Goal: Task Accomplishment & Management: Use online tool/utility

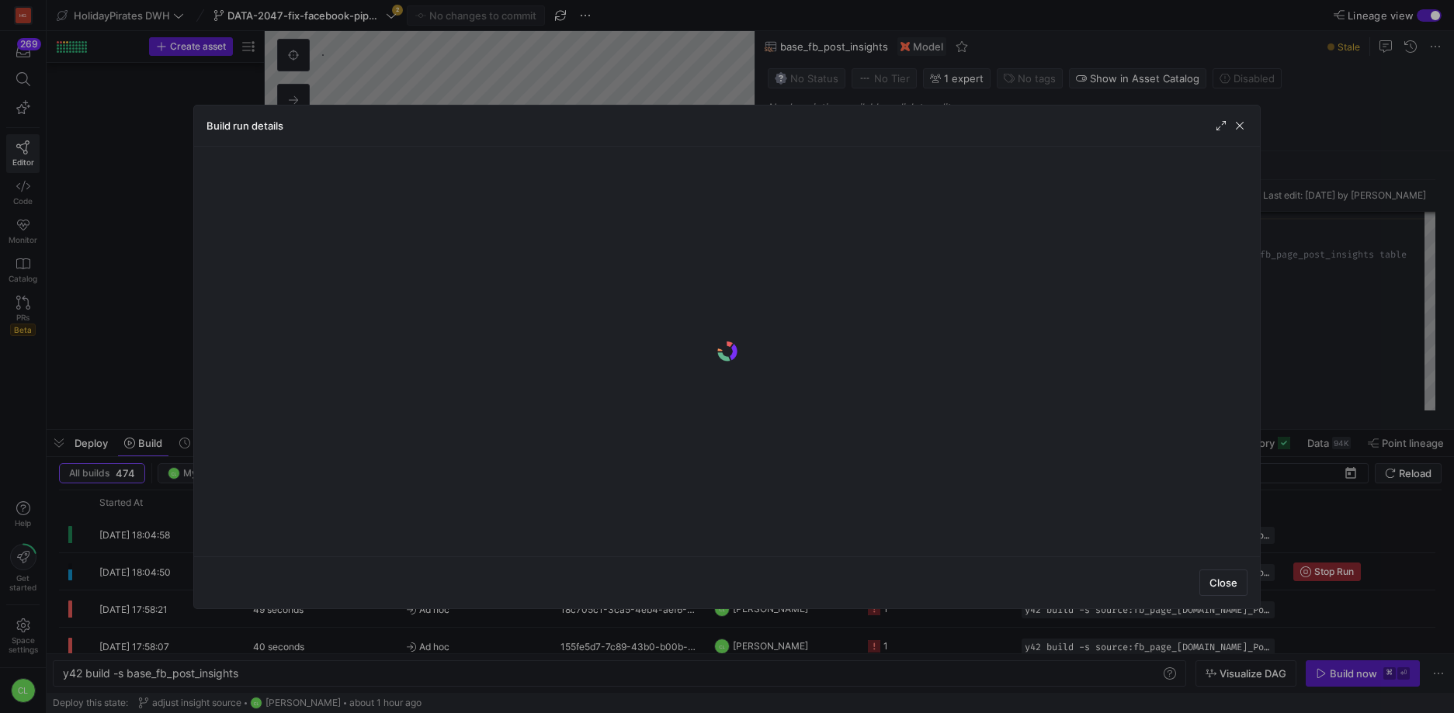
click at [957, 542] on y42-logo-loader at bounding box center [726, 351] width 1041 height 385
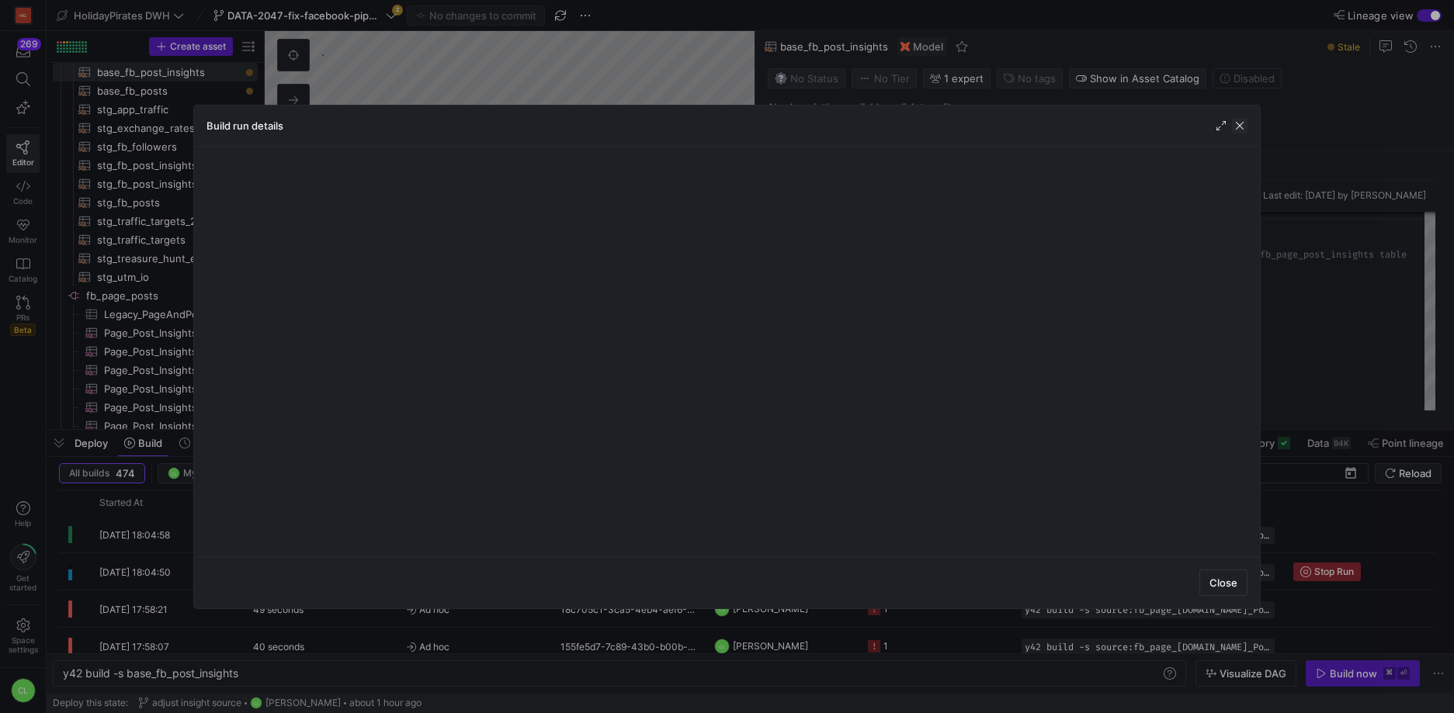
click at [1244, 120] on span "button" at bounding box center [1240, 126] width 16 height 16
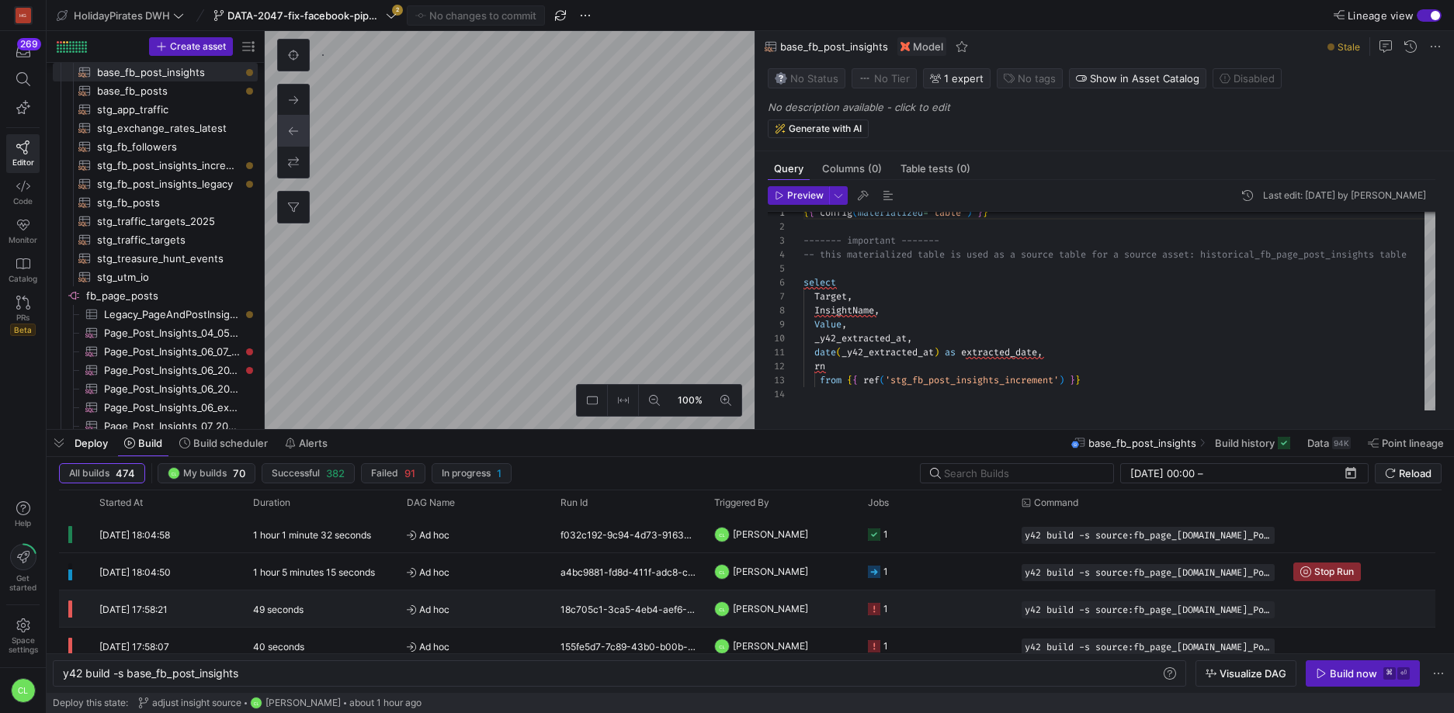
click at [965, 566] on y42-job-status-cell-renderer "1" at bounding box center [935, 571] width 135 height 35
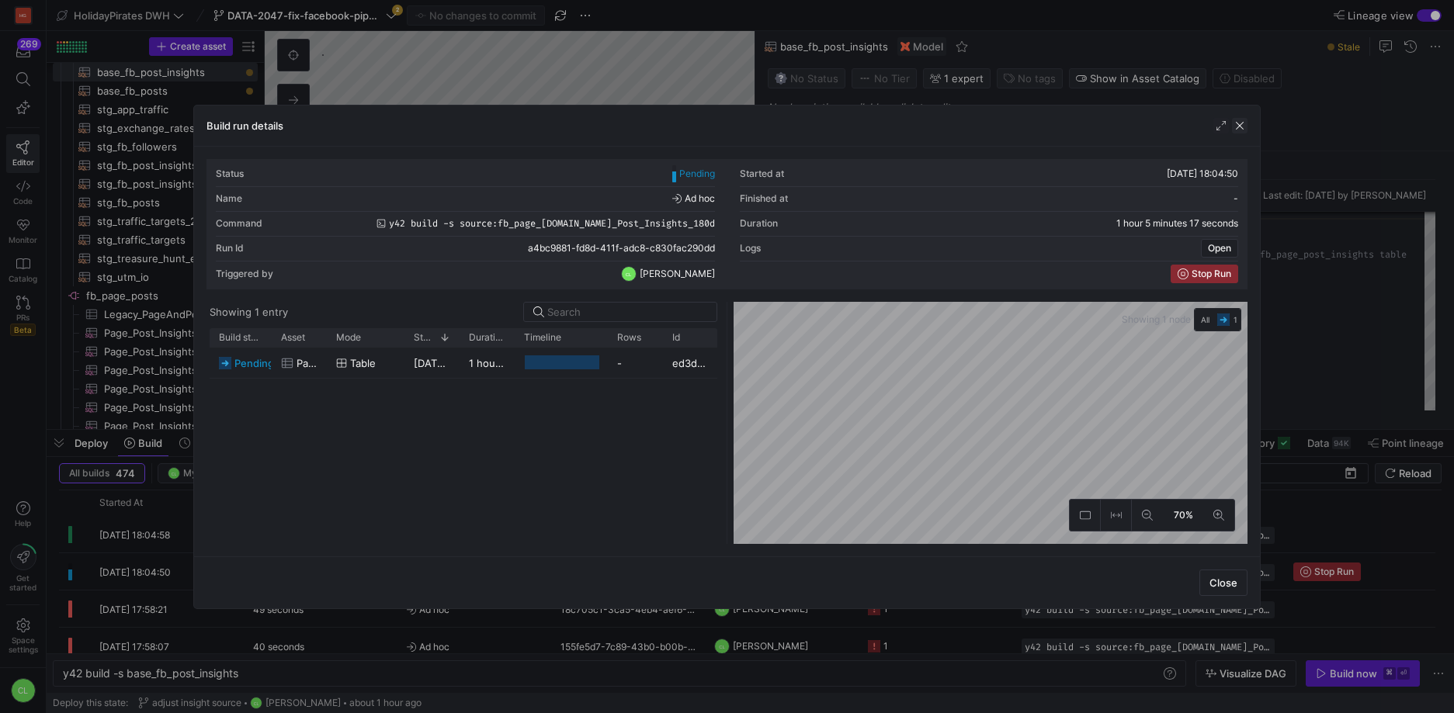
click at [1240, 127] on span "button" at bounding box center [1240, 126] width 16 height 16
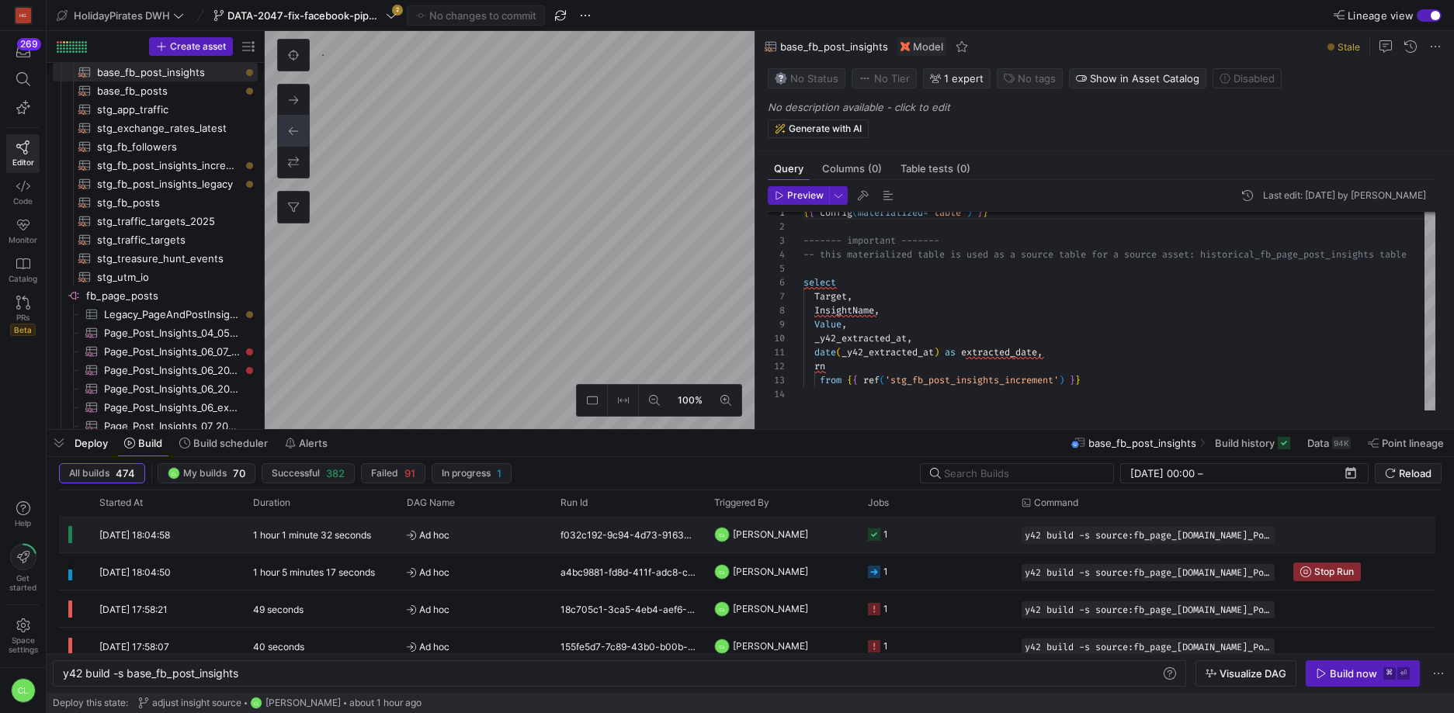
click at [971, 540] on y42-job-status-cell-renderer "1" at bounding box center [935, 534] width 135 height 35
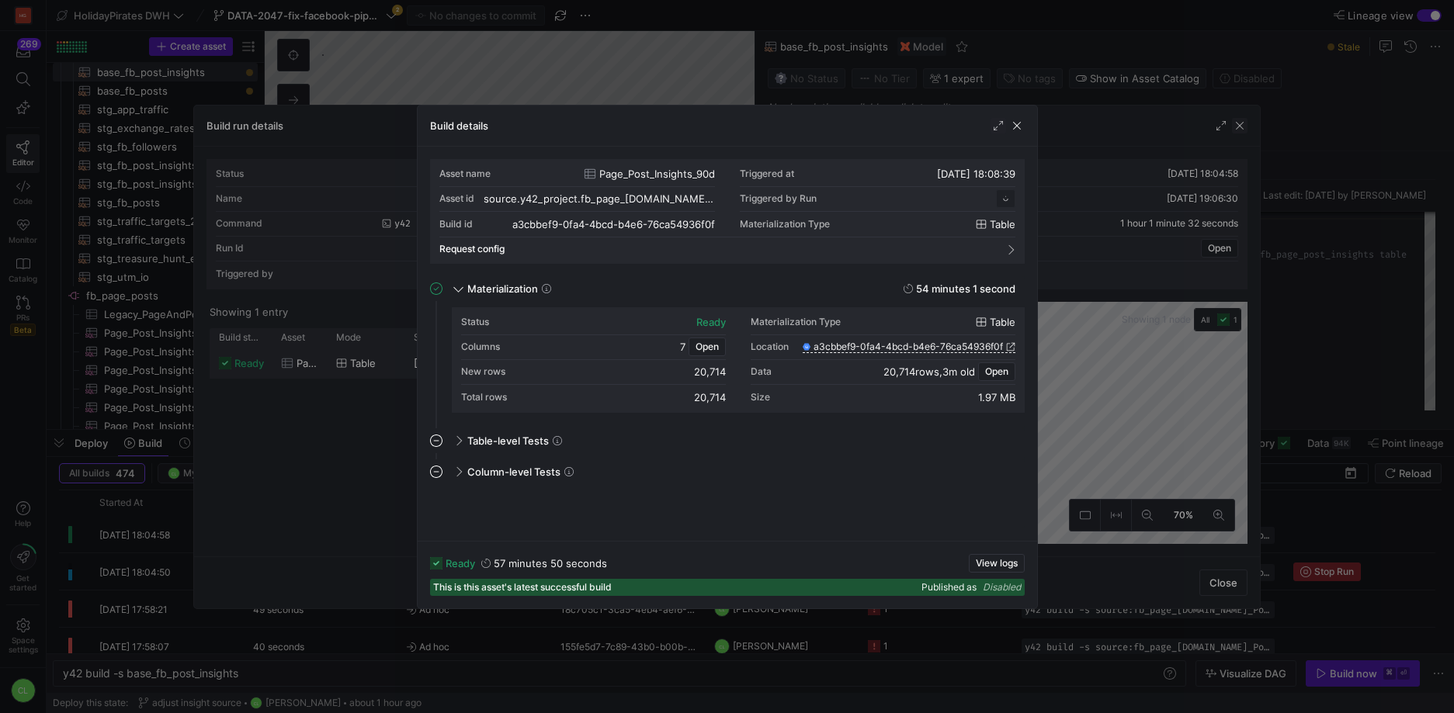
click at [1019, 125] on span "button" at bounding box center [1017, 126] width 16 height 16
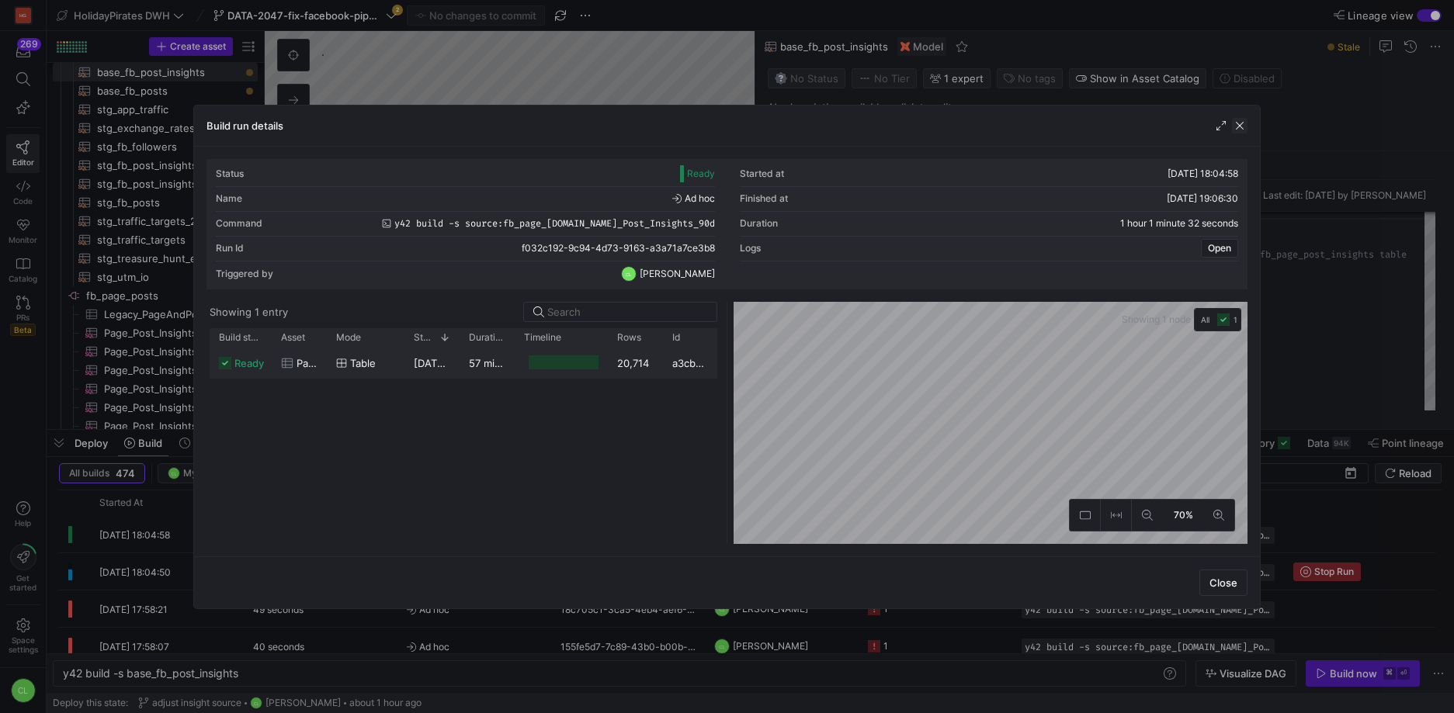
click at [1241, 129] on span "button" at bounding box center [1240, 126] width 16 height 16
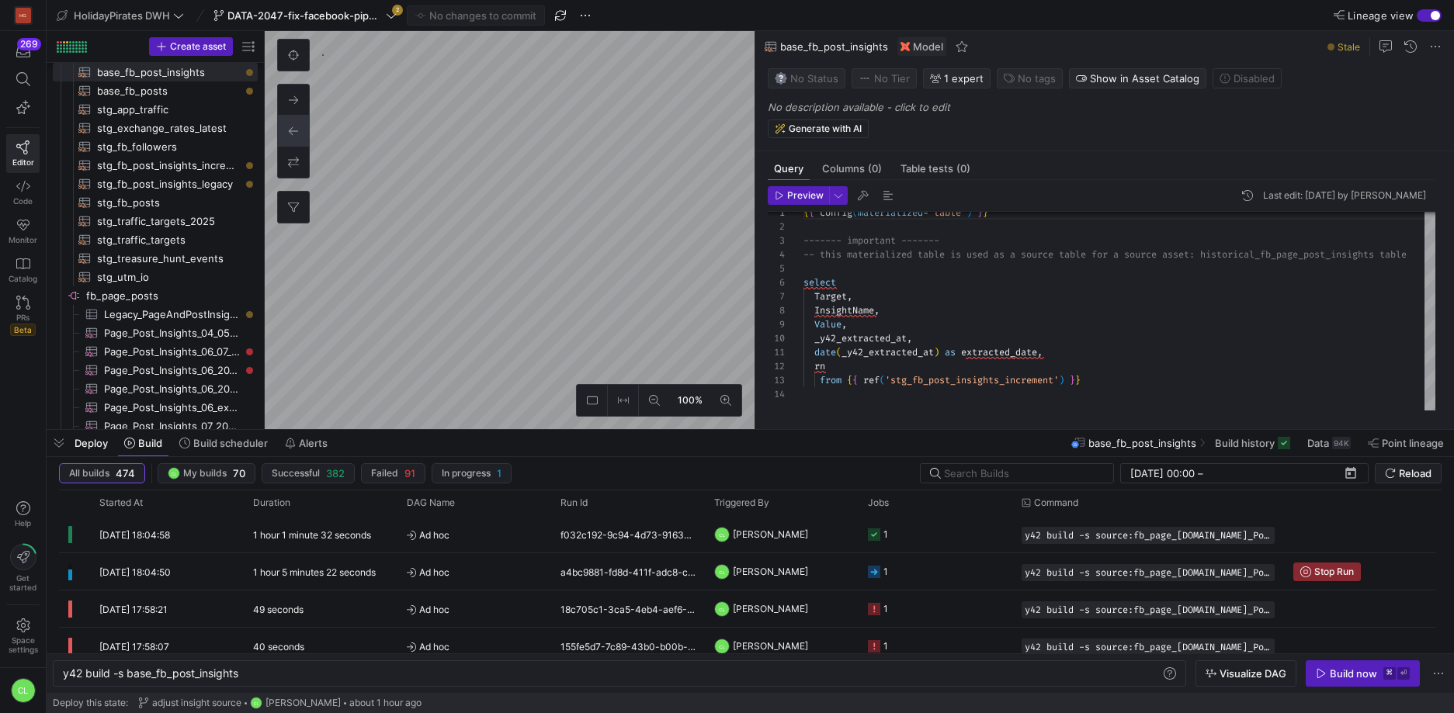
scroll to position [0, 0]
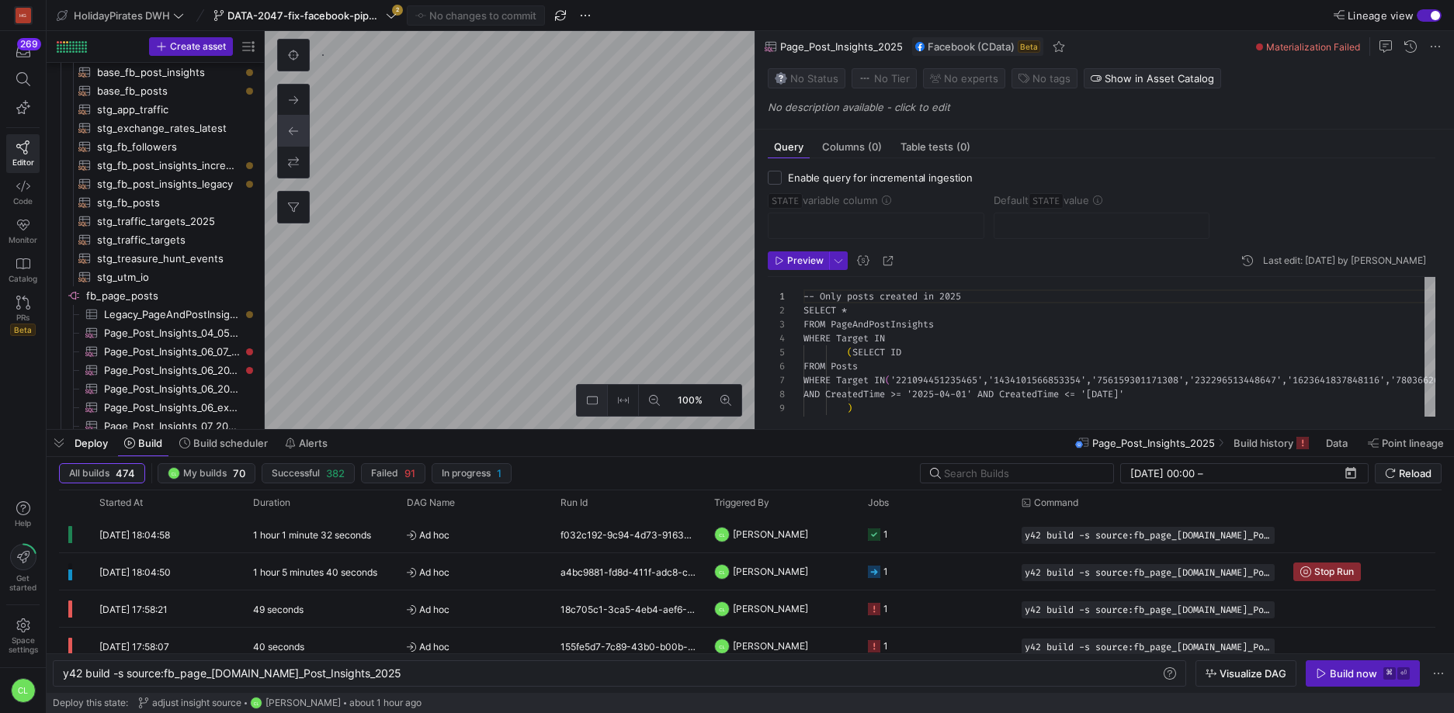
scroll to position [126, 0]
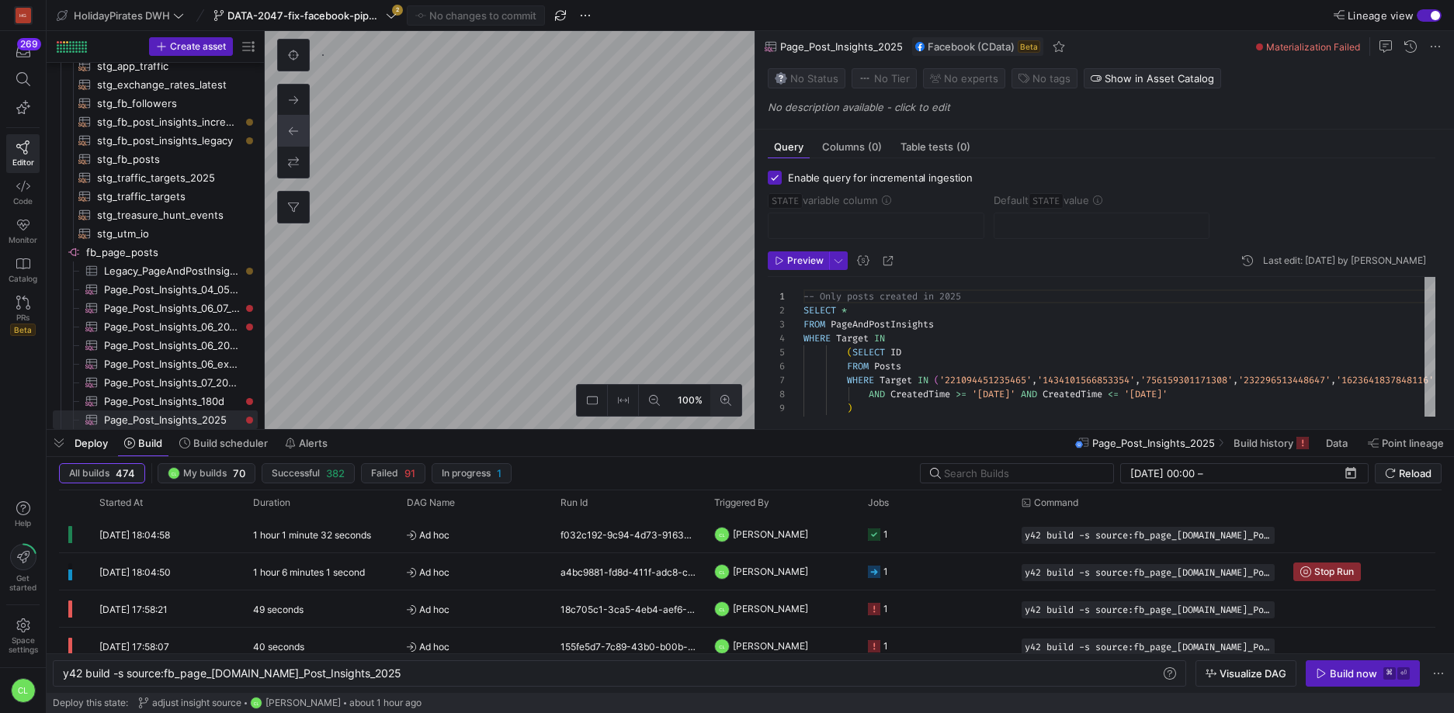
type textarea "y42 build -s source:fb_page_posts.Posts_DE"
checkbox input "true"
type input "STATE"
type input "2024-11-16"
type textarea "SELECT * , CreatedTime as STATE FROM Posts WHERE Target = '221094451235465' -- …"
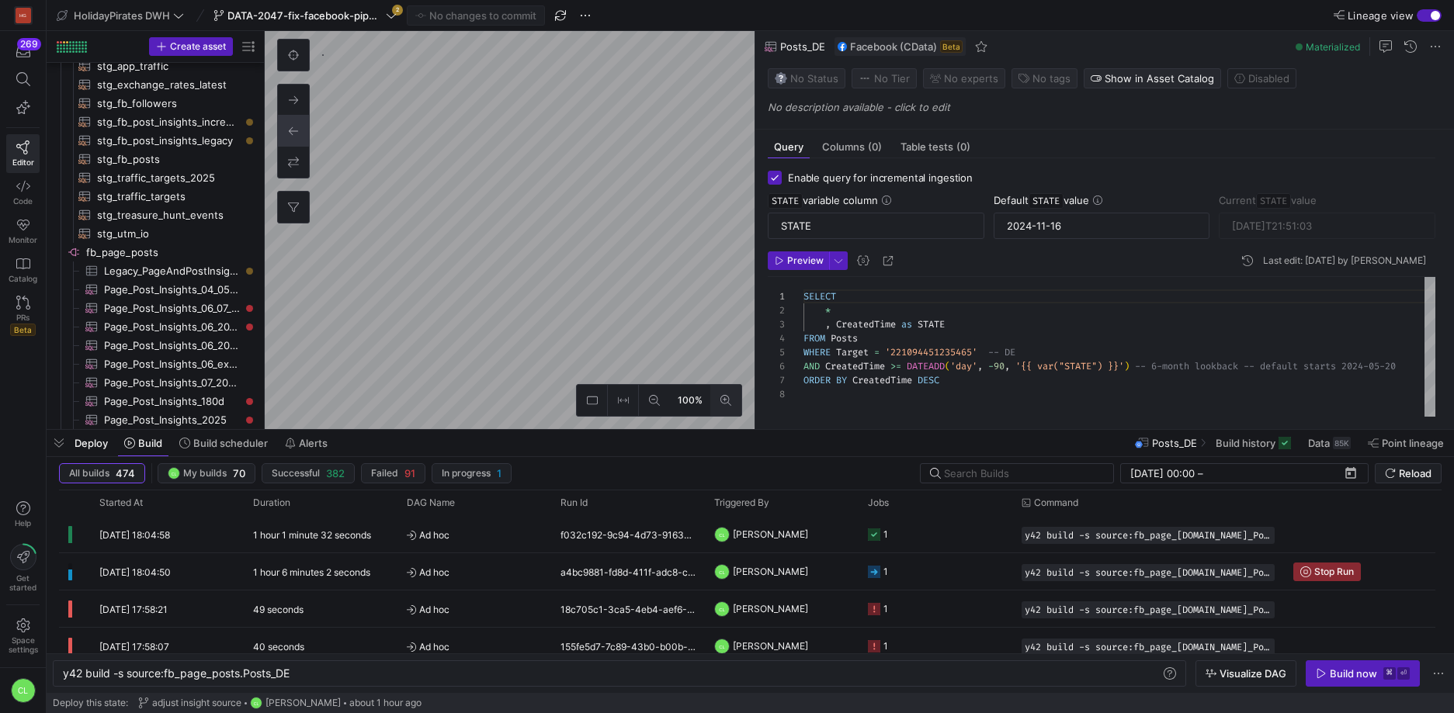
scroll to position [1608, 0]
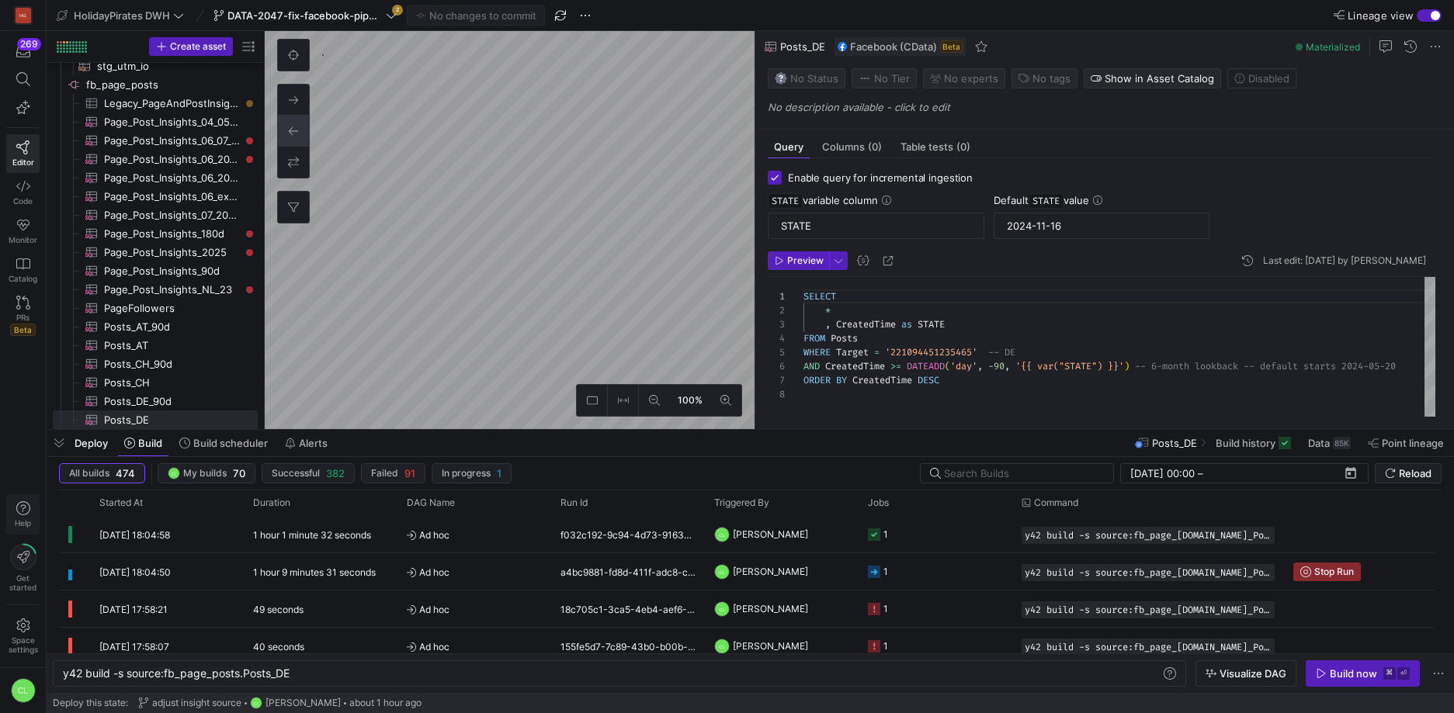
type textarea "y42 build -s source:fb_page_posts.Posts_NL_test"
type input "[DATE]"
type textarea "SELECT * , CreatedTime as STATE FROM Posts WHERE Target = '298404216944872' -- …"
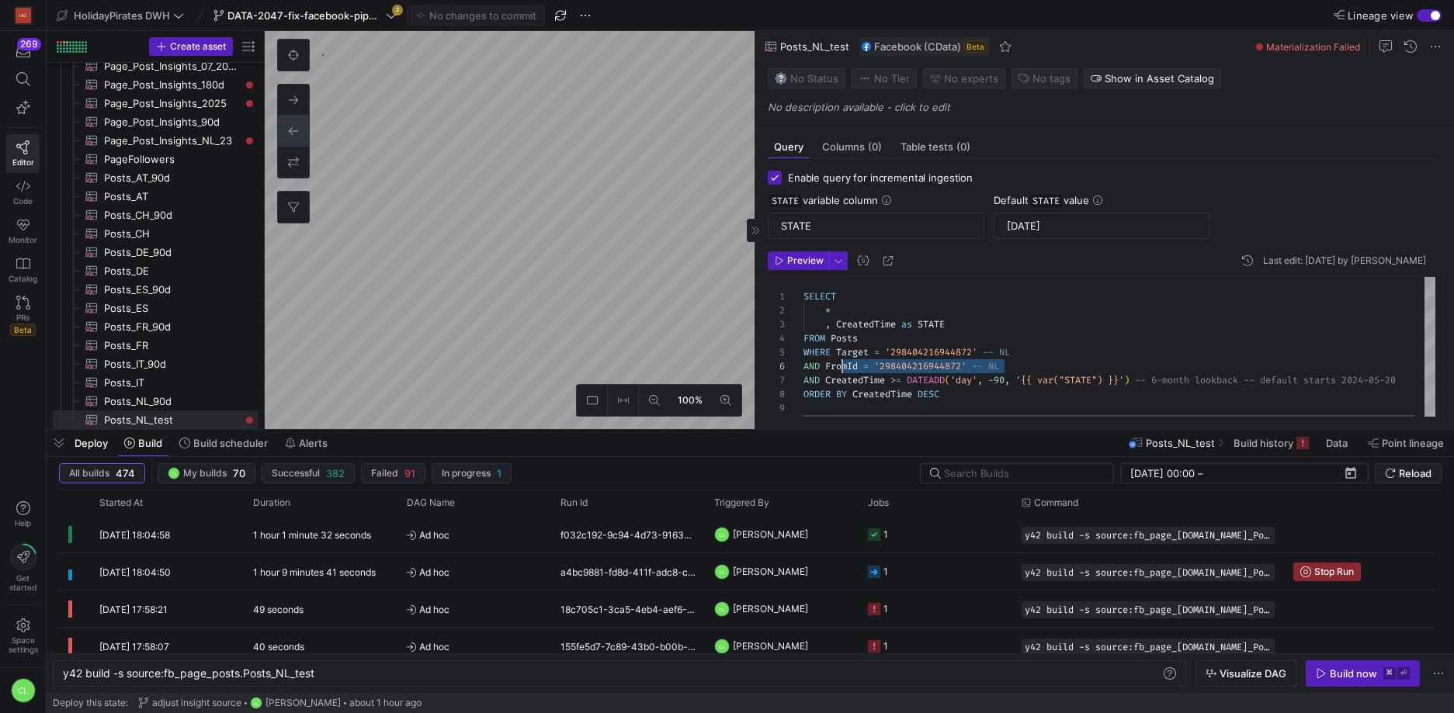
scroll to position [70, 0]
drag, startPoint x: 1006, startPoint y: 366, endPoint x: 801, endPoint y: 364, distance: 204.9
click at [803, 364] on div "SELECT * , CreatedTime as STATE FROM Posts WHERE Target = '298404216944872' -- …" at bounding box center [1124, 350] width 642 height 147
type textarea "y42 build -s source:fb_page_posts.Posts_DE"
type input "2024-11-16"
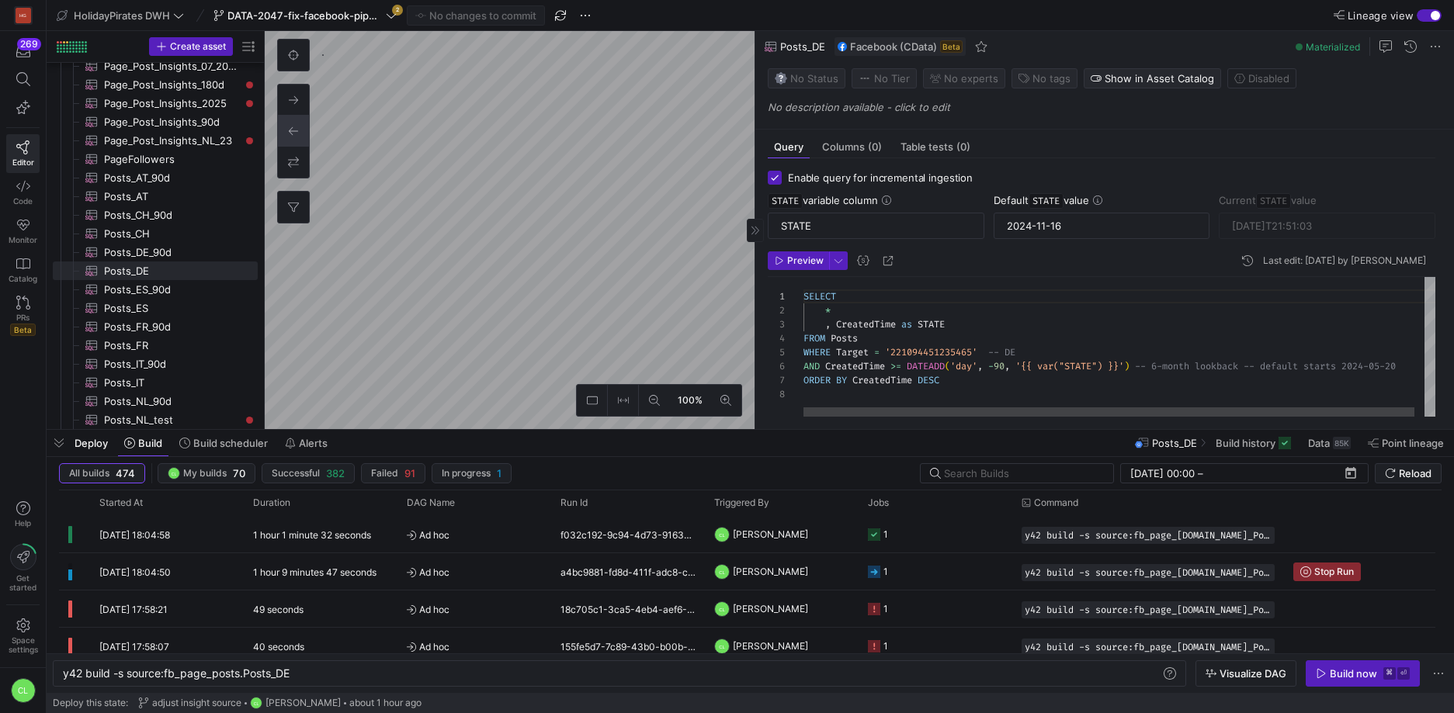
click at [1064, 351] on div "SELECT * , CreatedTime as STATE FROM Posts WHERE Target = '221094451235465' -- …" at bounding box center [1124, 347] width 642 height 140
click at [1064, 348] on div "SELECT * , CreatedTime as STATE FROM Posts WHERE Target = '221094451235465' -- …" at bounding box center [1124, 347] width 642 height 140
click at [1041, 352] on div "SELECT * , CreatedTime as STATE FROM Posts WHERE Target = '221094451235465' -- …" at bounding box center [1124, 347] width 642 height 140
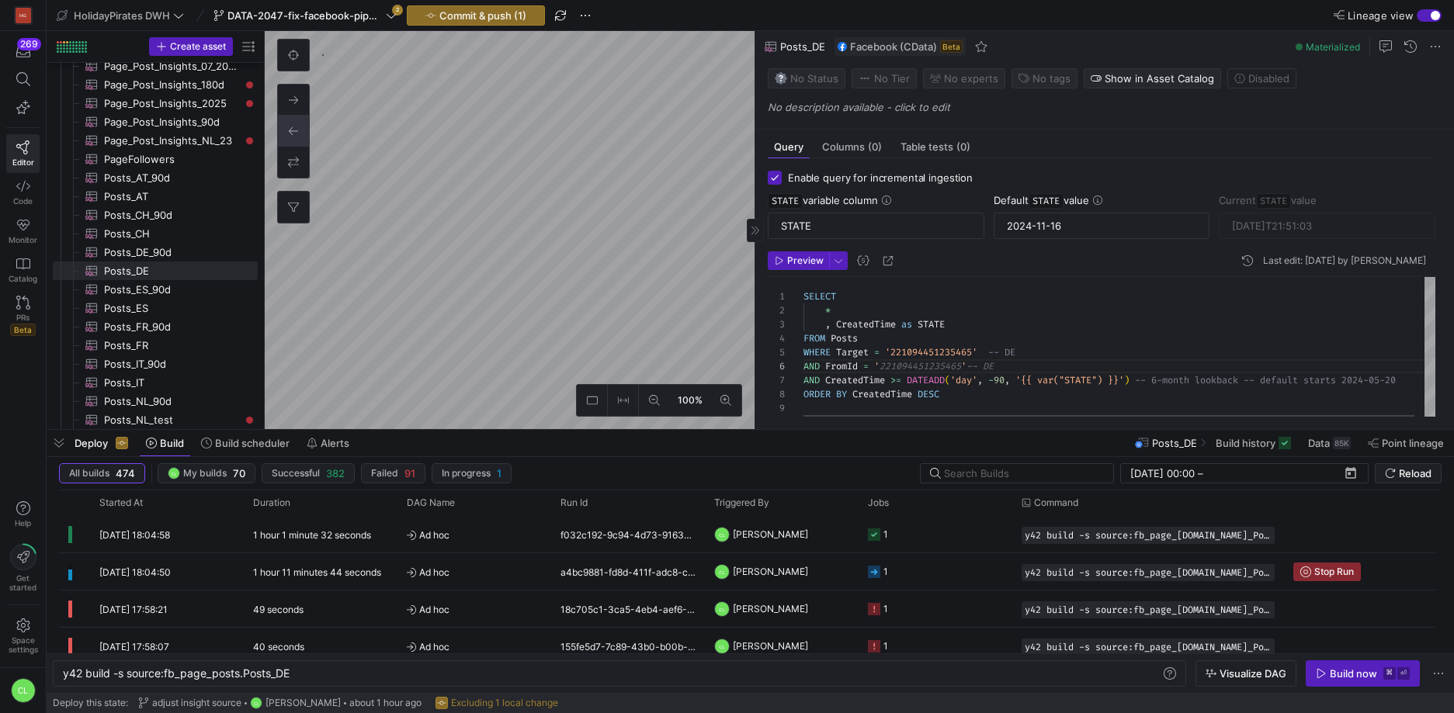
scroll to position [70, 206]
type textarea "SELECT * , CreatedTime as STATE FROM Posts WHERE Target = '221094451235465' -- …"
click at [793, 259] on span "Preview" at bounding box center [805, 260] width 36 height 11
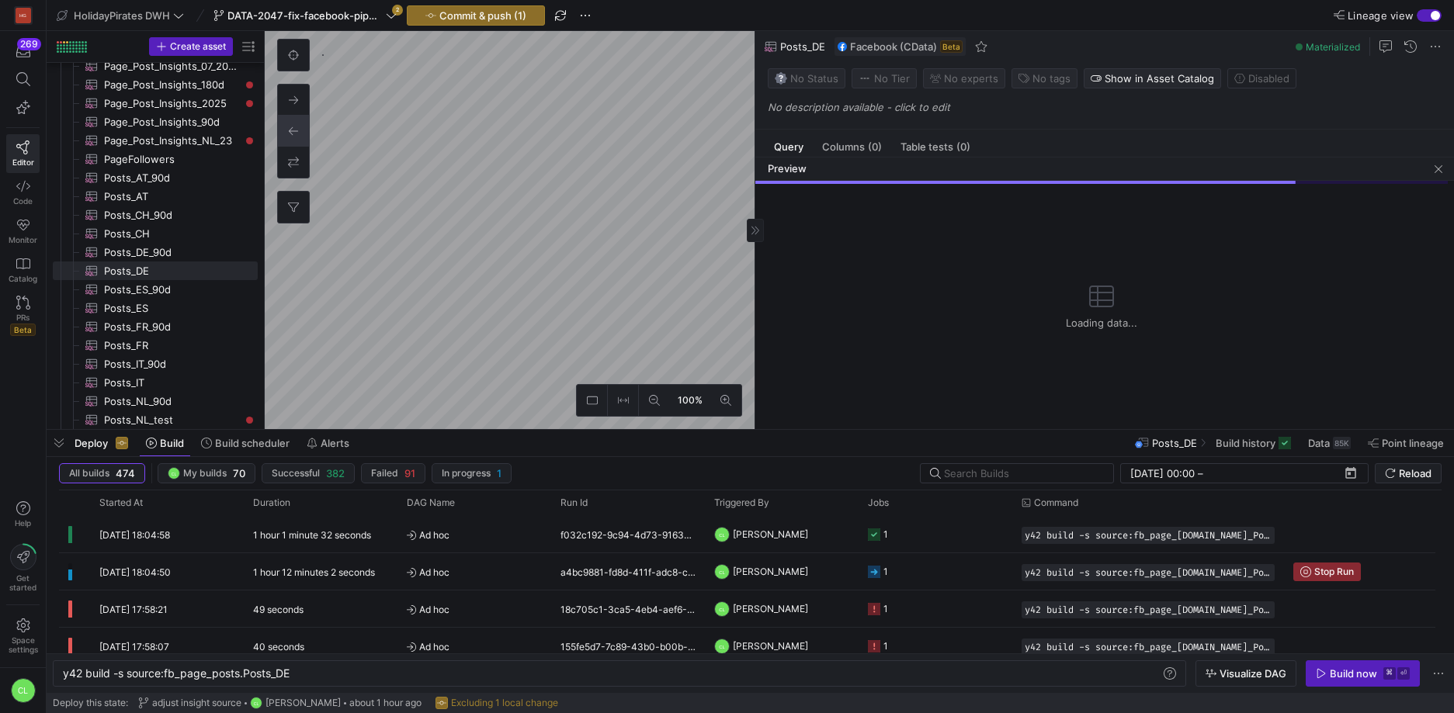
type textarea "y42 build -s source:fb_page_posts.Posts_DE_90d"
type input "[DATE]"
type textarea "SELECT * , CreatedTime as STATE FROM Posts WHERE Target = '221094451235465' -- …"
click at [1439, 169] on span "button" at bounding box center [1438, 169] width 19 height 19
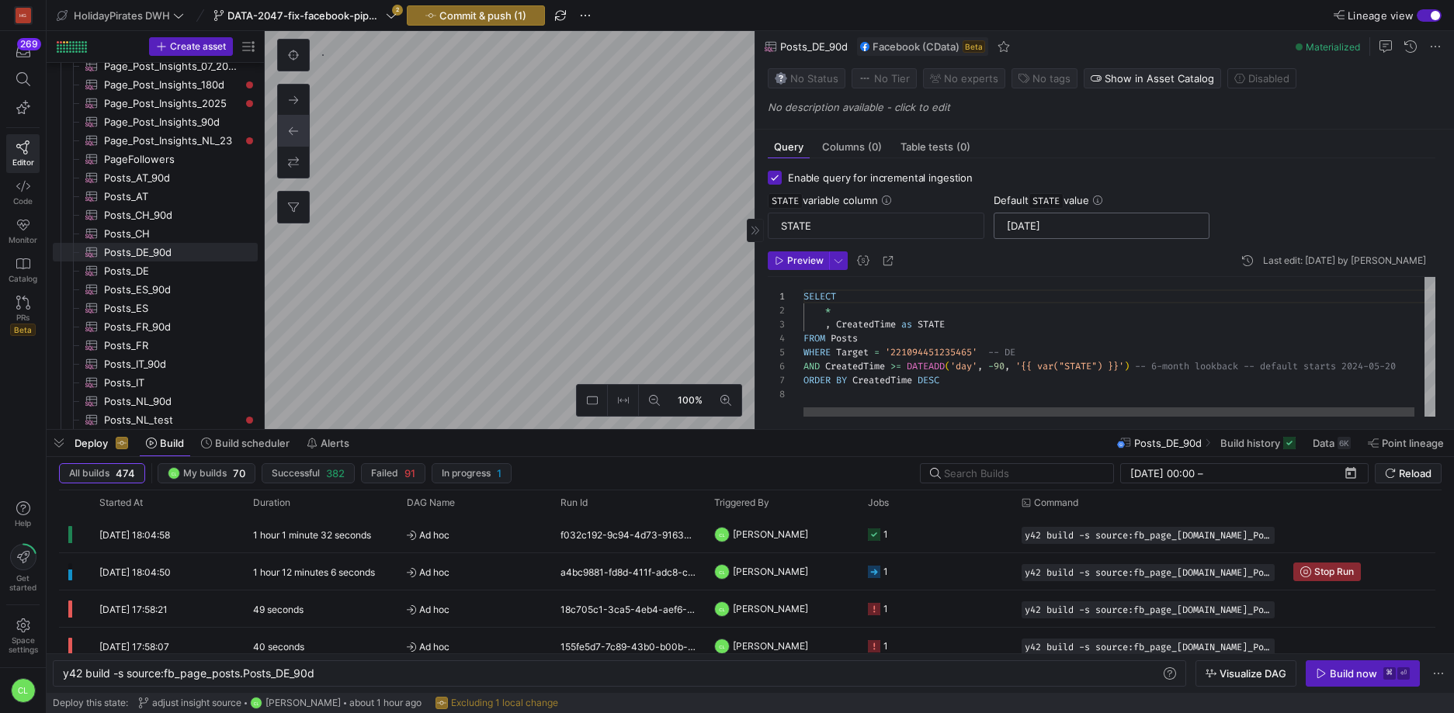
click at [1050, 220] on input "[DATE]" at bounding box center [1102, 226] width 190 height 12
type textarea "y42 build -s source:fb_page_posts.Posts_DE"
type input "2024-11-16"
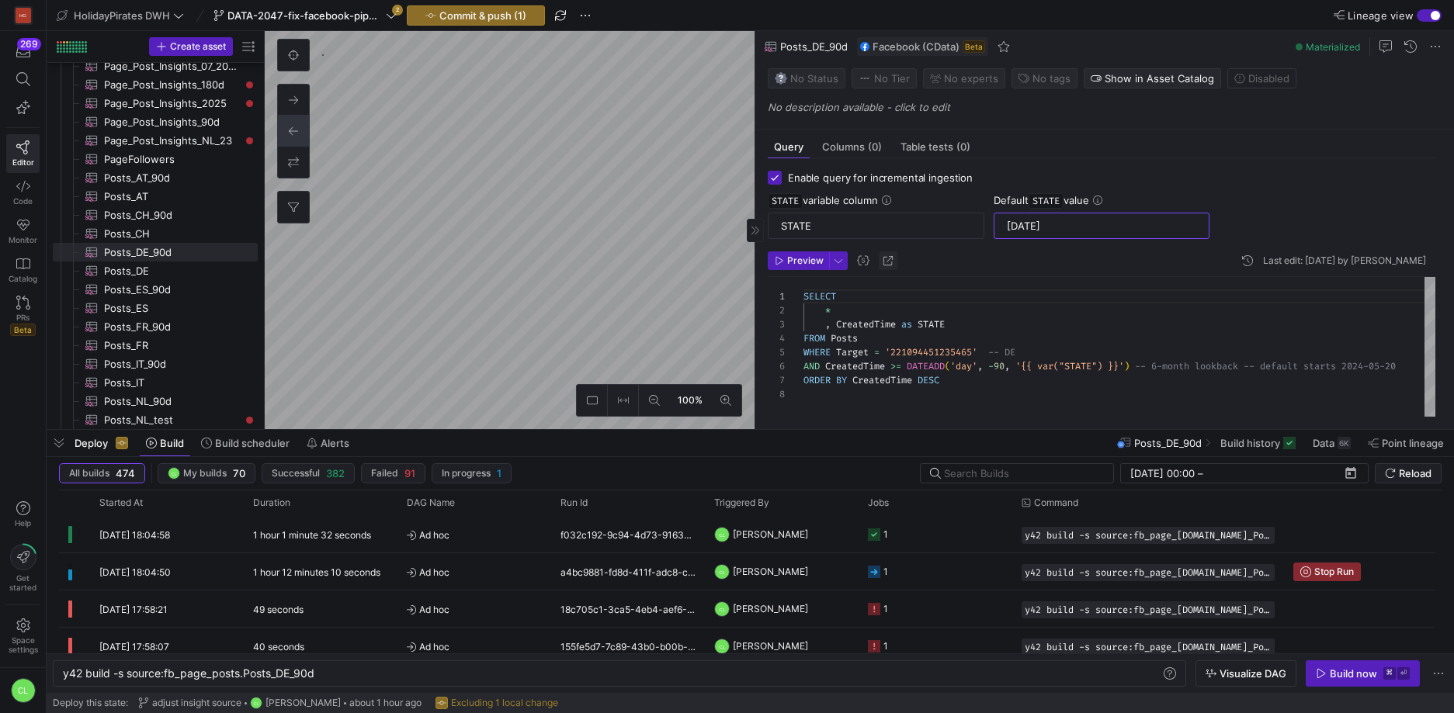
type textarea "SELECT * , CreatedTime as STATE FROM Posts WHERE Target = '221094451235465' -- …"
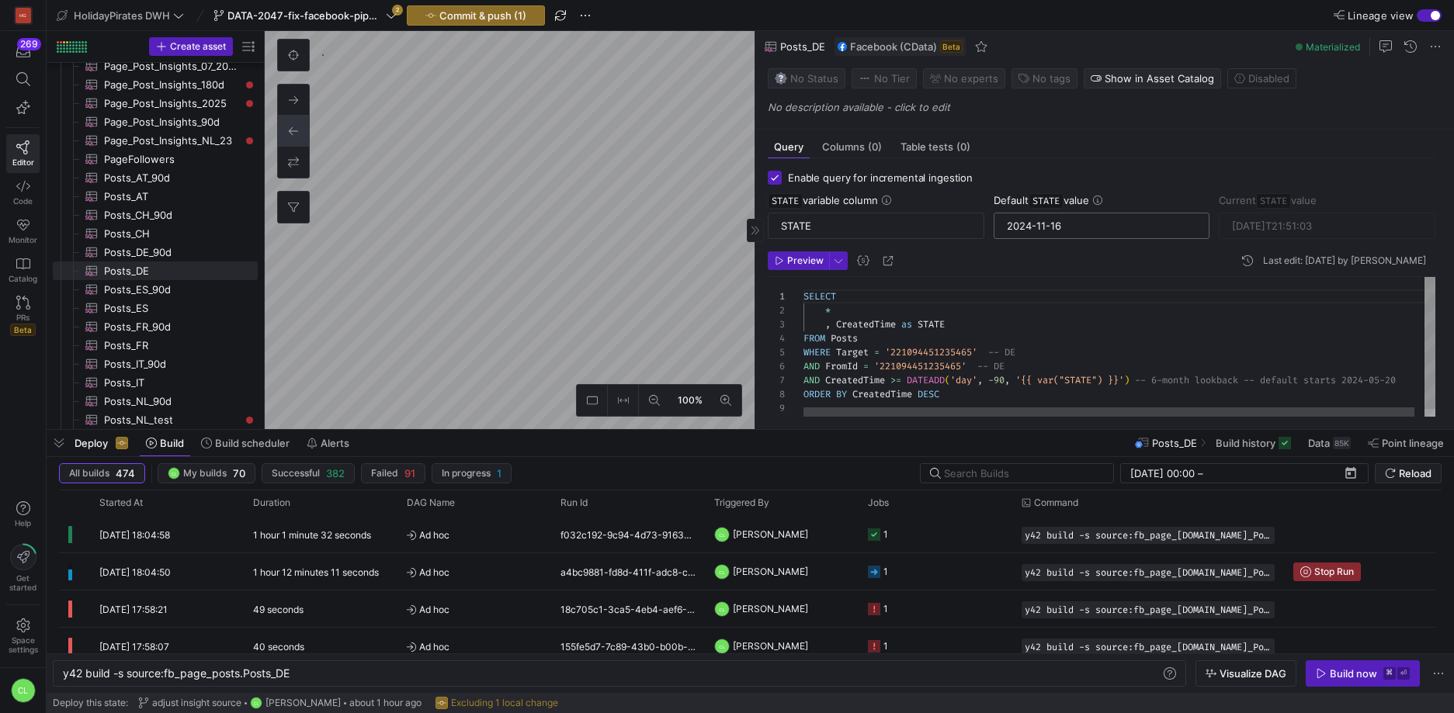
click at [1088, 221] on input "2024-11-16" at bounding box center [1102, 226] width 190 height 12
paste input "08-18"
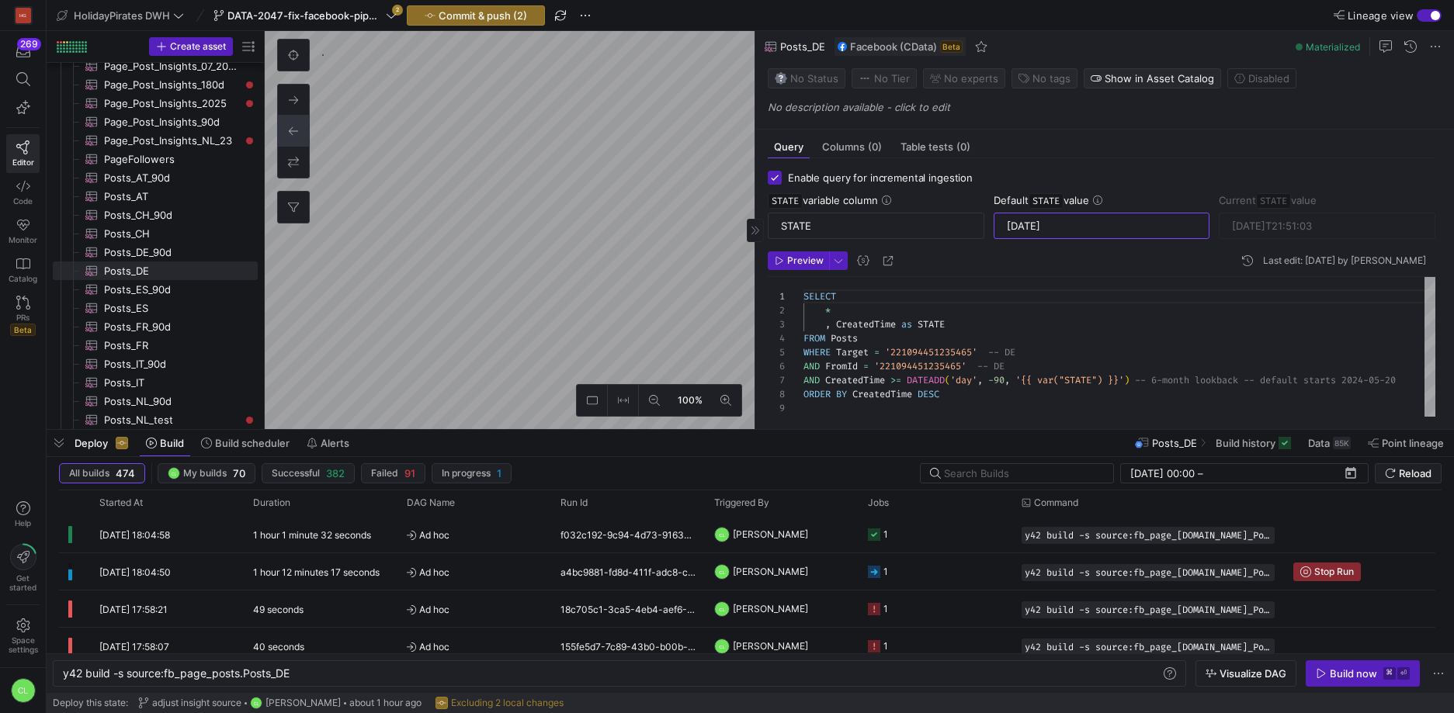
type input "[DATE]"
type textarea "y42 build -s source:fb_page_posts.Posts_CH"
type input "2024-11-16"
type textarea "SELECT * , CreatedTime as STATE FROM Posts WHERE Target = '1623641837848116' --…"
type input "[DATE]T19:17:22"
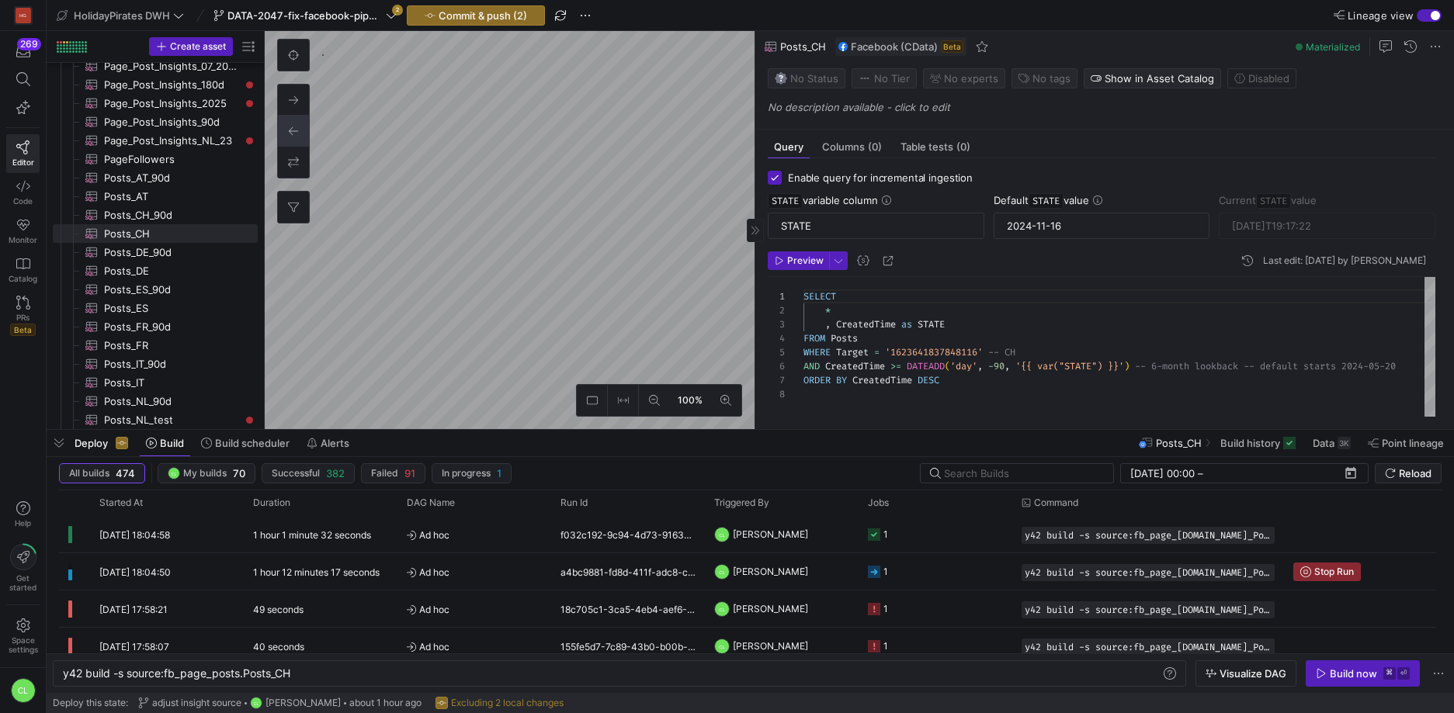
scroll to position [98, 0]
click at [1053, 221] on input "2024-11-16" at bounding box center [1102, 226] width 190 height 12
paste input "08-18"
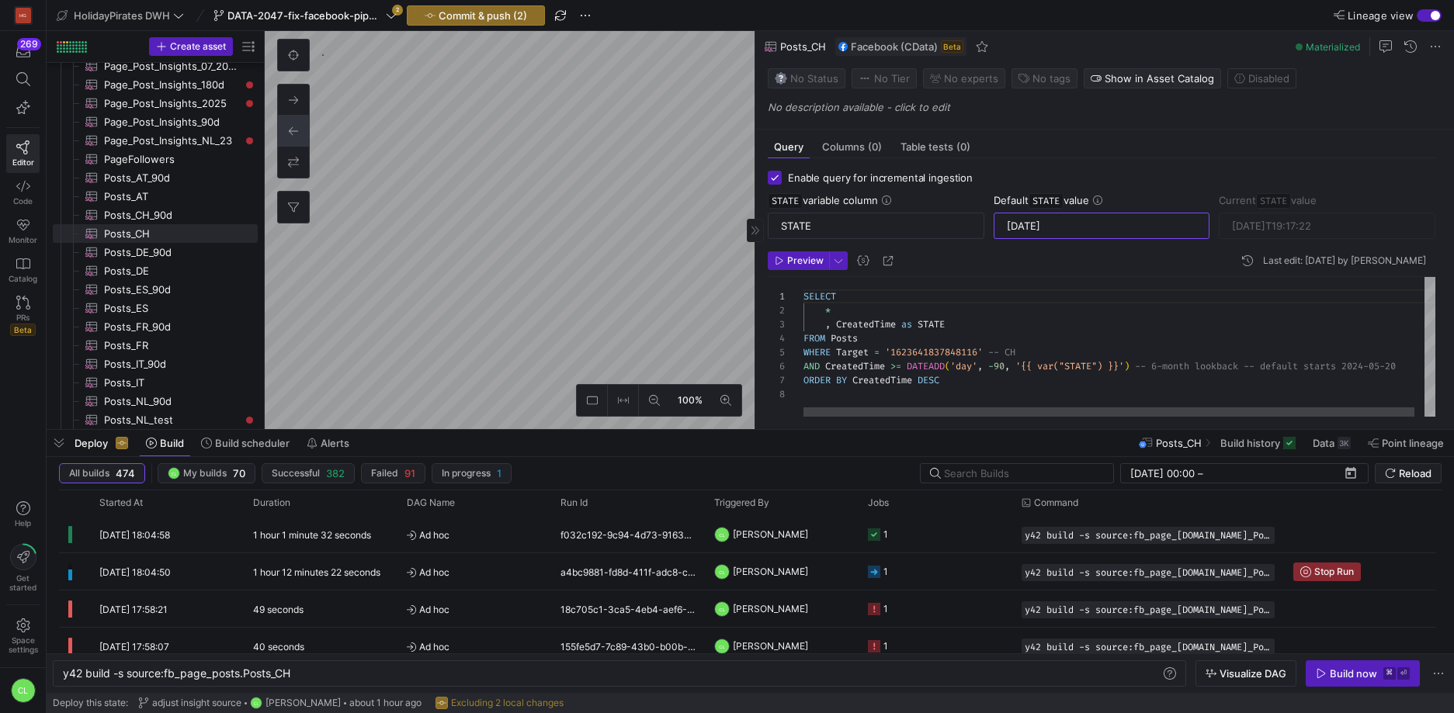
type input "[DATE]"
click at [1044, 353] on div "SELECT * , CreatedTime as STATE FROM Posts WHERE Target = '1623641837848116' --…" at bounding box center [1124, 347] width 642 height 140
click at [796, 267] on span "button" at bounding box center [799, 260] width 60 height 17
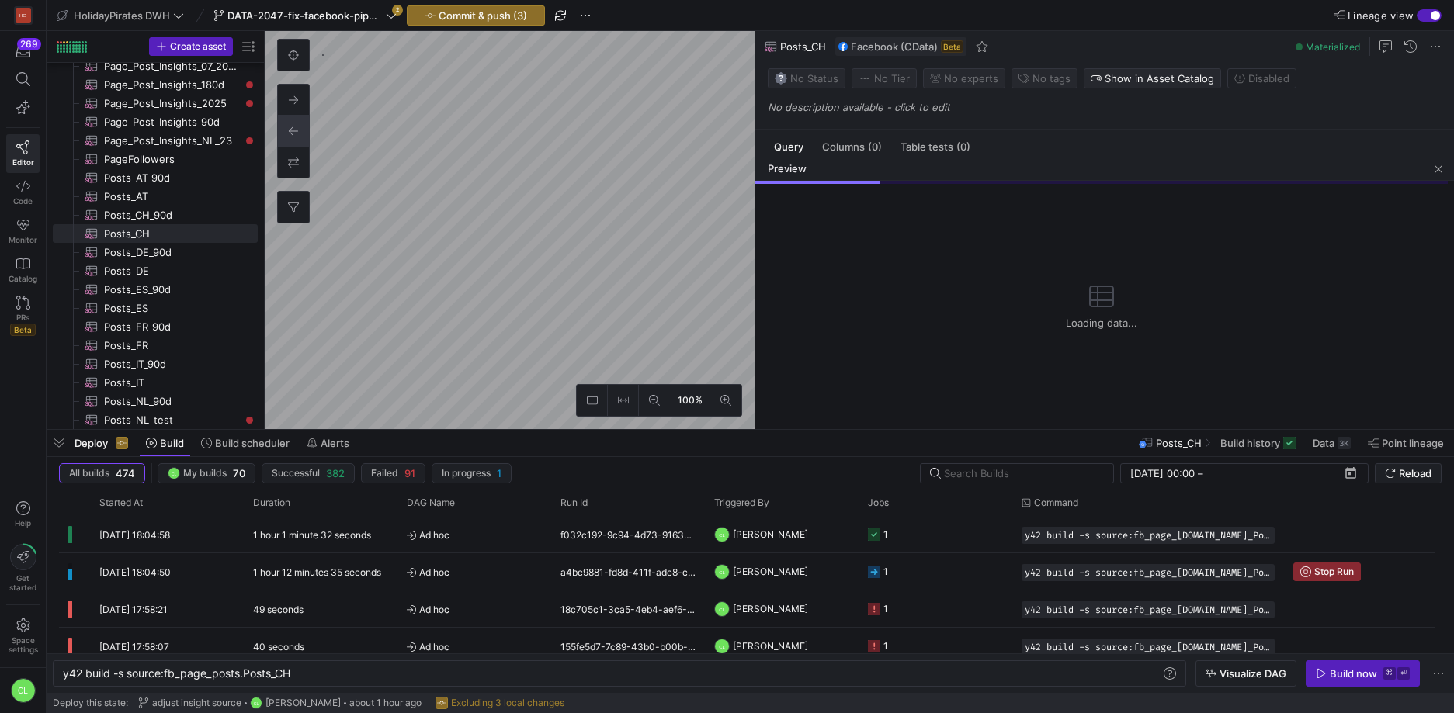
click at [807, 442] on div "Deploy Build Build scheduler Alerts Posts_CH Build history Data 3K Point lineage" at bounding box center [750, 443] width 1407 height 26
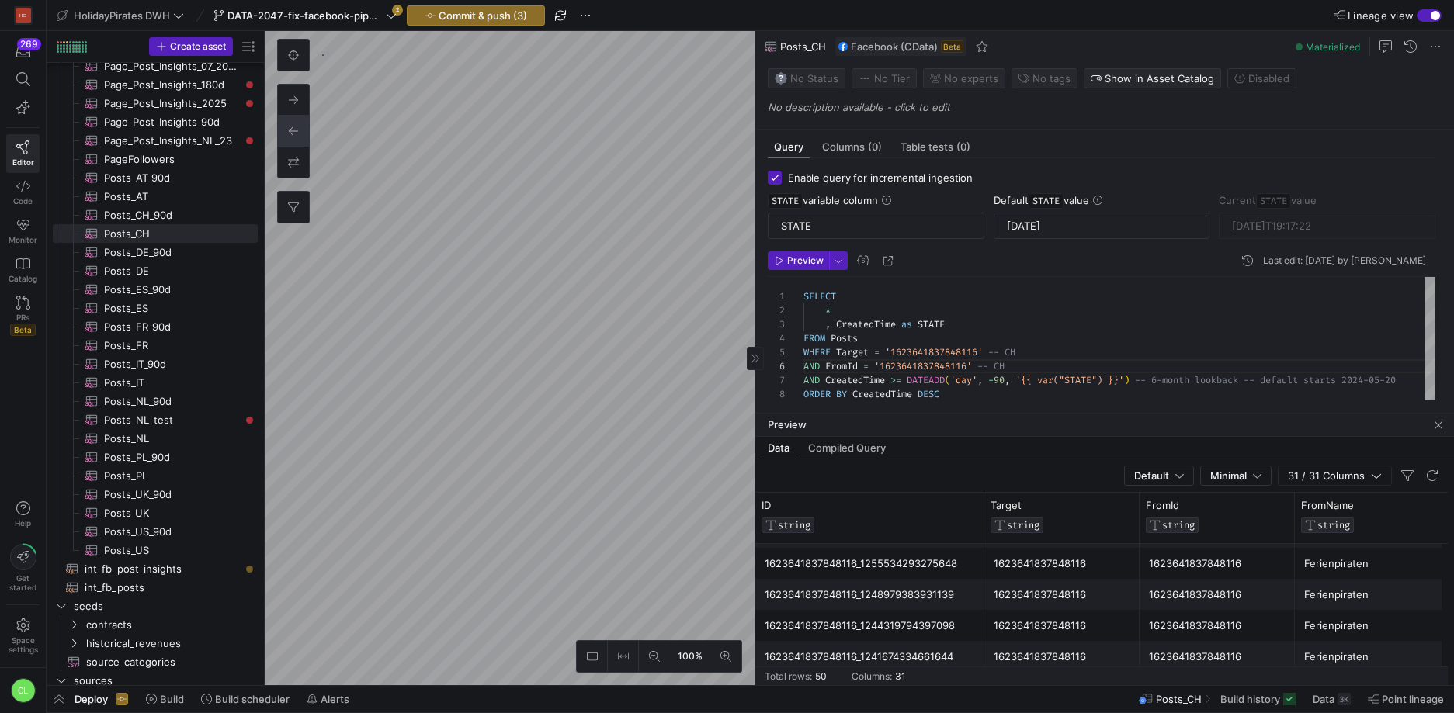
scroll to position [828, 0]
click at [1439, 428] on span "button" at bounding box center [1438, 425] width 19 height 19
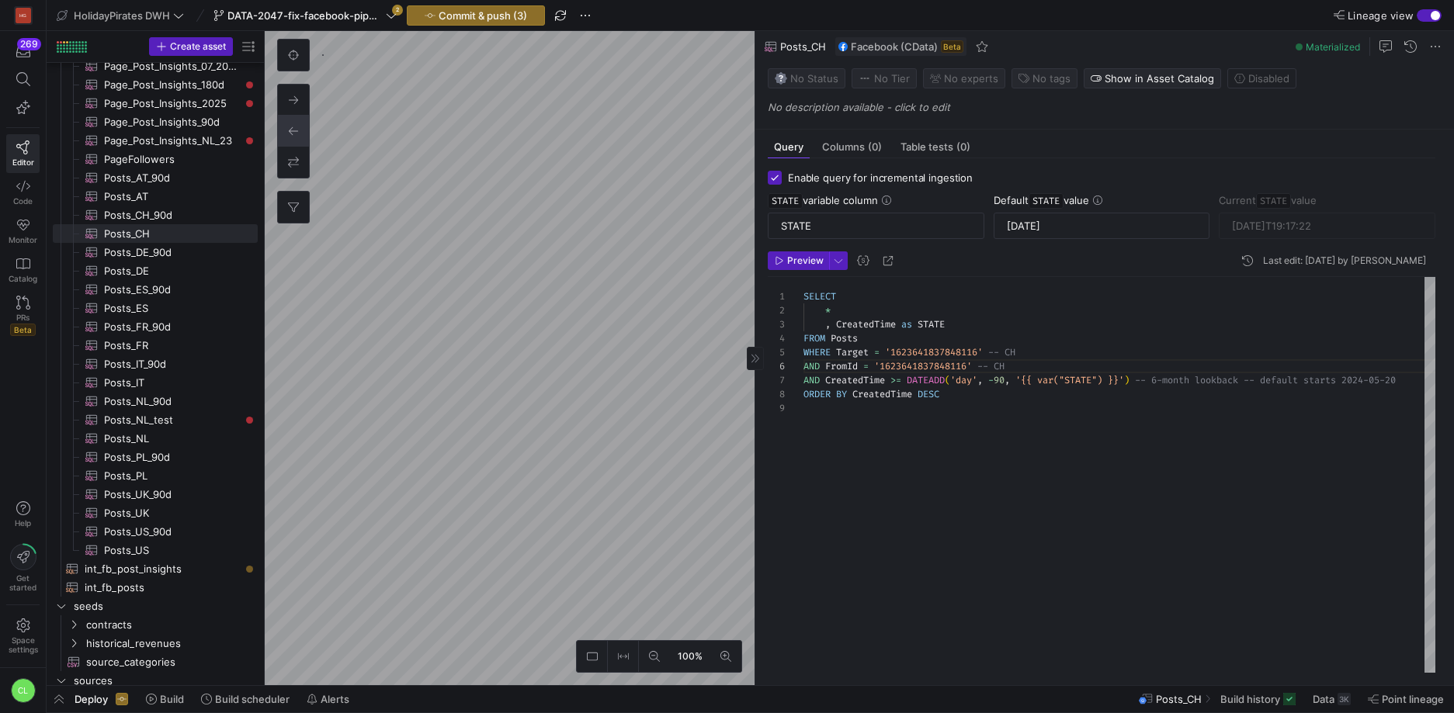
type textarea "SELECT * , CreatedTime as STATE FROM Posts WHERE Target = '1623641837848116' --…"
type input "2024-11-16"
type textarea "SELECT * , CreatedTime as STATE FROM Posts WHERE Target = '1434101566853354' --…"
click at [1039, 226] on input "2024-11-16" at bounding box center [1102, 226] width 190 height 12
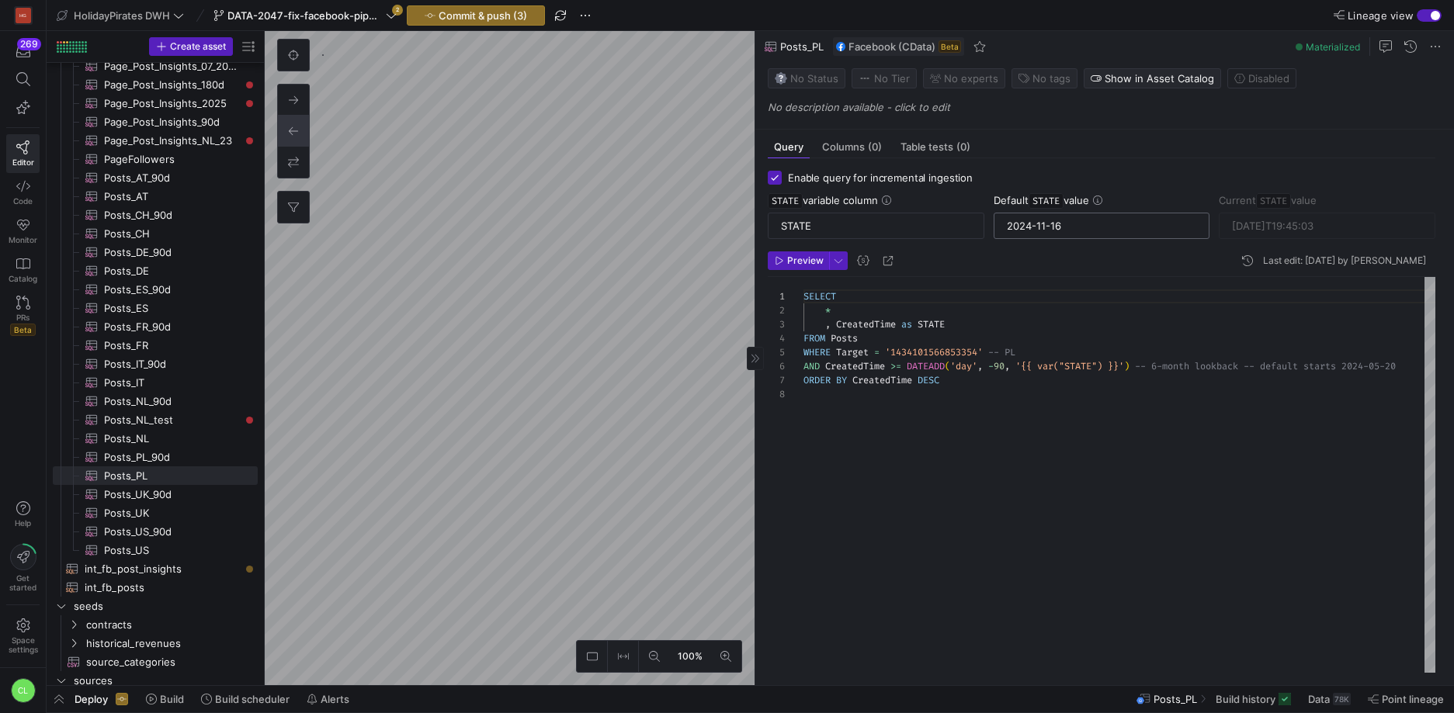
click at [1039, 226] on input "2024-11-16" at bounding box center [1102, 226] width 190 height 12
paste input "08-18"
type input "[DATE]"
type textarea "SELECT * , CreatedTime as STATE FROM Posts WHERE Target = '221094451235465' -- …"
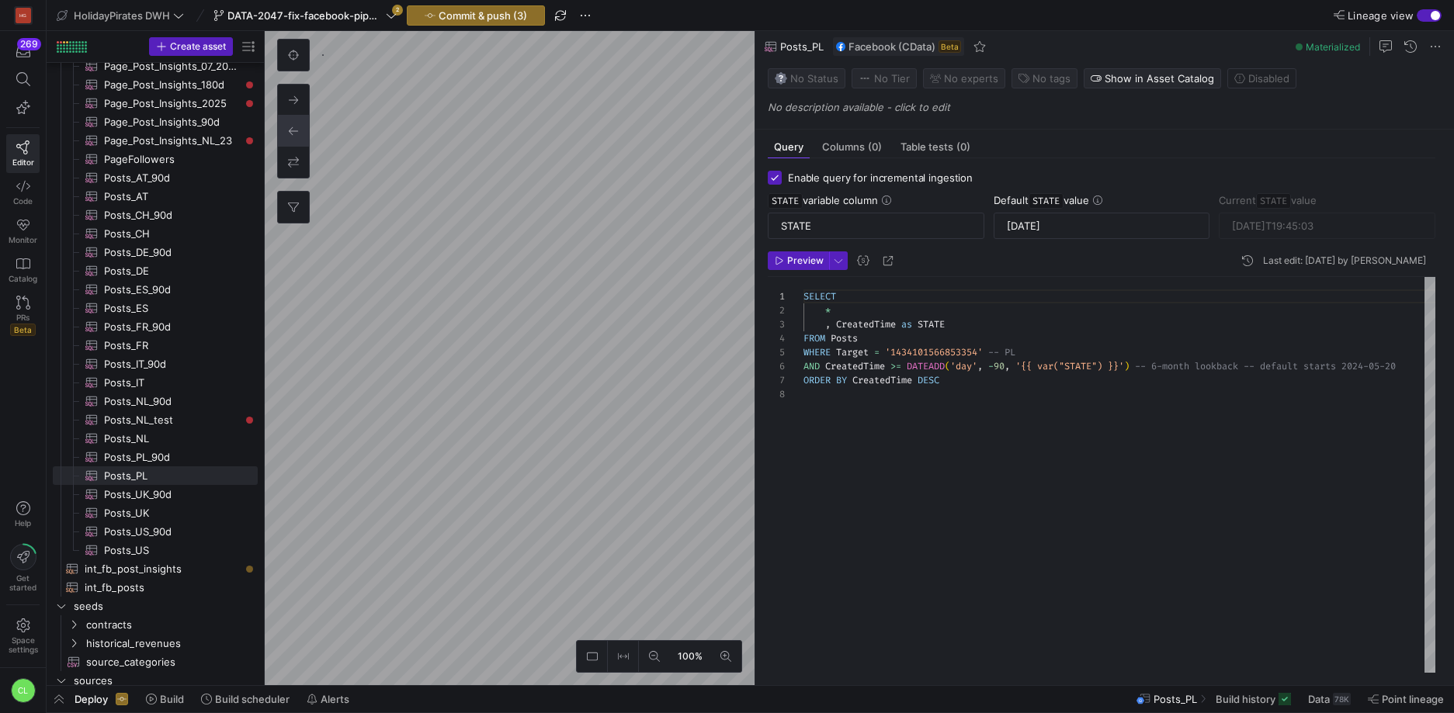
type input "[DATE]T21:51:03"
type textarea "SELECT * , CreatedTime as STATE FROM Posts WHERE Target = '1434101566853354' --…"
type input "[DATE]T19:45:03"
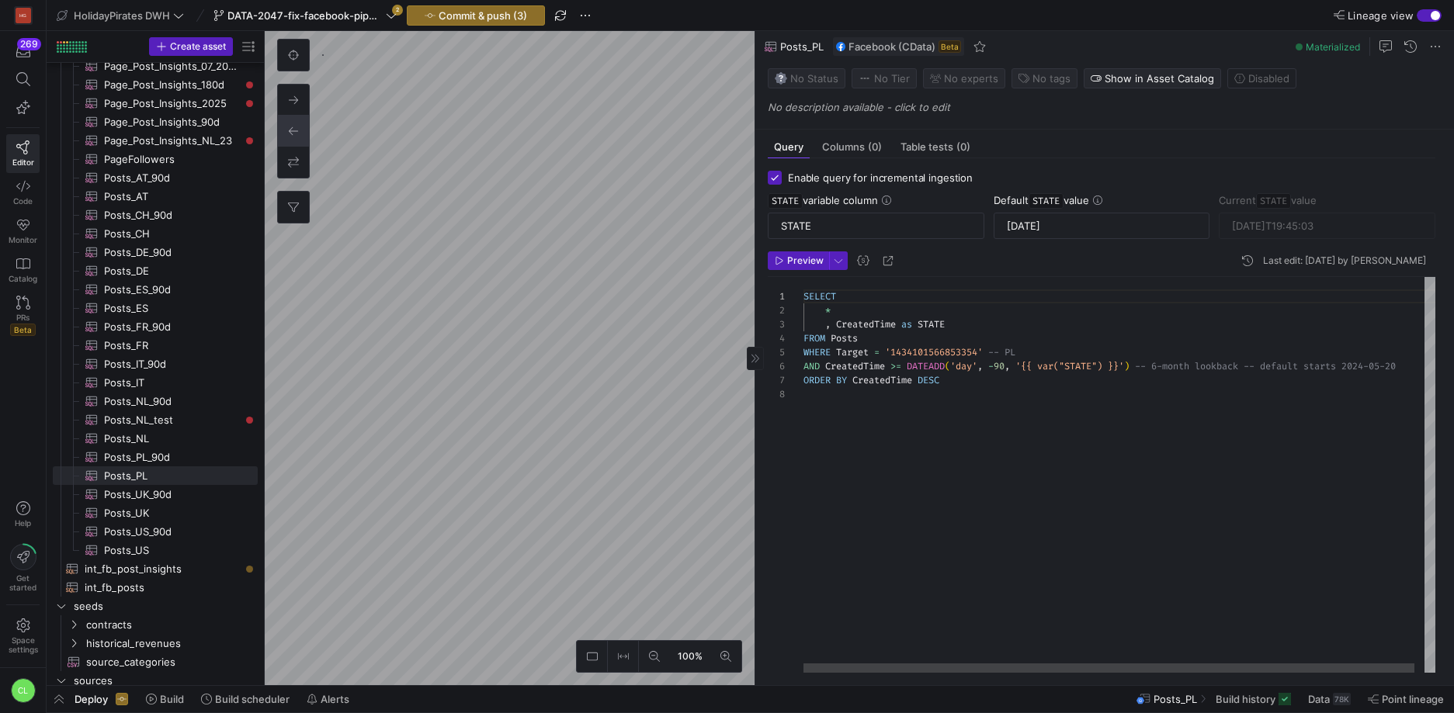
click at [1032, 353] on div "SELECT * , CreatedTime as STATE FROM Posts WHERE Target = '1434101566853354' --…" at bounding box center [1124, 475] width 642 height 396
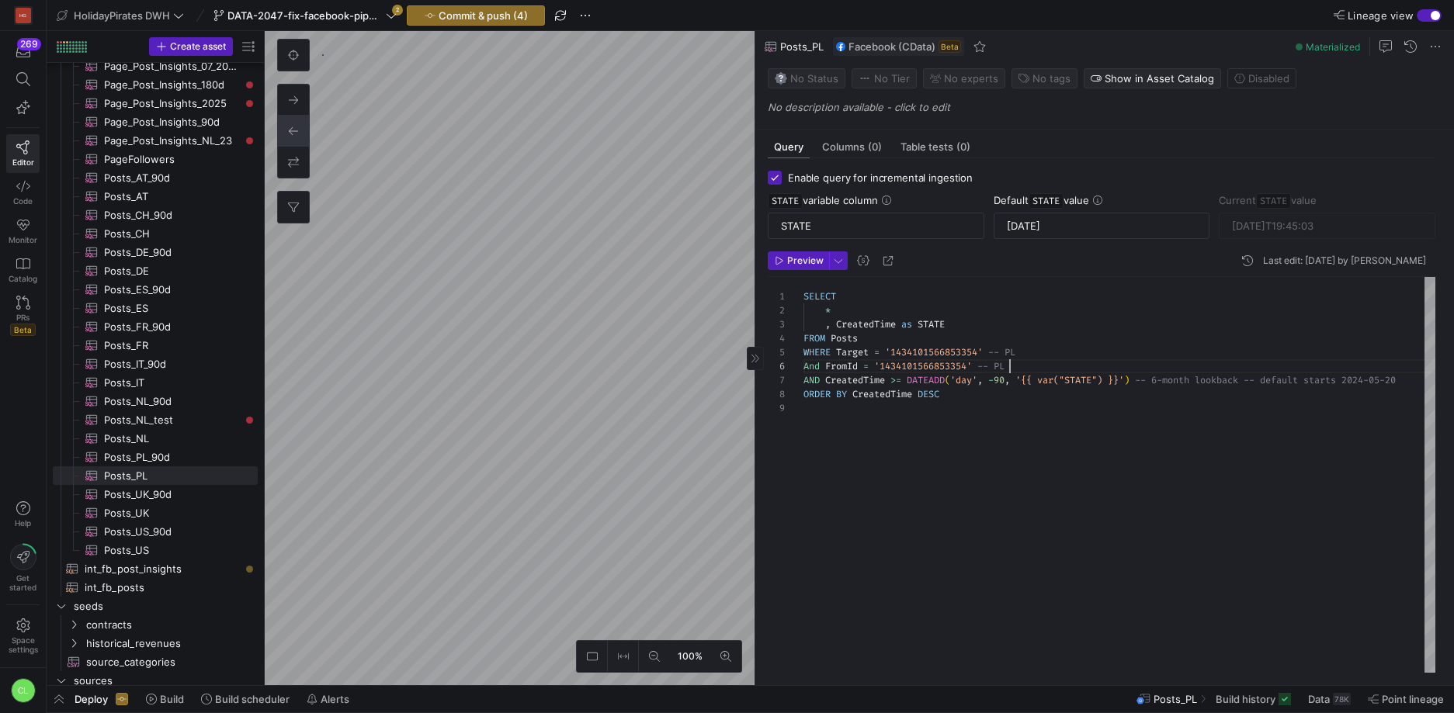
type textarea "SELECT * , CreatedTime as STATE FROM Posts WHERE Target = '221094451235465' -- …"
type input "[DATE]T21:51:03"
click at [1317, 698] on span "Data" at bounding box center [1319, 699] width 22 height 12
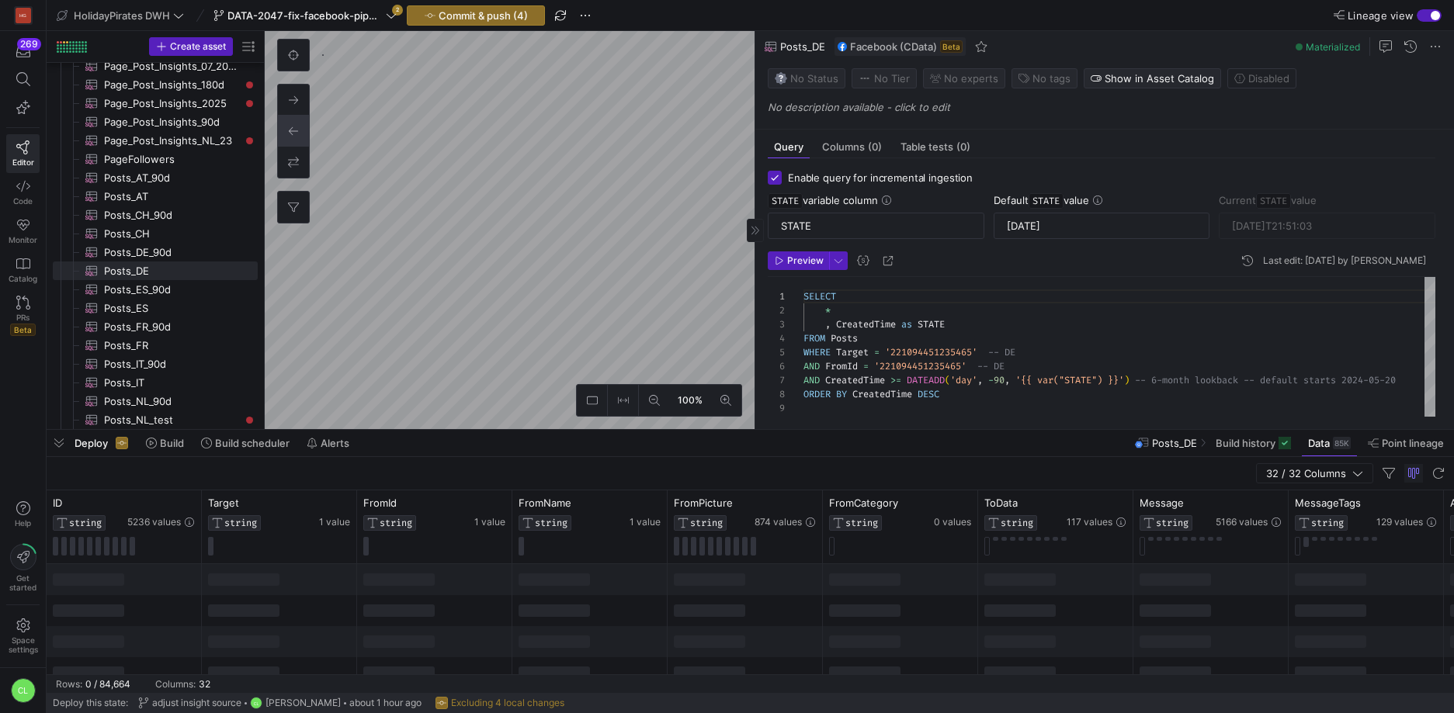
click at [593, 449] on div "Deploy Build Build scheduler Alerts Posts_DE Build history Data 85K Point linea…" at bounding box center [750, 443] width 1407 height 26
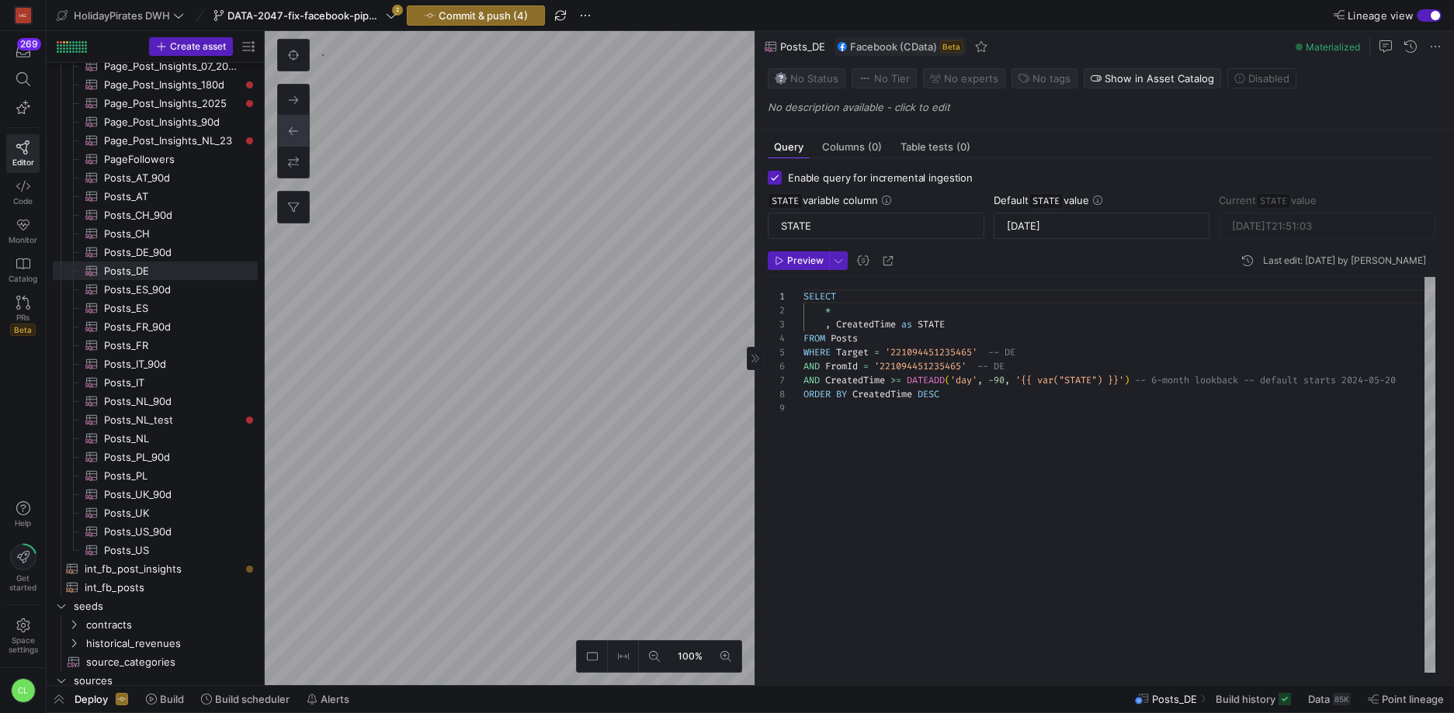
type textarea "SELECT * , CreatedTime as STATE FROM Posts WHERE Target = '1434101566853354' --…"
type input "[DATE]T19:45:03"
type textarea "SELECT * , CreatedTime as STATE FROM Posts WHERE Target = '221094451235465' -- …"
type input "[DATE]T21:51:03"
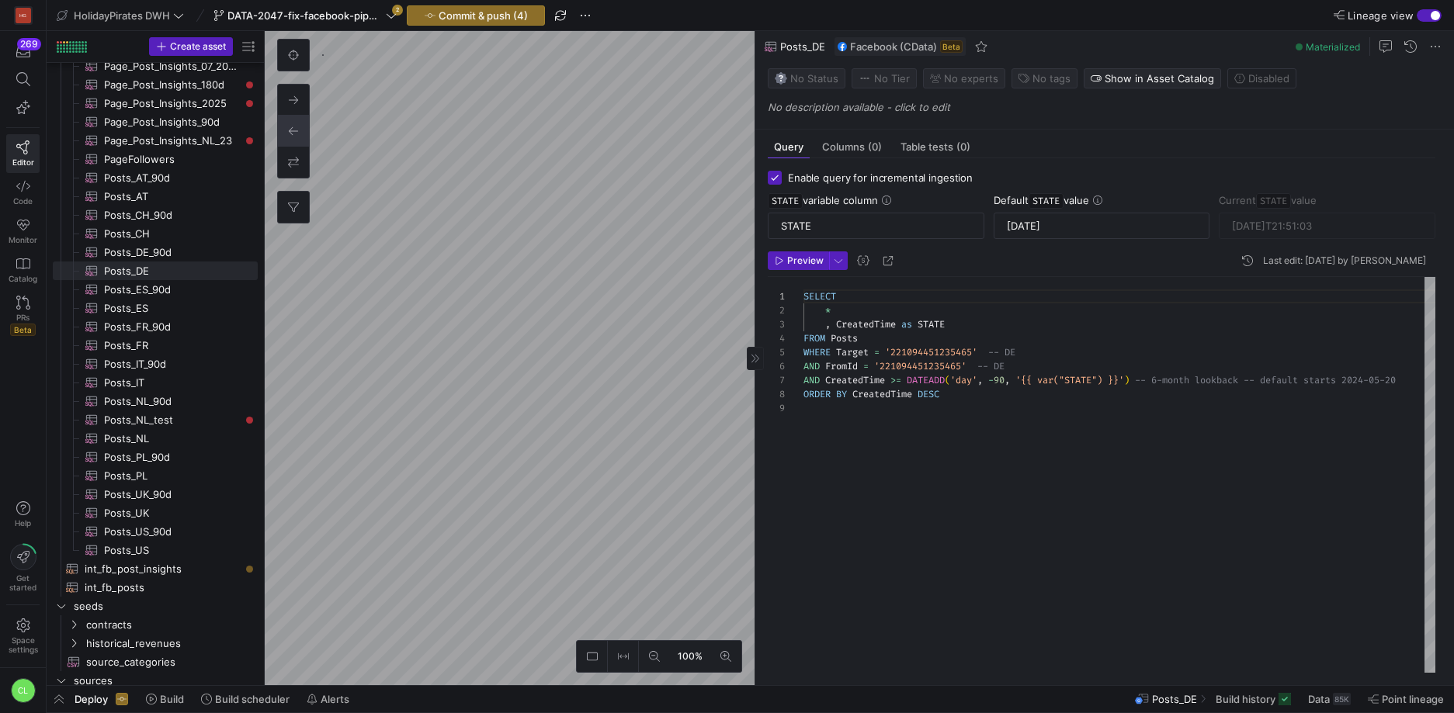
type textarea "SELECT * , CreatedTime as STATE FROM Posts WHERE Target = '1434101566853354' --…"
type input "[DATE]T19:45:03"
type input "2024-11-16"
type textarea "SELECT * , CreatedTime as STATE FROM Posts WHERE Target = '756159301171308' -- …"
type input "[DATE]T21:33:02"
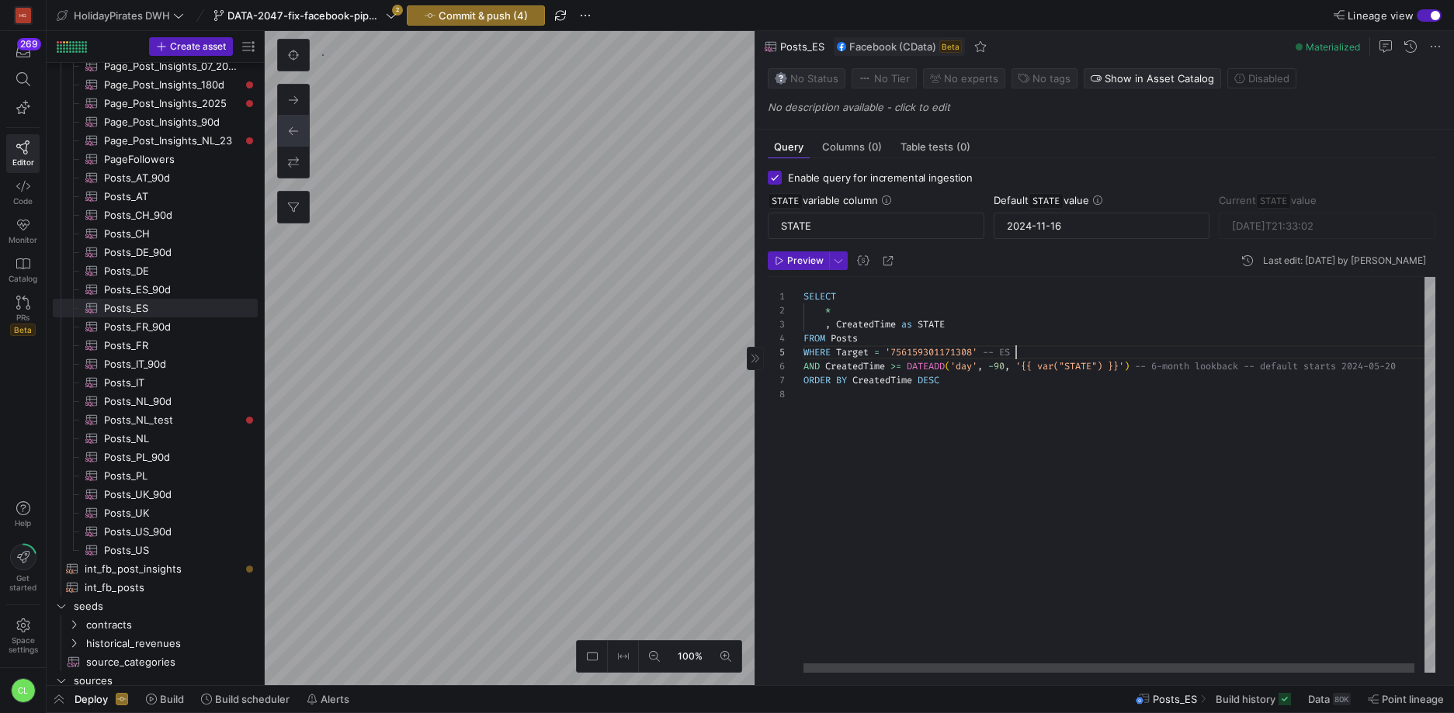
scroll to position [56, 213]
click at [1057, 349] on div "SELECT * , CreatedTime as STATE FROM Posts WHERE Target = '756159301171308' -- …" at bounding box center [1124, 475] width 642 height 396
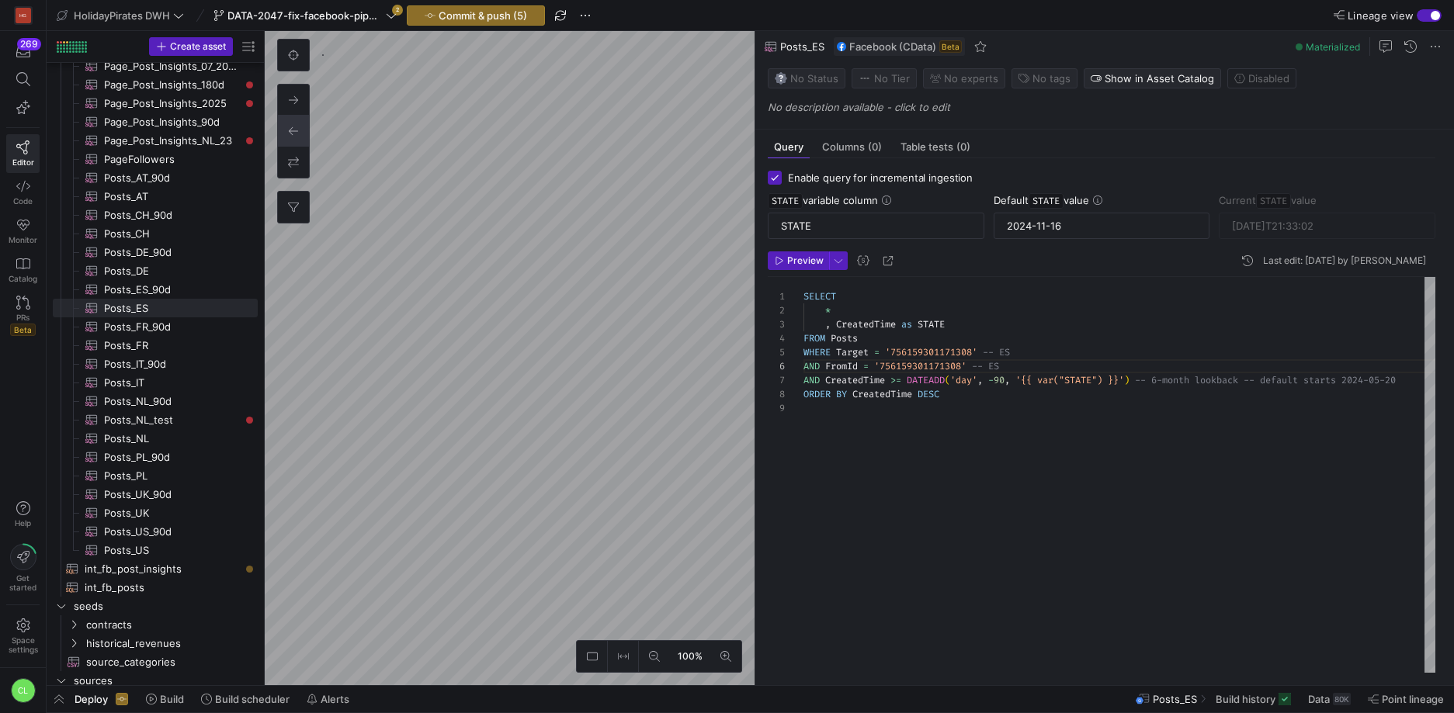
type textarea "SELECT * , CreatedTime as STATE FROM Posts WHERE Target = '756159301171308' -- …"
type input "[DATE]"
type textarea "SELECT * , CreatedTime as STATE FROM Posts WHERE Target = '1434101566853354' --…"
type input "[DATE]T19:45:03"
type input "2024-11-16"
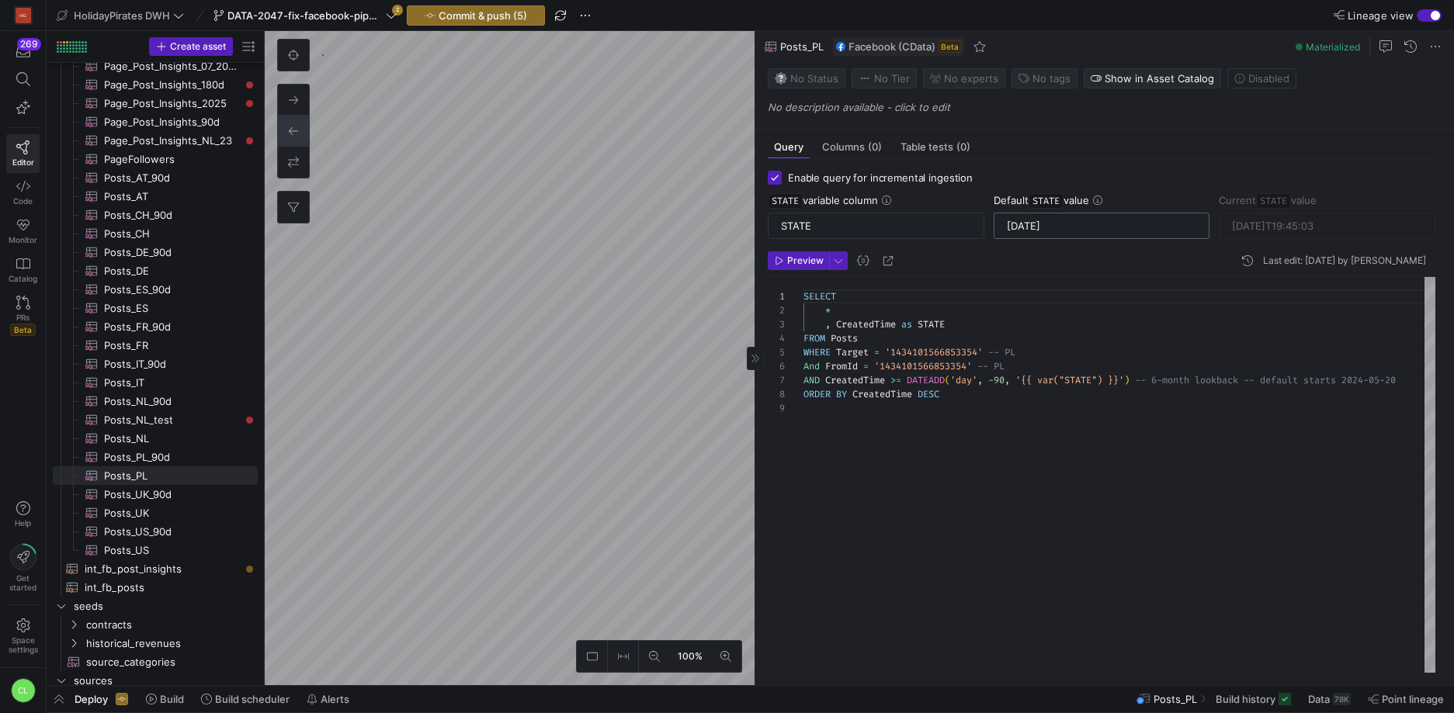
type textarea "SELECT * , CreatedTime as STATE FROM Posts WHERE Target = '756159301171308' -- …"
type input "[DATE]T21:33:02"
click at [1091, 224] on input "2024-11-16" at bounding box center [1102, 226] width 190 height 12
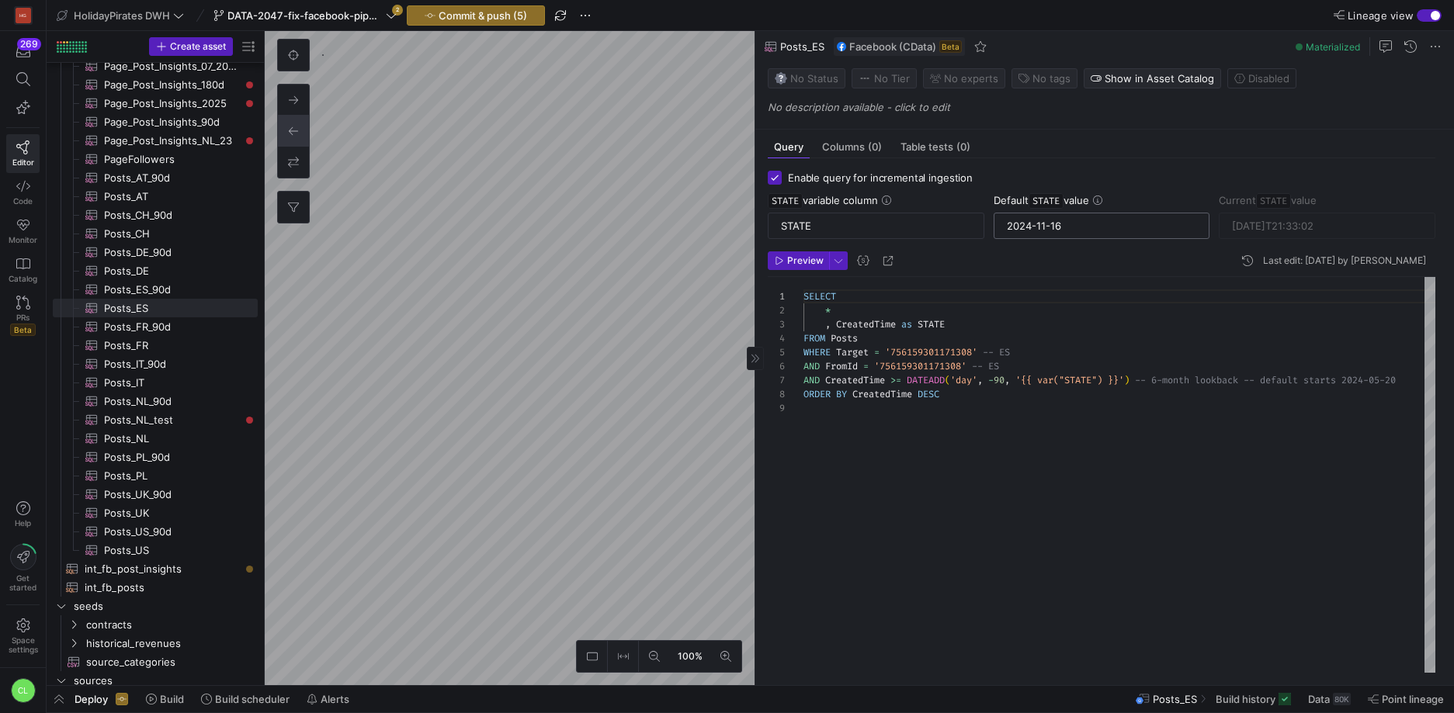
paste input "08-18"
type input "2024-11-16"
type textarea "SELECT * , CreatedTime as STATE FROM Posts WHERE Target = '232296513448647' -- …"
type input "[DATE]T20:01:46"
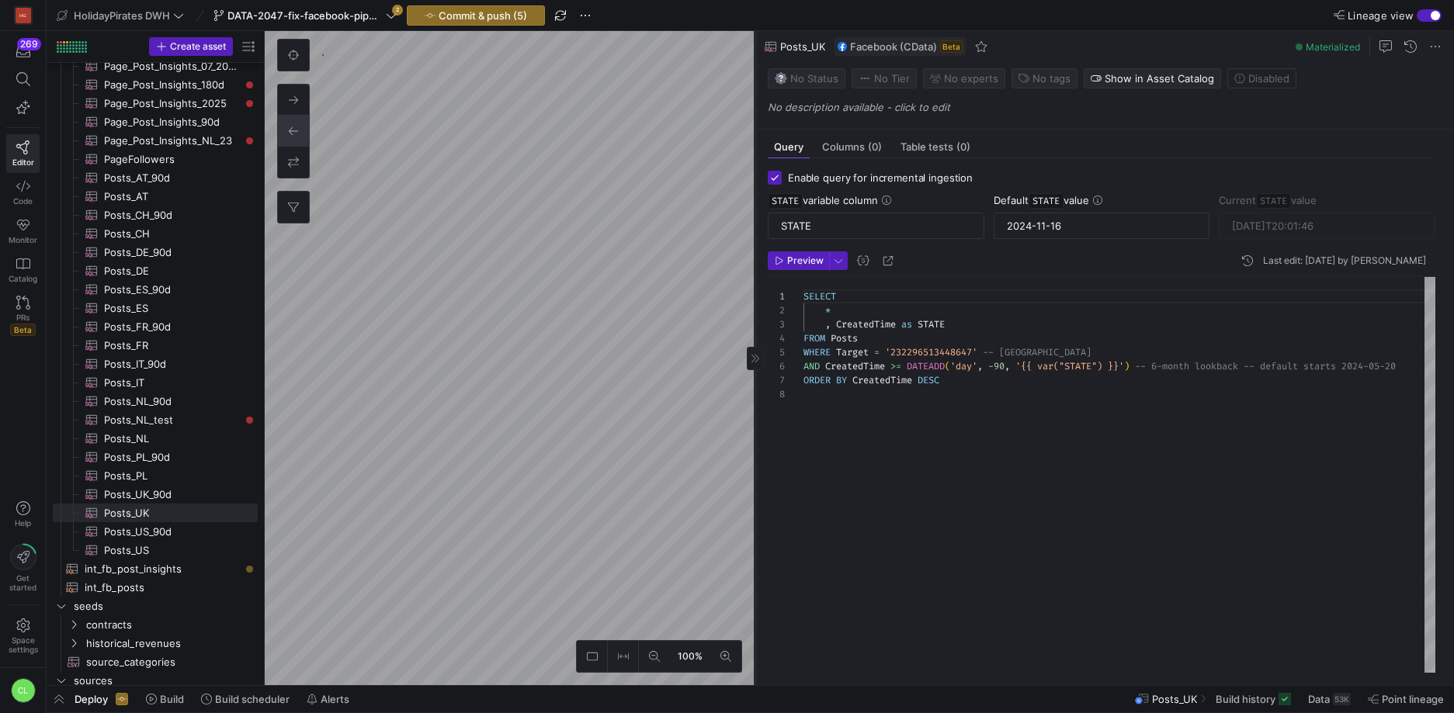
type input "[DATE]"
type textarea "SELECT * , CreatedTime as STATE FROM Posts WHERE Target = '756159301171308' -- …"
type input "[DATE]T21:33:02"
type input "2024-11-16"
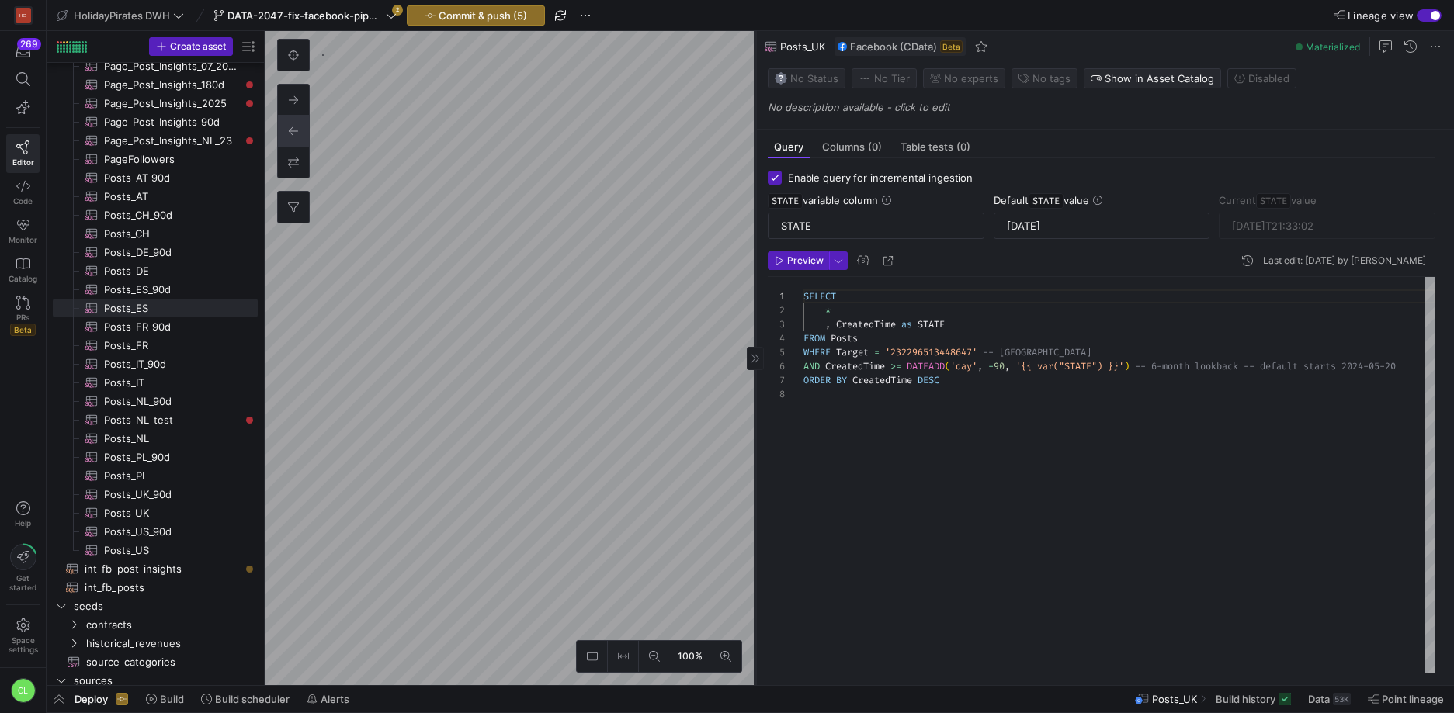
type textarea "SELECT * , CreatedTime as STATE FROM Posts WHERE Target = '232296513448647' -- …"
type input "[DATE]T20:01:46"
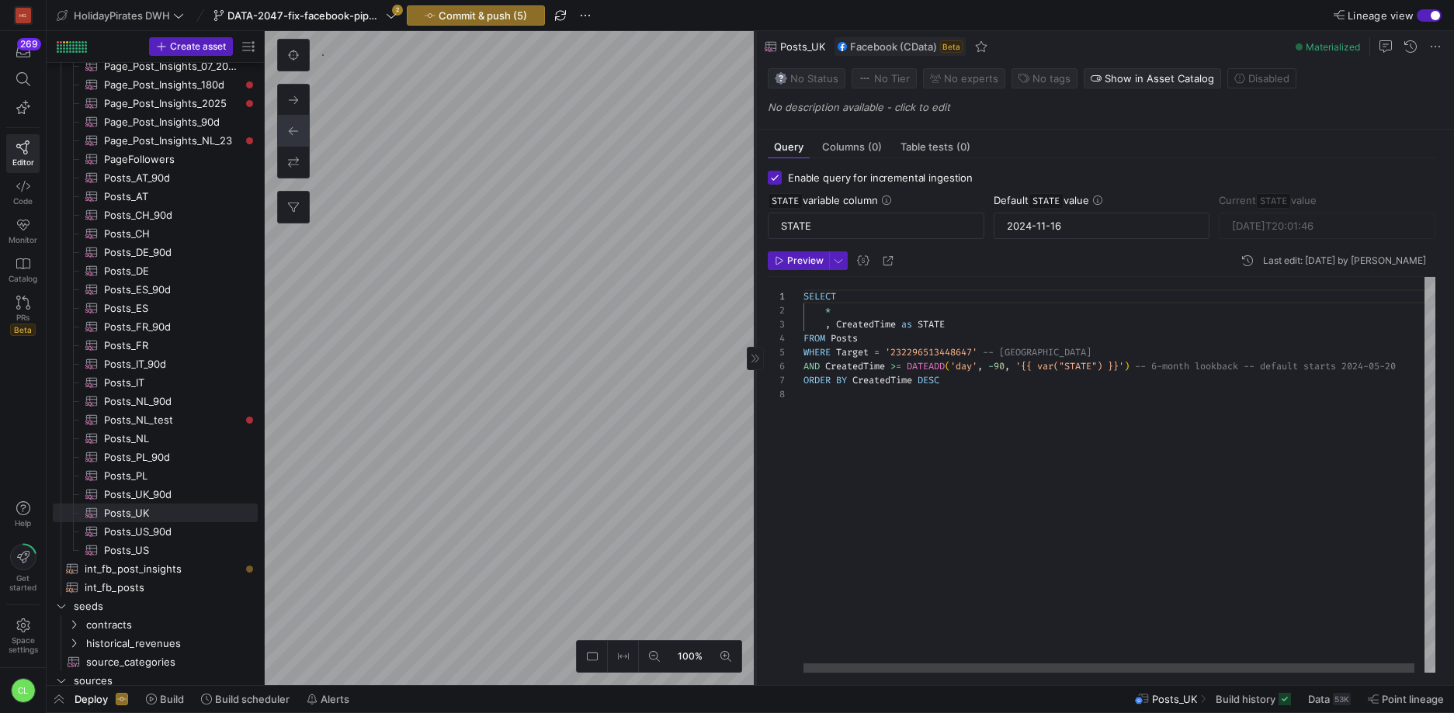
scroll to position [98, 0]
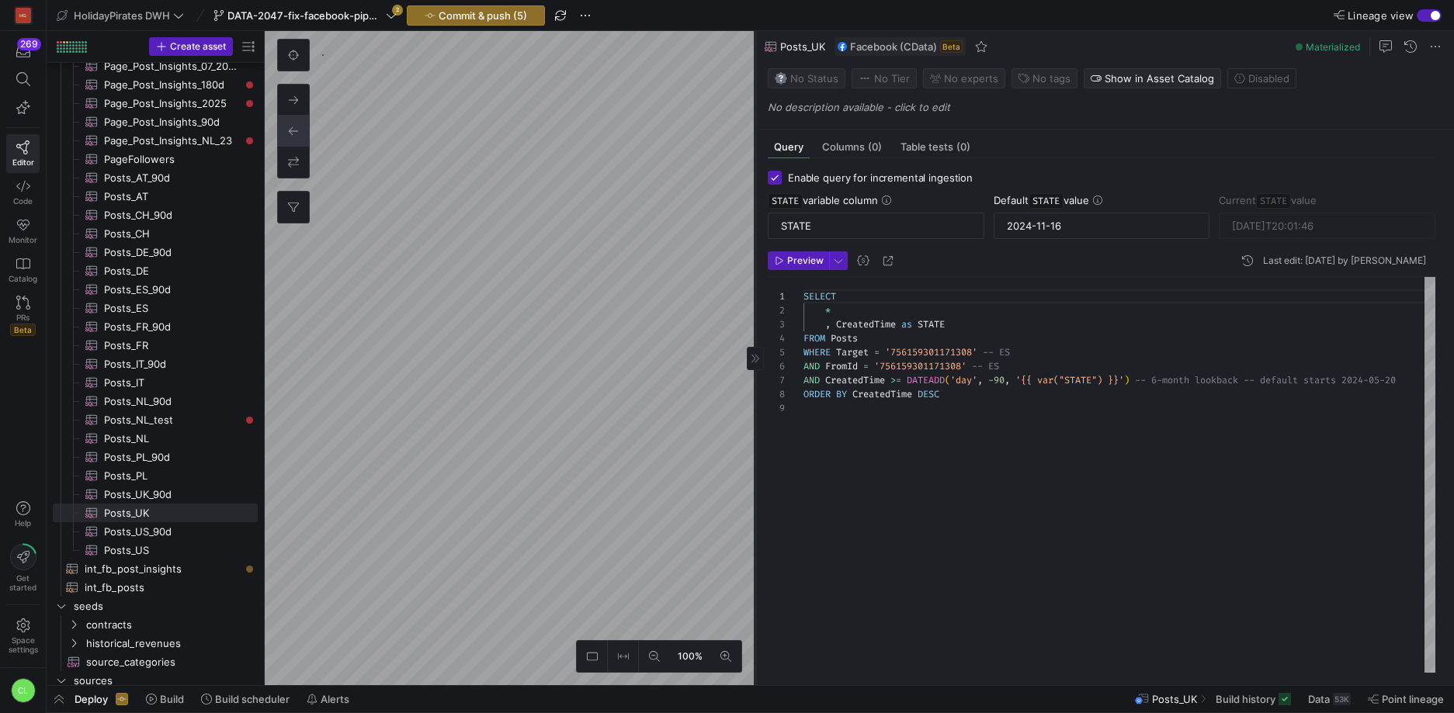
type input "[DATE]"
type textarea "SELECT * , CreatedTime as STATE FROM Posts WHERE Target = '756159301171308' -- …"
type input "[DATE]T21:33:02"
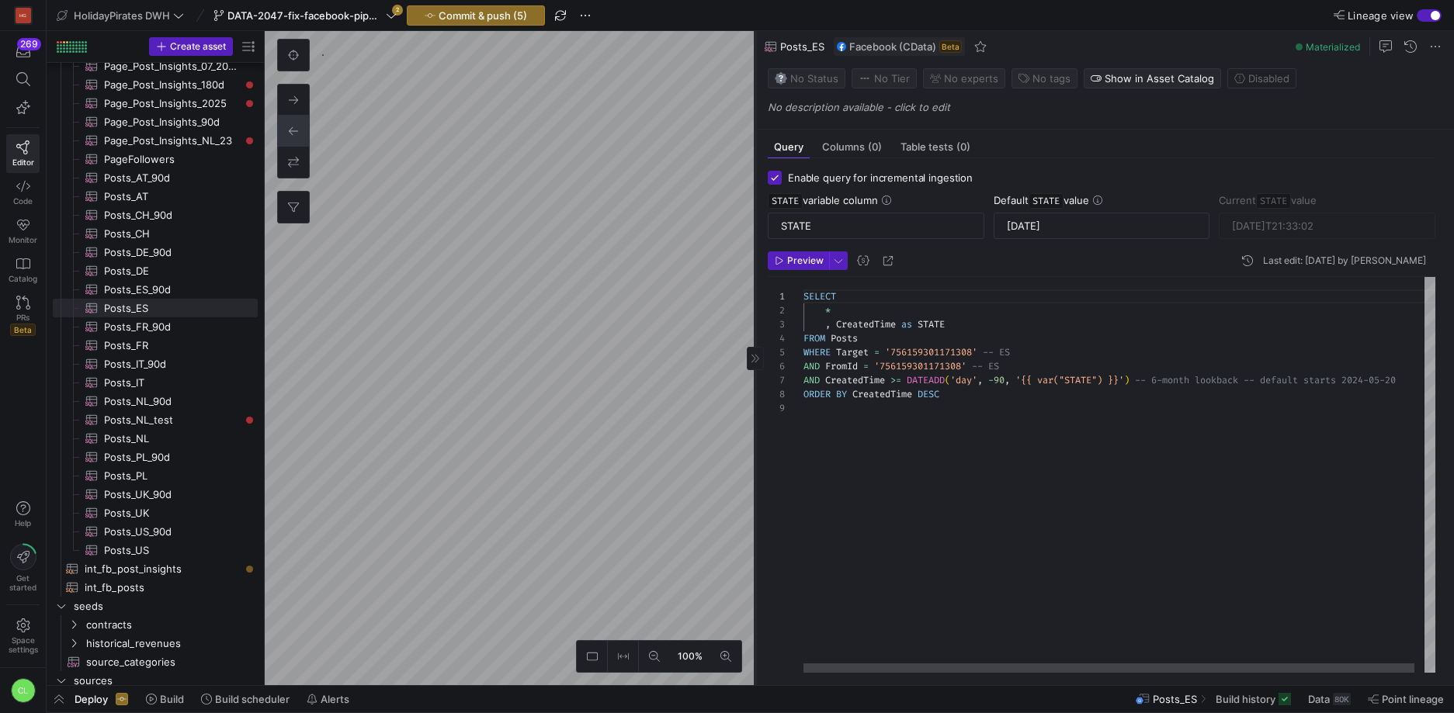
scroll to position [112, 0]
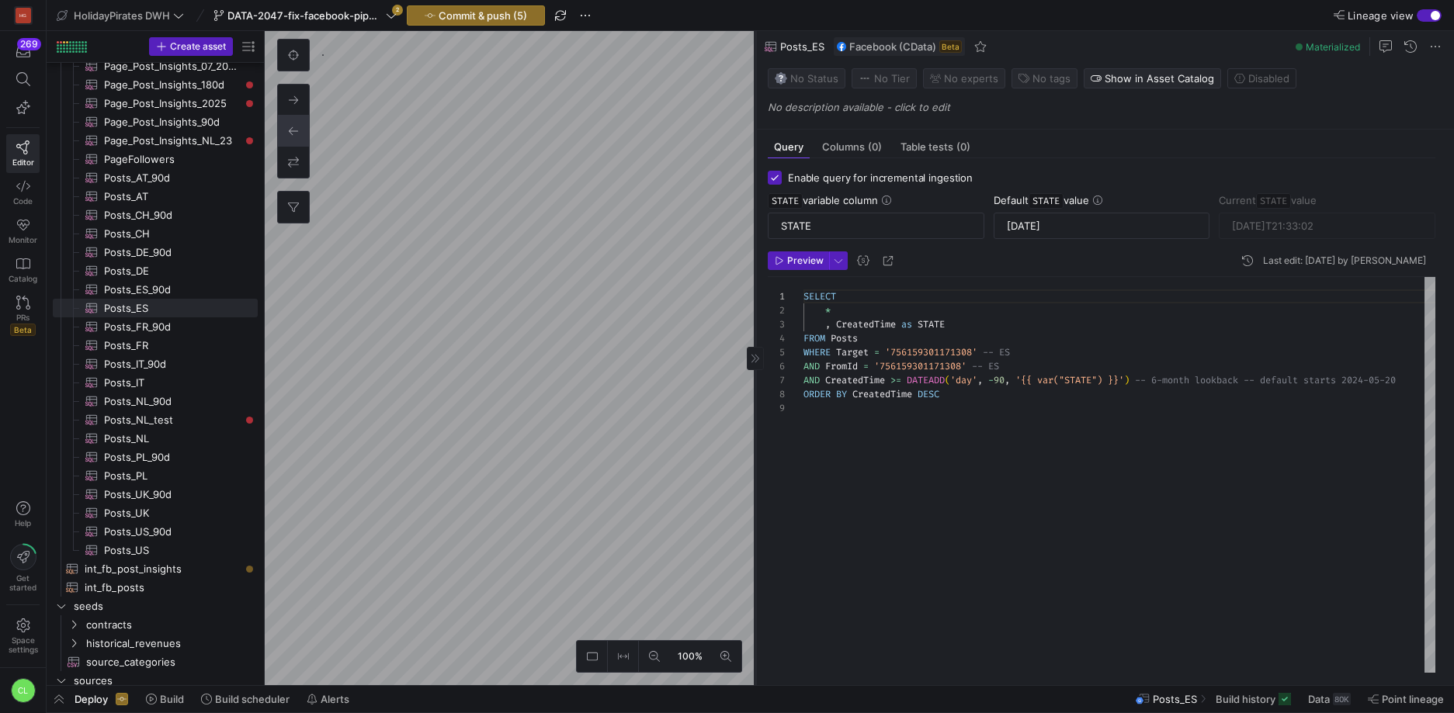
type textarea "SELECT * , CreatedTime as STATE FROM Posts WHERE Target = '221094451235465' -- …"
type input "[DATE]T21:51:03"
type textarea "SELECT * , CreatedTime as STATE FROM Posts WHERE Target = '1434101566853354' --…"
type input "[DATE]T19:45:03"
type textarea "SELECT * , CreatedTime as STATE FROM Posts WHERE Target = '756159301171308' -- …"
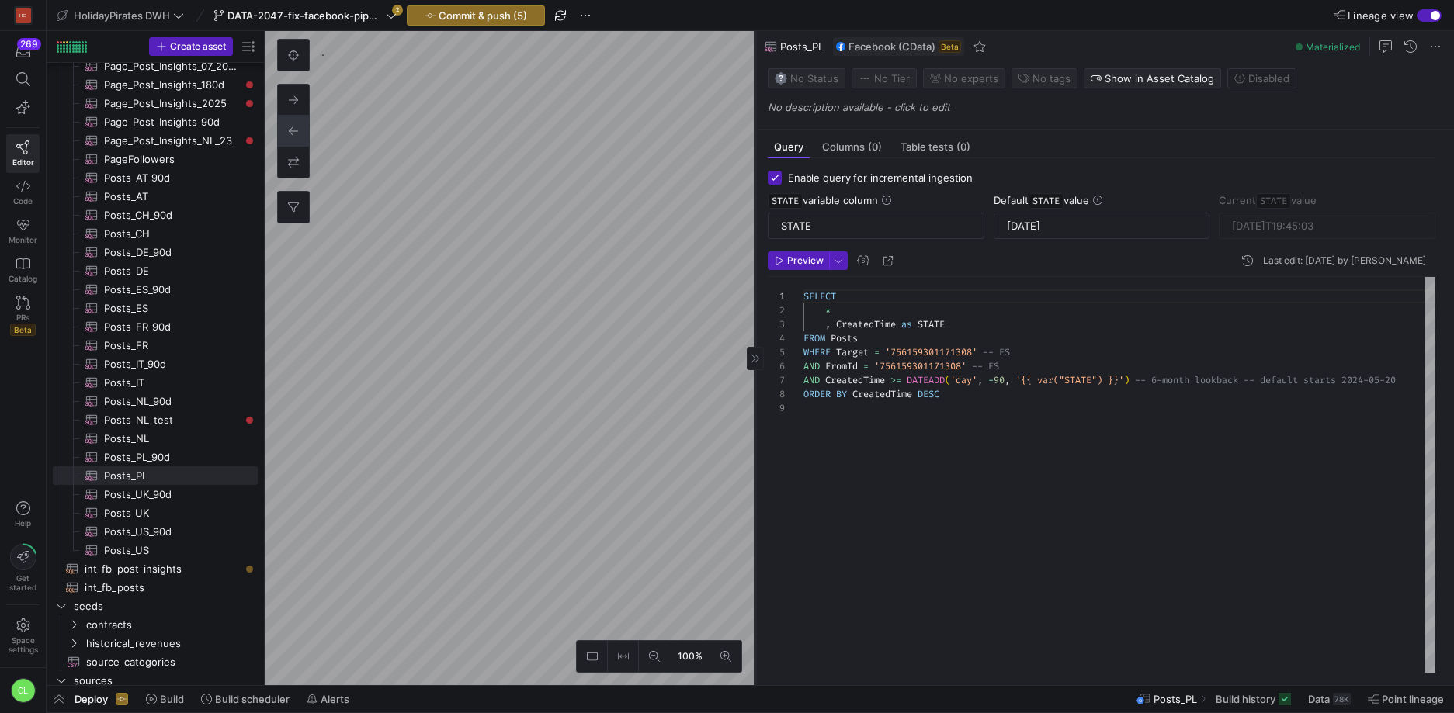
type input "[DATE]T21:33:02"
type textarea "SELECT * , CreatedTime as STATE FROM Posts WHERE Target = '232296513448647' -- …"
type input "2024-11-16"
type input "[DATE]T20:01:46"
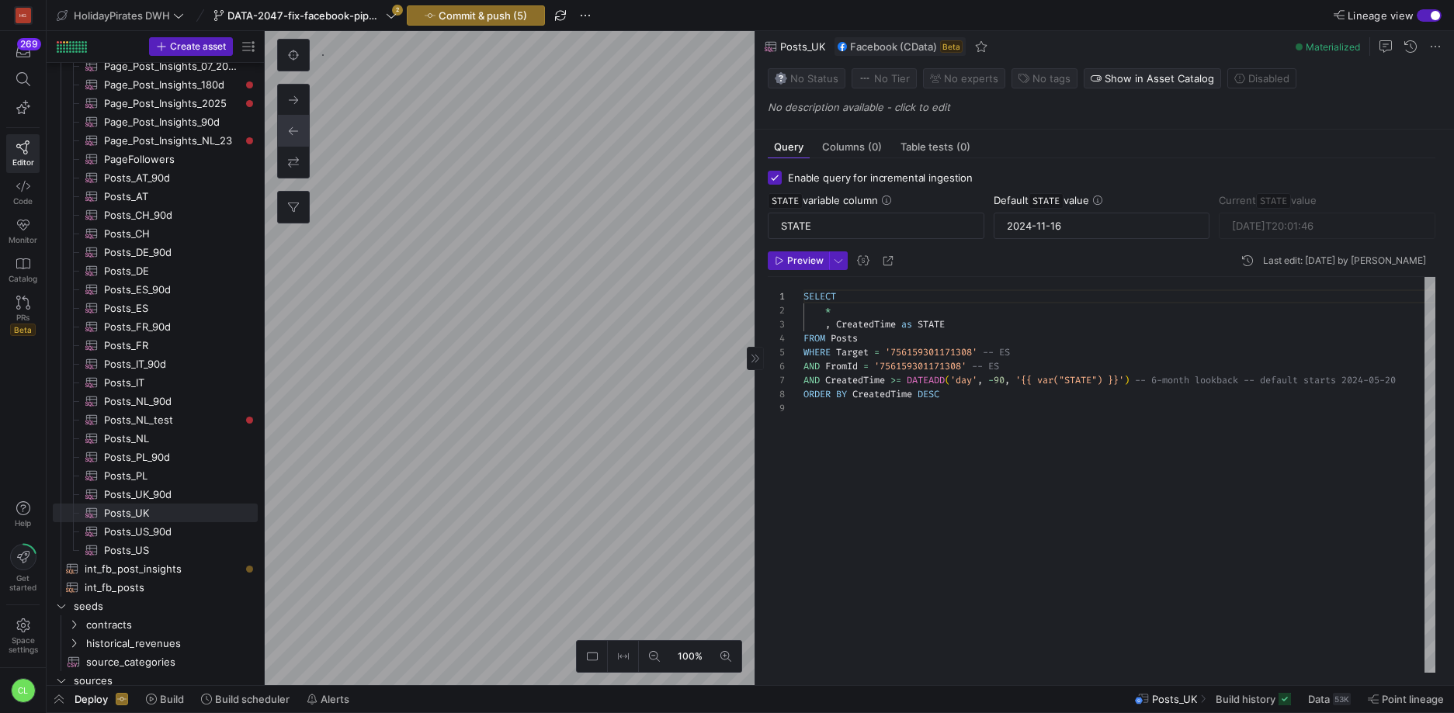
type input "[DATE]"
type textarea "SELECT * , CreatedTime as STATE FROM Posts WHERE Target = '756159301171308' -- …"
type input "[DATE]T21:33:02"
type input "2024-11-16"
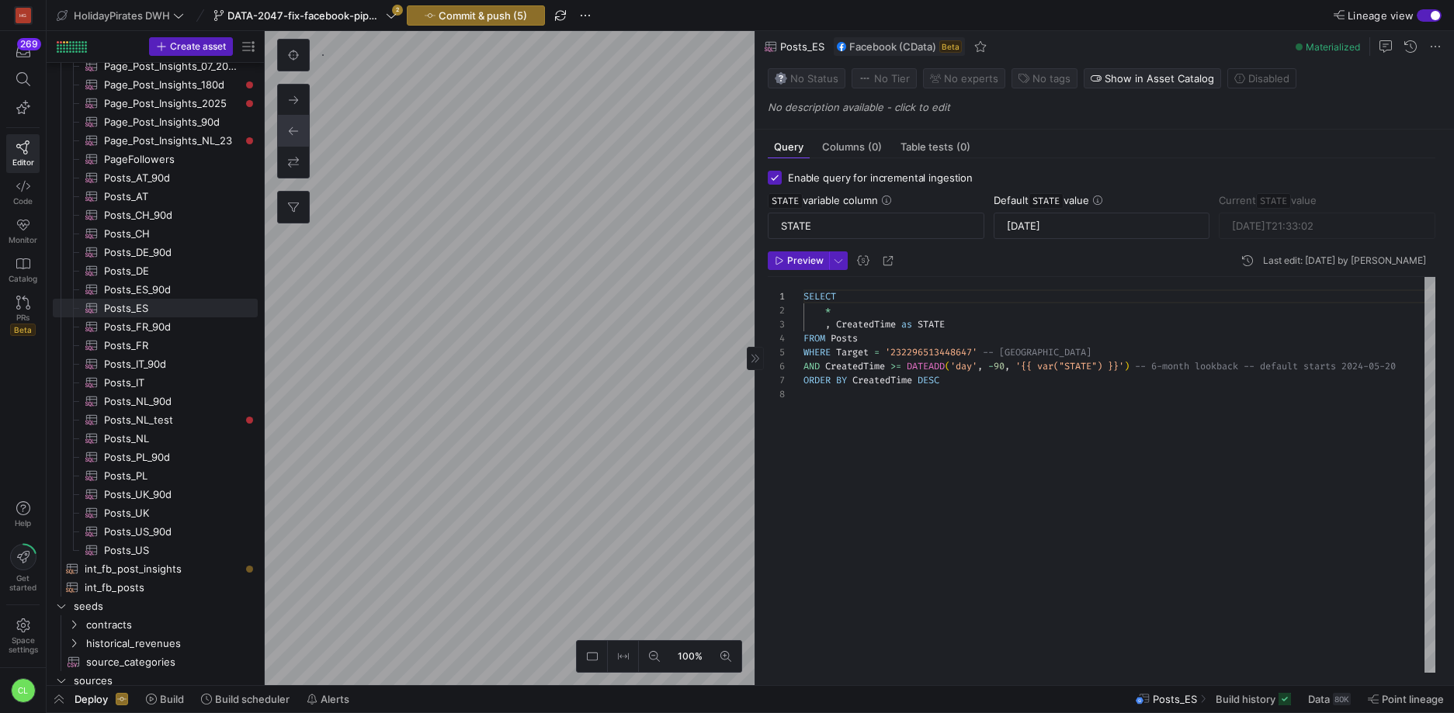
type textarea "SELECT * , CreatedTime as STATE FROM Posts WHERE Target = '232296513448647' -- …"
type input "[DATE]T20:01:46"
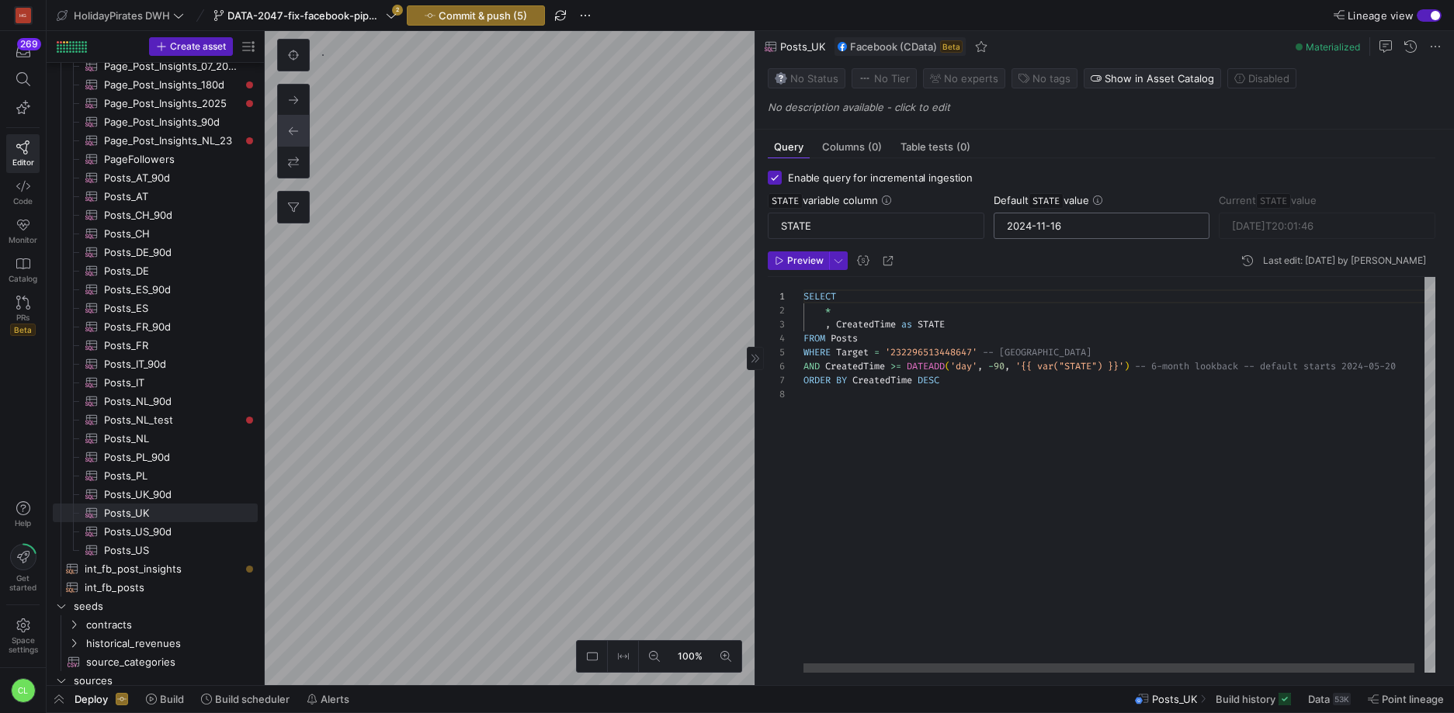
click at [1067, 220] on input "2024-11-16" at bounding box center [1102, 226] width 190 height 12
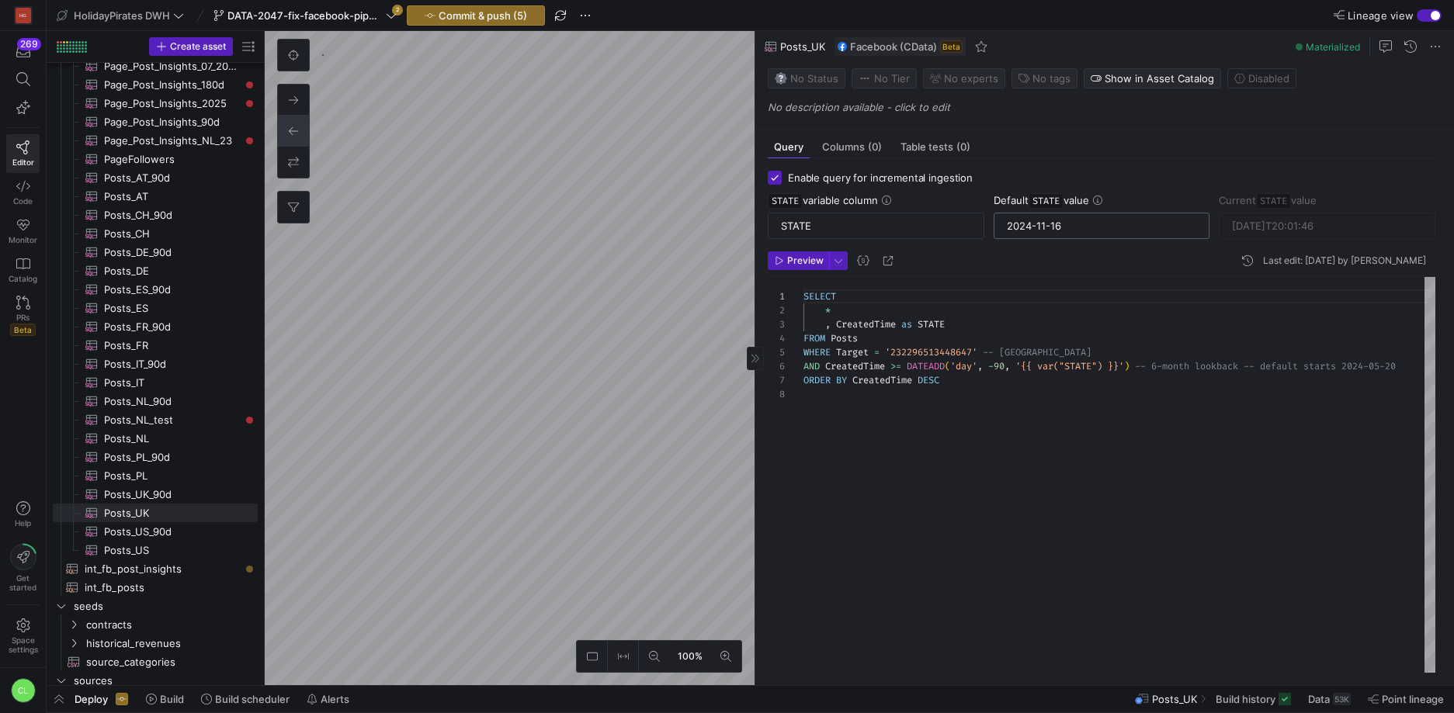
click at [1049, 228] on input "2024-11-16" at bounding box center [1102, 226] width 190 height 12
paste input "08-18"
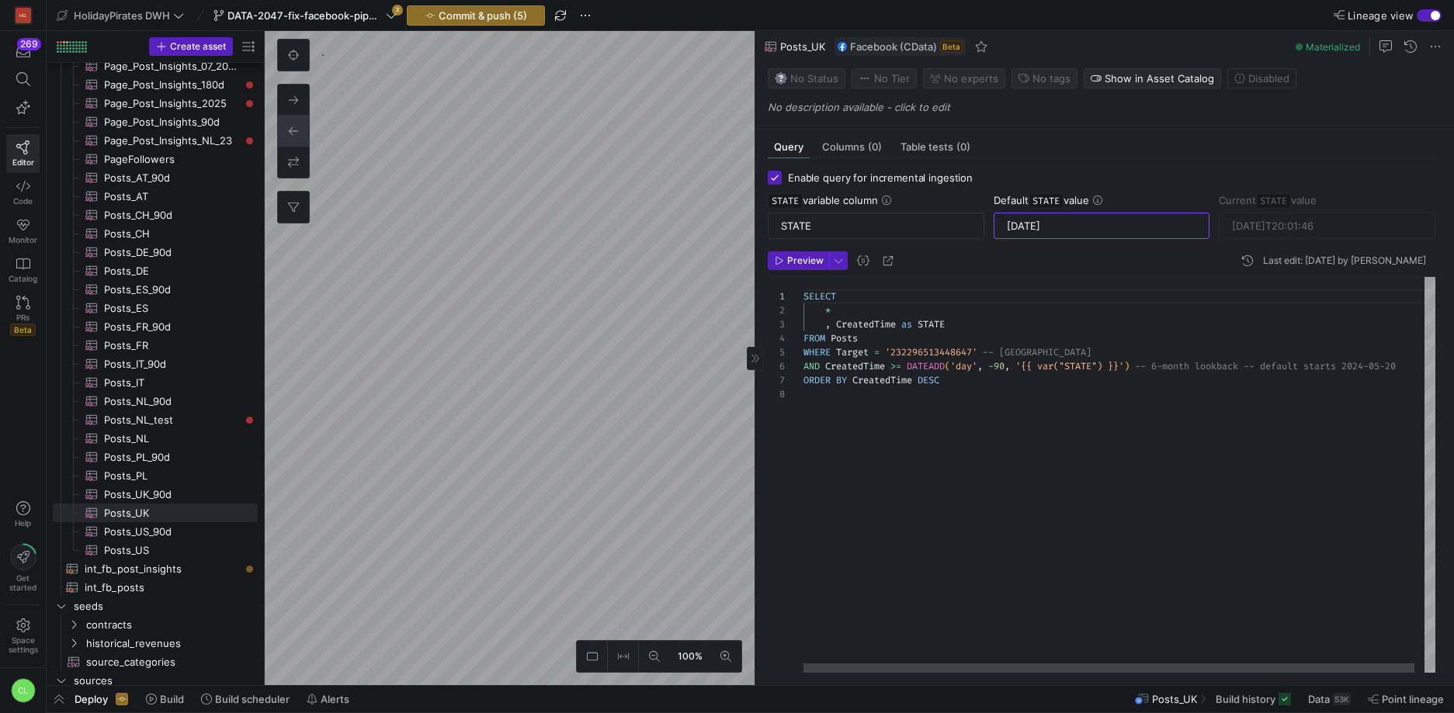
type input "[DATE]"
click at [1040, 347] on div "SELECT * , CreatedTime as STATE FROM Posts WHERE Target = '232296513448647' -- …" at bounding box center [1124, 475] width 642 height 396
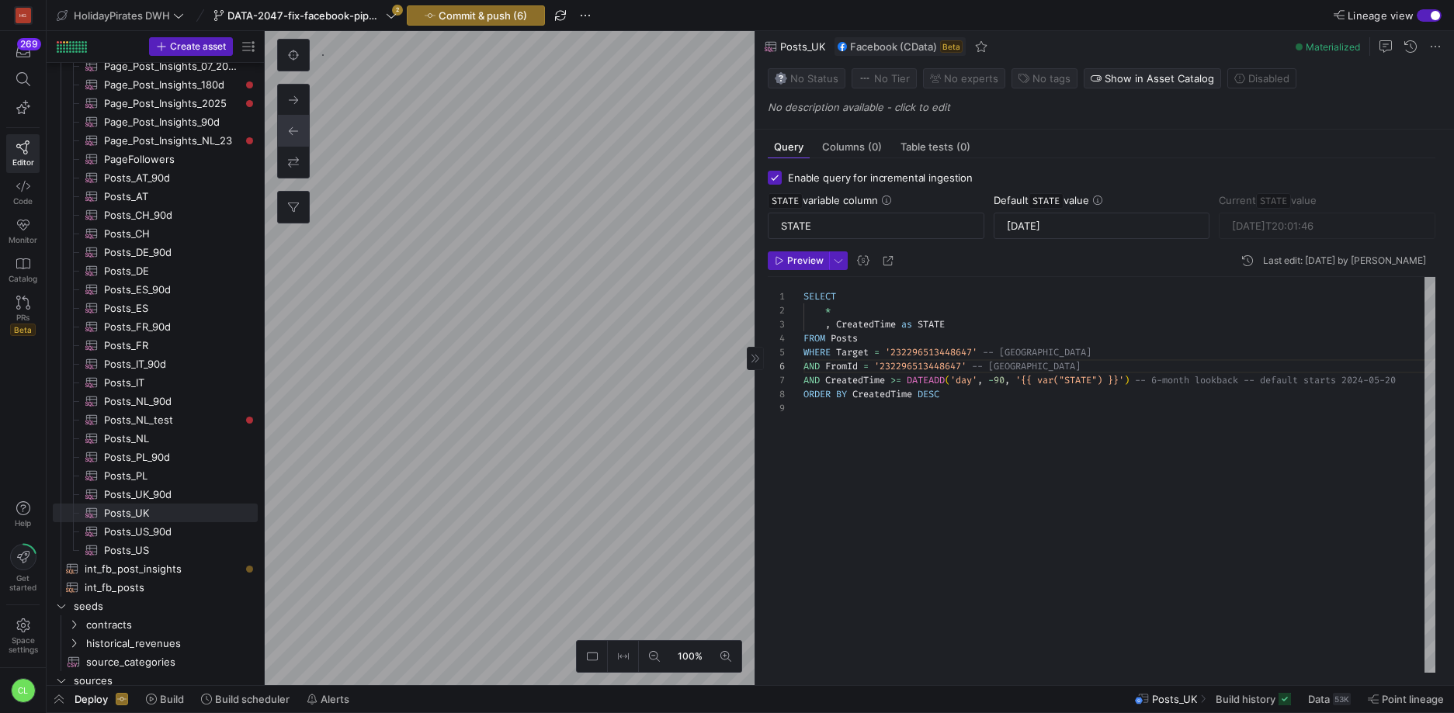
type textarea "SELECT * , CreatedTime as STATE FROM Posts WHERE Target = '1623641837848116' --…"
type input "[DATE]T19:17:22"
type input "2024-11-16"
type textarea "SELECT * , CreatedTime as STATE FROM Posts WHERE Target = '780366268663315' -- …"
type input "[DATE]T17:01:06"
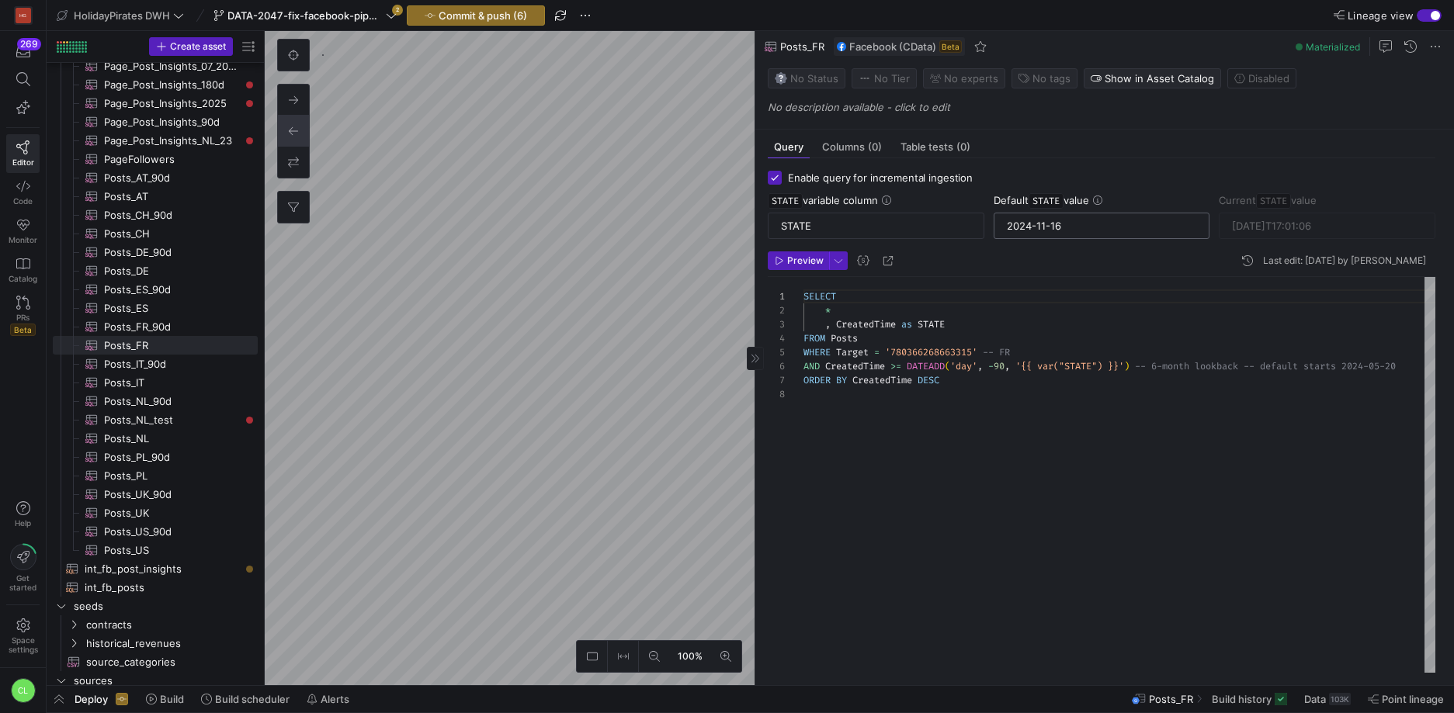
click at [1041, 226] on input "2024-11-16" at bounding box center [1102, 226] width 190 height 12
paste input "08-18"
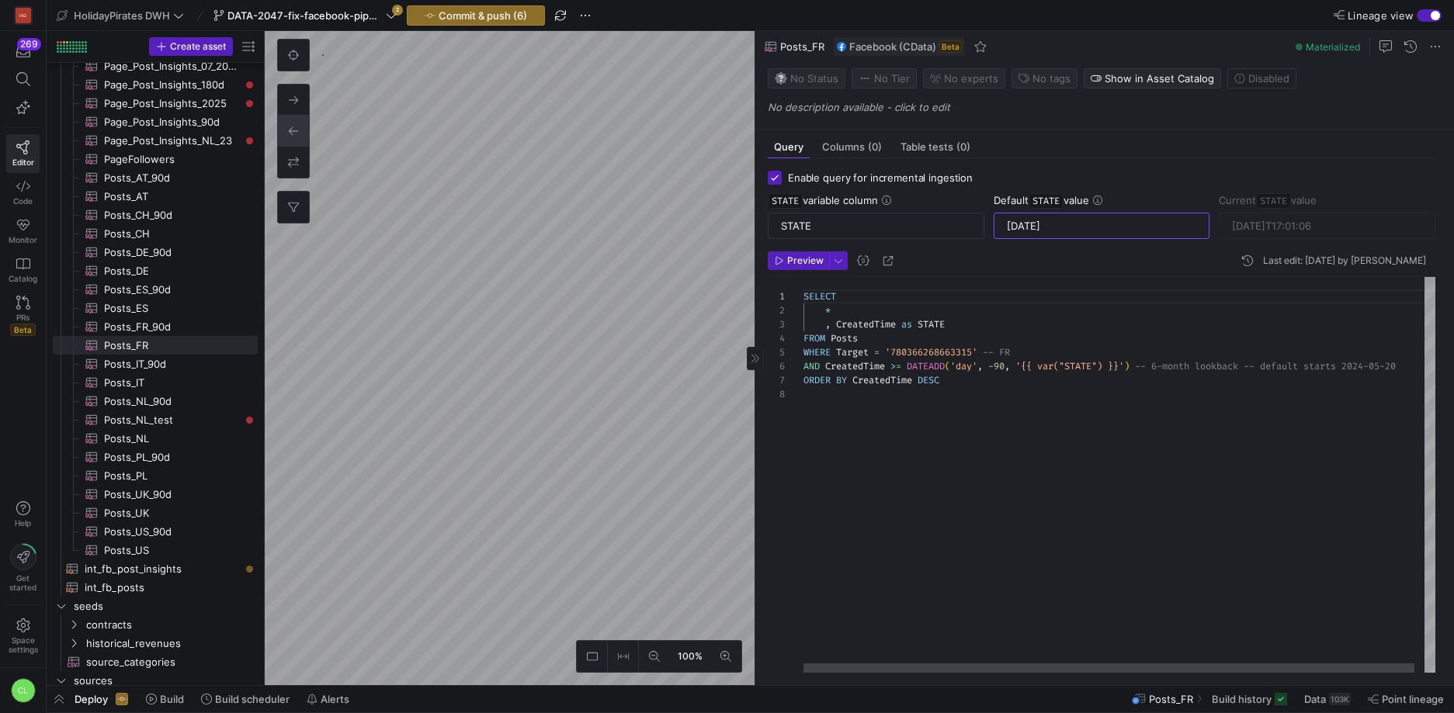
type input "[DATE]"
click at [1090, 350] on div "SELECT * , CreatedTime as STATE FROM Posts WHERE Target = '780366268663315' -- …" at bounding box center [1124, 475] width 642 height 396
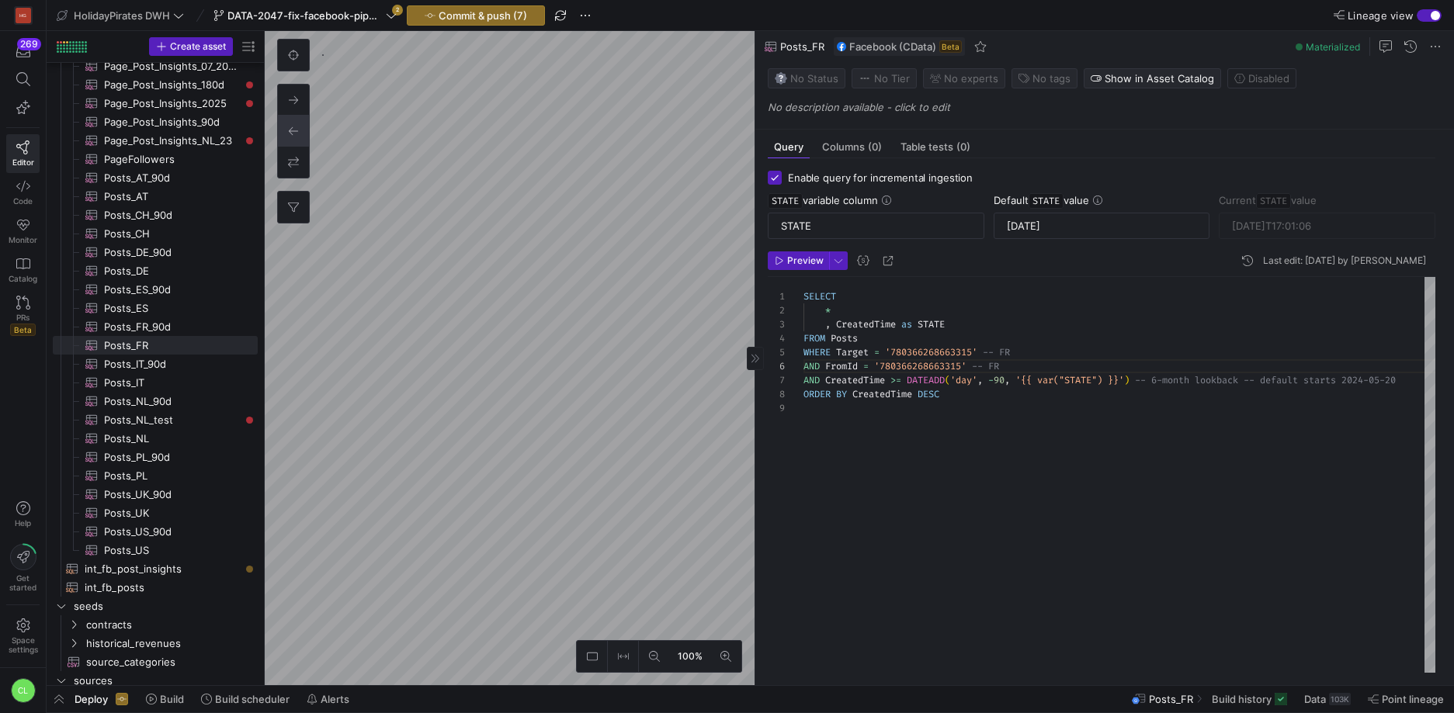
type textarea "SELECT * , CreatedTime as STATE FROM Posts WHERE Target = '780366268663315' -- …"
type input "2024-11-16"
type textarea "SELECT * , CreatedTime as STATE FROM Posts WHERE Target = '524951740905299' -- …"
type input "[DATE]T13:34:25"
click at [1050, 218] on div "2024-11-16" at bounding box center [1102, 225] width 190 height 25
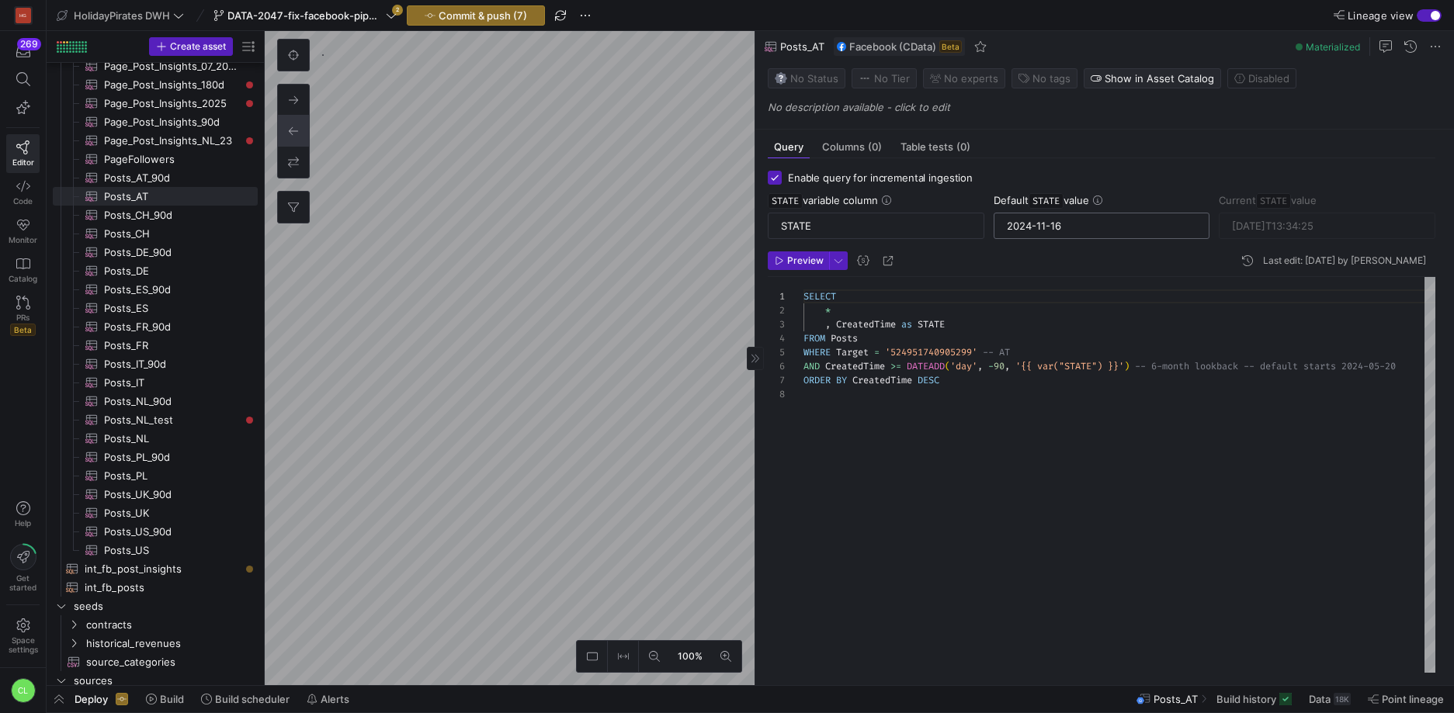
click at [1046, 223] on input "2024-11-16" at bounding box center [1102, 226] width 190 height 12
paste input "08-18"
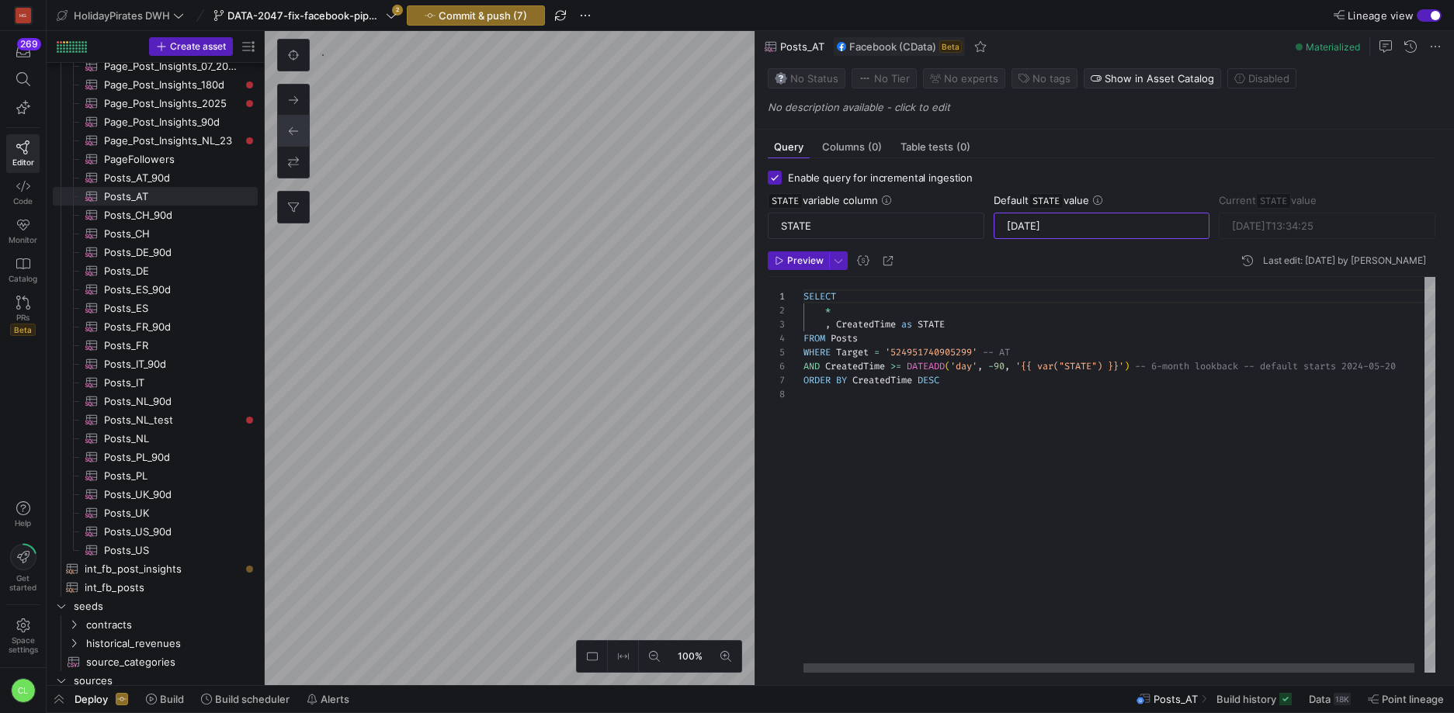
type input "[DATE]"
click at [1044, 350] on div "SELECT * , CreatedTime as STATE FROM Posts WHERE Target = '524951740905299' -- …" at bounding box center [1124, 475] width 642 height 396
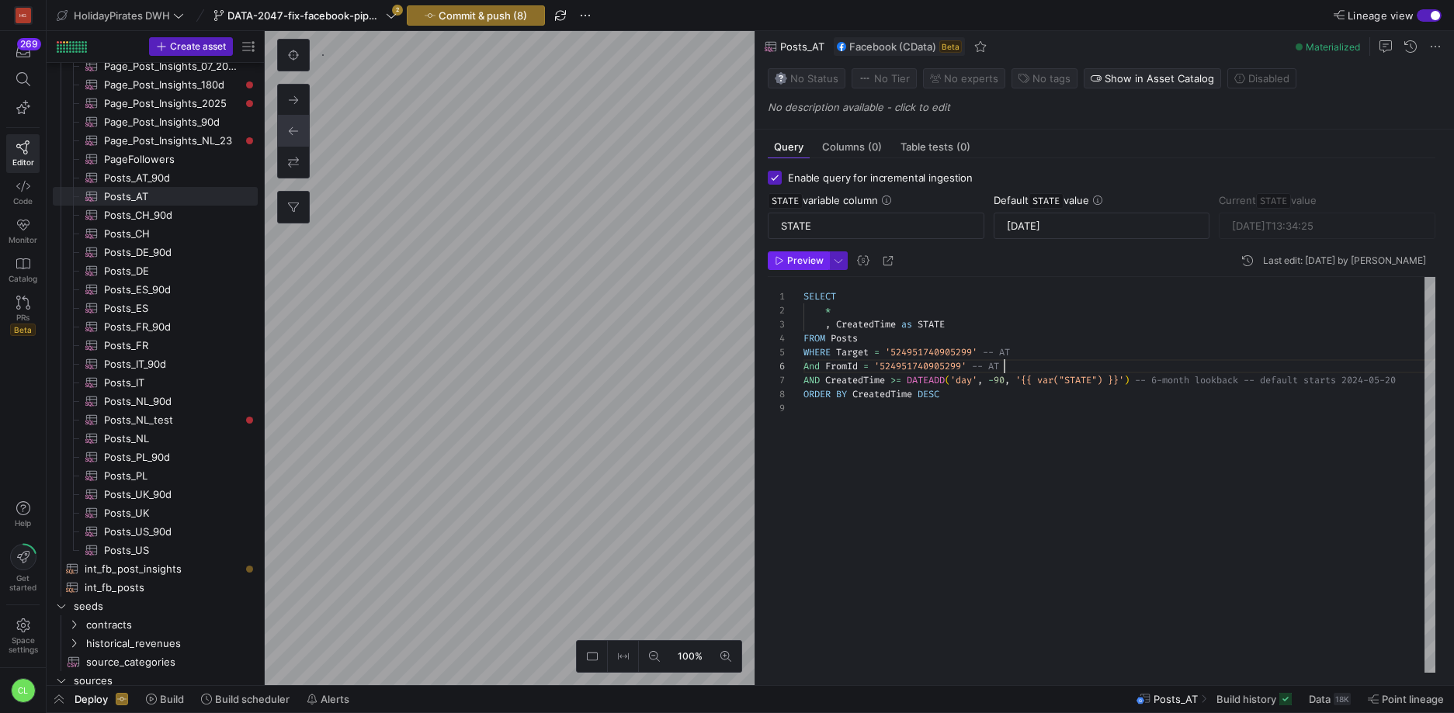
type textarea "SELECT * , CreatedTime as STATE FROM Posts WHERE Target = '524951740905299' -- …"
click at [779, 255] on span "button" at bounding box center [799, 260] width 60 height 17
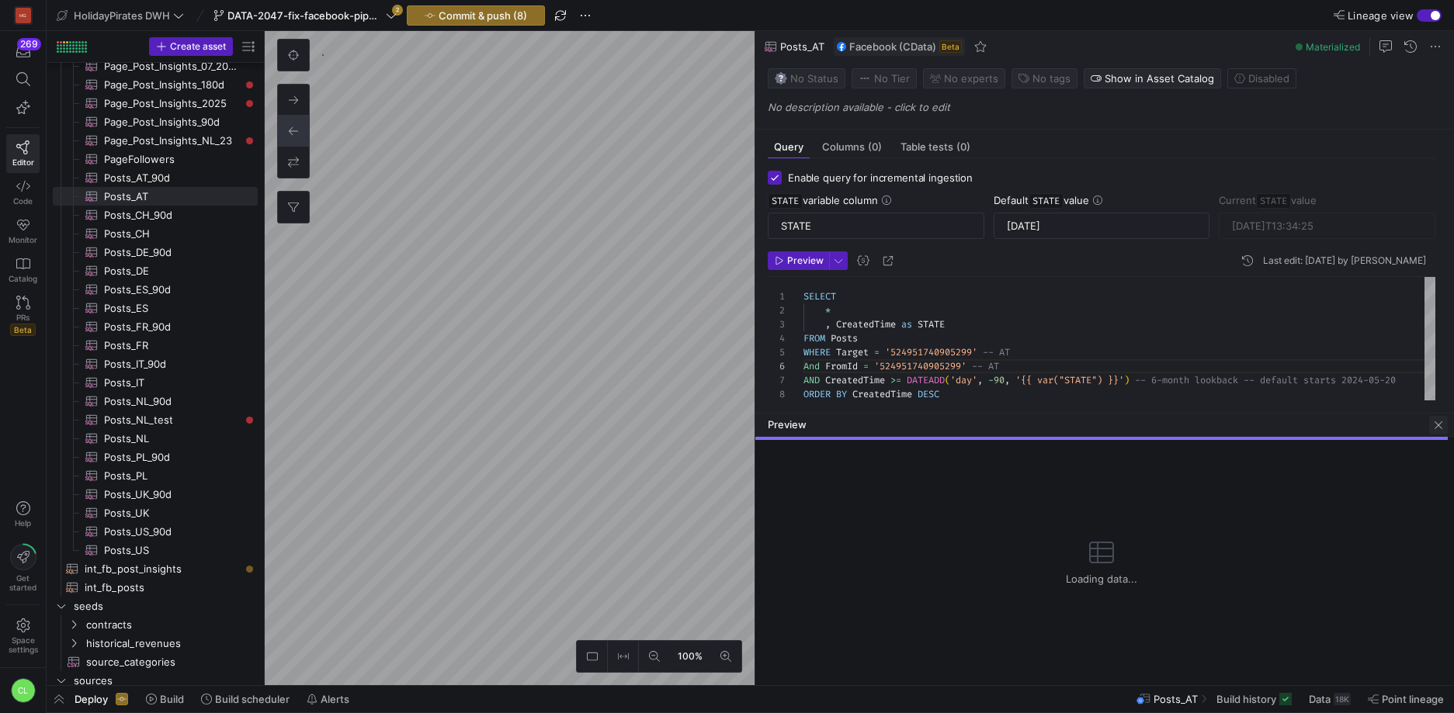
click at [1441, 425] on span "button" at bounding box center [1438, 425] width 19 height 19
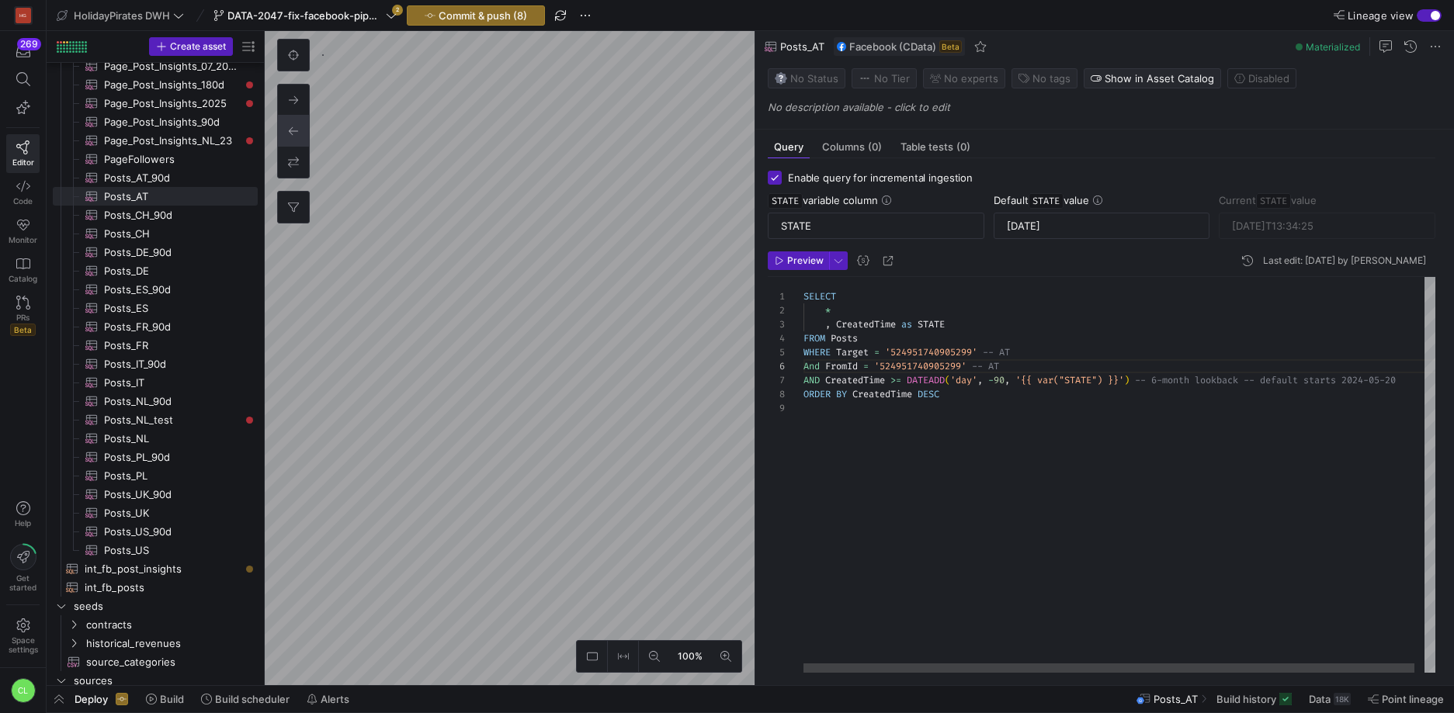
type input "2024-11-16"
type textarea "SELECT * , CreatedTime as STATE FROM Posts WHERE Target = '496199297079610' -- …"
type input "[DATE]T20:05:02"
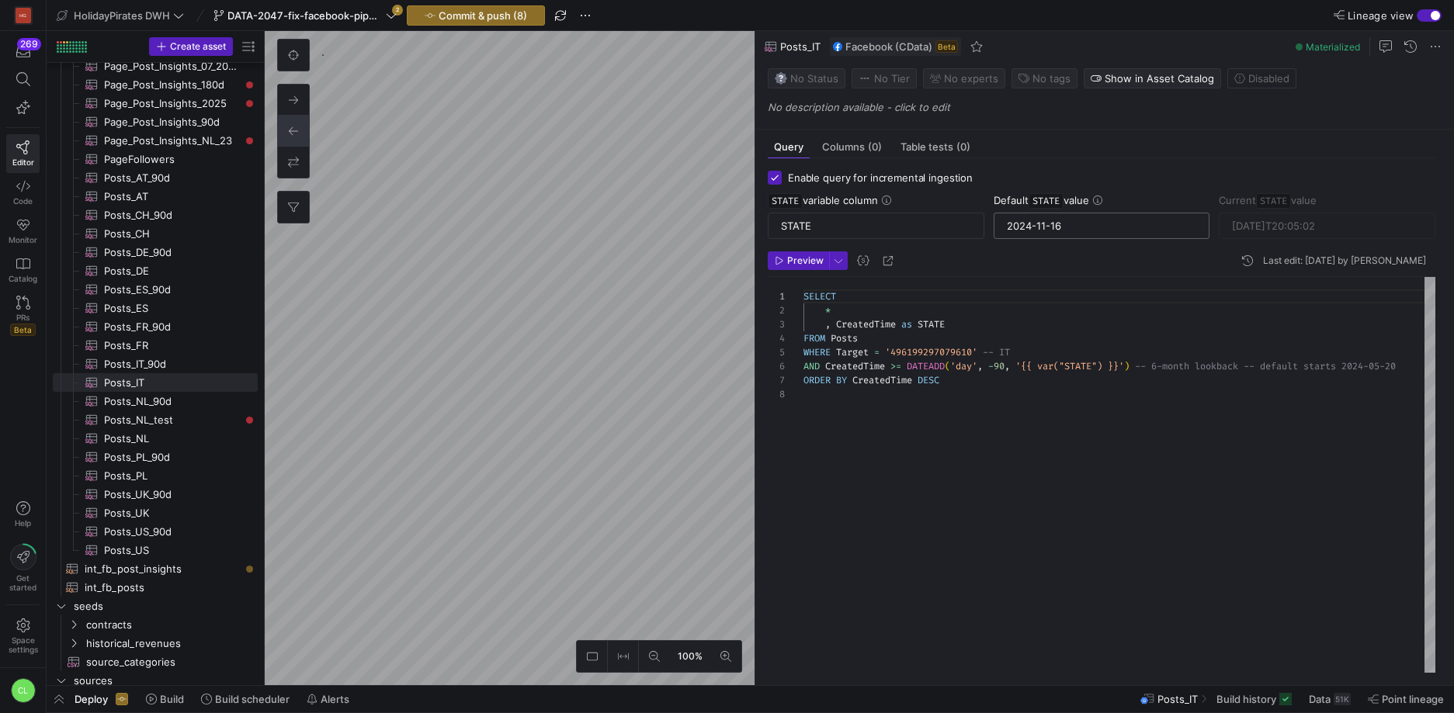
click at [1033, 225] on input "2024-11-16" at bounding box center [1102, 226] width 190 height 12
paste input "08-18"
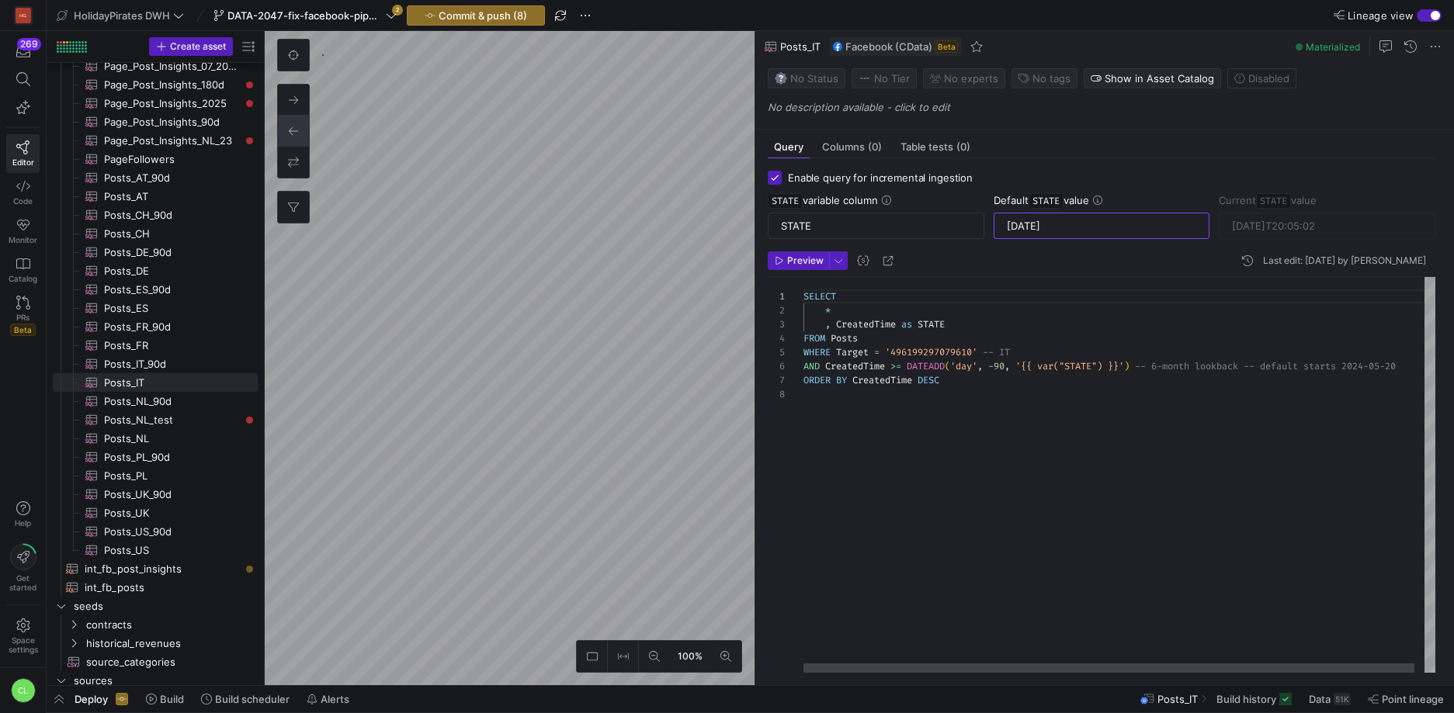
type input "[DATE]"
click at [1027, 356] on div "SELECT * , CreatedTime as STATE FROM Posts WHERE Target = '496199297079610' -- …" at bounding box center [1124, 475] width 642 height 396
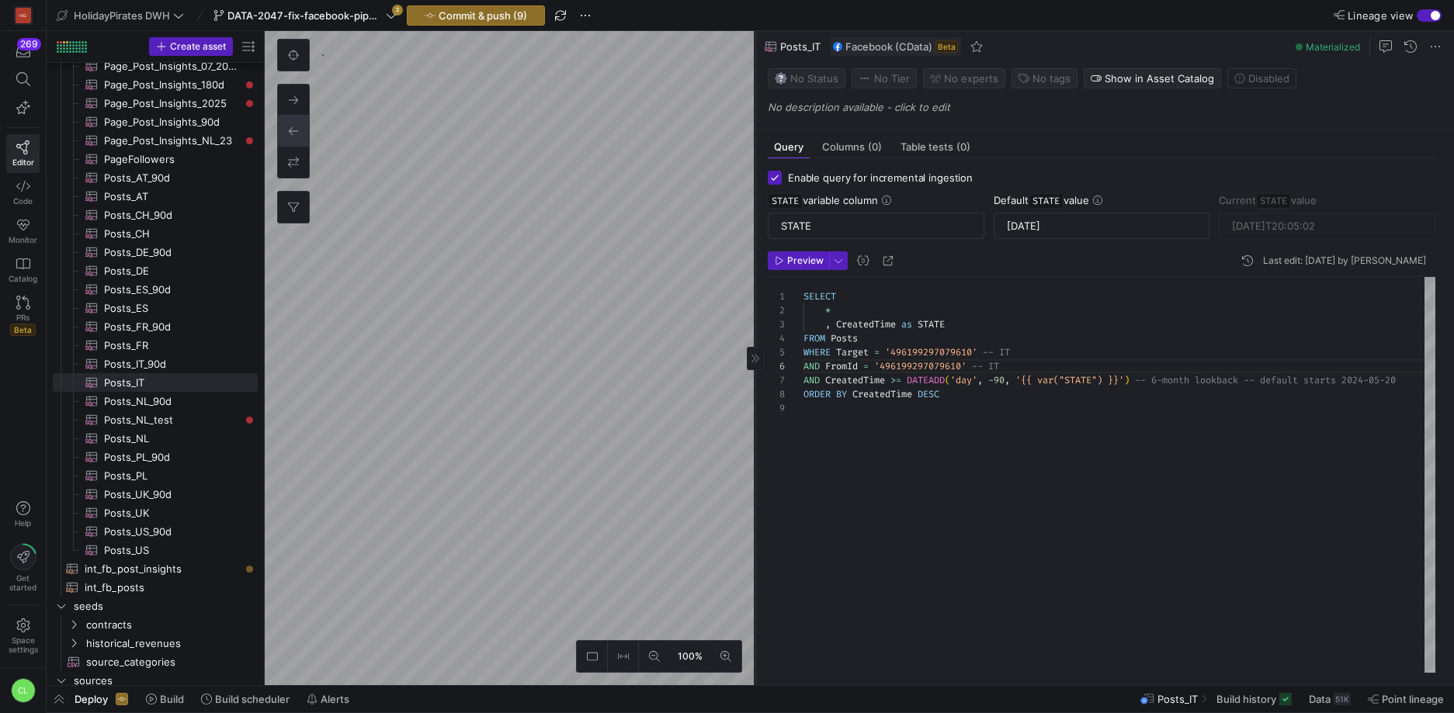
type textarea "SELECT * , CreatedTime as STATE FROM Posts WHERE Target = '496199297079610' -- …"
type input "2024-11-16"
type textarea "SELECT * , CreatedTime as STATE FROM Posts WHERE Target = '298404216944872' -- …"
type input "[DATE]T19:05:02"
type input "[DATE]"
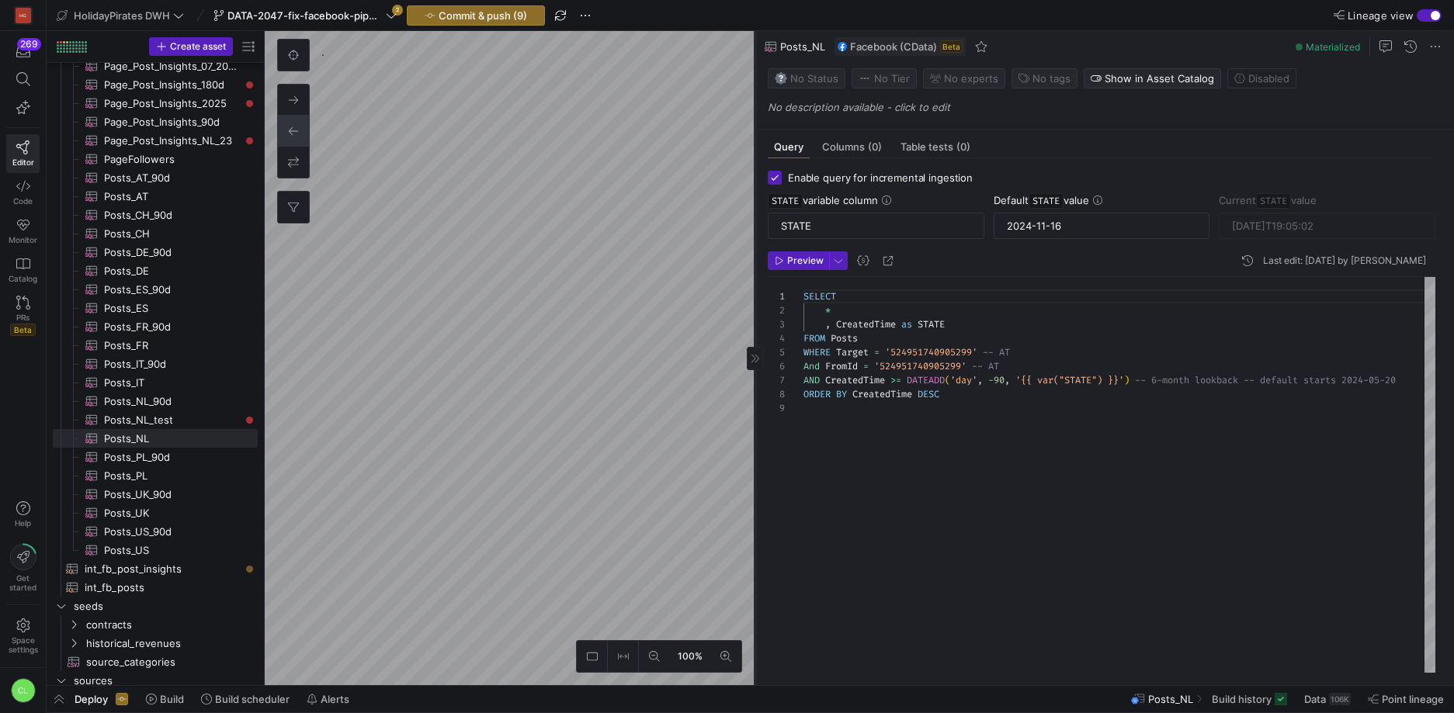
type textarea "SELECT * , CreatedTime as STATE FROM Posts WHERE Target = '524951740905299' -- …"
type input "[DATE]T13:34:25"
type textarea "SELECT * , CreatedTime as STATE FROM Posts WHERE Target = '780366268663315' -- …"
type input "[DATE]T17:01:06"
type textarea "SELECT * , CreatedTime as STATE FROM Posts WHERE Target = '524951740905299' -- …"
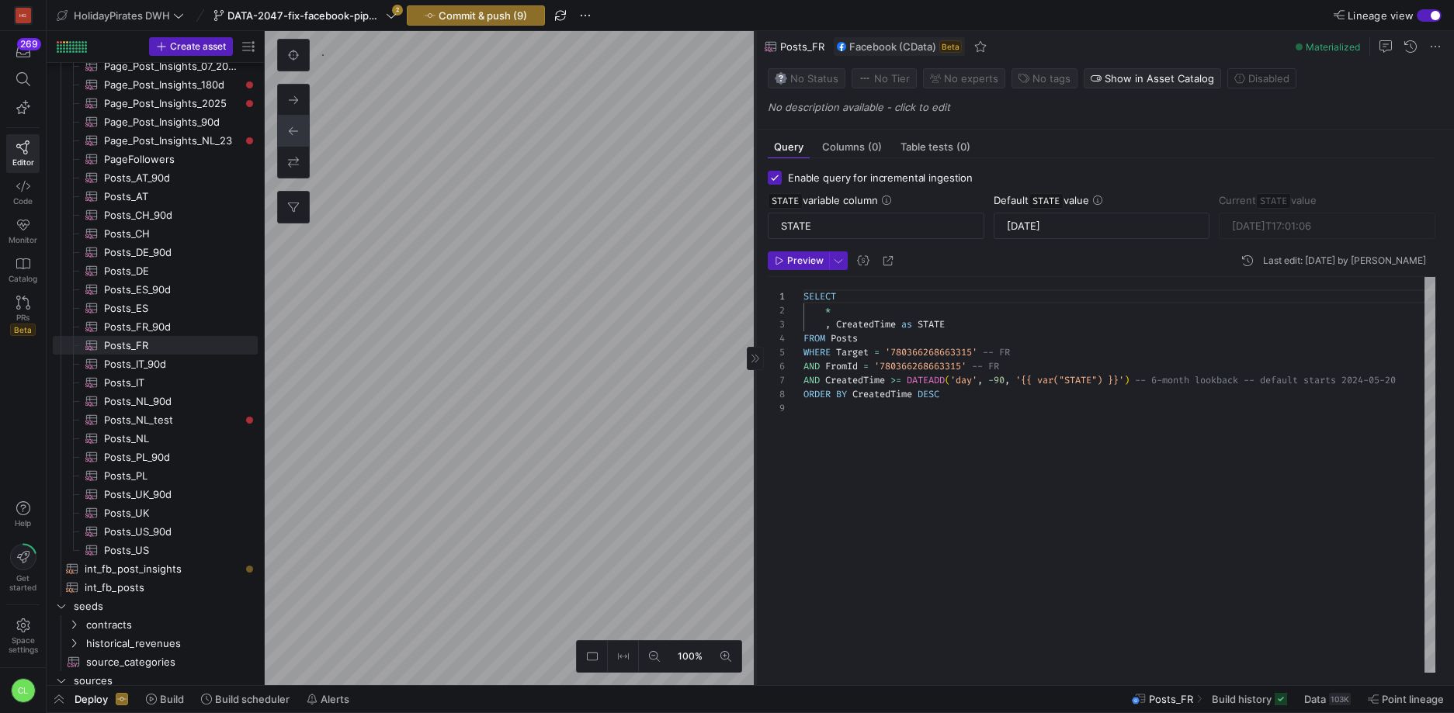
type input "[DATE]T13:34:25"
type textarea "SELECT * , CreatedTime as STATE FROM Posts WHERE Target = '496199297079610' -- …"
type input "[DATE]T20:05:02"
type input "2024-11-16"
type textarea "SELECT * , CreatedTime as STATE FROM Posts WHERE Target = '298404216944872' -- …"
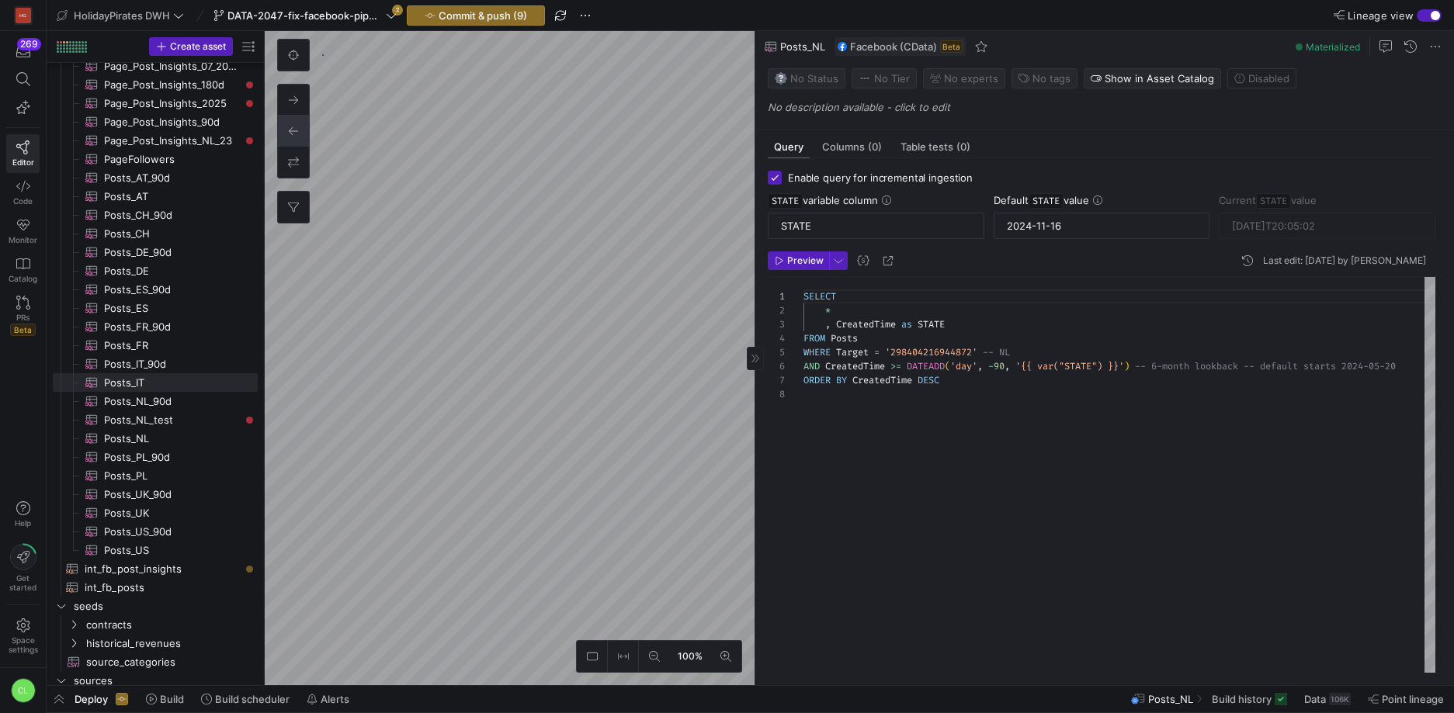
type input "[DATE]T19:05:02"
click at [1098, 211] on div "Default STATE value [DATE]" at bounding box center [1102, 216] width 217 height 45
click at [1091, 221] on input "2024-11-16" at bounding box center [1102, 226] width 190 height 12
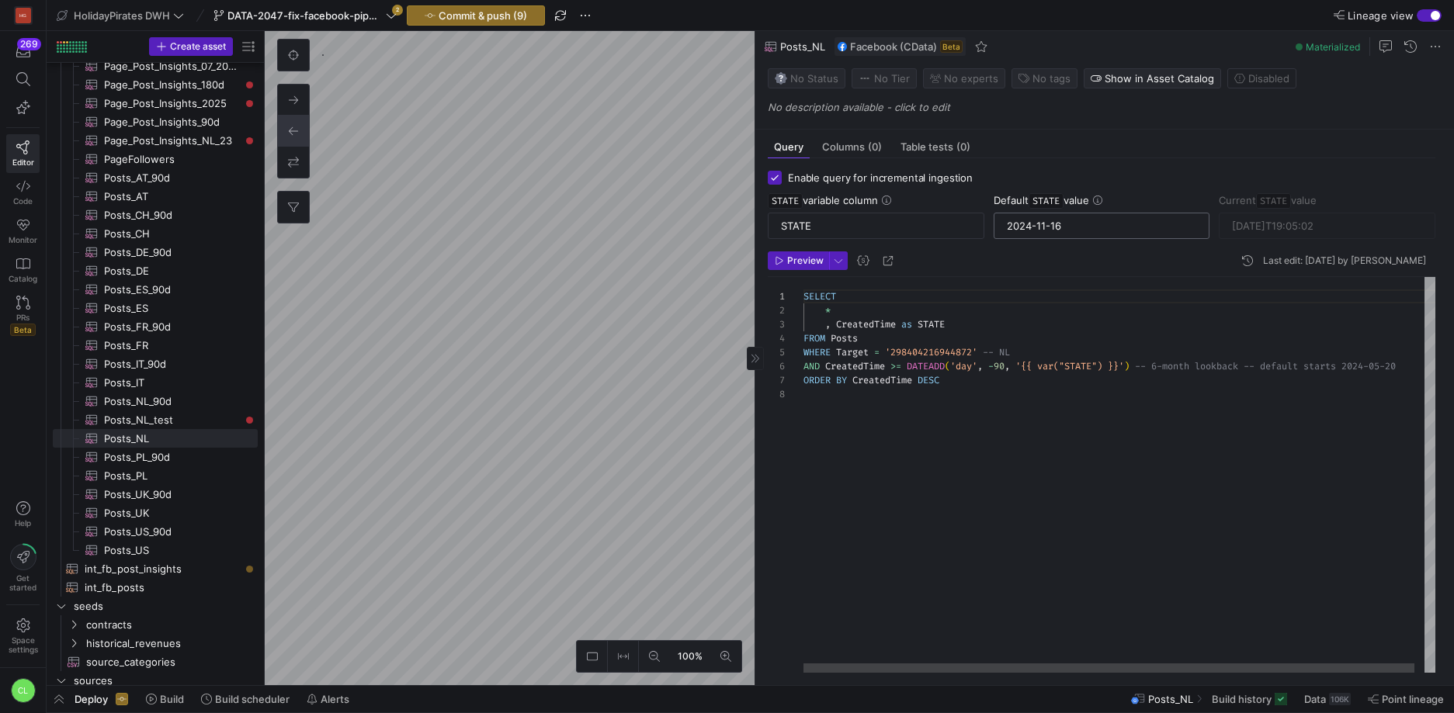
click at [1091, 221] on input "2024-11-16" at bounding box center [1102, 226] width 190 height 12
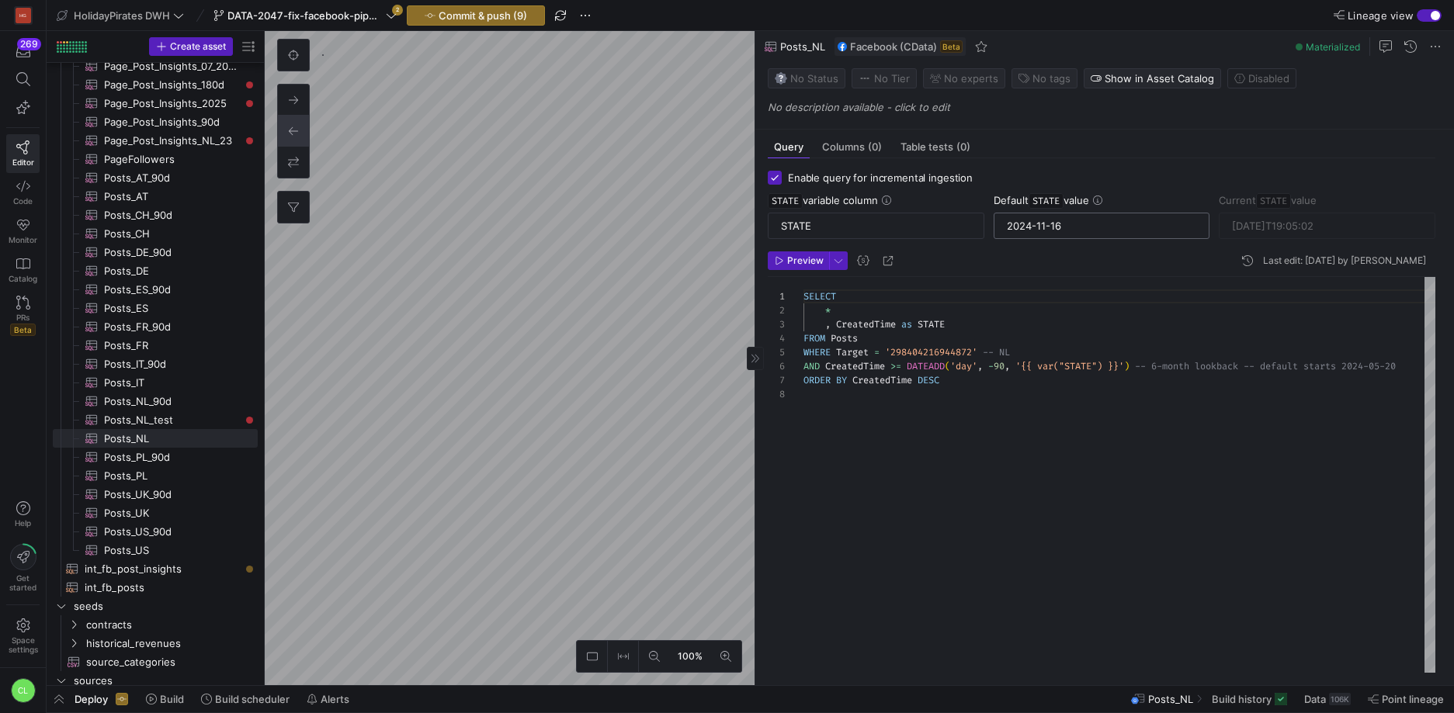
paste input "08-18"
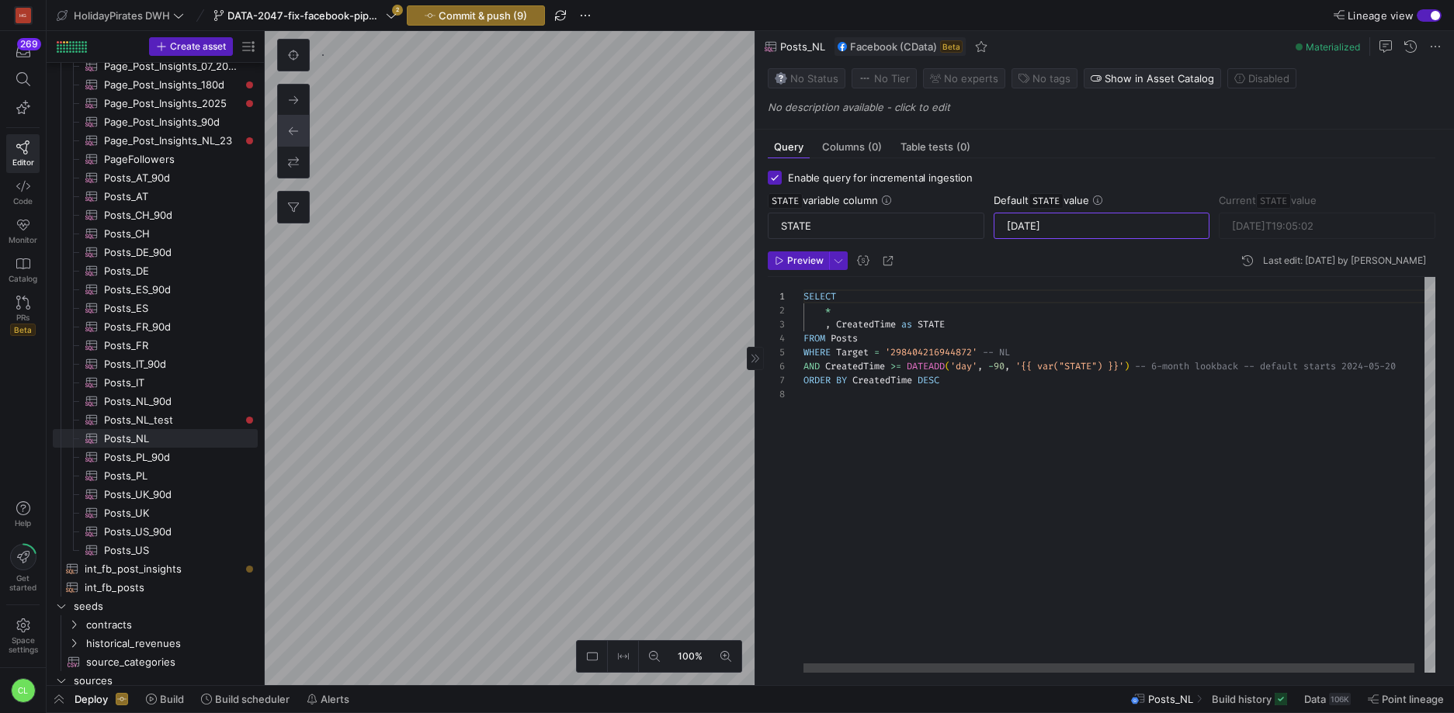
type input "[DATE]"
click at [1038, 353] on div "SELECT * , CreatedTime as STATE FROM Posts WHERE Target = '298404216944872' -- …" at bounding box center [1124, 475] width 642 height 396
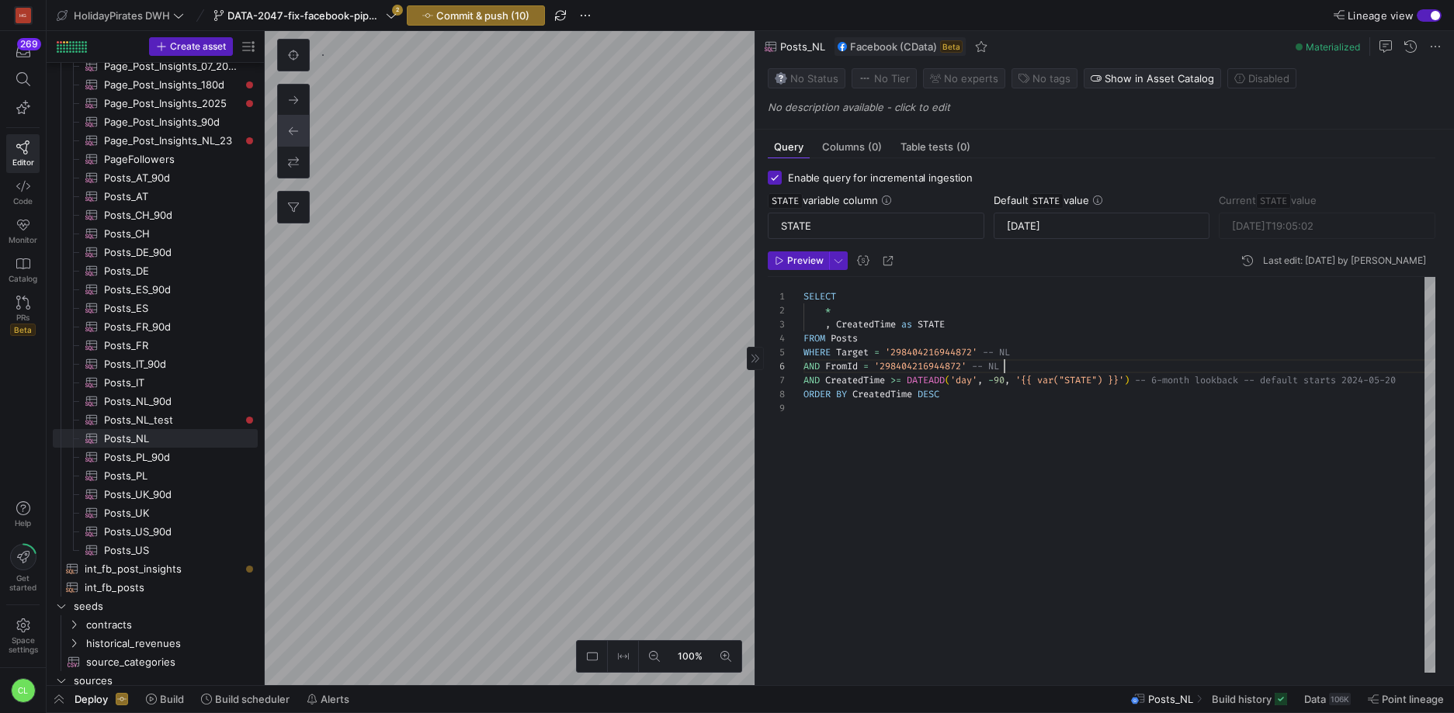
type textarea "SELECT * , CreatedTime as STATE FROM Posts WHERE Target = '298404216944872' -- …"
type input "2024-11-16"
type textarea "SELECT * , CreatedTime as STATE FROM Posts WHERE Target = '167758496717730' -- …"
type input "[DATE]T23:04:03"
click at [1067, 230] on input "2024-11-16" at bounding box center [1102, 226] width 190 height 12
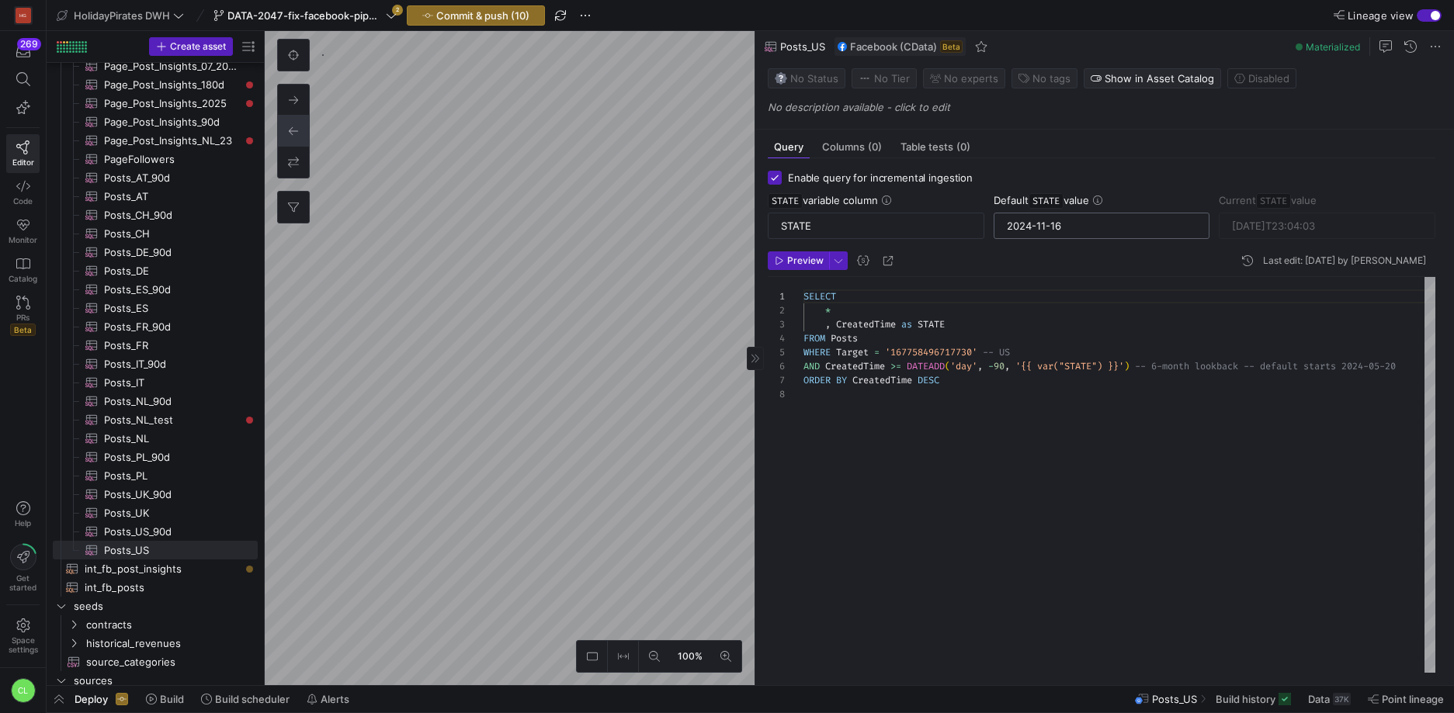
click at [1067, 230] on input "2024-11-16" at bounding box center [1102, 226] width 190 height 12
paste input "08-18"
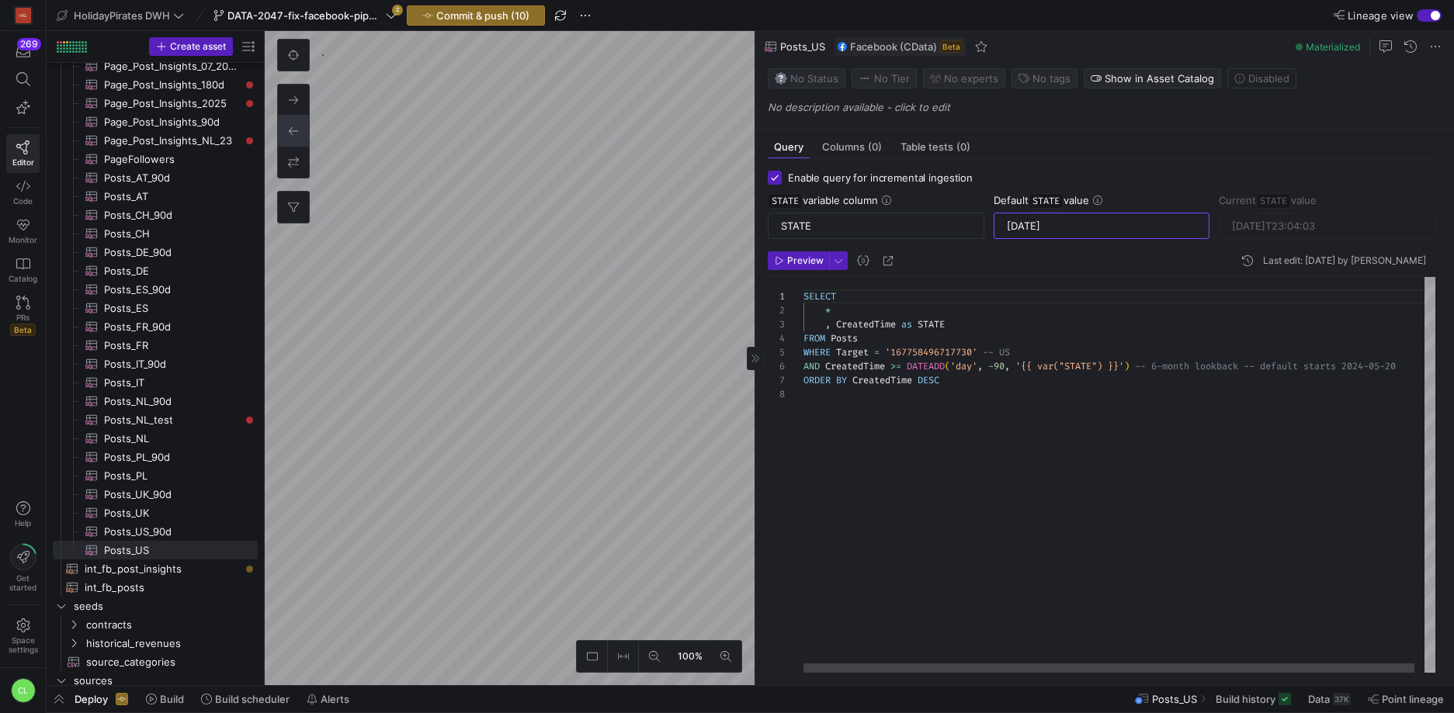
type input "[DATE]"
click at [1039, 353] on div "SELECT * , CreatedTime as STATE FROM Posts WHERE Target = '167758496717730' -- …" at bounding box center [1124, 475] width 642 height 396
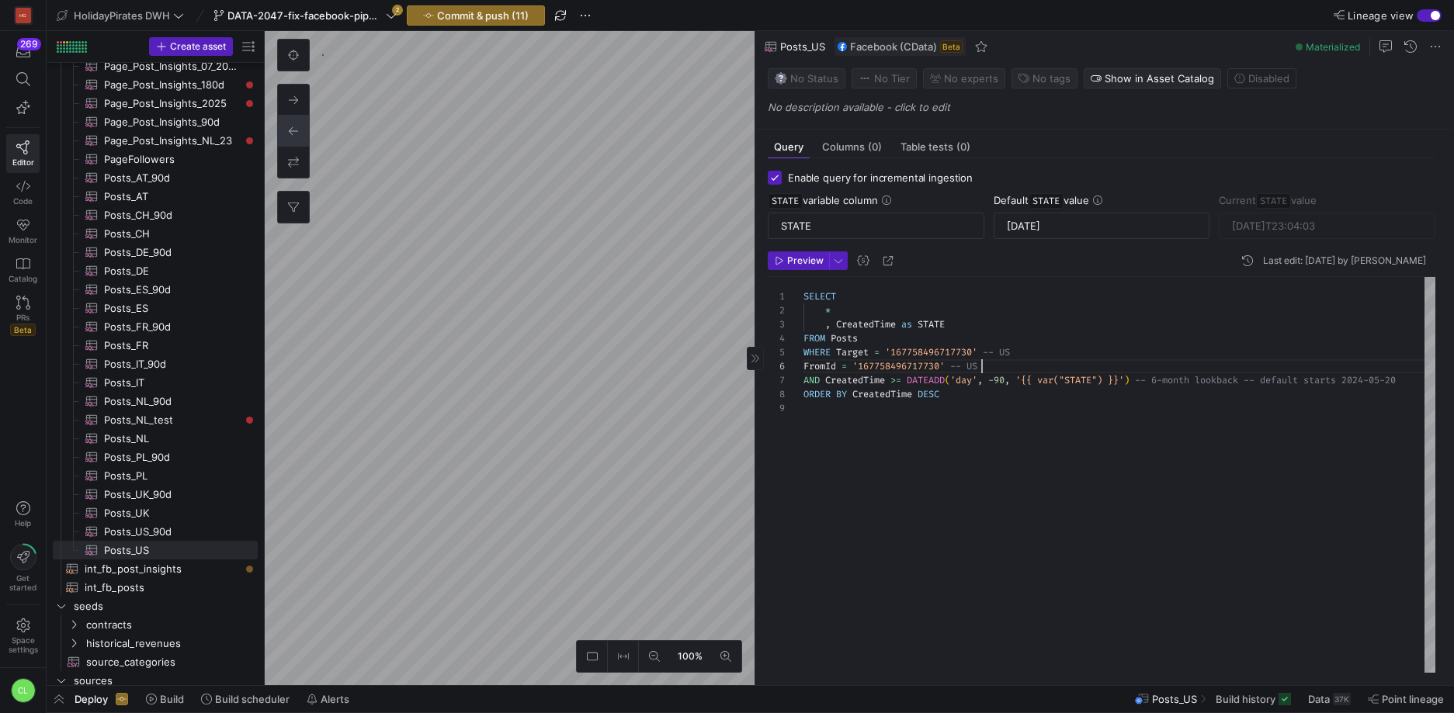
type textarea "SELECT * , CreatedTime as STATE FROM Posts WHERE Target = '298404216944872' -- …"
type input "[DATE]T19:05:02"
type textarea "SELECT * , CreatedTime as STATE FROM Posts WHERE Target = '167758496717730' -- …"
type input "[DATE]T23:04:03"
click at [164, 696] on span "Build" at bounding box center [172, 699] width 24 height 12
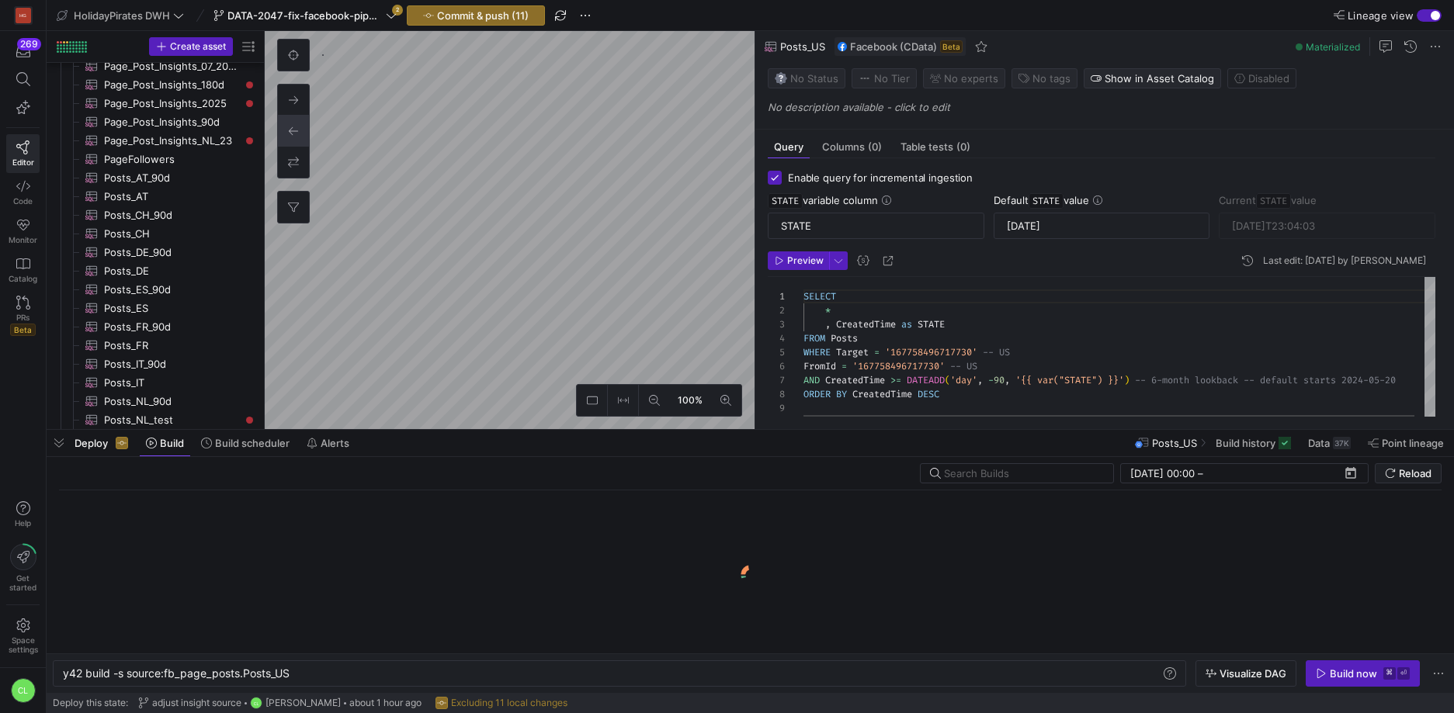
scroll to position [0, 228]
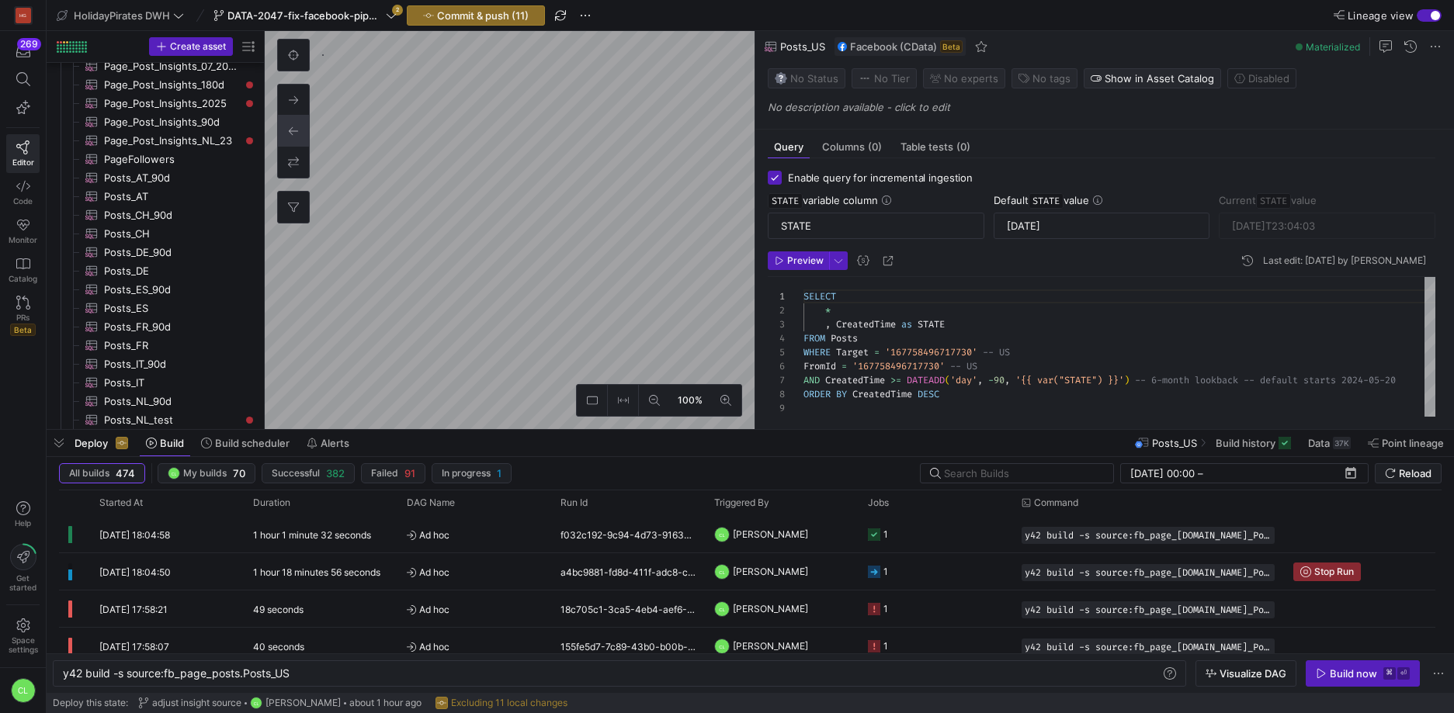
click at [378, 442] on div "Deploy Build Build scheduler Alerts Posts_US Build history Data 37K Point linea…" at bounding box center [750, 443] width 1407 height 26
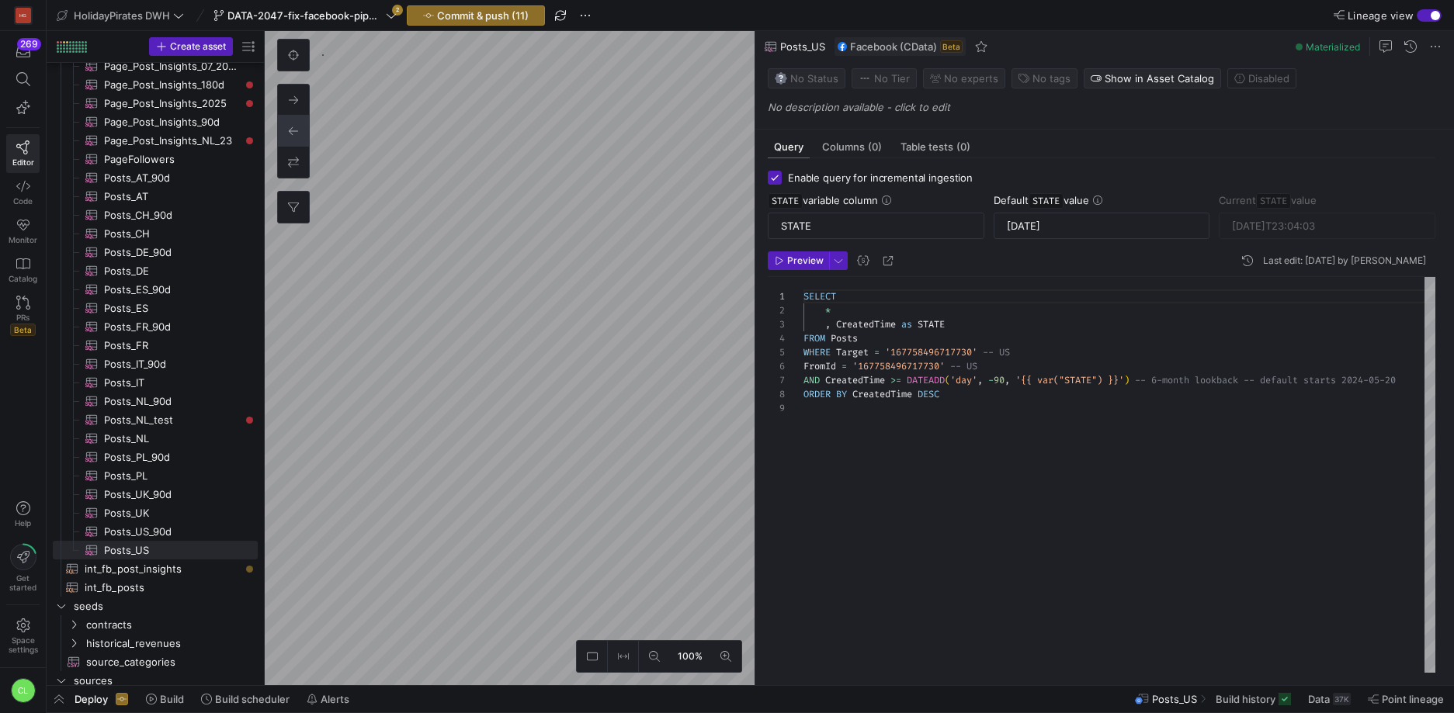
type textarea "SELECT * , CreatedTime as STATE FROM Posts WHERE Target = '221094451235465' -- …"
type input "[DATE]T21:51:03"
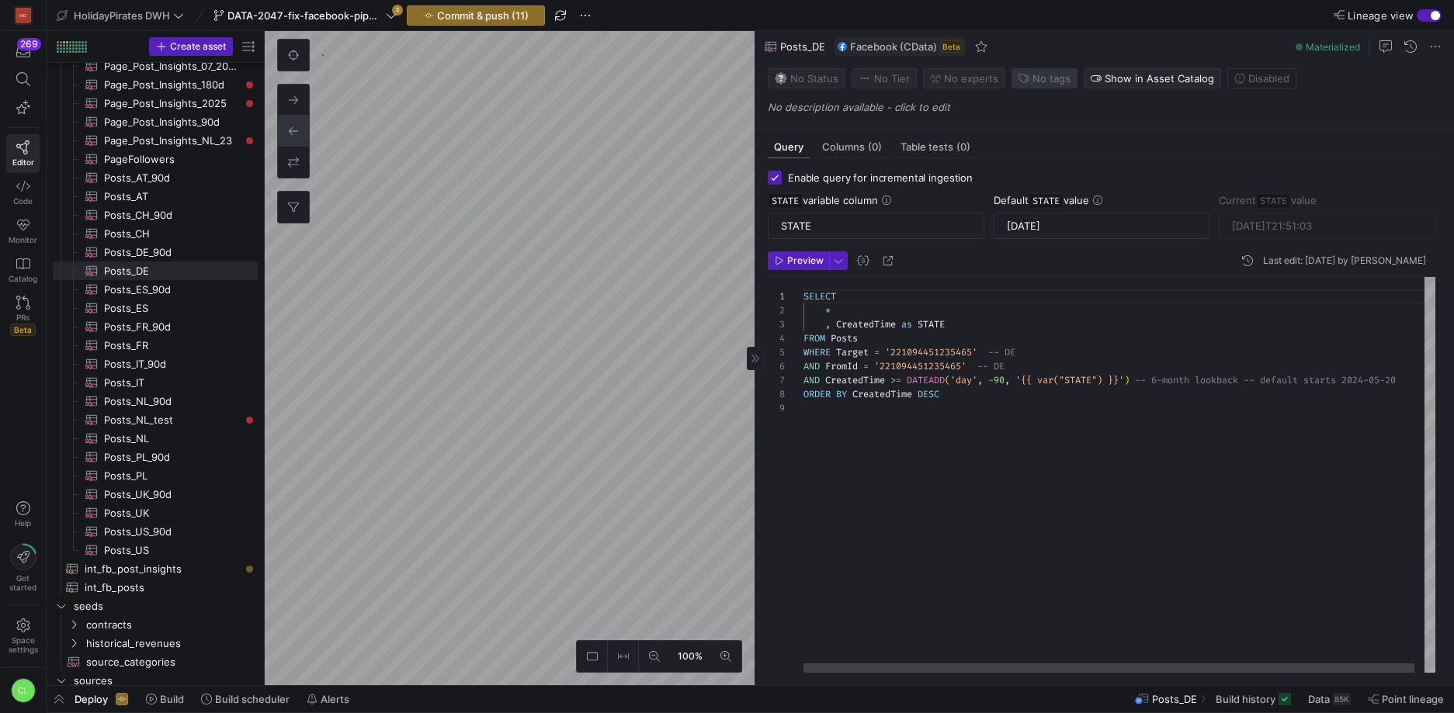
click at [1047, 80] on span "No tags" at bounding box center [1051, 78] width 38 height 12
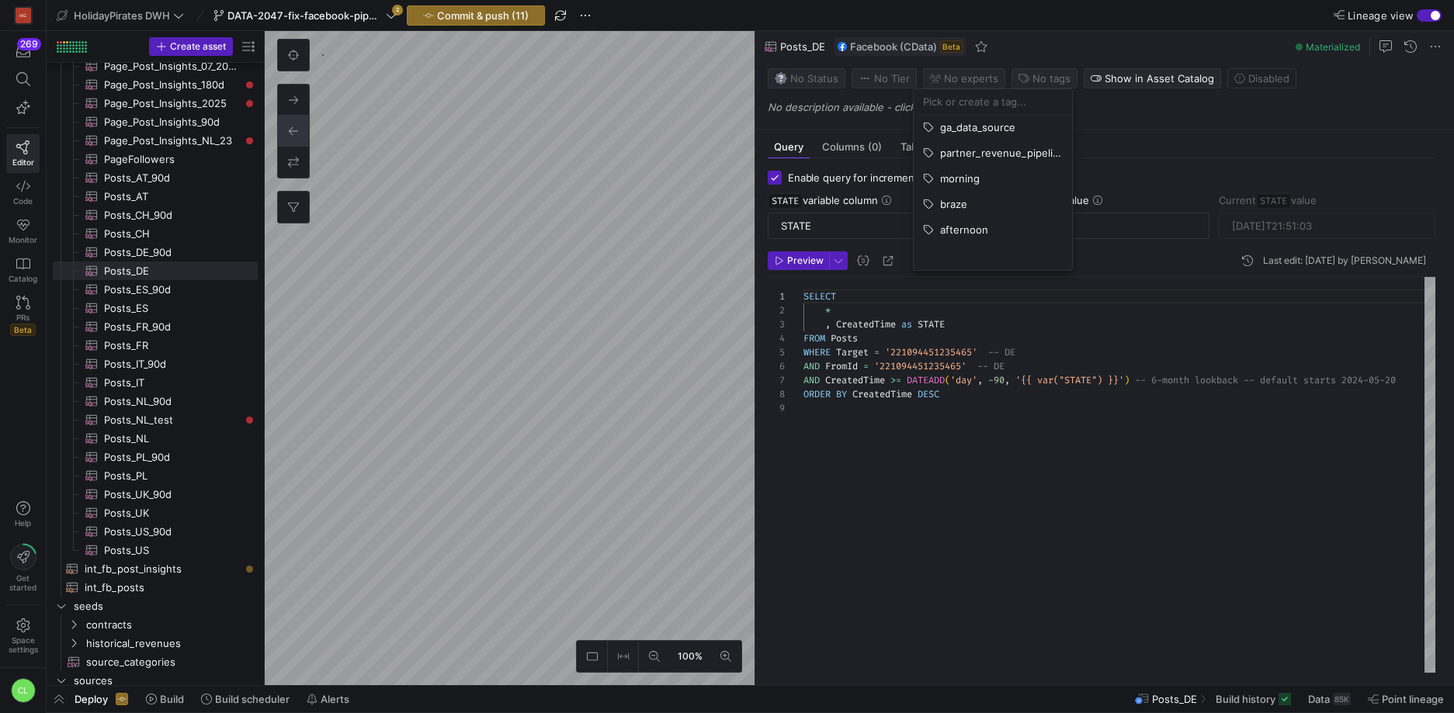
click at [1016, 106] on input at bounding box center [993, 101] width 140 height 12
type input "facebook_posts"
click at [956, 282] on span "Create new:" at bounding box center [947, 283] width 60 height 12
click at [1109, 435] on div at bounding box center [727, 356] width 1454 height 713
click at [484, 15] on span "Commit & push (11)" at bounding box center [483, 15] width 92 height 12
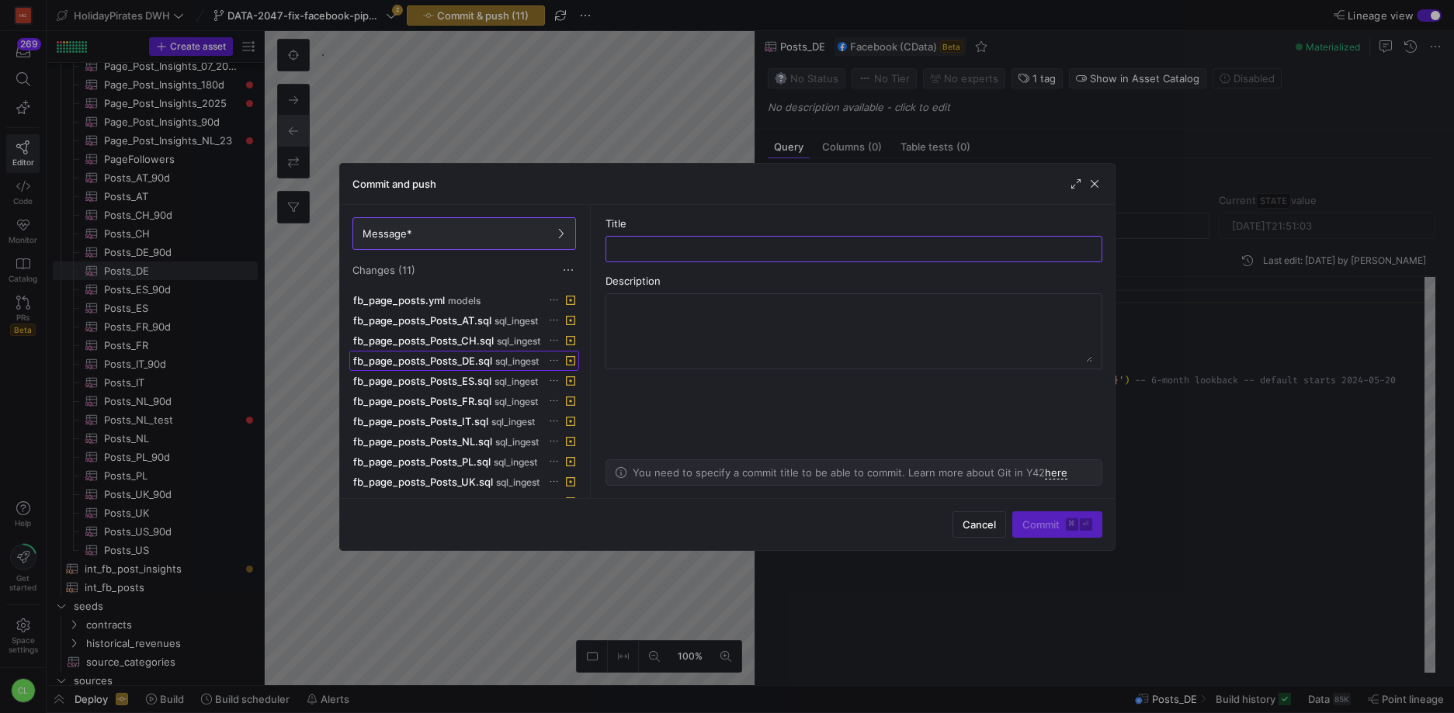
click at [504, 366] on span "sql_ingest" at bounding box center [516, 361] width 43 height 11
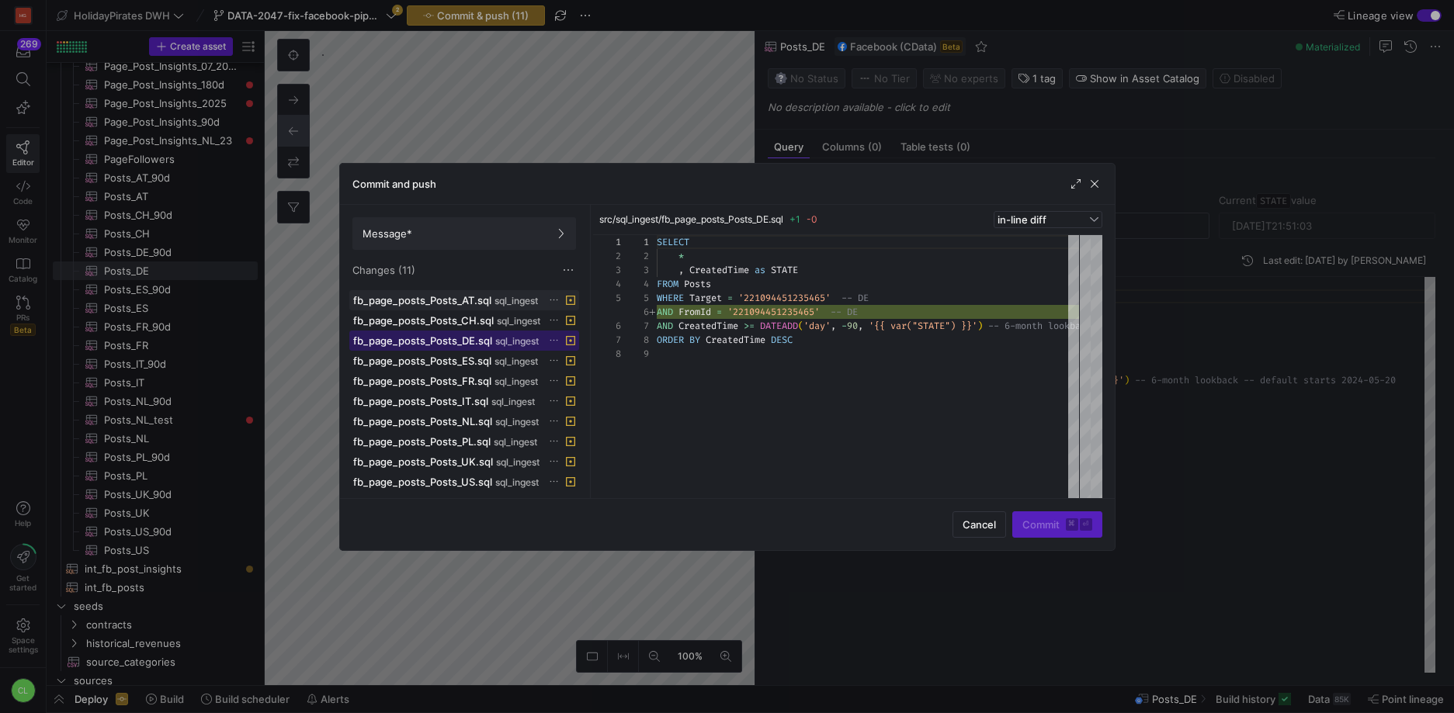
scroll to position [0, 0]
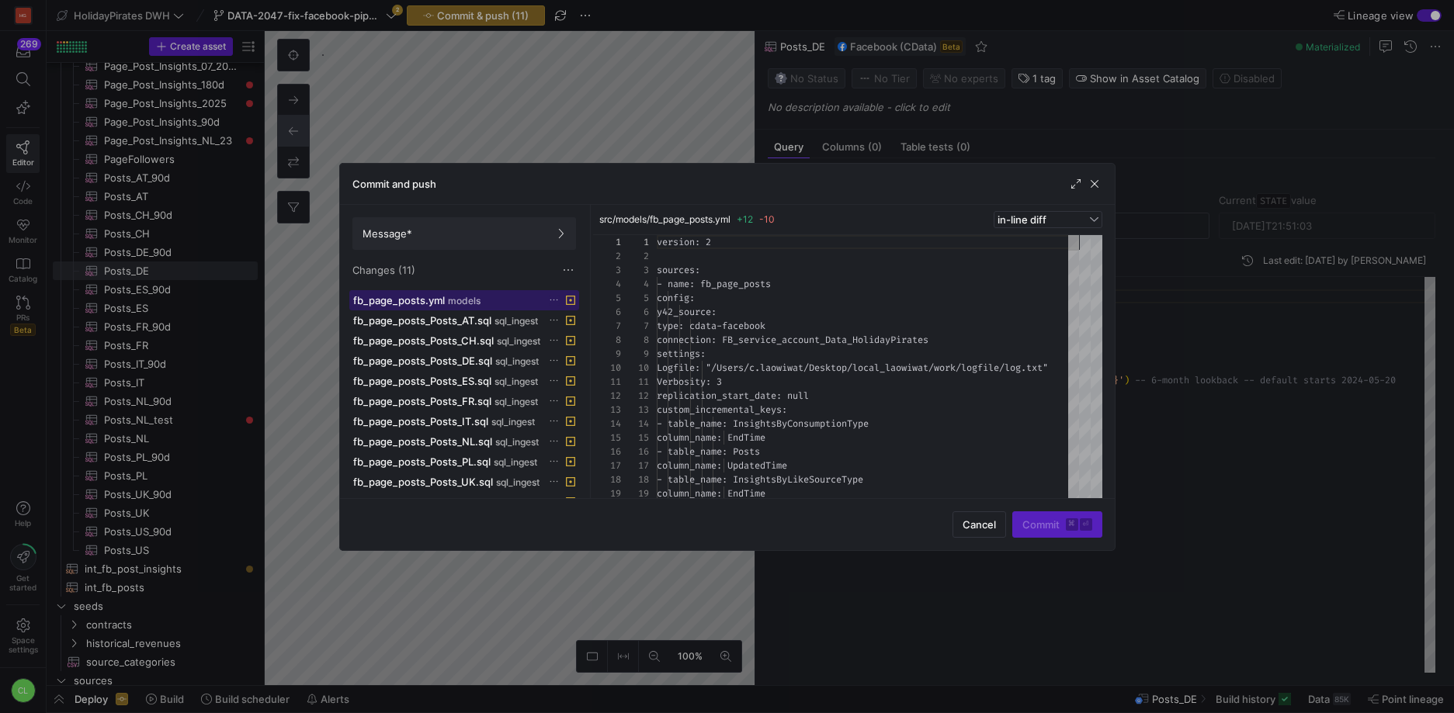
click at [487, 304] on div "fb_page_posts.yml models" at bounding box center [447, 300] width 188 height 12
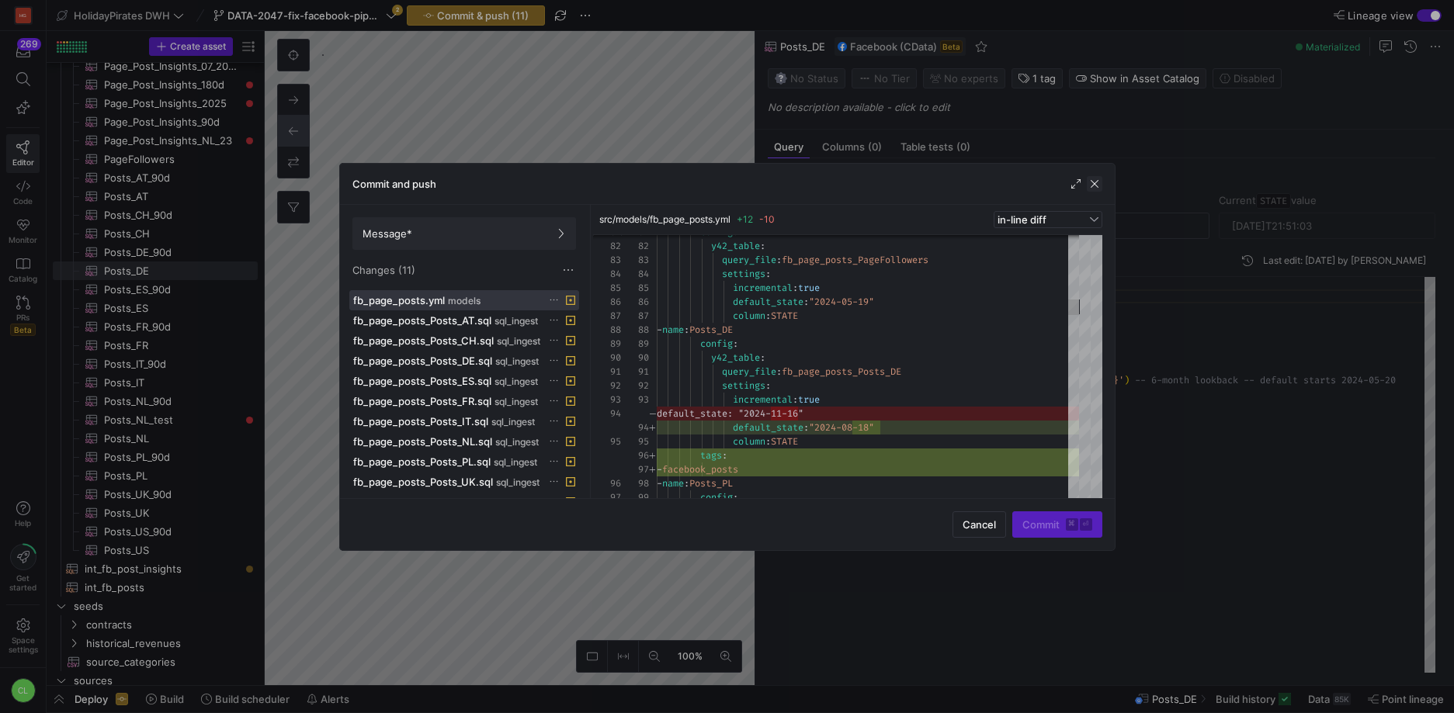
click at [1093, 182] on span "button" at bounding box center [1095, 184] width 16 height 16
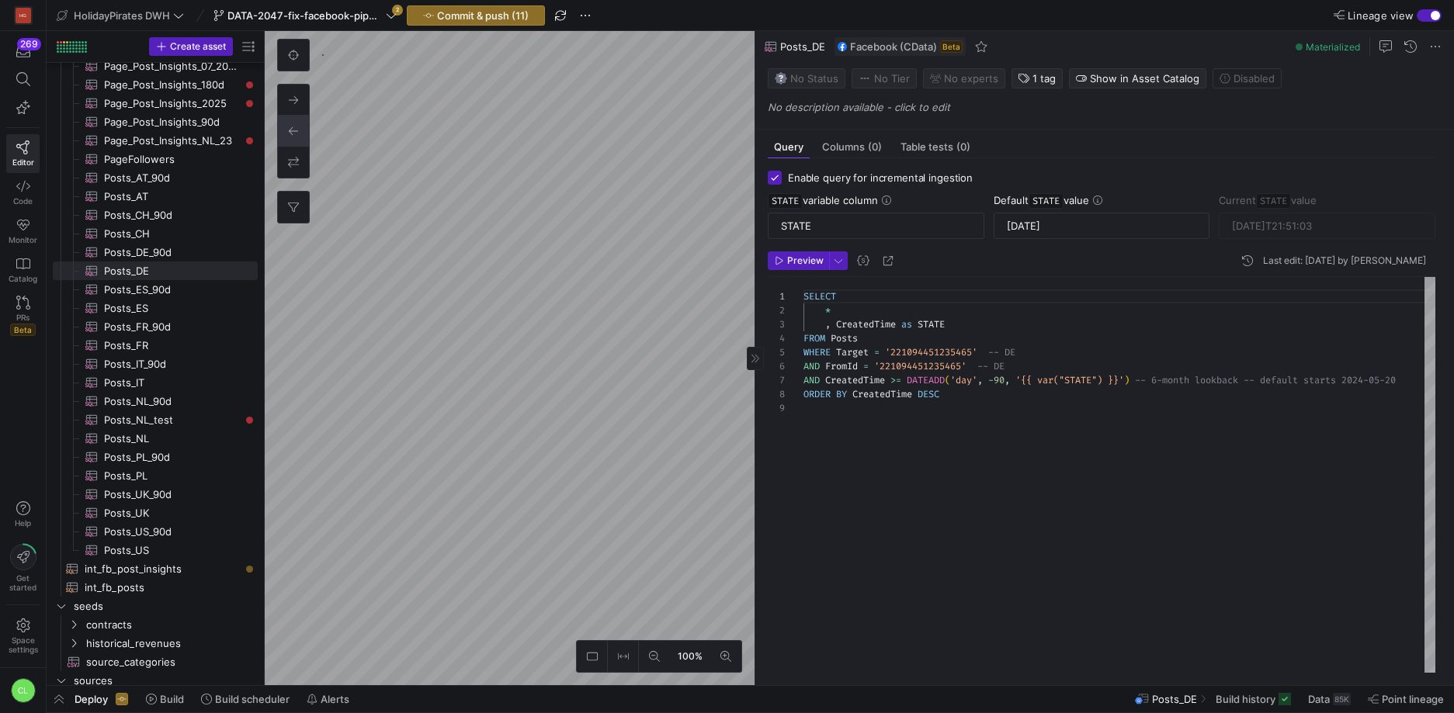
type textarea "SELECT * , CreatedTime as STATE FROM Posts WHERE Target = '1434101566853354' --…"
type input "[DATE]T19:45:03"
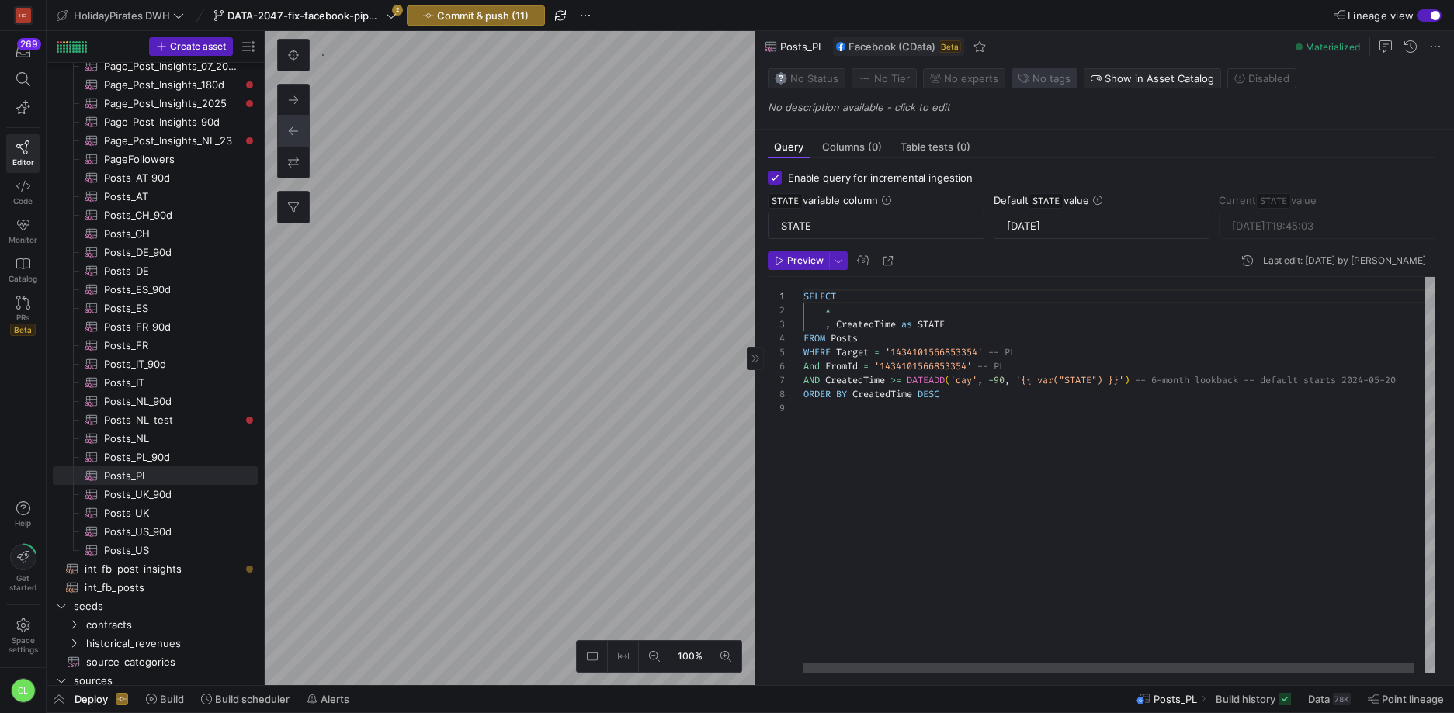
click at [1036, 76] on span "No tags" at bounding box center [1051, 78] width 38 height 12
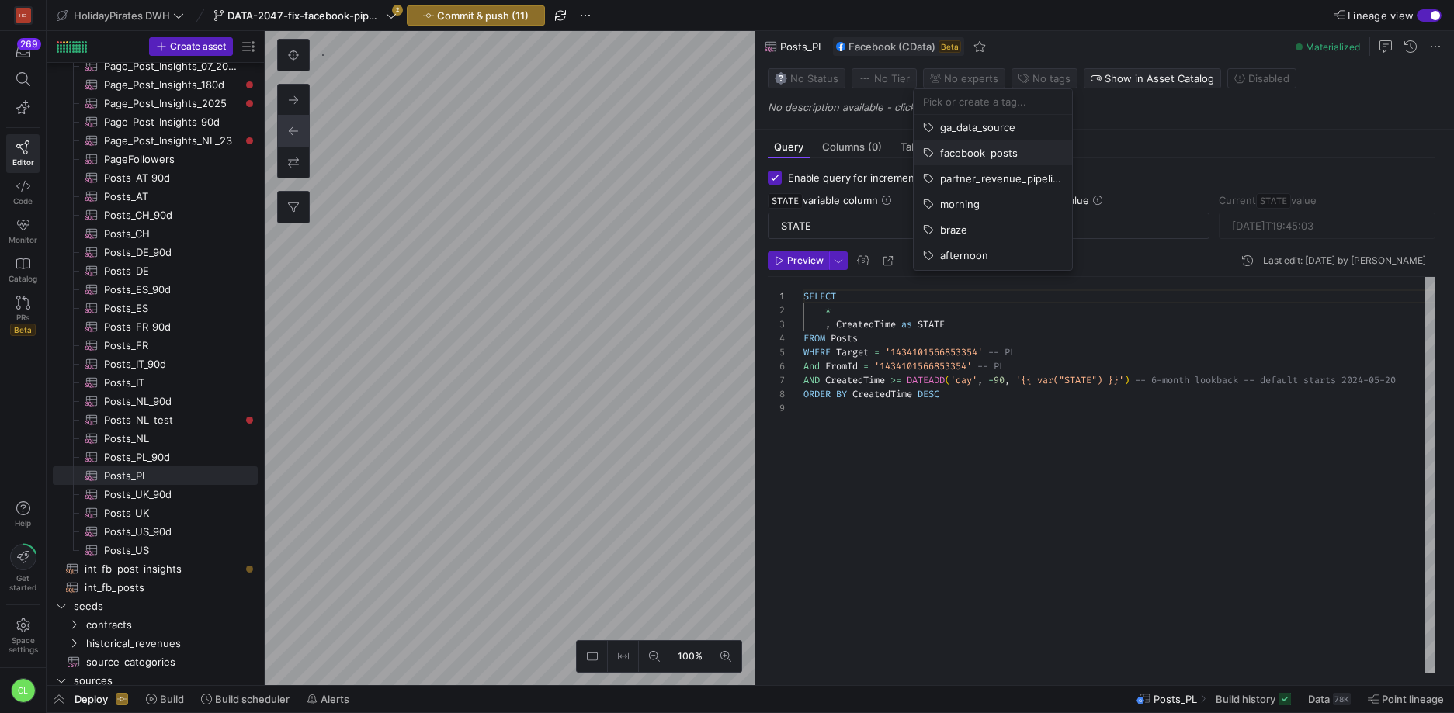
click at [1019, 161] on button "facebook_posts" at bounding box center [993, 153] width 158 height 25
click at [519, 421] on div at bounding box center [727, 356] width 1454 height 713
type textarea "SELECT * , CreatedTime as STATE FROM Posts WHERE Target = '756159301171308' -- …"
type input "[DATE]T21:33:02"
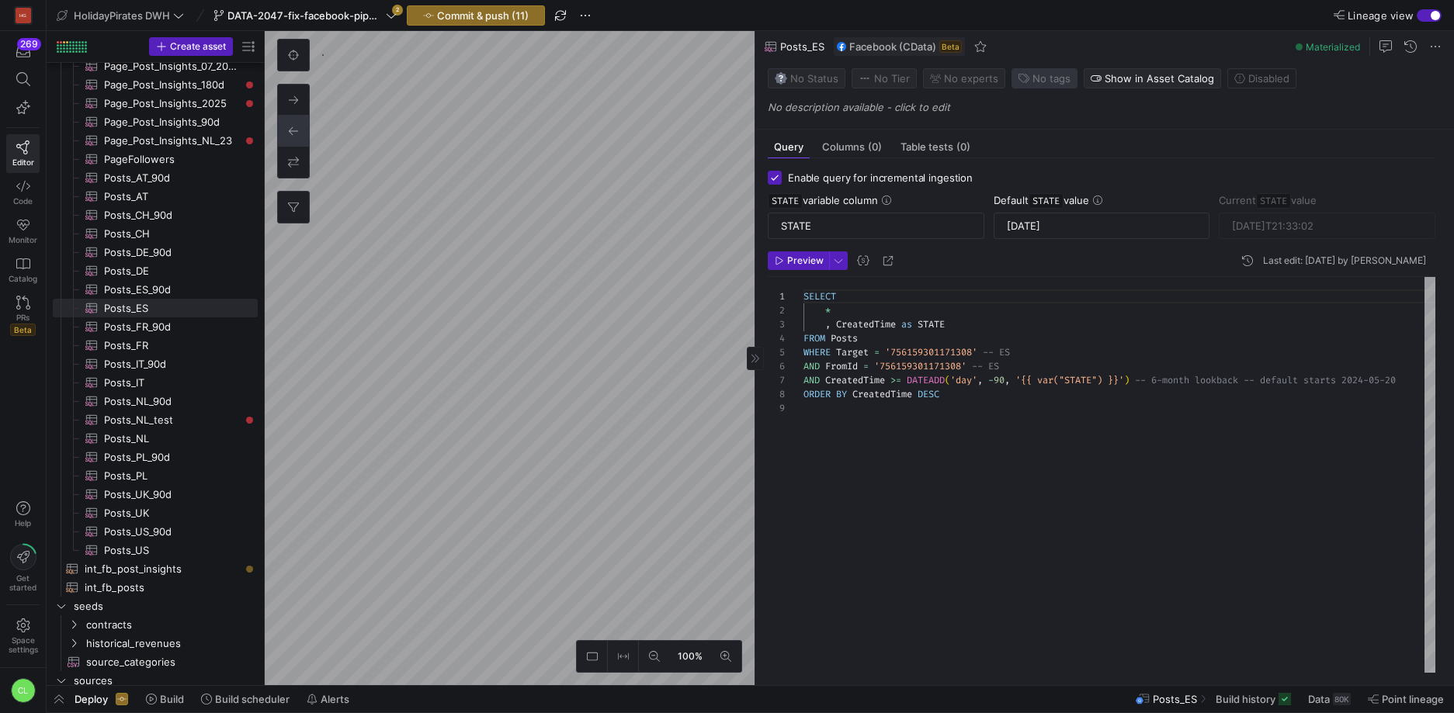
click at [1043, 74] on span "No tags" at bounding box center [1051, 78] width 38 height 12
click at [986, 156] on span "facebook_posts" at bounding box center [979, 153] width 78 height 12
click at [536, 280] on div at bounding box center [727, 356] width 1454 height 713
type textarea "SELECT * , CreatedTime as STATE FROM Posts WHERE Target = '1434101566853354' --…"
type input "[DATE]T19:45:03"
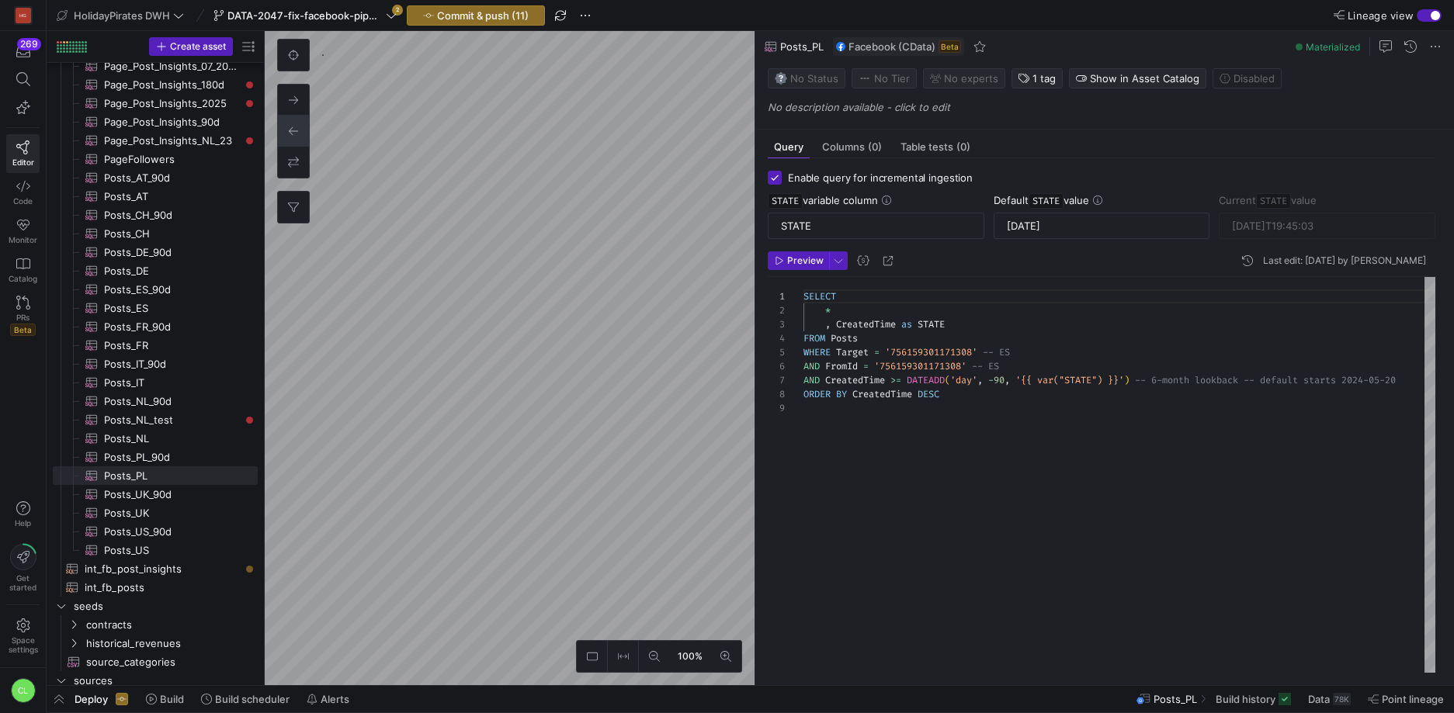
type textarea "SELECT * , CreatedTime as STATE FROM Posts WHERE Target = '756159301171308' -- …"
type input "[DATE]T21:33:02"
type textarea "SELECT * , CreatedTime as STATE FROM Posts WHERE Target = '232296513448647' -- …"
type input "[DATE]T20:01:46"
click at [1053, 75] on span "No tags" at bounding box center [1051, 78] width 38 height 12
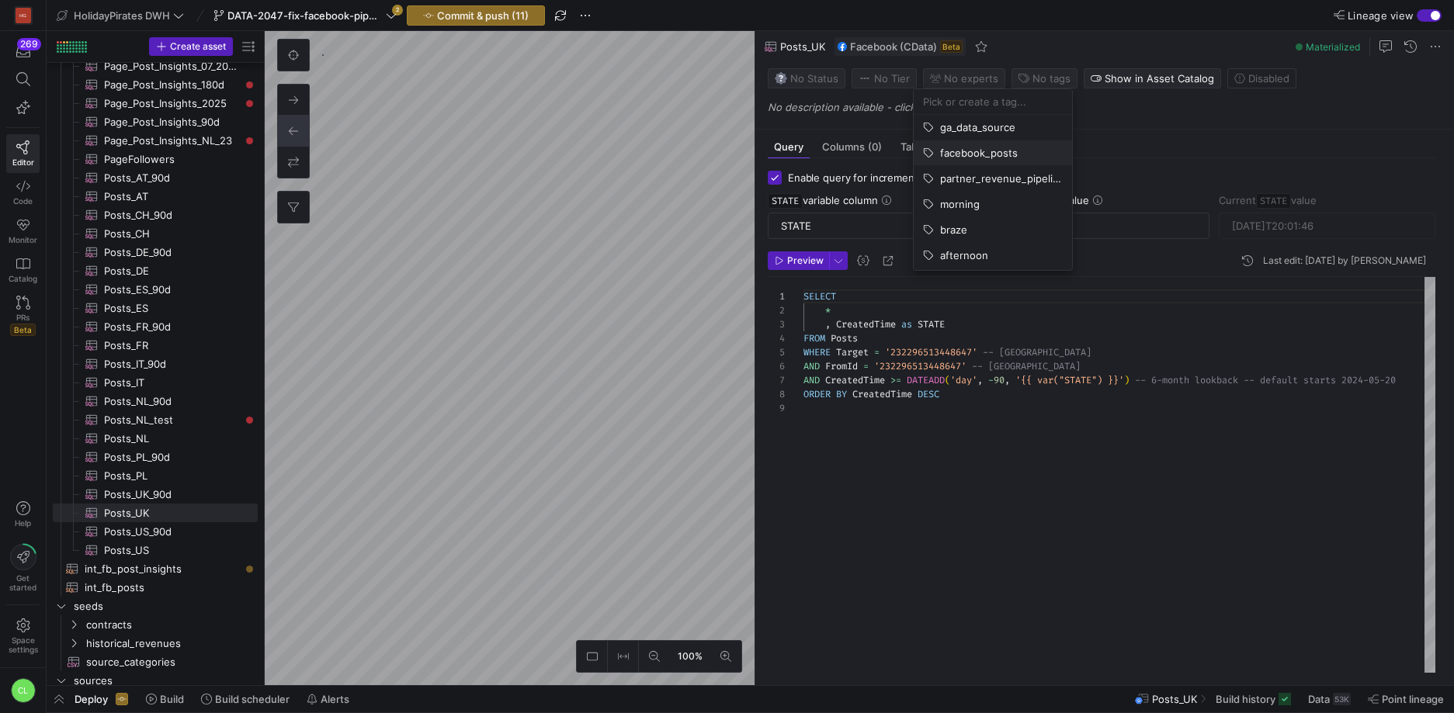
click at [988, 144] on button "facebook_posts" at bounding box center [993, 153] width 158 height 25
click at [493, 436] on div at bounding box center [727, 356] width 1454 height 713
type textarea "SELECT * , CreatedTime as STATE FROM Posts WHERE Target = '1623641837848116' --…"
type input "[DATE]T19:17:22"
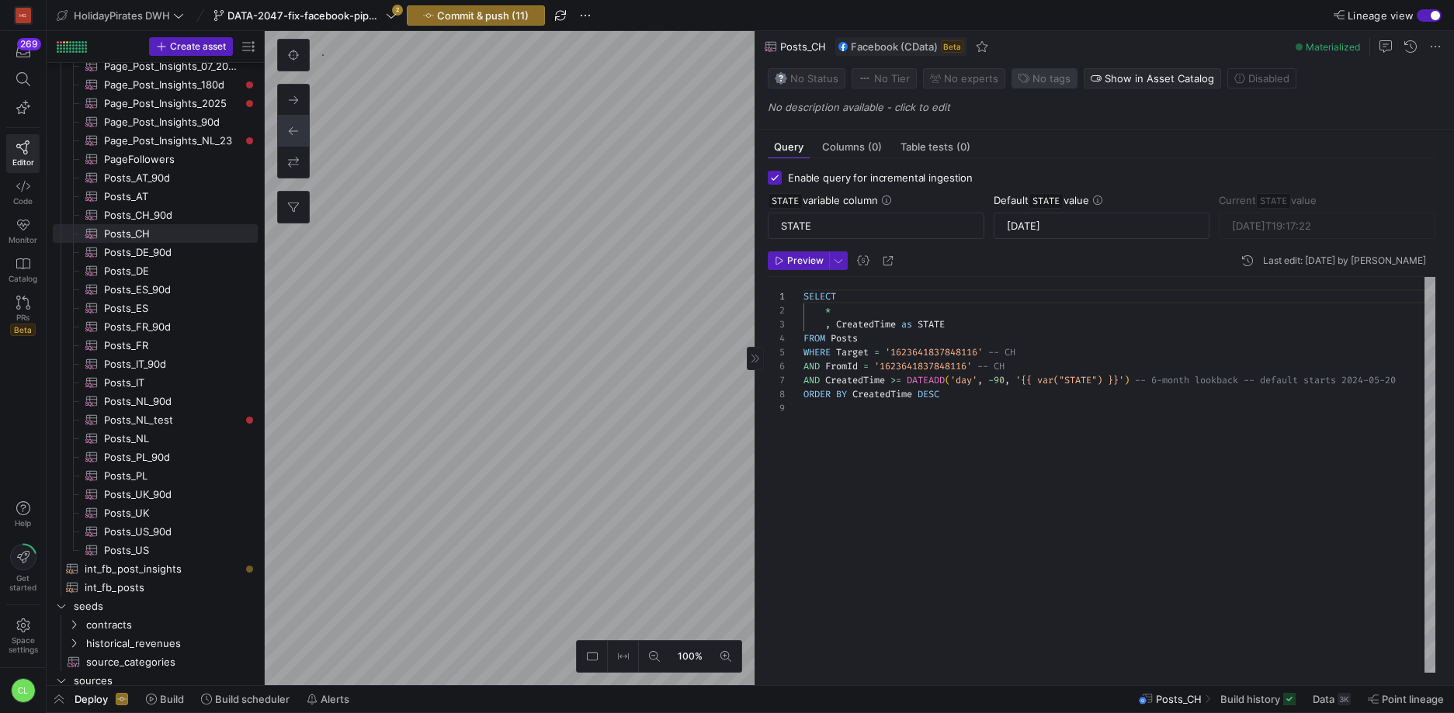
click at [1039, 82] on span "No tags" at bounding box center [1051, 78] width 38 height 12
click at [994, 156] on span "facebook_posts" at bounding box center [979, 153] width 78 height 12
click at [499, 423] on div at bounding box center [727, 356] width 1454 height 713
type textarea "SELECT * , CreatedTime as STATE FROM Posts WHERE Target = '780366268663315' -- …"
type input "[DATE]T17:01:06"
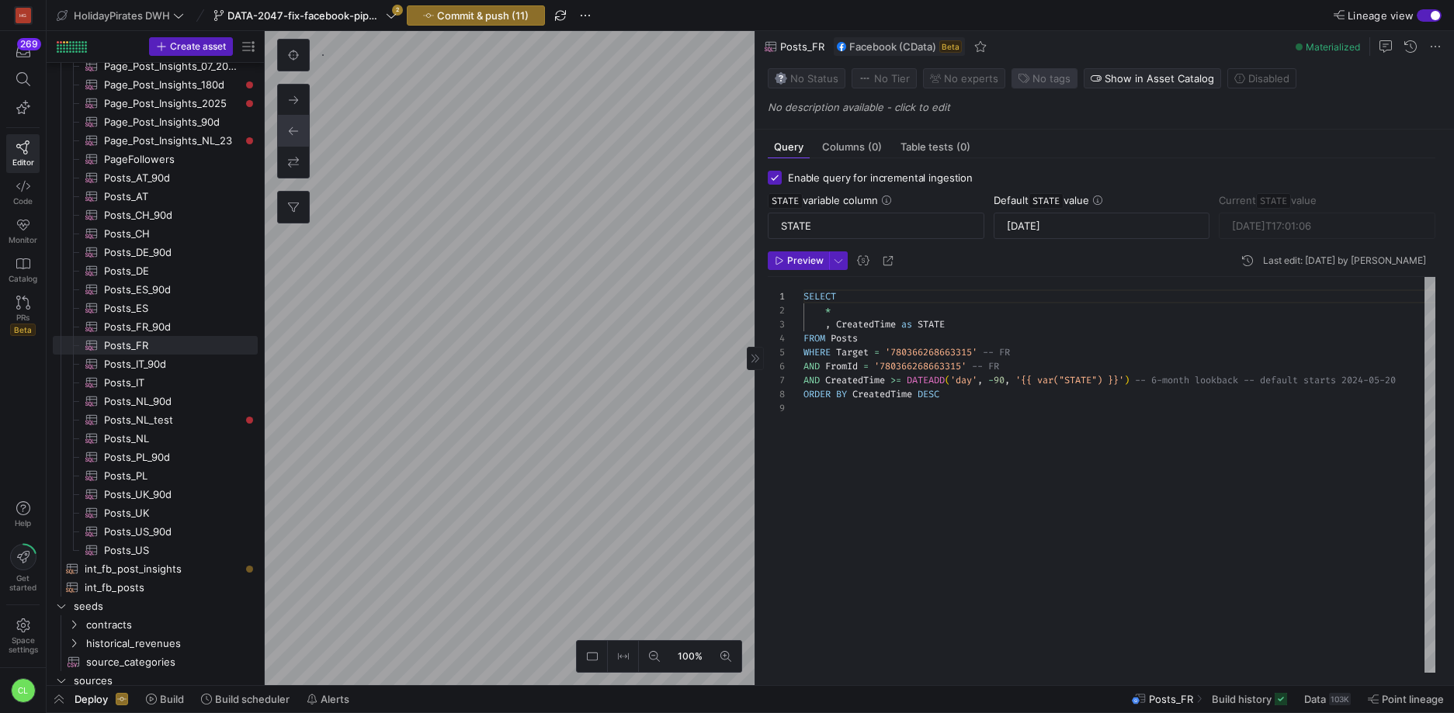
click at [1036, 83] on span "No tags" at bounding box center [1051, 78] width 38 height 12
click at [1005, 156] on span "facebook_posts" at bounding box center [979, 153] width 78 height 12
click at [521, 397] on div at bounding box center [727, 356] width 1454 height 713
type textarea "SELECT * , CreatedTime as STATE FROM Posts WHERE Target = '524951740905299' -- …"
type input "[DATE]T13:34:25"
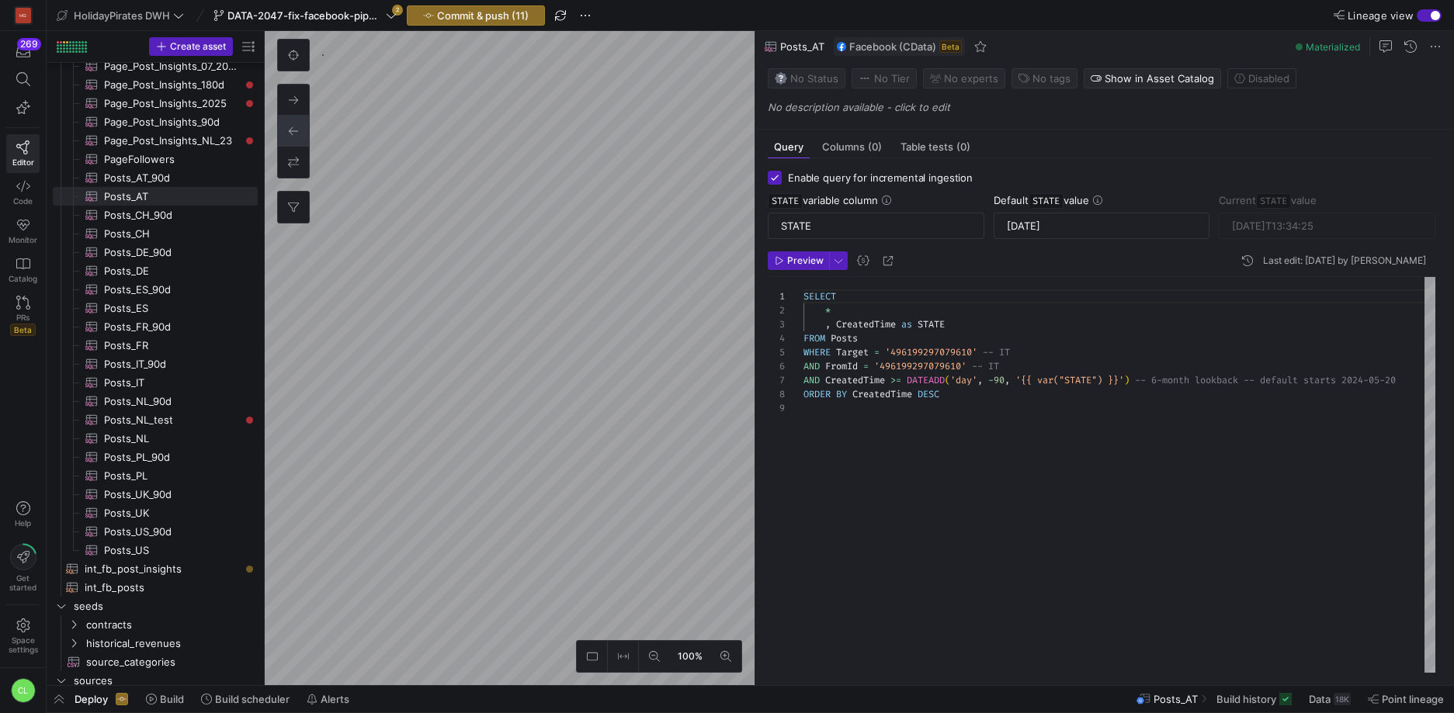
type textarea "SELECT * , CreatedTime as STATE FROM Posts WHERE Target = '496199297079610' -- …"
type input "[DATE]T20:05:02"
type textarea "SELECT * , CreatedTime as STATE FROM Posts WHERE Target = '524951740905299' -- …"
type input "[DATE]T13:34:25"
type textarea "SELECT * , CreatedTime as STATE FROM Posts WHERE Target = '780366268663315' -- …"
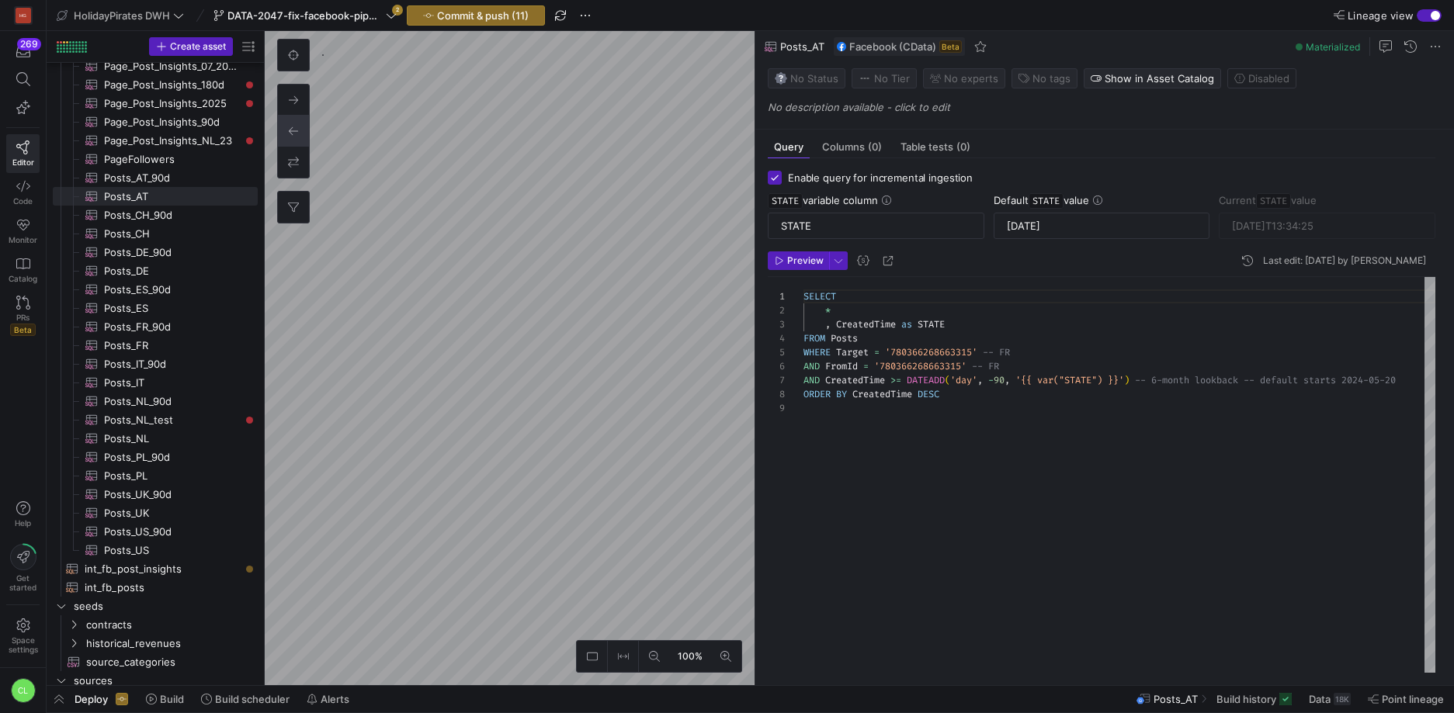
type input "[DATE]T17:01:06"
type textarea "SELECT * , CreatedTime as STATE FROM Posts WHERE Target = '524951740905299' -- …"
type input "[DATE]T13:34:25"
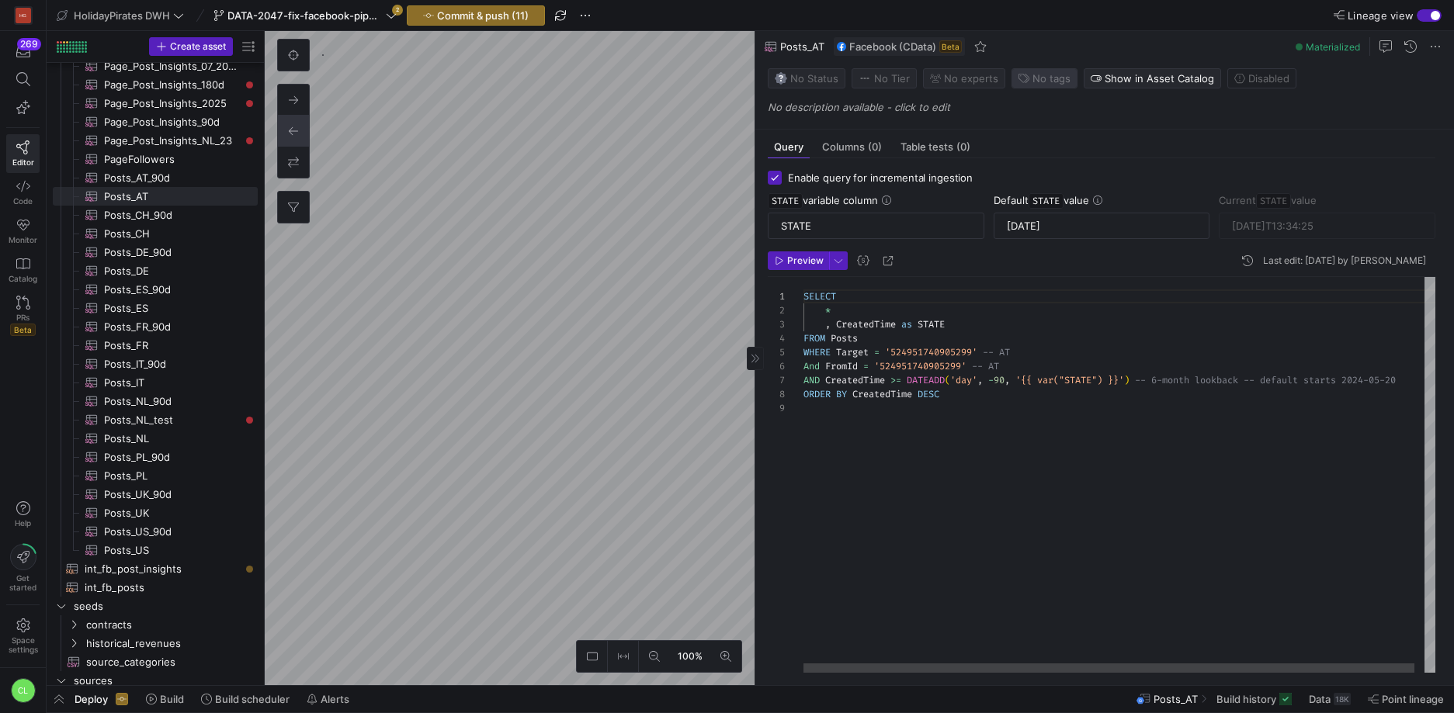
click at [1035, 79] on span "No tags" at bounding box center [1051, 78] width 38 height 12
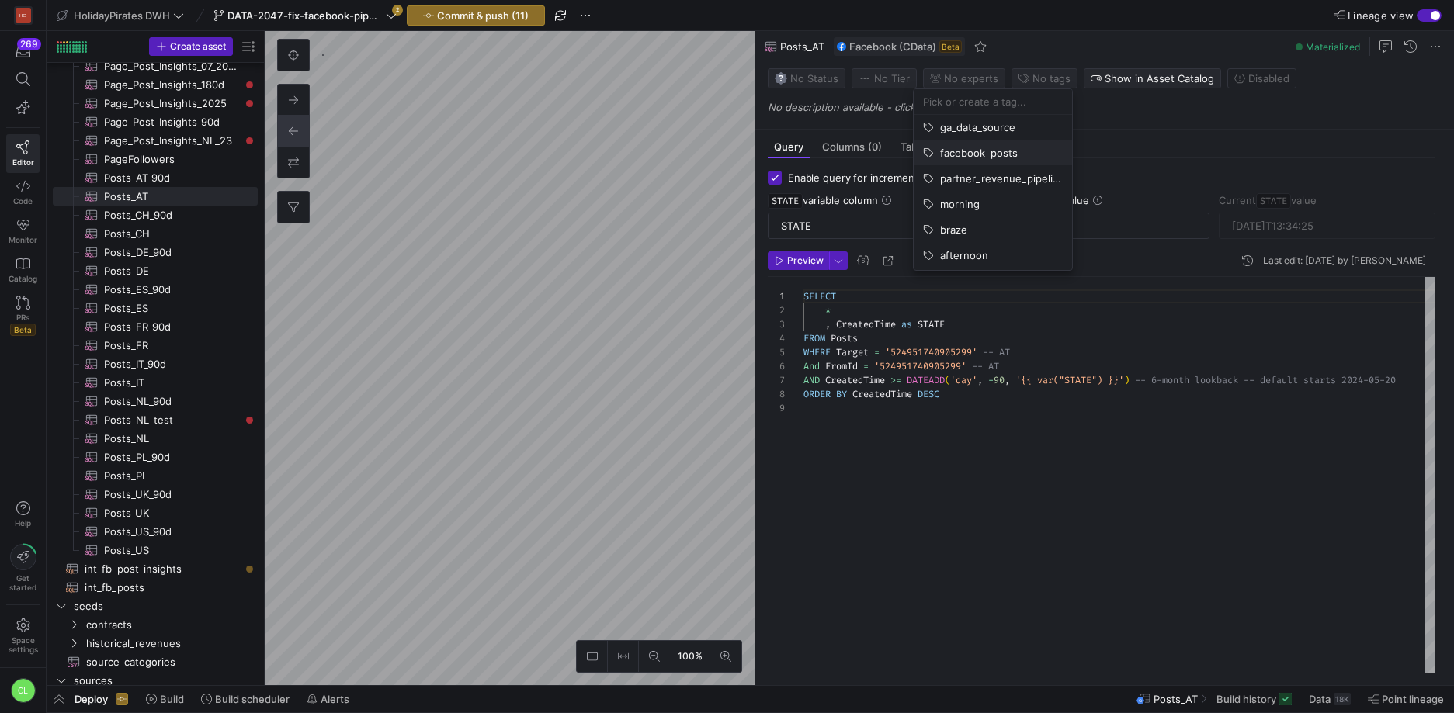
click at [1019, 152] on span "facebook_posts" at bounding box center [993, 153] width 140 height 12
click at [859, 426] on div at bounding box center [727, 356] width 1454 height 713
type textarea "SELECT * , CreatedTime as STATE FROM Posts WHERE Target = '496199297079610' -- …"
type input "[DATE]T20:05:02"
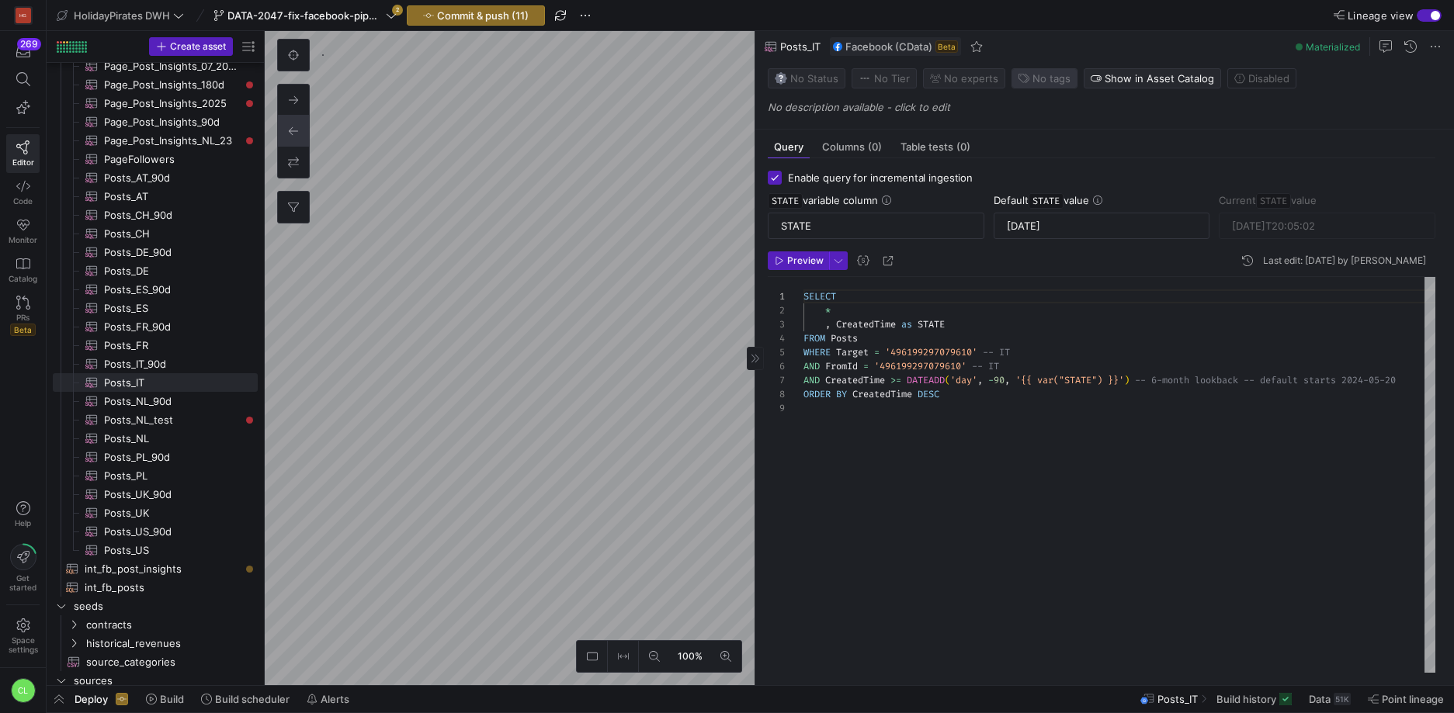
click at [1032, 78] on span "No tags" at bounding box center [1051, 78] width 38 height 12
click at [1010, 160] on button "facebook_posts" at bounding box center [993, 153] width 158 height 25
click at [996, 497] on div at bounding box center [727, 356] width 1454 height 713
type textarea "SELECT * , CreatedTime as STATE FROM Posts WHERE Target = '298404216944872' -- …"
type input "[DATE]T19:05:02"
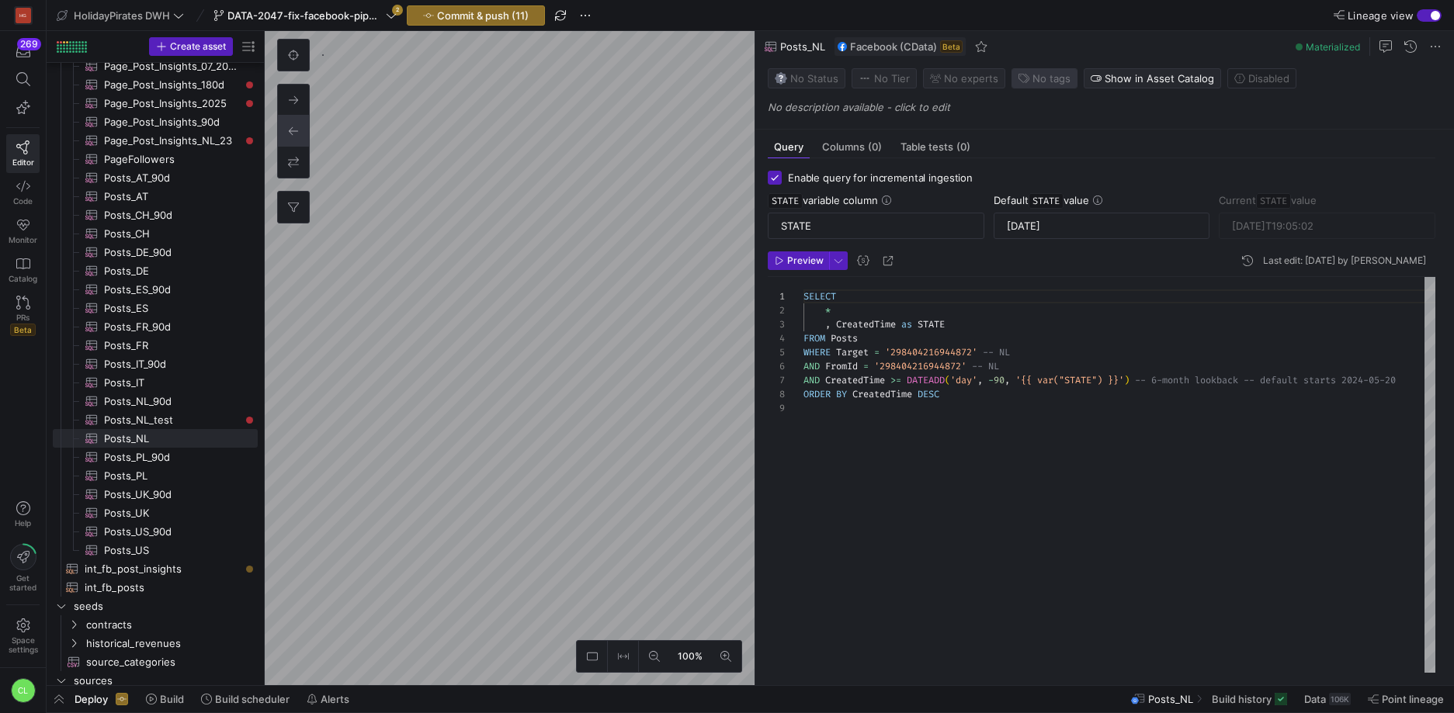
click at [1035, 88] on button "No tags" at bounding box center [1044, 78] width 66 height 20
click at [992, 147] on span "facebook_posts" at bounding box center [979, 153] width 78 height 12
click at [1072, 537] on div at bounding box center [727, 356] width 1454 height 713
type textarea "SELECT * , CreatedTime as STATE FROM Posts WHERE Target = '167758496717730' -- …"
type input "[DATE]T23:04:03"
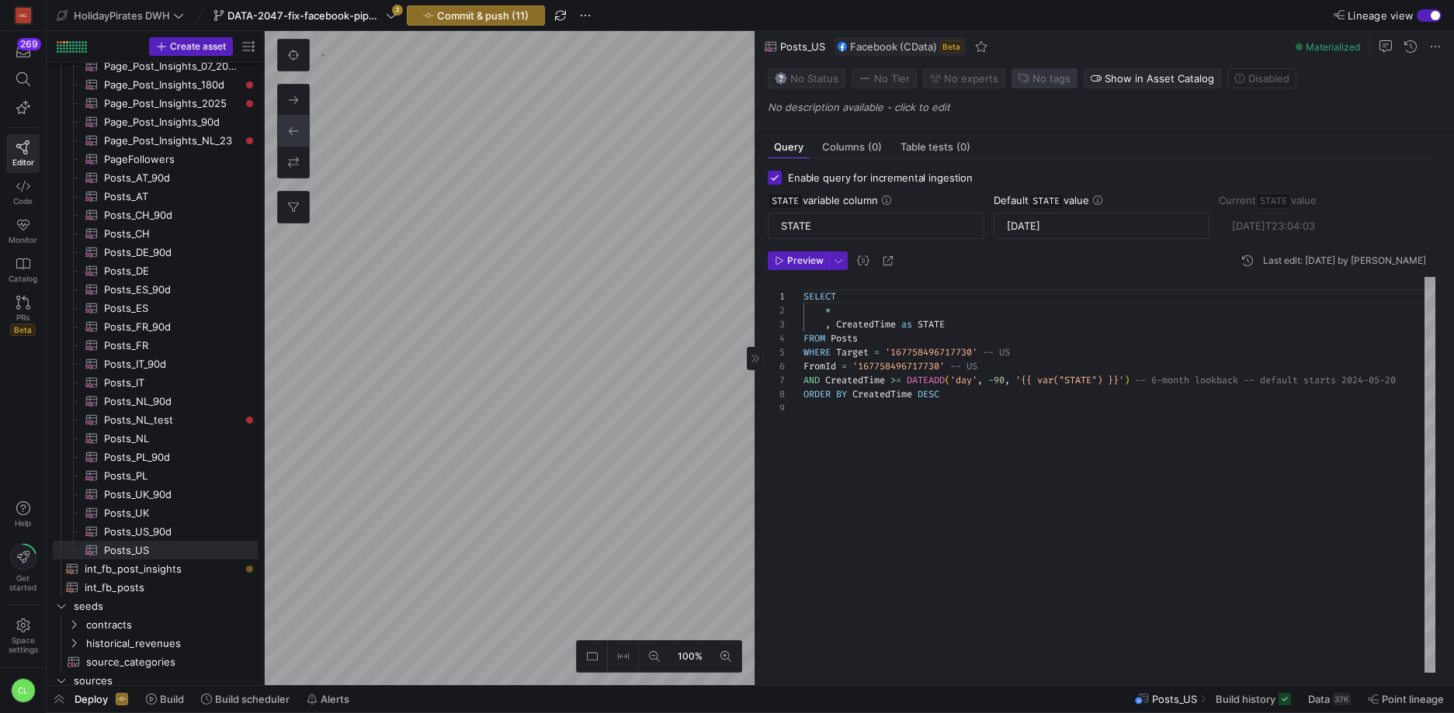
click at [1046, 77] on span "No tags" at bounding box center [1051, 78] width 38 height 12
click at [1008, 157] on span "facebook_posts" at bounding box center [979, 153] width 78 height 12
click at [966, 553] on div at bounding box center [727, 356] width 1454 height 713
type textarea "SELECT * , CreatedTime as STATE FROM Posts WHERE Target = '221094451235465' -- …"
type input "[DATE]T21:51:03"
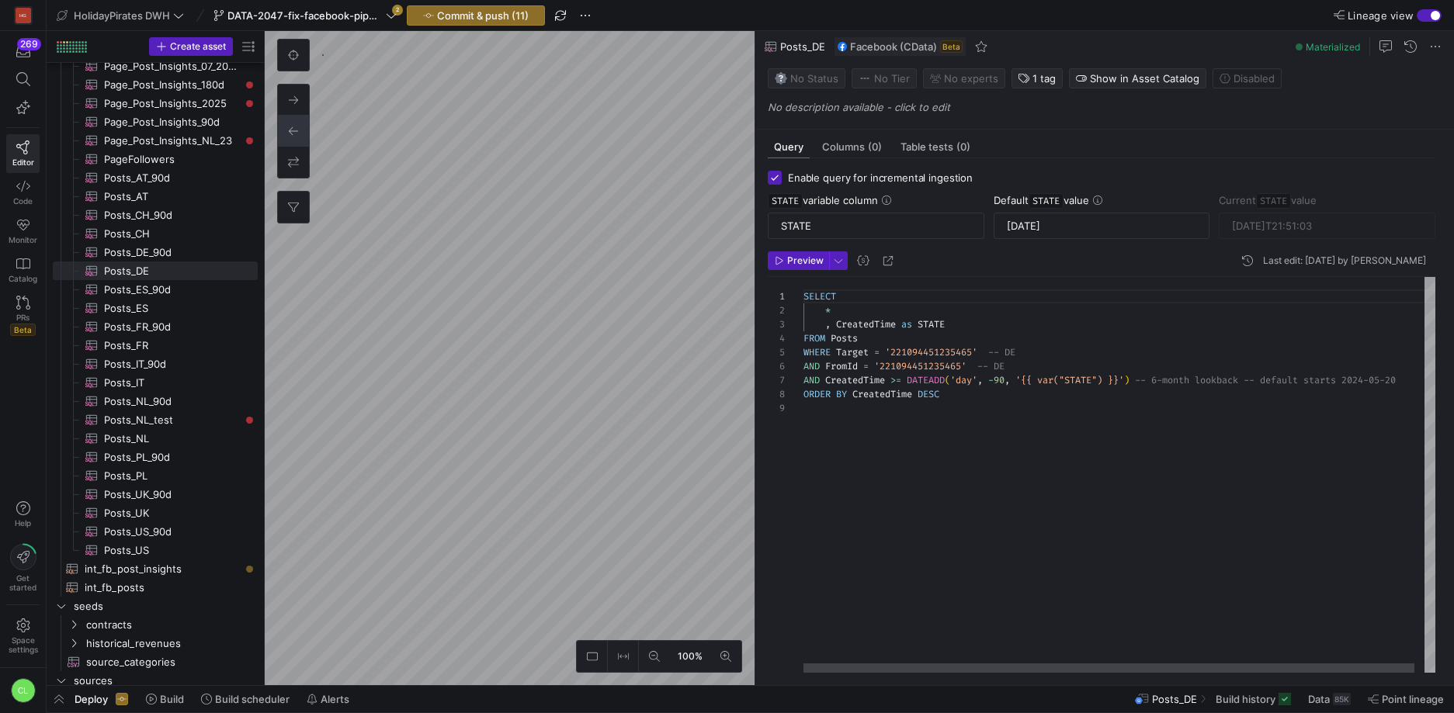
click at [1168, 385] on div "SELECT * , CreatedTime as STATE FROM Posts WHERE Target = '221094451235465' -- …" at bounding box center [1124, 475] width 642 height 396
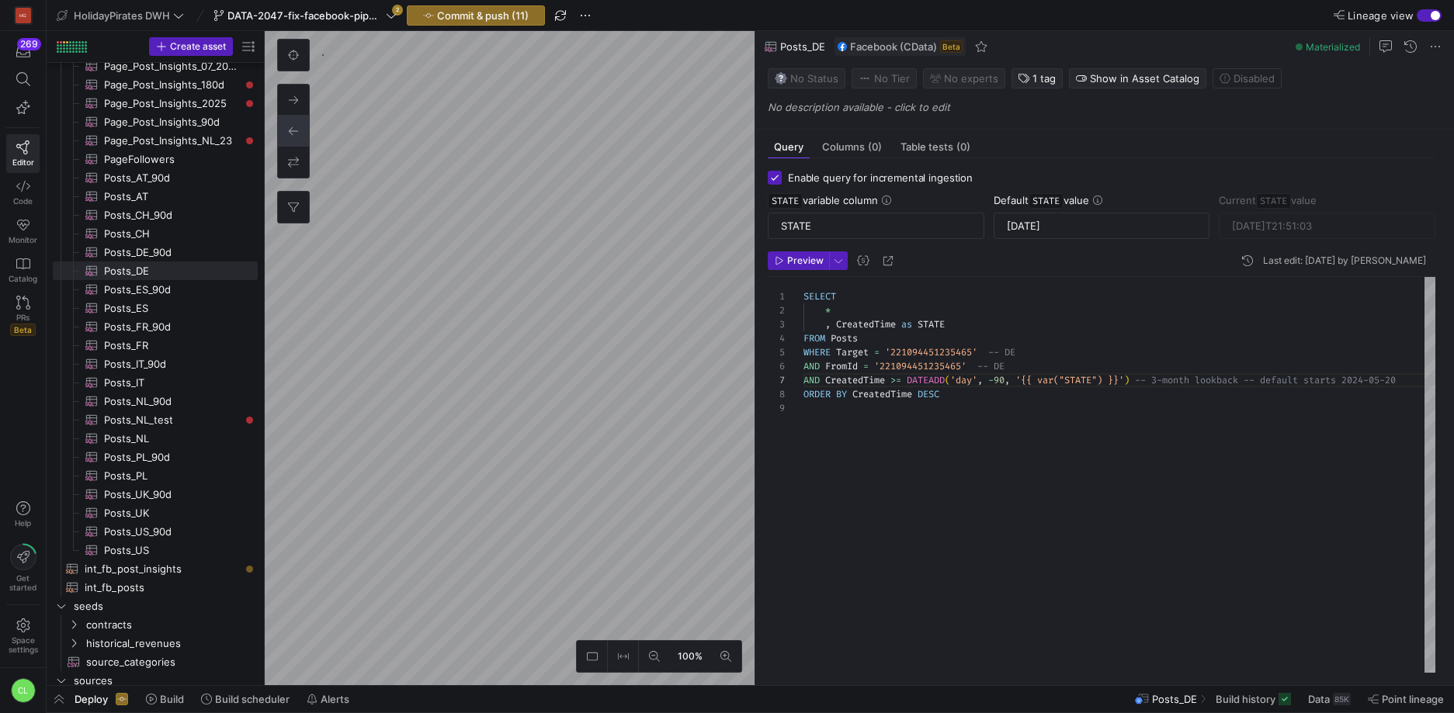
type textarea "SELECT * , CreatedTime as STATE FROM Posts WHERE Target = '1434101566853354' --…"
type input "[DATE]T19:45:03"
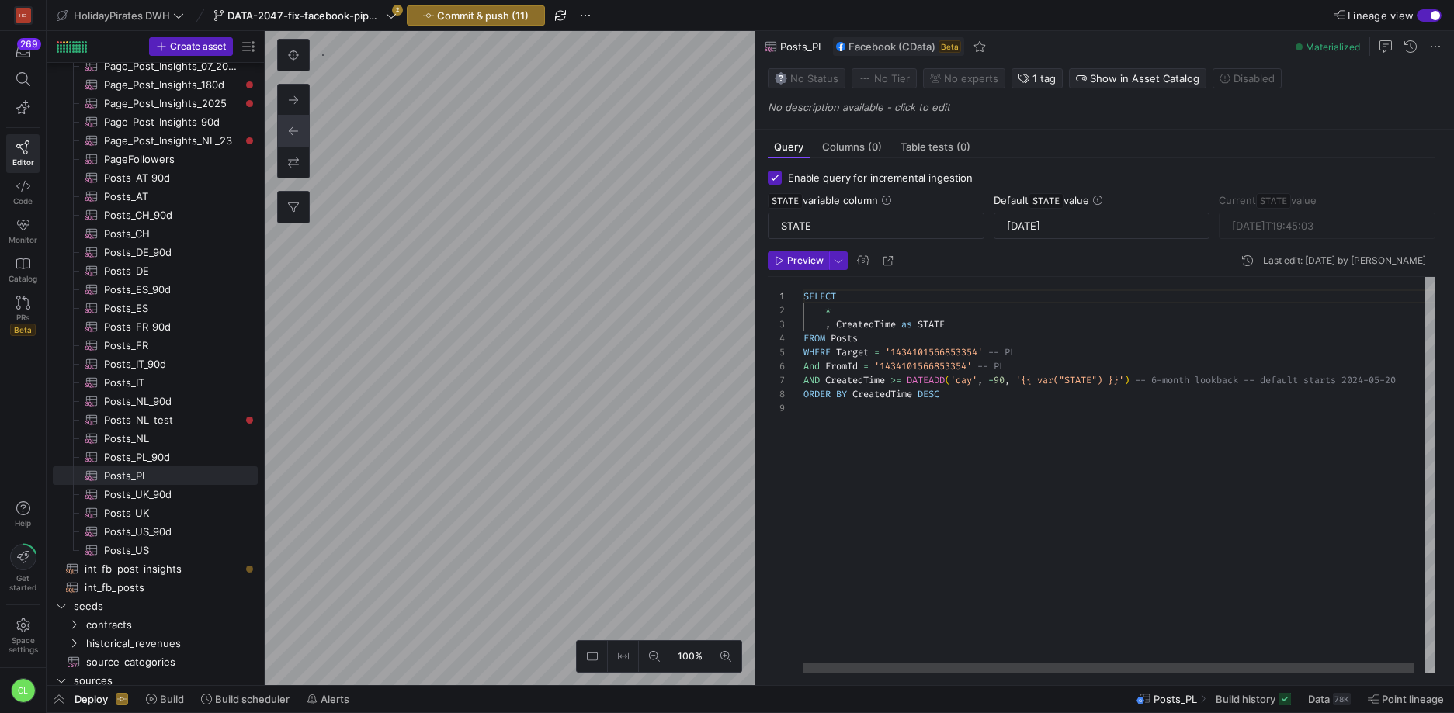
click at [1164, 382] on div "SELECT * , CreatedTime as STATE FROM Posts WHERE Target = '1434101566853354' --…" at bounding box center [1124, 475] width 642 height 396
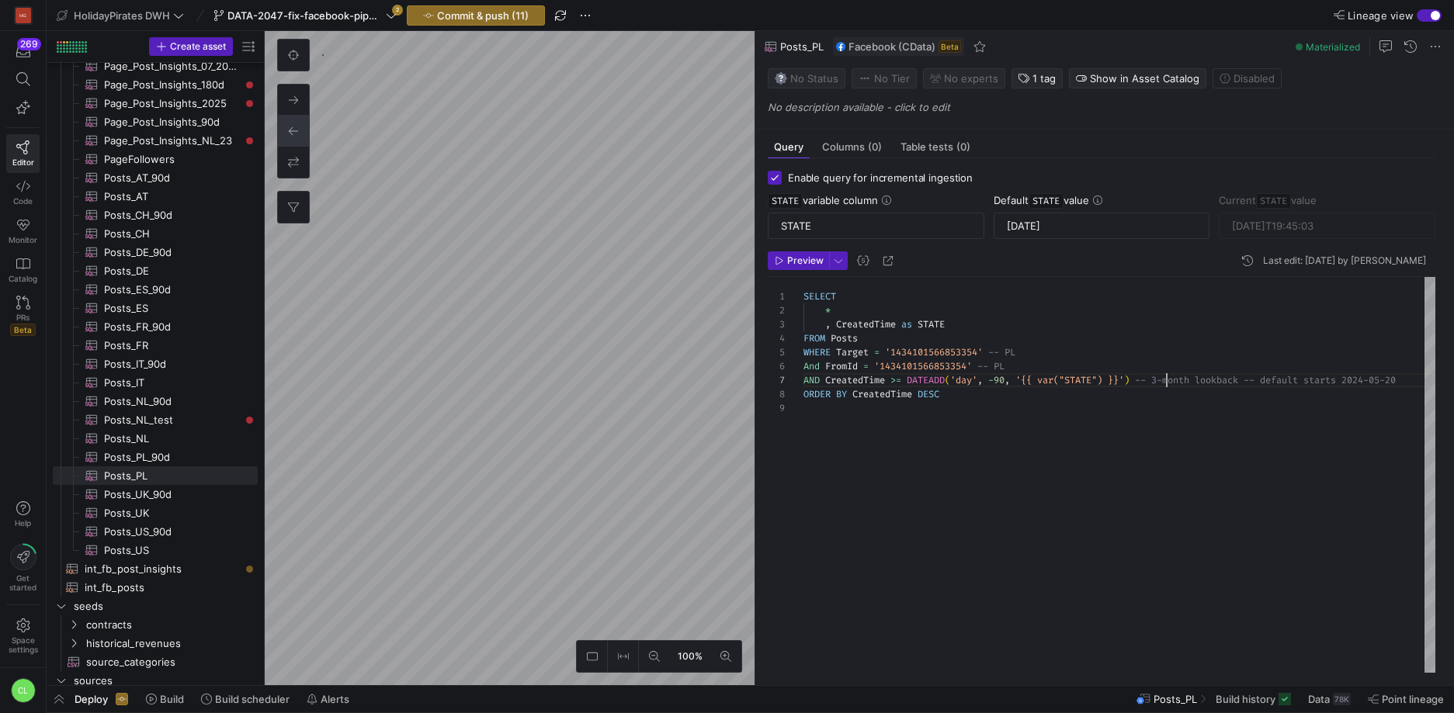
type textarea "SELECT * , CreatedTime as STATE FROM Posts WHERE Target = '756159301171308' -- …"
type input "[DATE]T21:33:02"
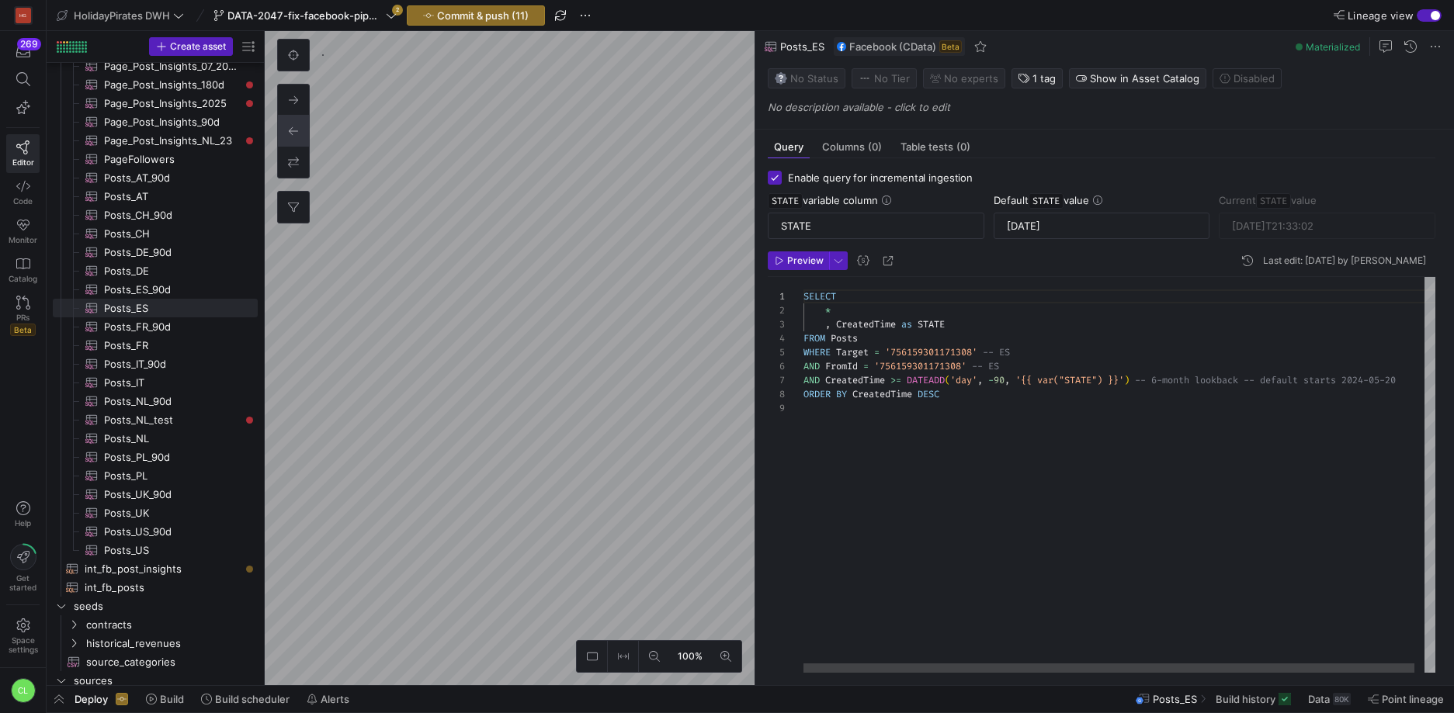
click at [1168, 383] on div "SELECT * , CreatedTime as STATE FROM Posts WHERE Target = '756159301171308' -- …" at bounding box center [1124, 475] width 642 height 396
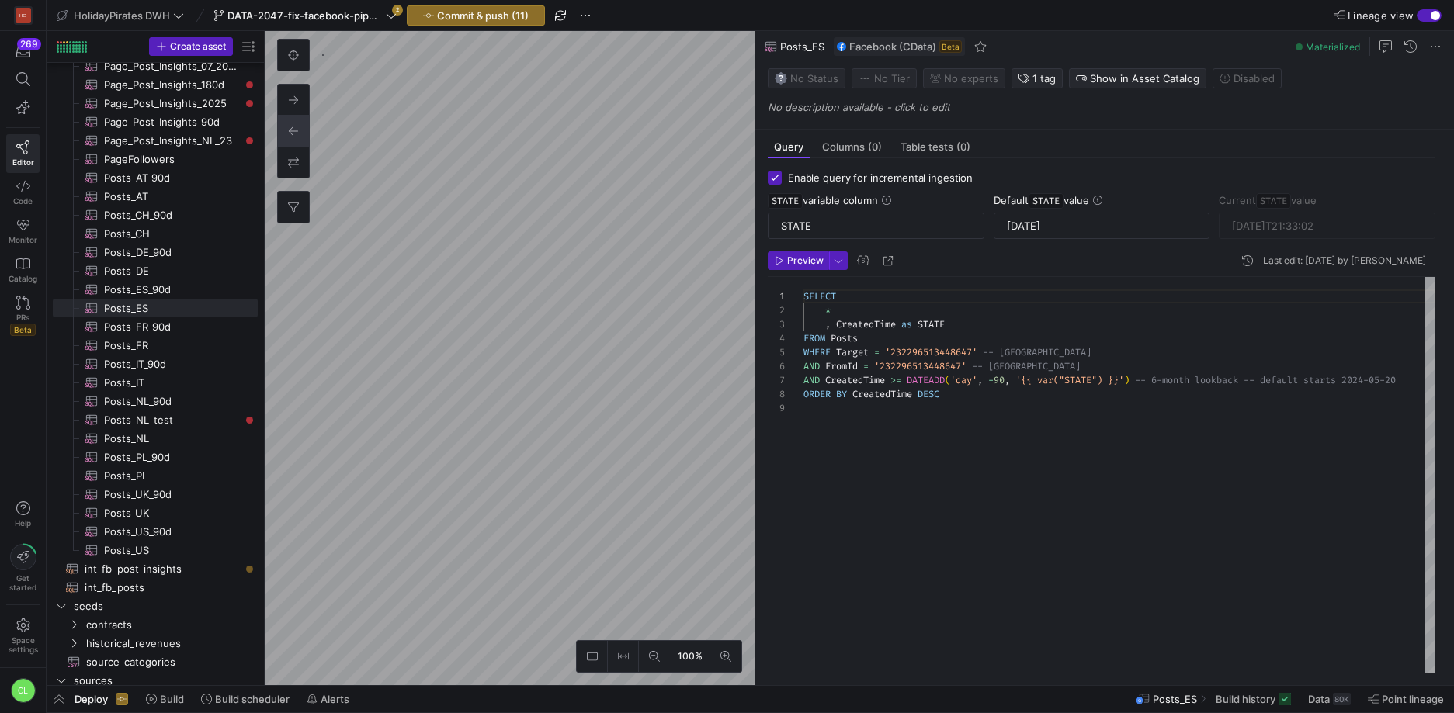
click at [1166, 381] on div "SELECT * , CreatedTime as STATE FROM Posts WHERE Target = '232296513448647' -- …" at bounding box center [1119, 475] width 632 height 396
type textarea "SELECT * , CreatedTime as STATE FROM Posts WHERE Target = '756159301171308' -- …"
type input "[DATE]T20:01:46"
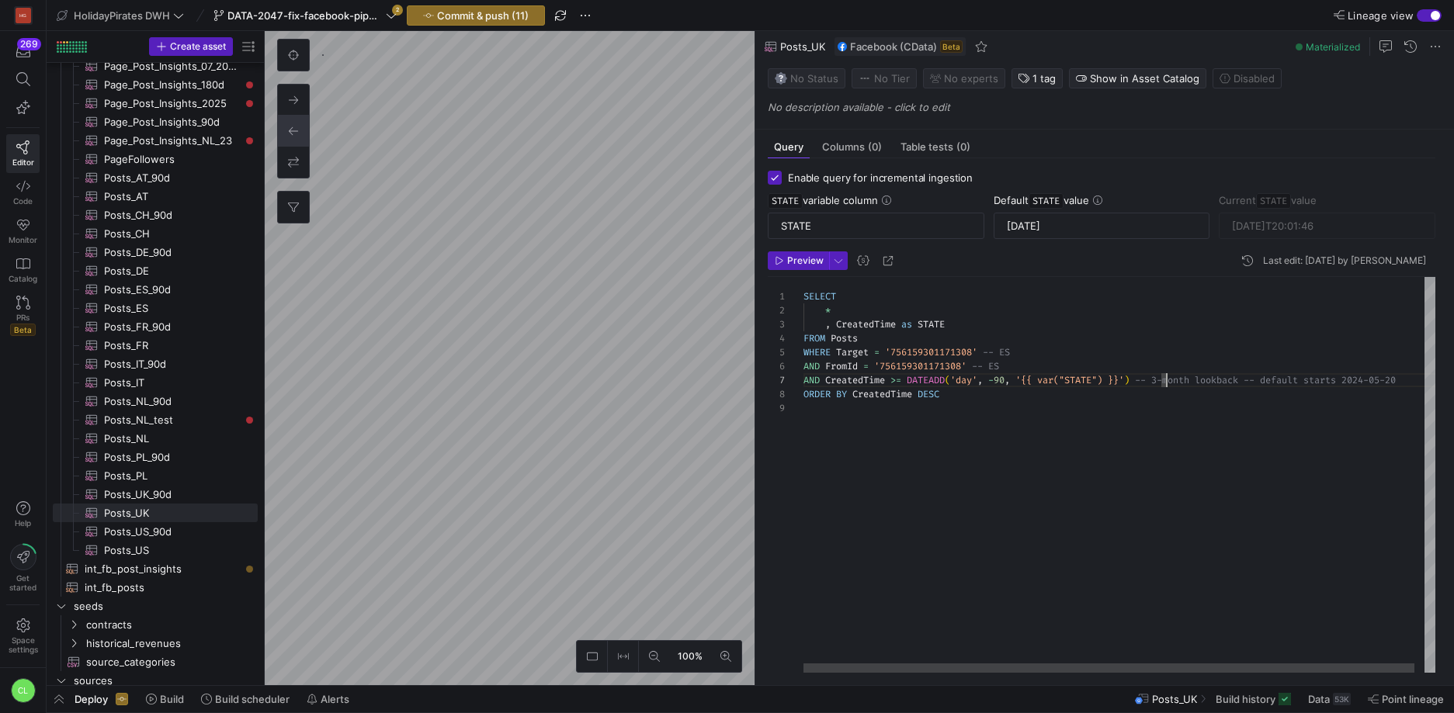
click at [1106, 393] on div "SELECT * , CreatedTime as STATE FROM Posts WHERE Target = '756159301171308' -- …" at bounding box center [1124, 475] width 642 height 396
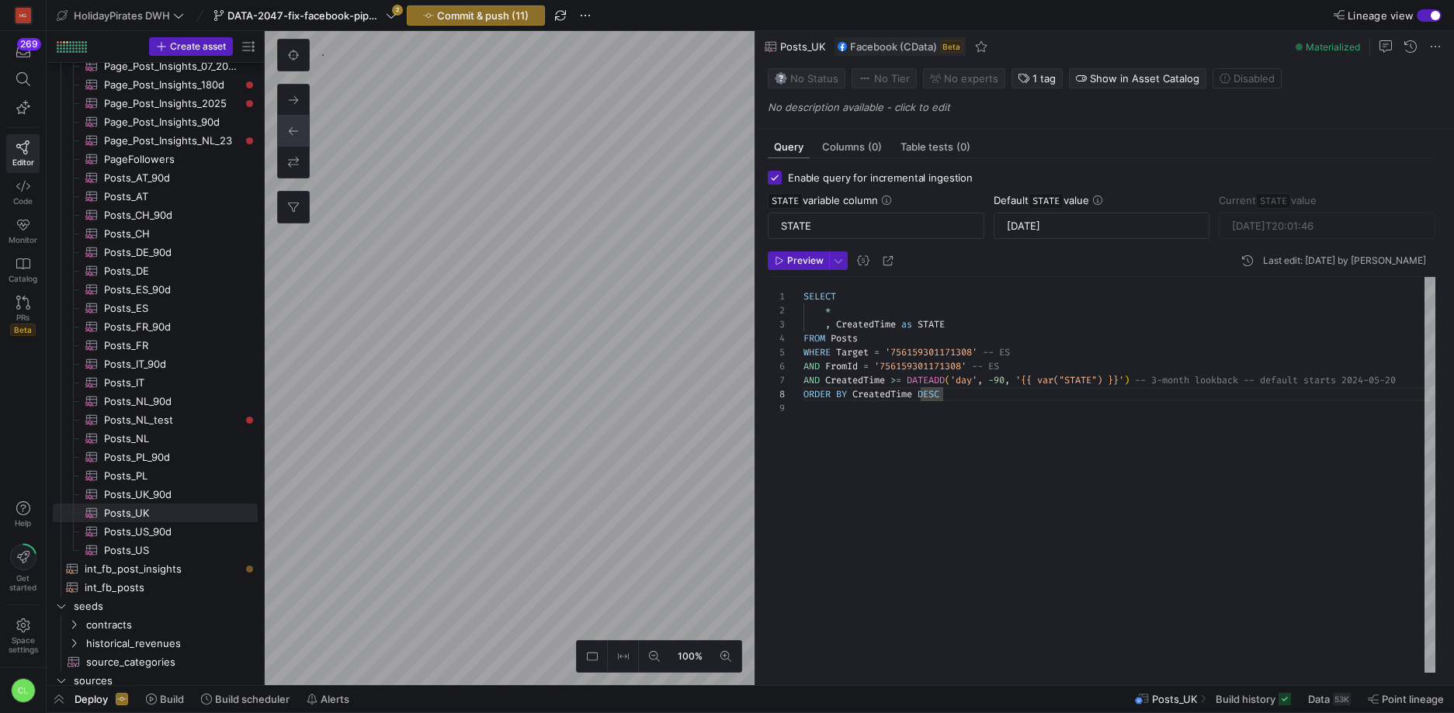
type textarea "SELECT * , CreatedTime as STATE FROM Posts WHERE Target = '756159301171308' -- …"
type input "[DATE]T21:33:02"
type textarea "SELECT * , CreatedTime as STATE FROM Posts WHERE Target = '1434101566853354' --…"
type input "[DATE]T19:45:03"
type textarea "SELECT * , CreatedTime as STATE FROM Posts WHERE Target = '221094451235465' -- …"
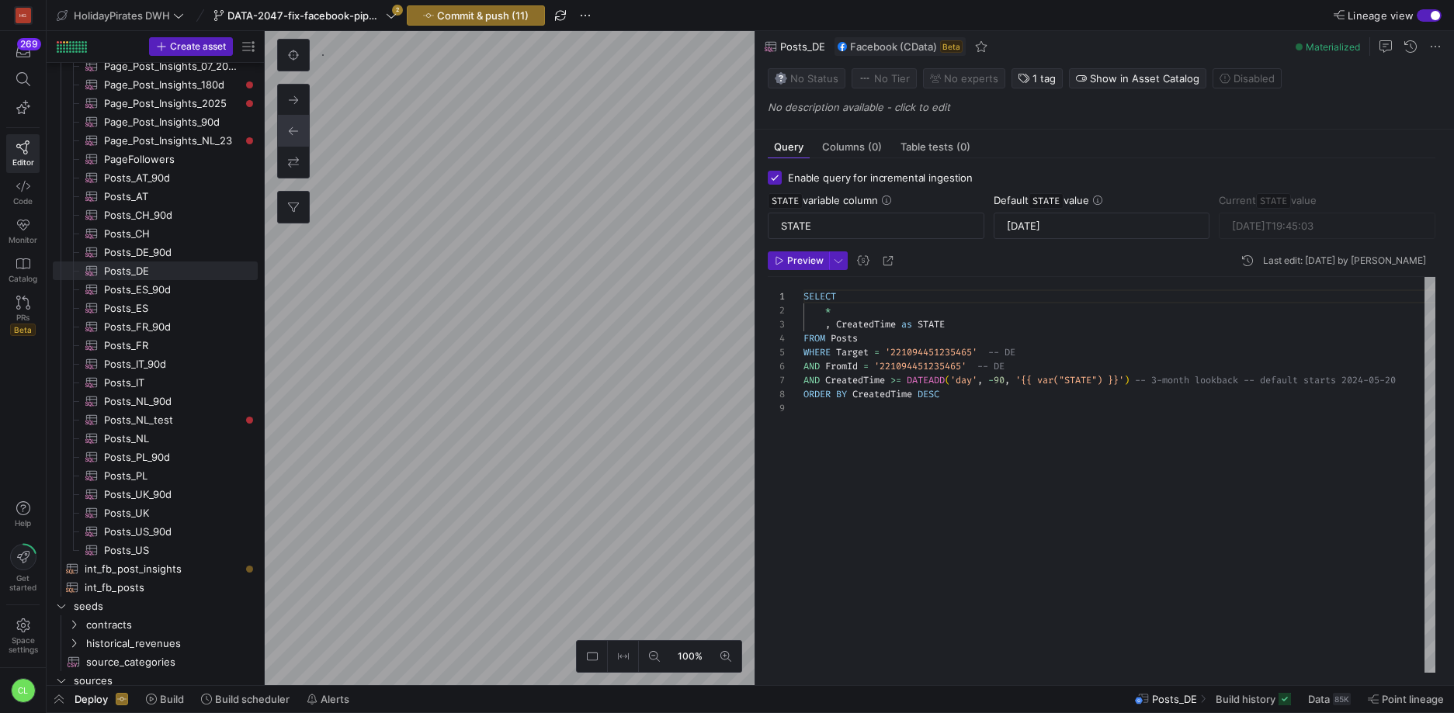
type input "[DATE]T21:51:03"
type textarea "SELECT * , CreatedTime as STATE FROM Posts WHERE Target = '1434101566853354' --…"
type input "[DATE]T19:45:03"
type textarea "SELECT * , CreatedTime as STATE FROM Posts WHERE Target = '756159301171308' -- …"
type input "[DATE]T21:33:02"
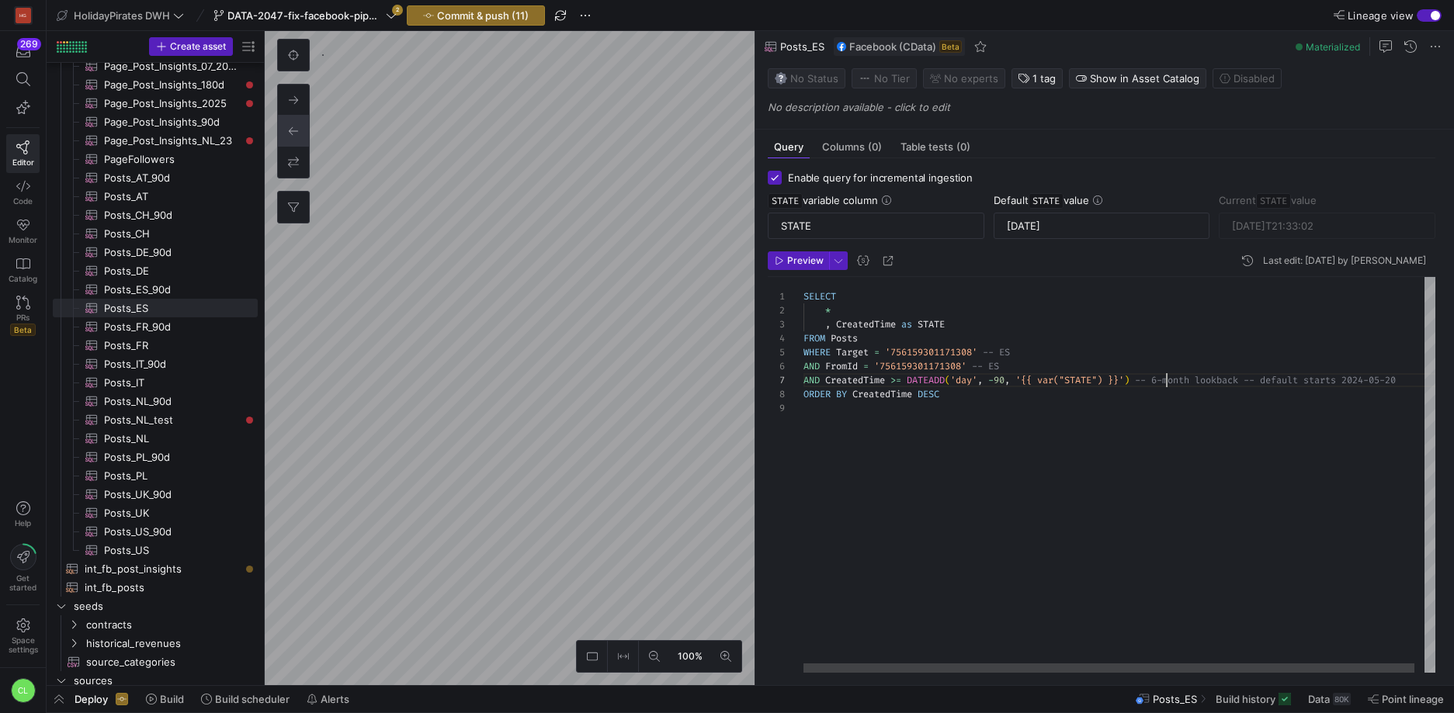
click at [1165, 376] on div "SELECT * , CreatedTime as STATE FROM Posts WHERE Target = '756159301171308' -- …" at bounding box center [1124, 475] width 642 height 396
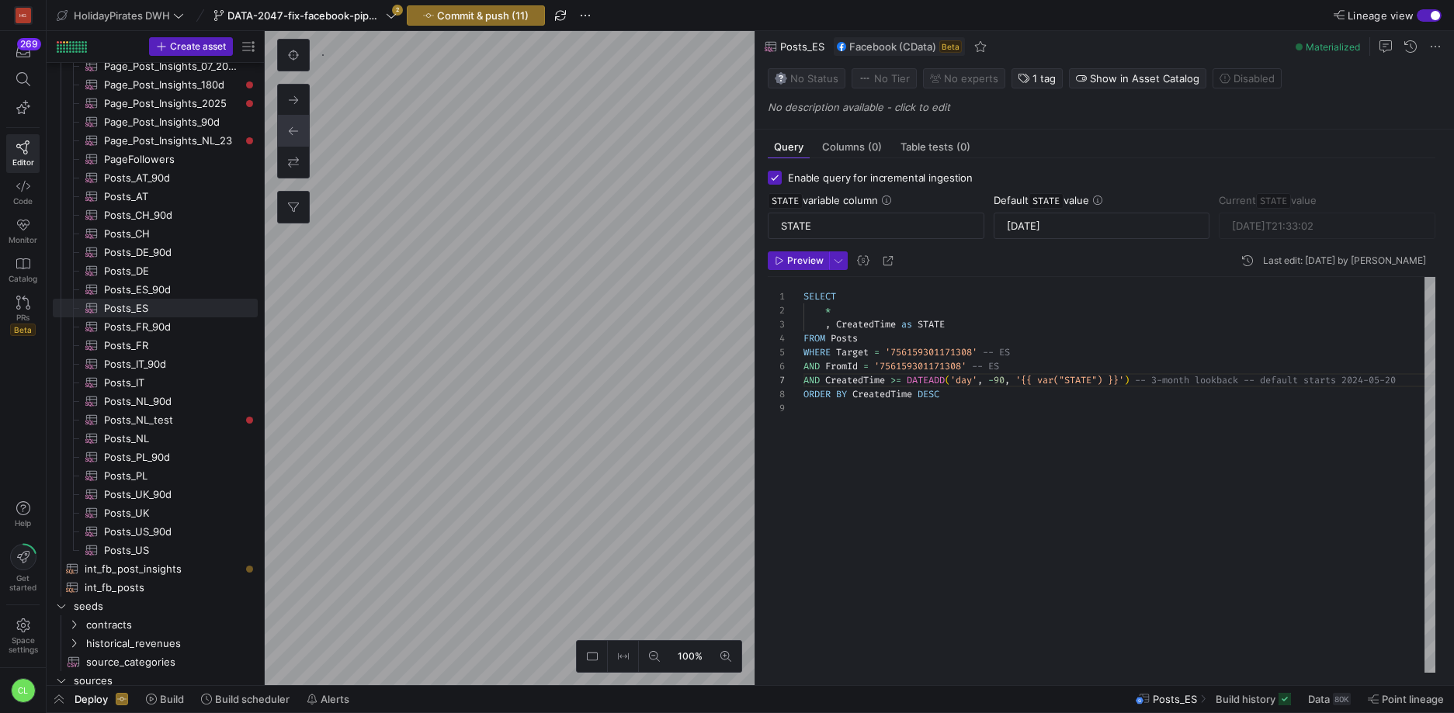
type textarea "SELECT * , CreatedTime as STATE FROM Posts WHERE Target = '756159301171308' -- …"
type input "[DATE]T20:01:46"
type textarea "SELECT * , CreatedTime as STATE FROM Posts WHERE Target = '1623641837848116' --…"
type input "[DATE]T19:17:22"
click at [1168, 376] on div "SELECT * , CreatedTime as STATE FROM Posts WHERE Target = '1623641837848116' --…" at bounding box center [1119, 475] width 632 height 396
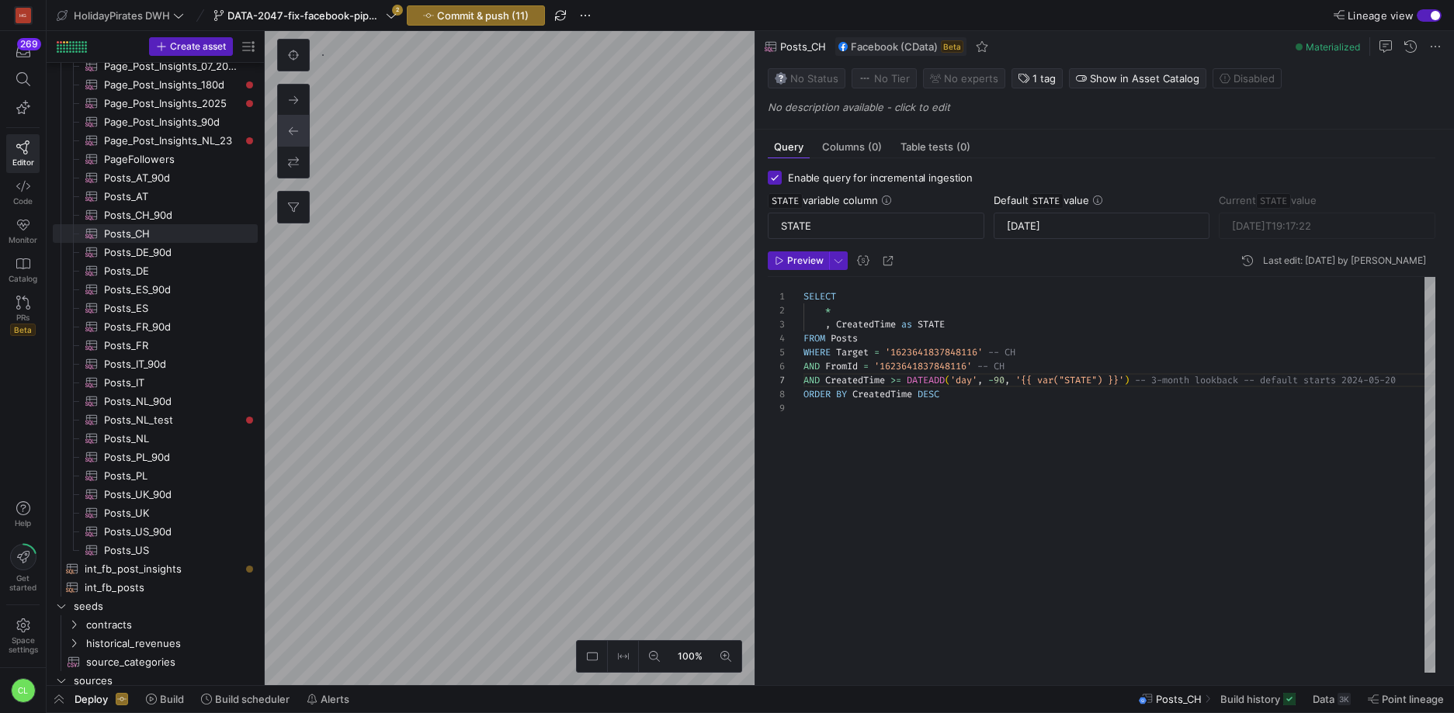
scroll to position [84, 363]
type textarea "SELECT * , CreatedTime as STATE FROM Posts WHERE Target = '780366268663315' -- …"
type input "[DATE]T17:01:06"
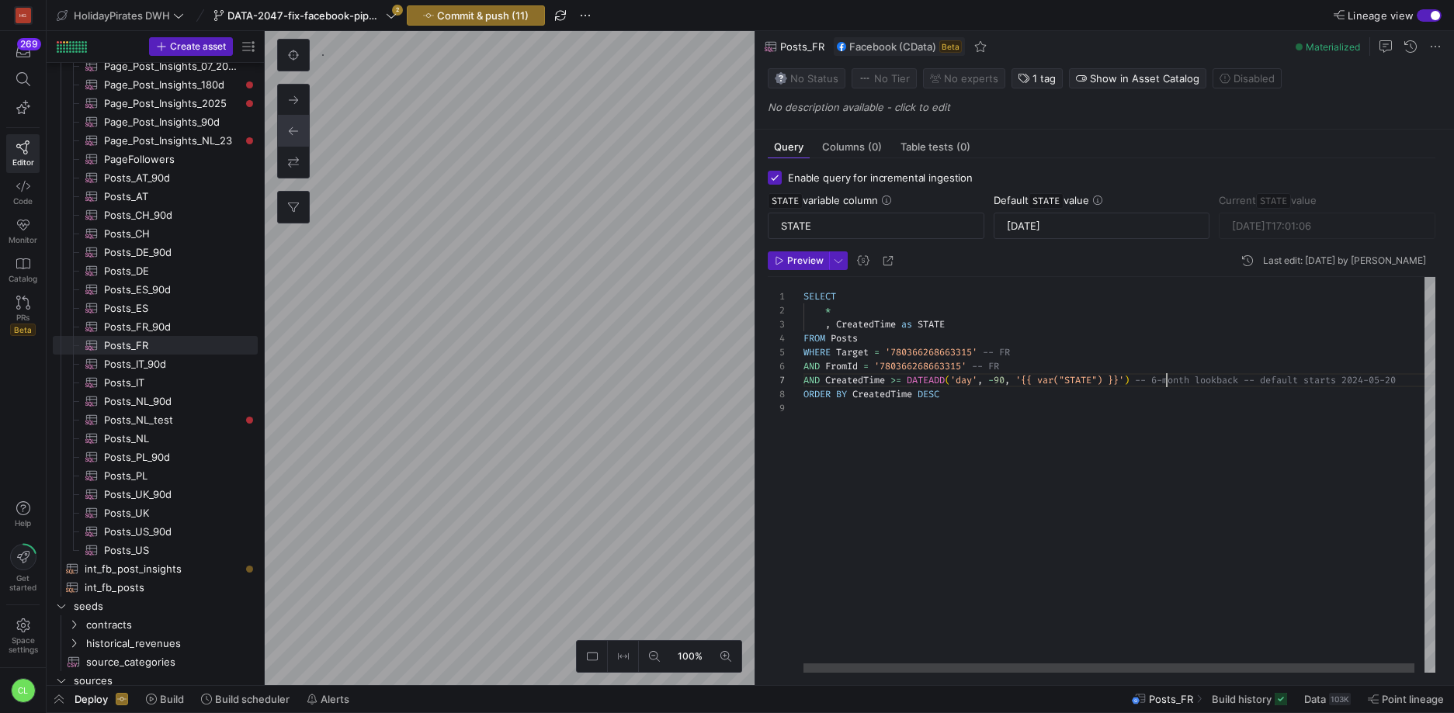
click at [1166, 380] on div "SELECT * , CreatedTime as STATE FROM Posts WHERE Target = '780366268663315' -- …" at bounding box center [1124, 475] width 642 height 396
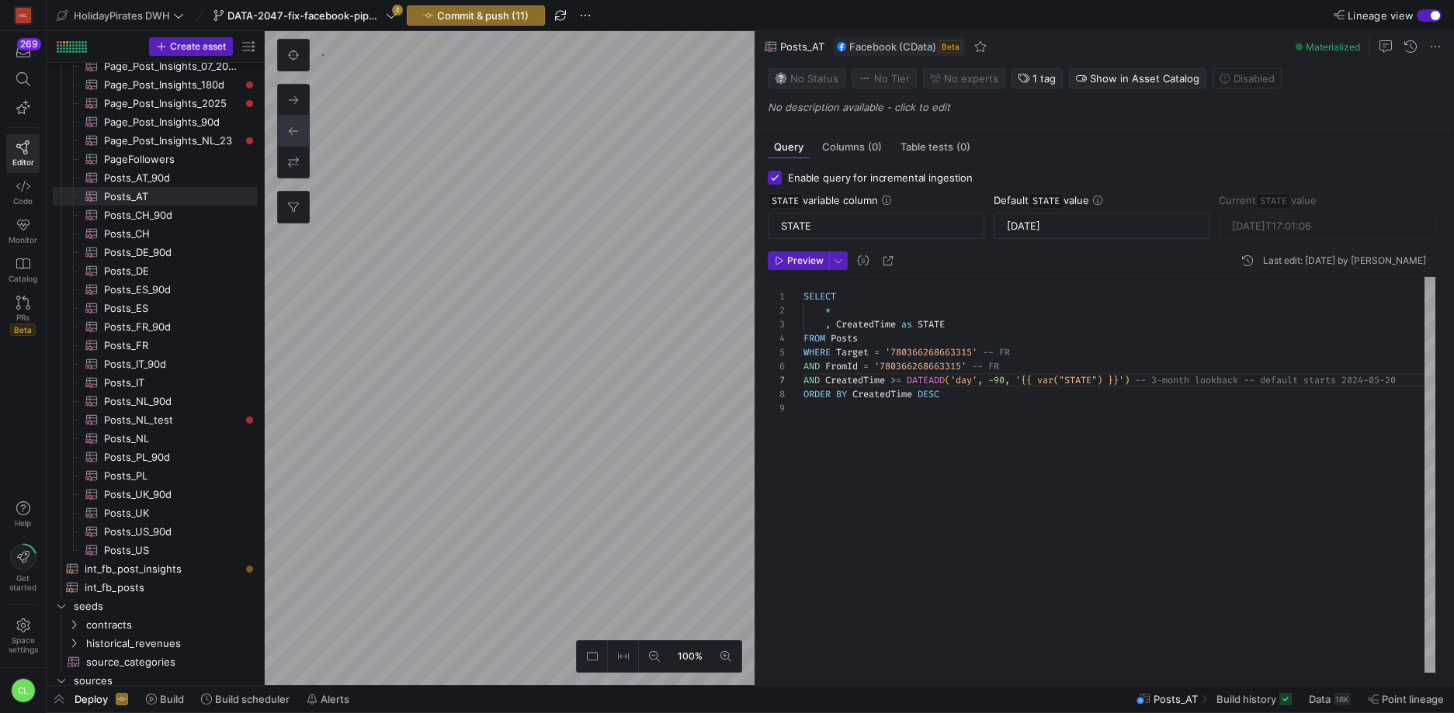
type textarea "SELECT * , CreatedTime as STATE FROM Posts WHERE Target = '524951740905299' -- …"
type input "[DATE]T13:34:25"
type textarea "SELECT * , CreatedTime as STATE FROM Posts WHERE Target = '496199297079610' -- …"
type input "[DATE]T20:05:02"
type textarea "SELECT * , CreatedTime as STATE FROM Posts WHERE Target = '780366268663315' -- …"
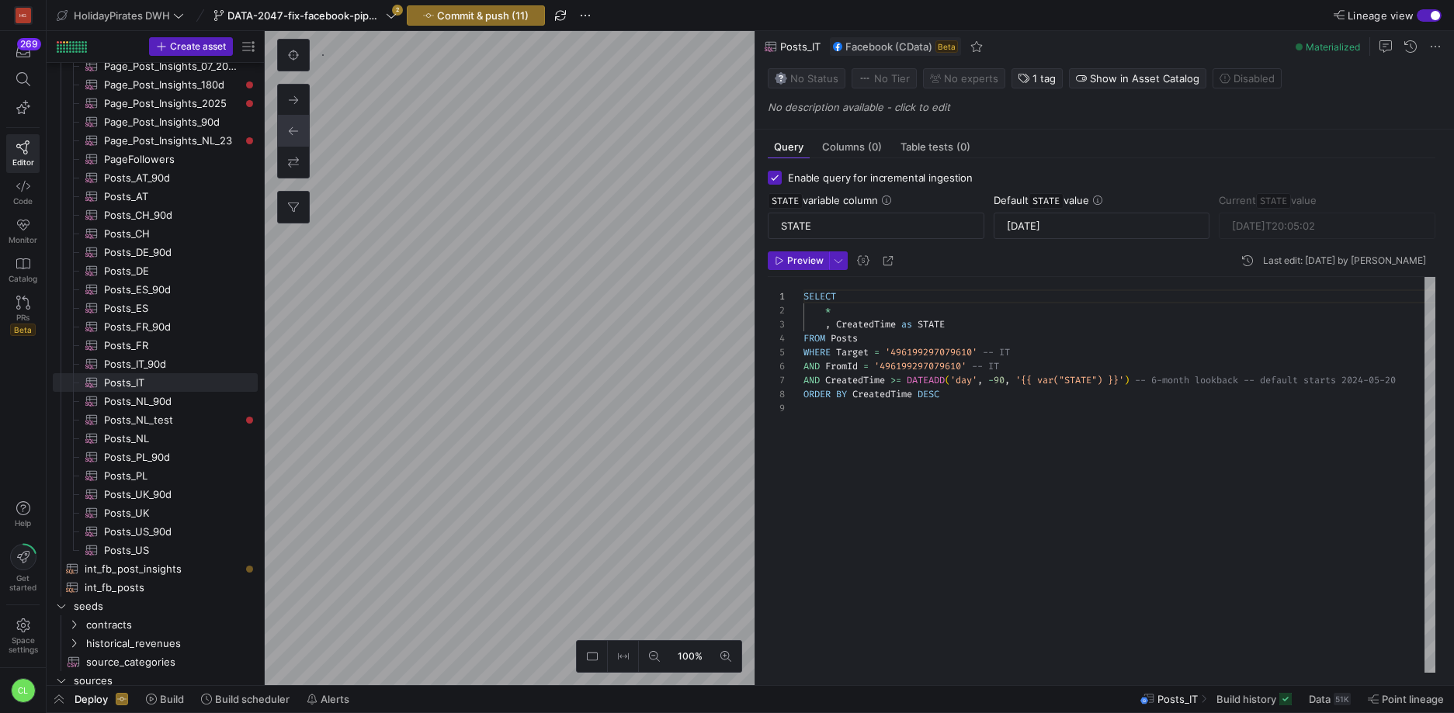
type input "[DATE]T17:01:06"
type textarea "SELECT * , CreatedTime as STATE FROM Posts WHERE Target = '524951740905299' -- …"
type input "[DATE]T13:34:25"
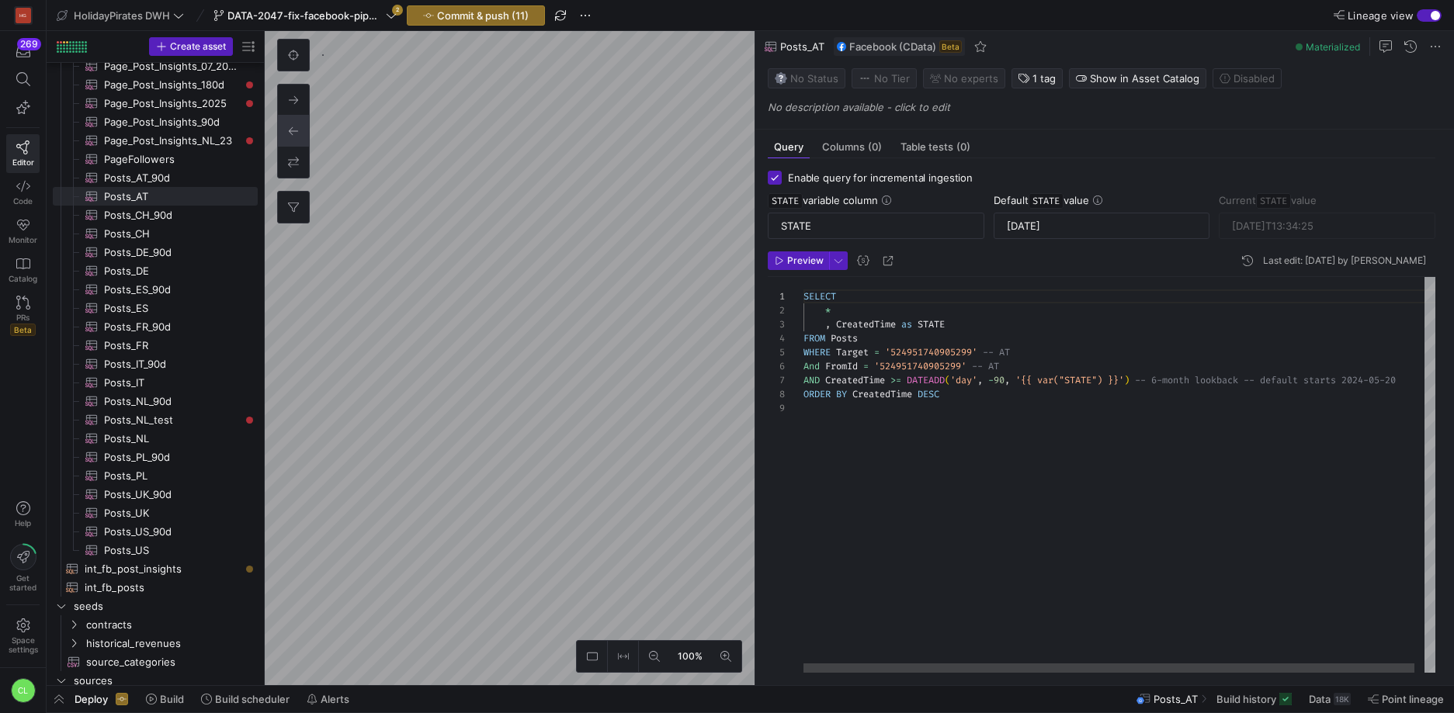
click at [1164, 382] on div "SELECT * , CreatedTime as STATE FROM Posts WHERE Target = '524951740905299' -- …" at bounding box center [1124, 475] width 642 height 396
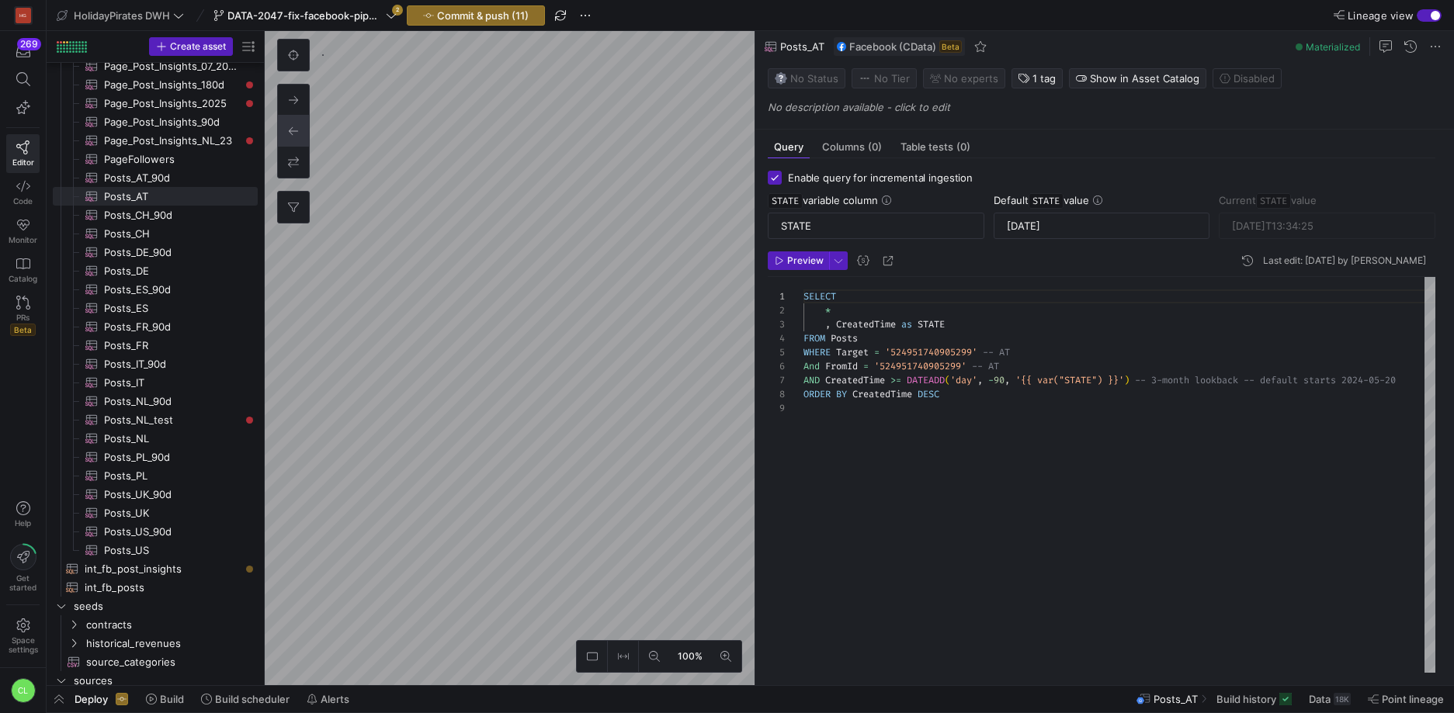
type textarea "SELECT * , CreatedTime as STATE FROM Posts WHERE Target = '524951740905299' -- …"
type input "[DATE]T20:05:02"
type textarea "SELECT * , CreatedTime as STATE FROM Posts WHERE Target = '298404216944872' -- …"
type input "[DATE]T19:05:02"
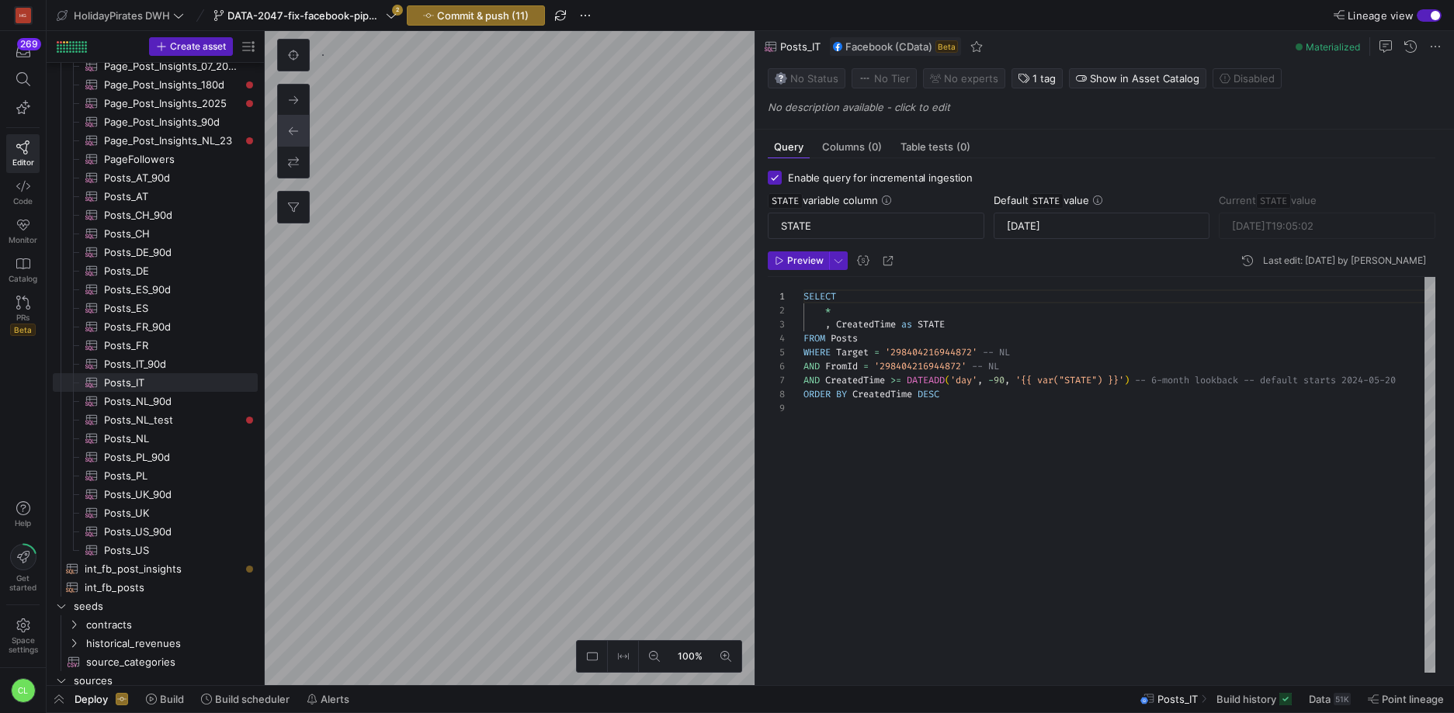
click at [1165, 379] on div "SELECT * , CreatedTime as STATE FROM Posts WHERE Target = '298404216944872' -- …" at bounding box center [1119, 475] width 632 height 396
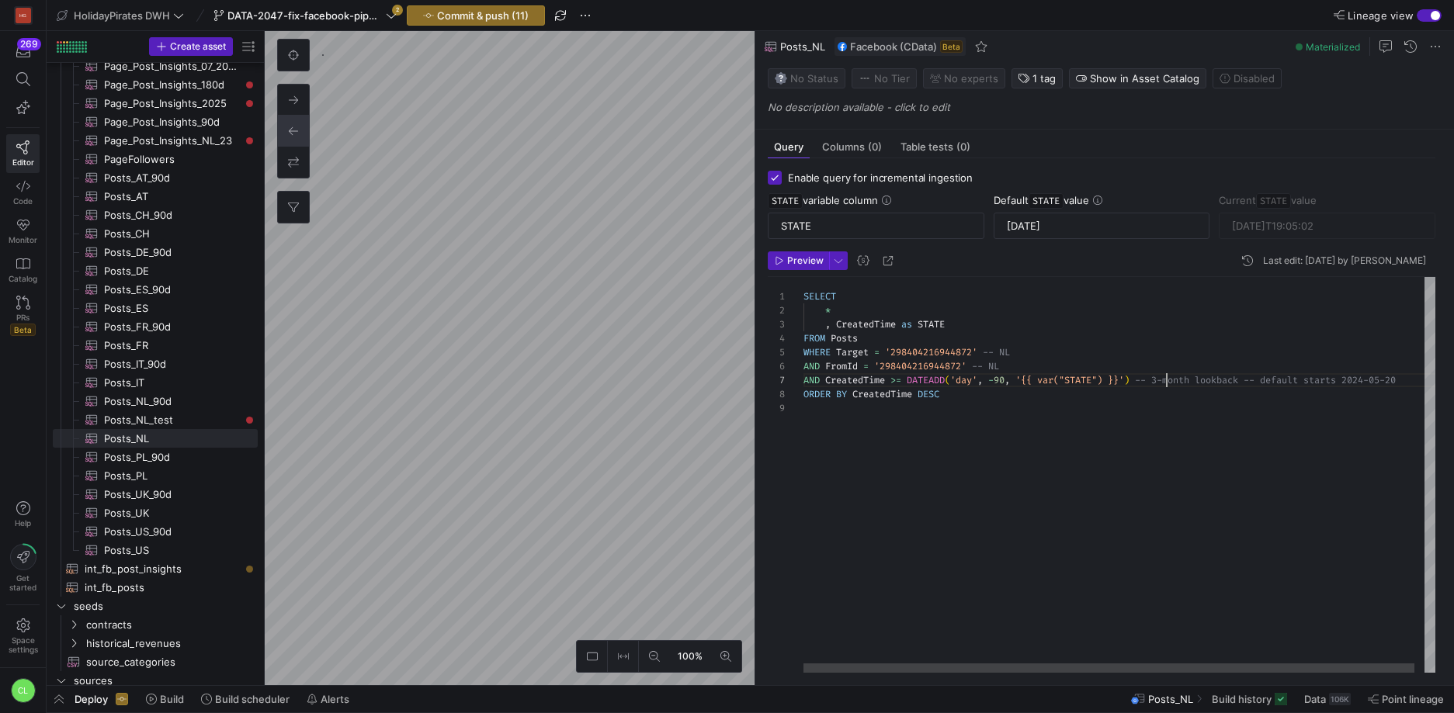
scroll to position [84, 363]
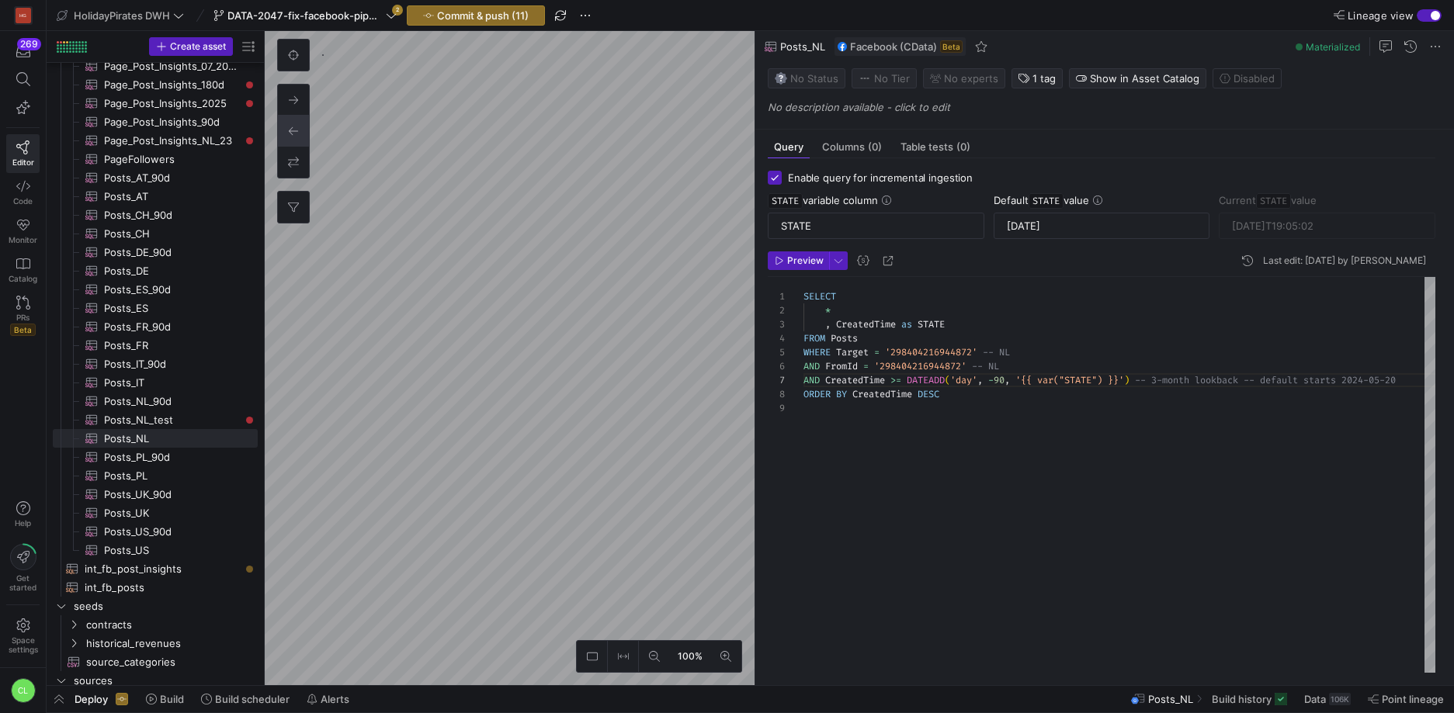
type textarea "SELECT * , CreatedTime as STATE FROM Posts WHERE Target = '298404216944872' -- …"
type input "[DATE]T23:04:03"
type textarea "SELECT * , CreatedTime as STATE FROM Posts WHERE Target = '298404216944872' -- …"
type input "[DATE]T19:05:02"
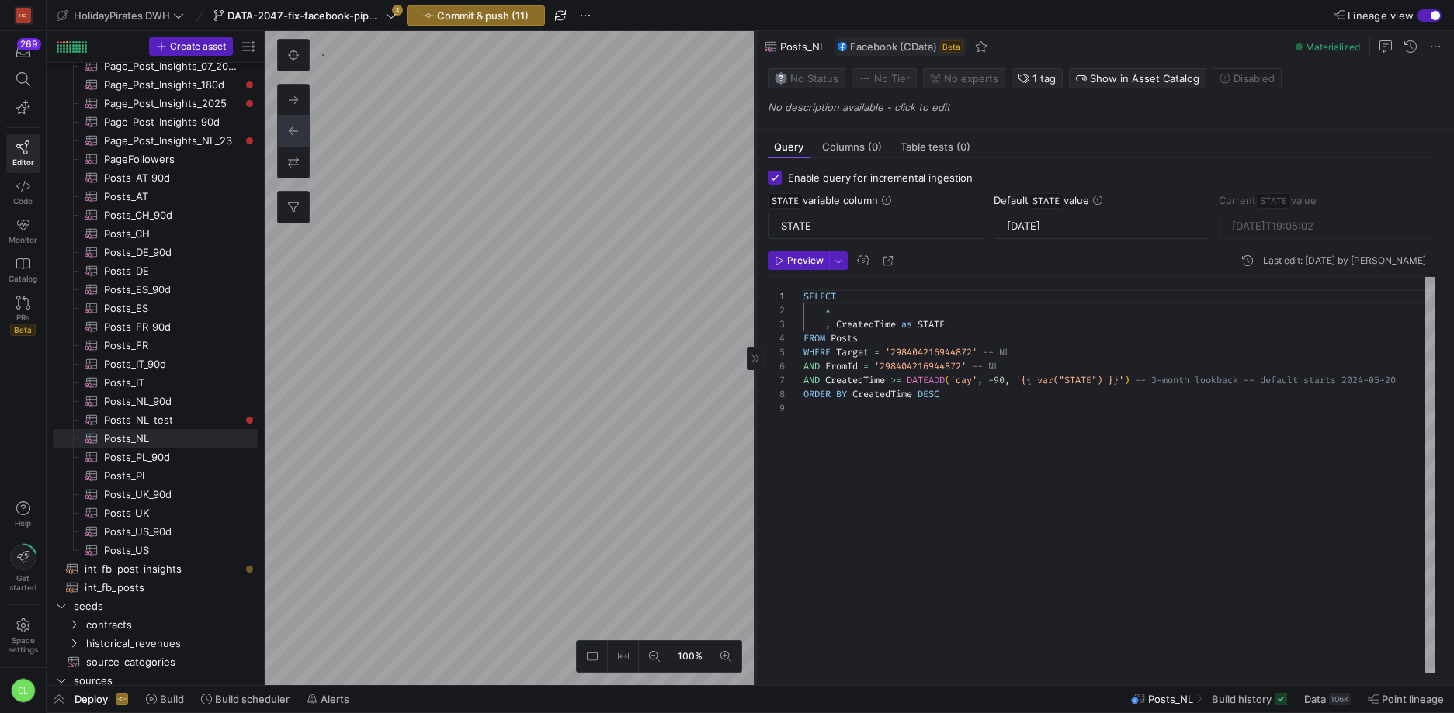
type textarea "SELECT * , CreatedTime as STATE FROM Posts WHERE Target = '298404216944872' -- …"
type input "[DATE]T23:04:03"
type textarea "SELECT * , CreatedTime as STATE FROM Posts WHERE Target = '298404216944872' -- …"
type input "[DATE]T19:05:02"
type textarea "SELECT * , CreatedTime as STATE FROM Posts WHERE Target = '298404216944872' -- …"
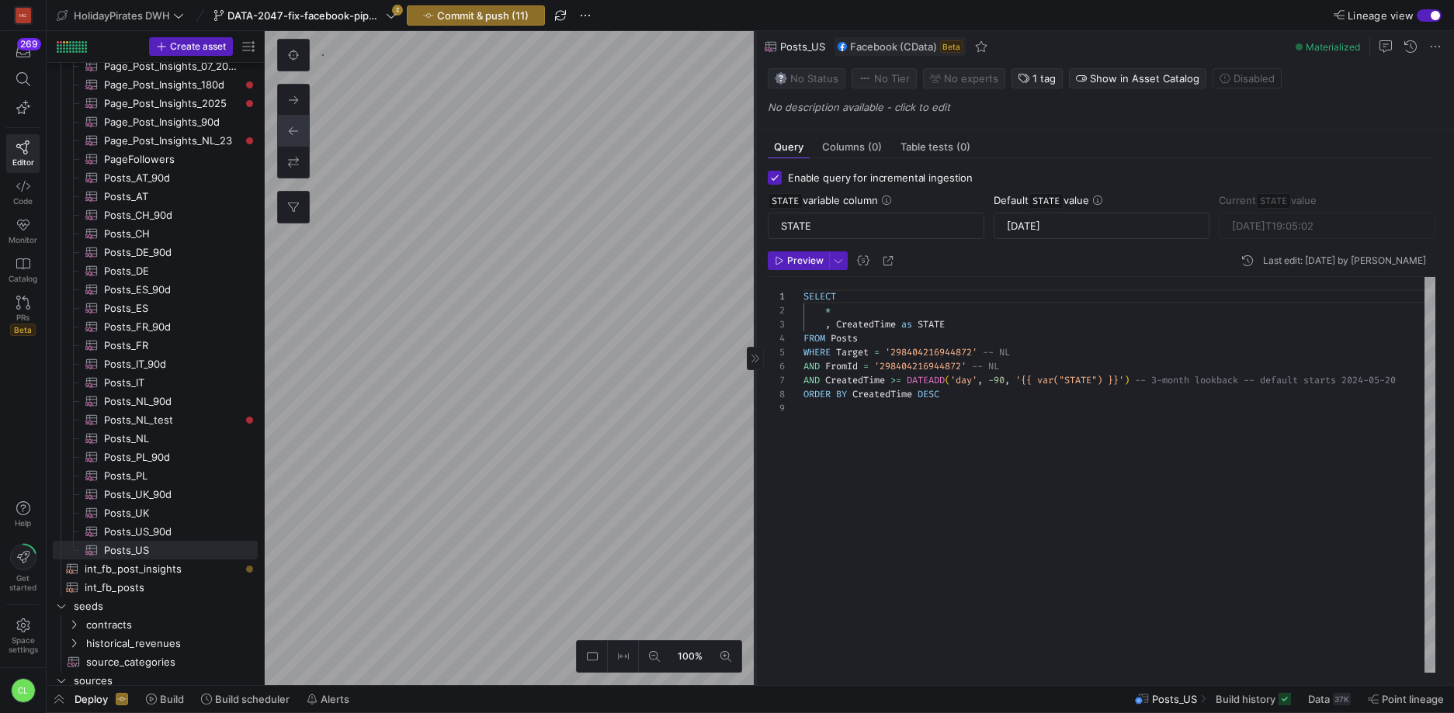
type input "[DATE]T23:04:03"
click at [757, 361] on icon at bounding box center [755, 358] width 9 height 9
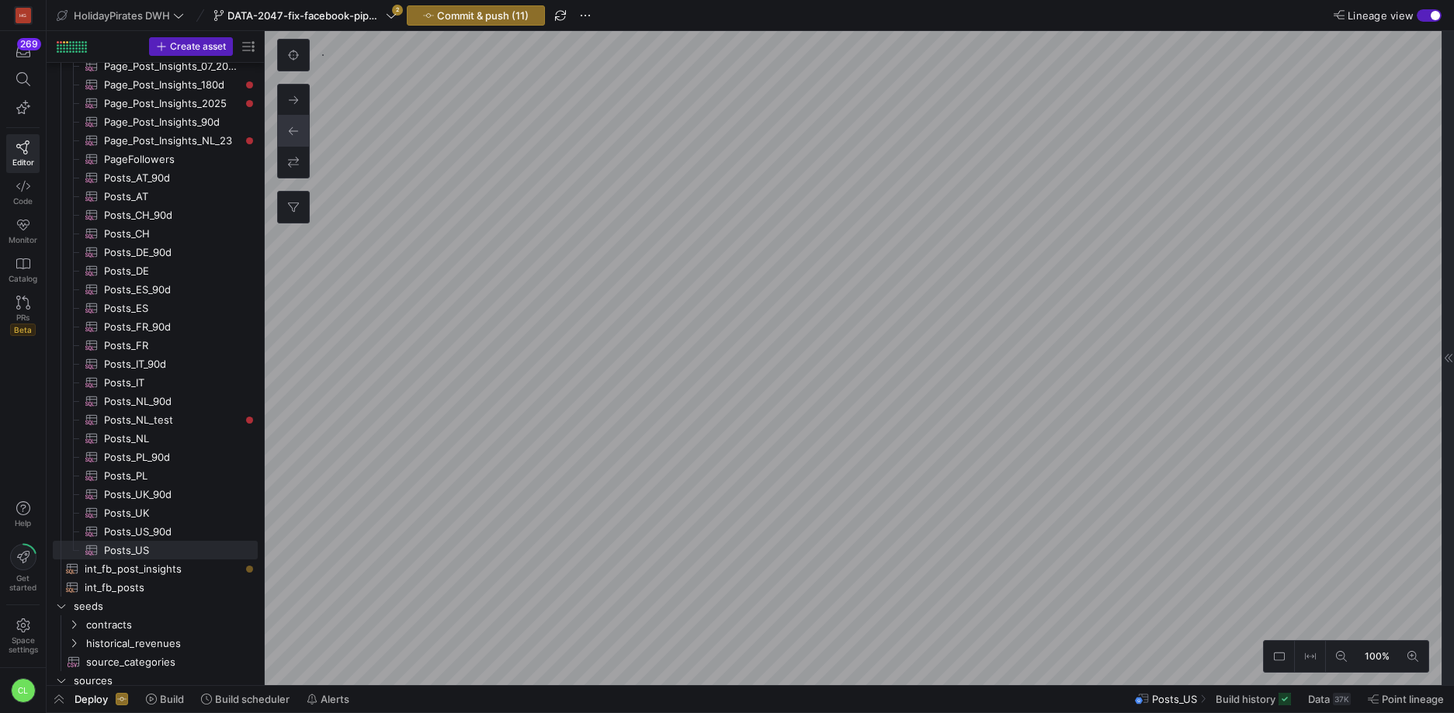
click at [1442, 341] on div at bounding box center [1448, 358] width 12 height 654
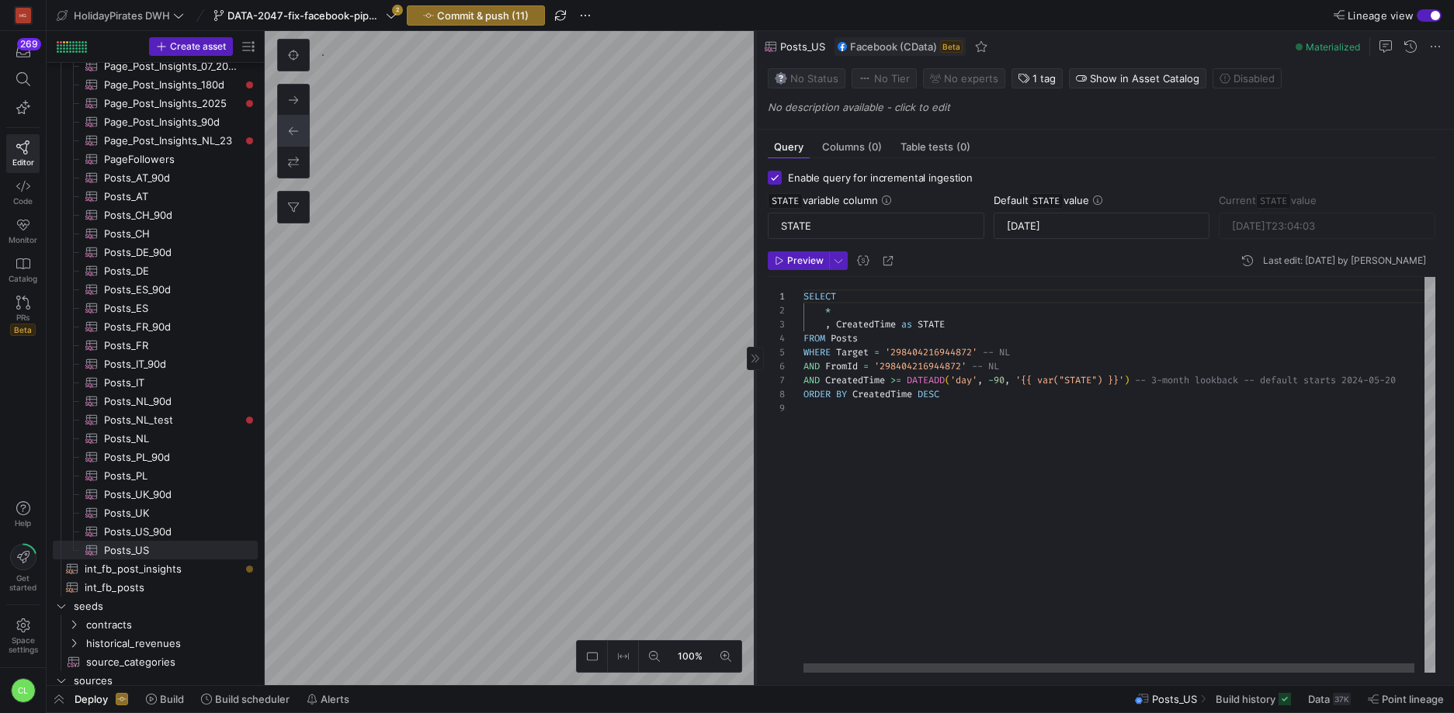
click at [468, 262] on as-split "100% 0 Query Columns (0) Table tests (0) Enable query for incremental ingestion…" at bounding box center [859, 358] width 1189 height 654
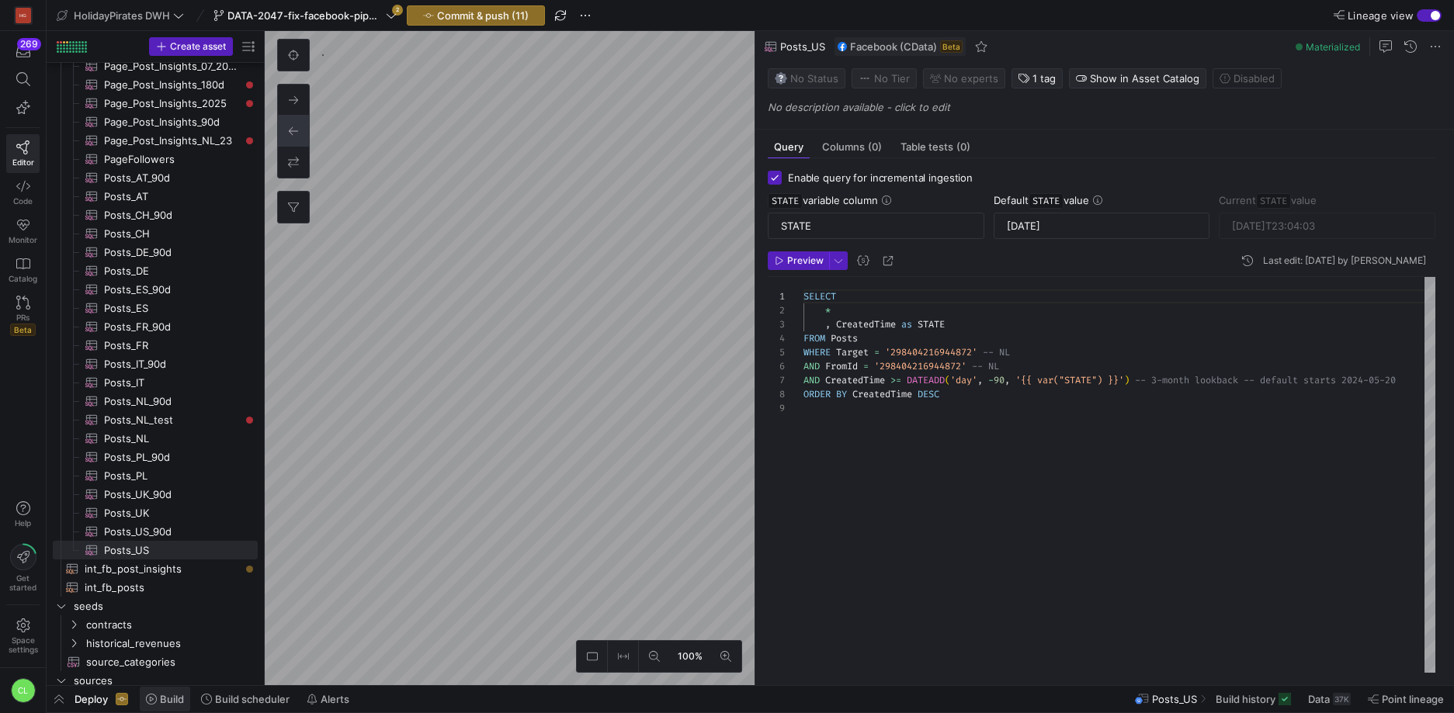
click at [168, 707] on span at bounding box center [165, 699] width 50 height 25
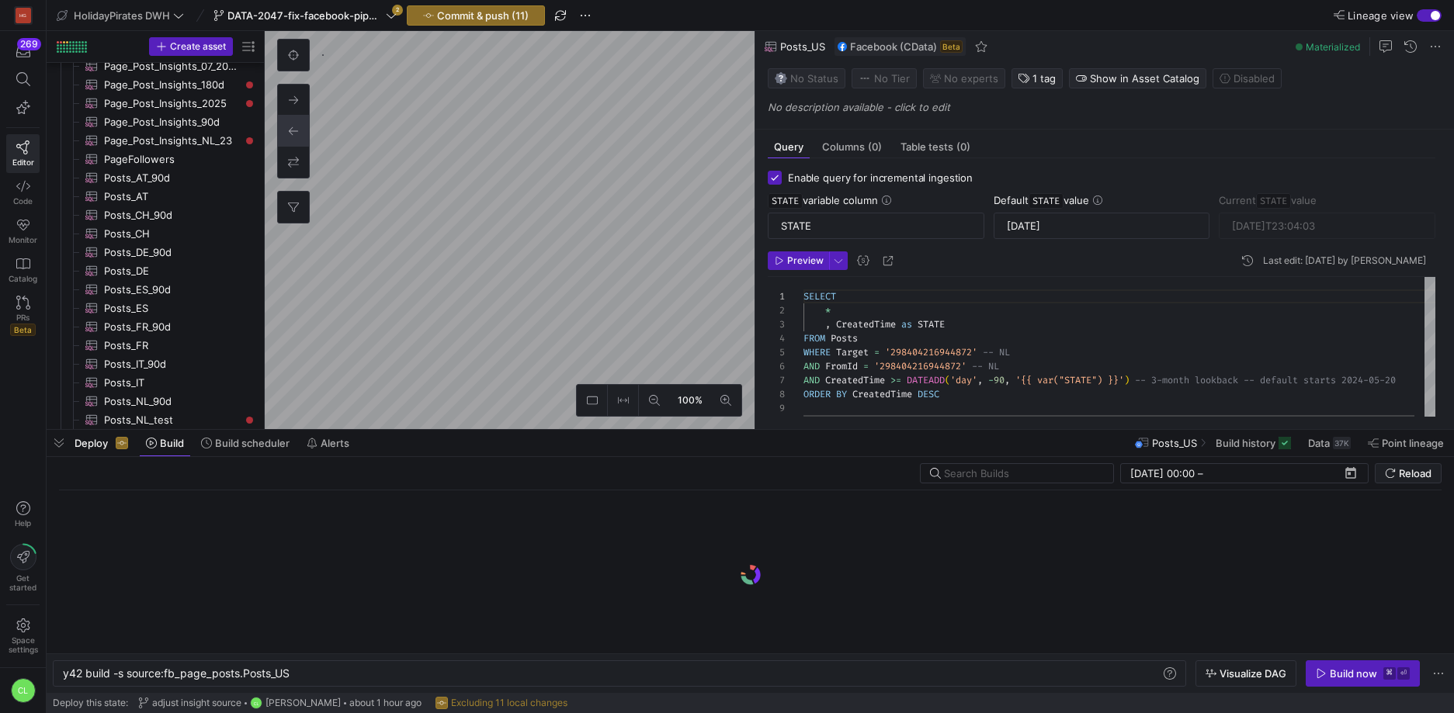
scroll to position [0, 228]
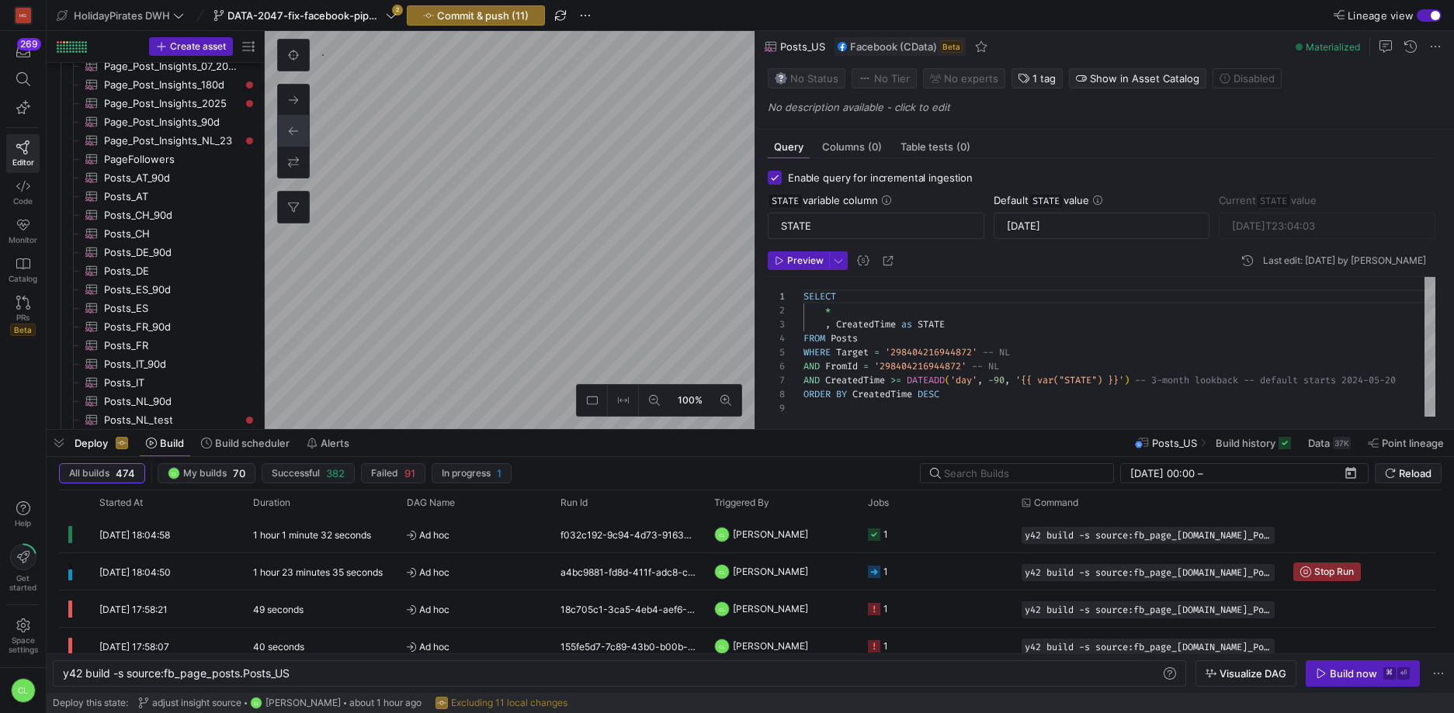
click at [494, 447] on div "Deploy Build Build scheduler Alerts Posts_US Build history Data 37K Point linea…" at bounding box center [750, 443] width 1407 height 26
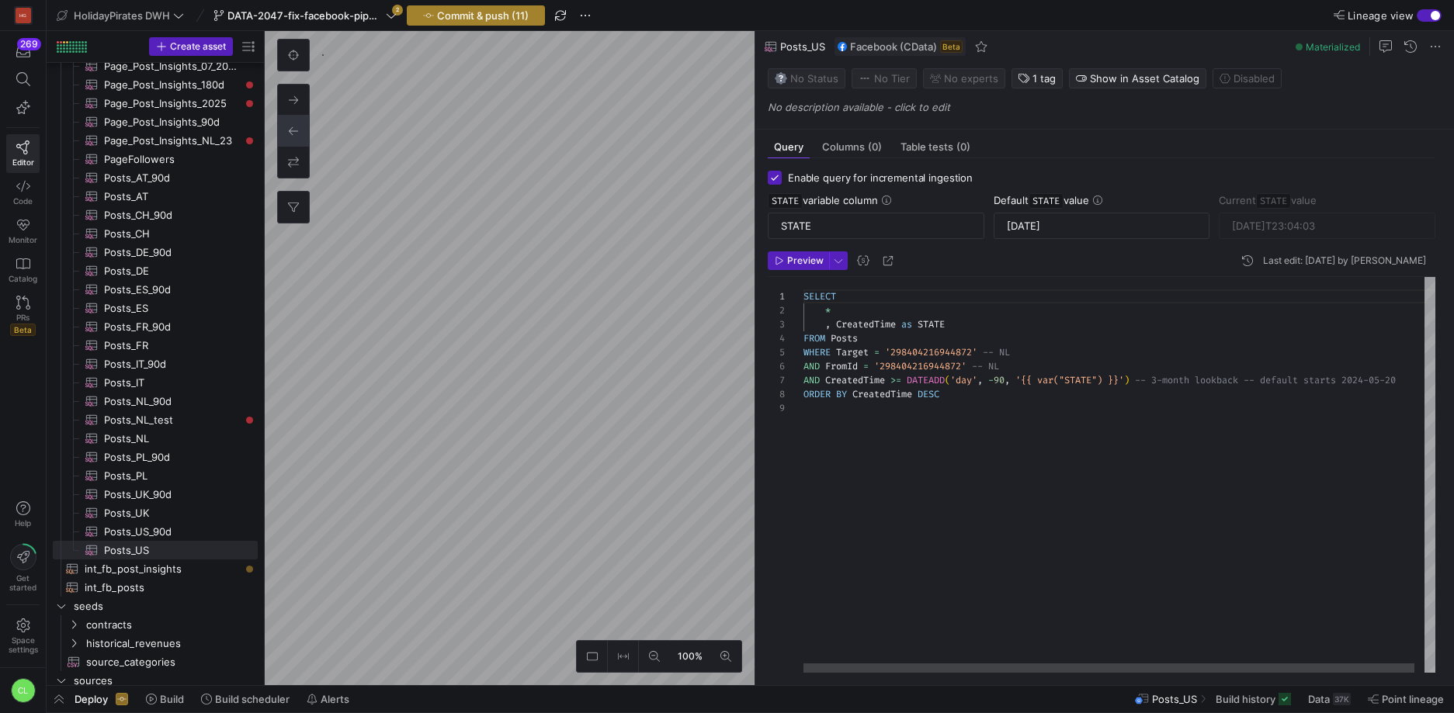
click at [505, 19] on span "Commit & push (11)" at bounding box center [483, 15] width 92 height 12
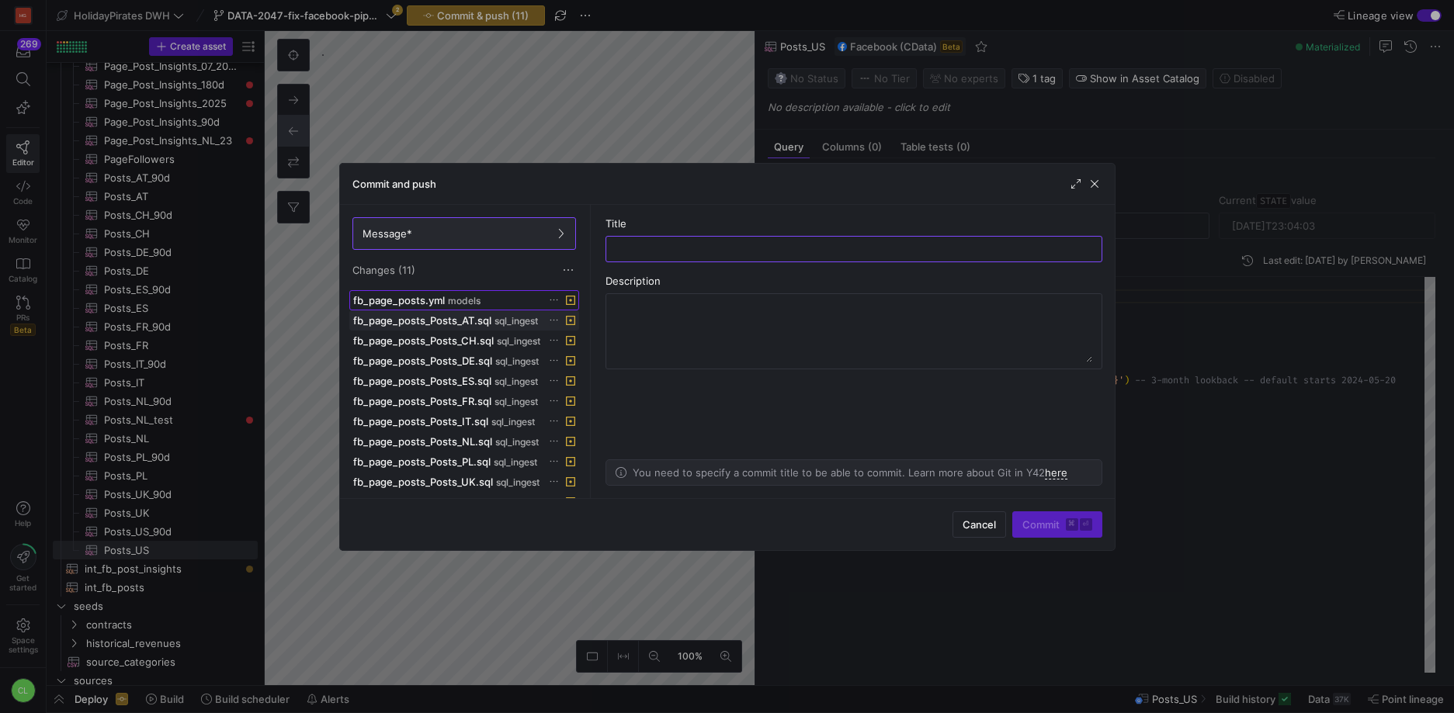
click at [465, 301] on span "models" at bounding box center [464, 301] width 33 height 11
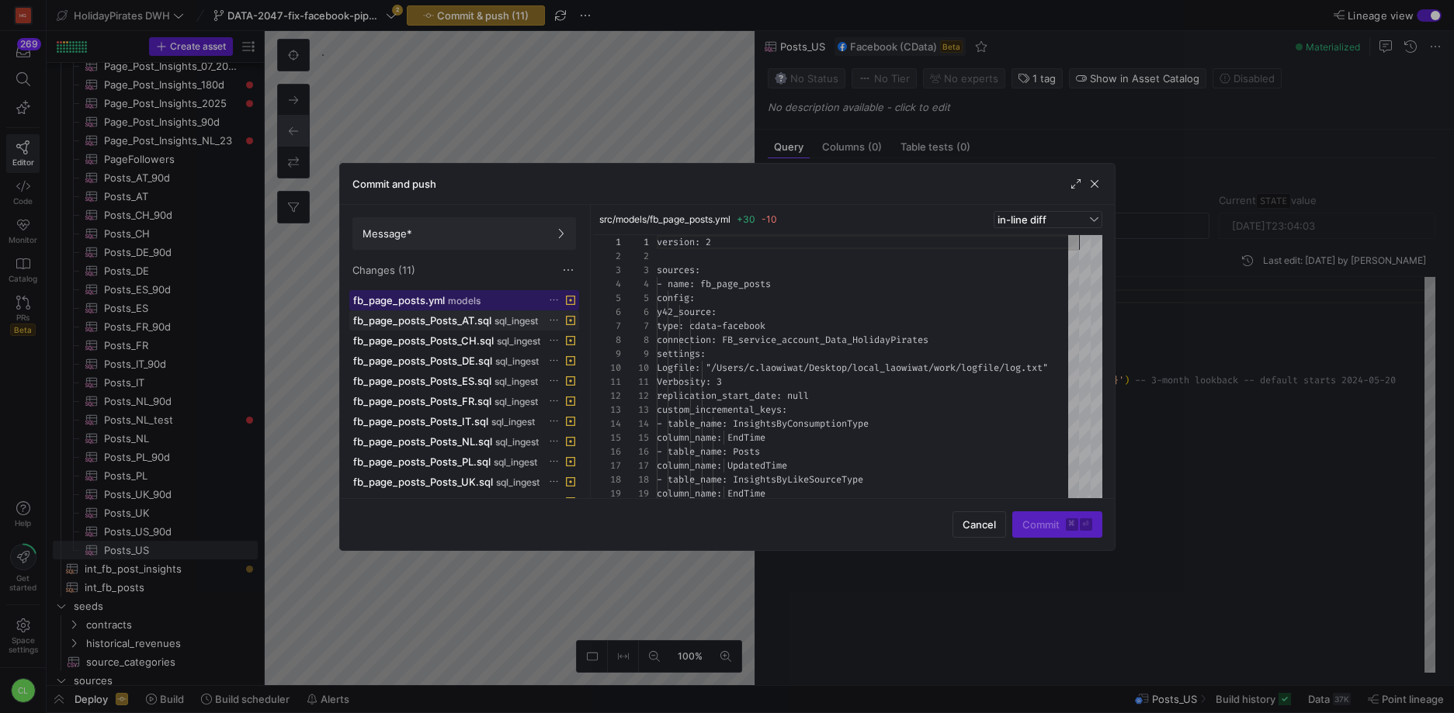
scroll to position [140, 0]
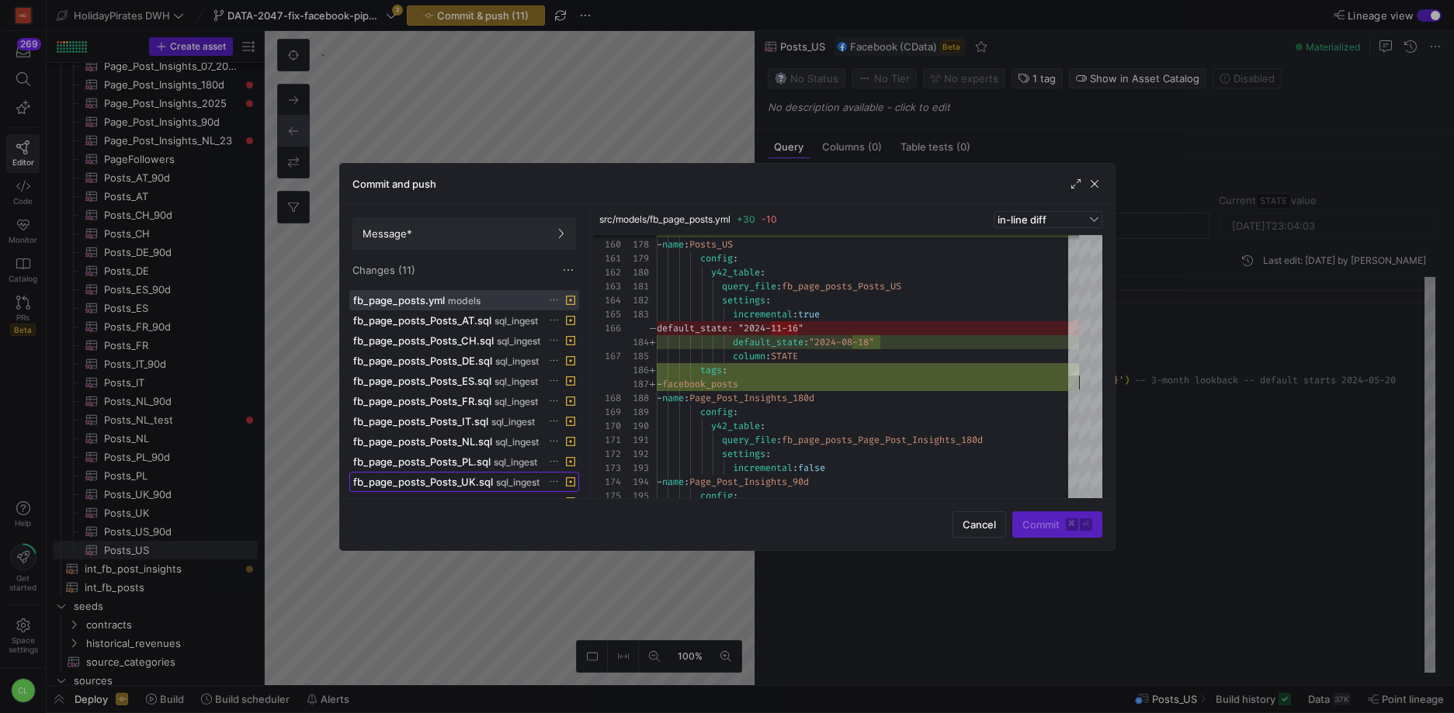
click at [476, 476] on span "fb_page_posts_Posts_UK.sql" at bounding box center [423, 482] width 140 height 12
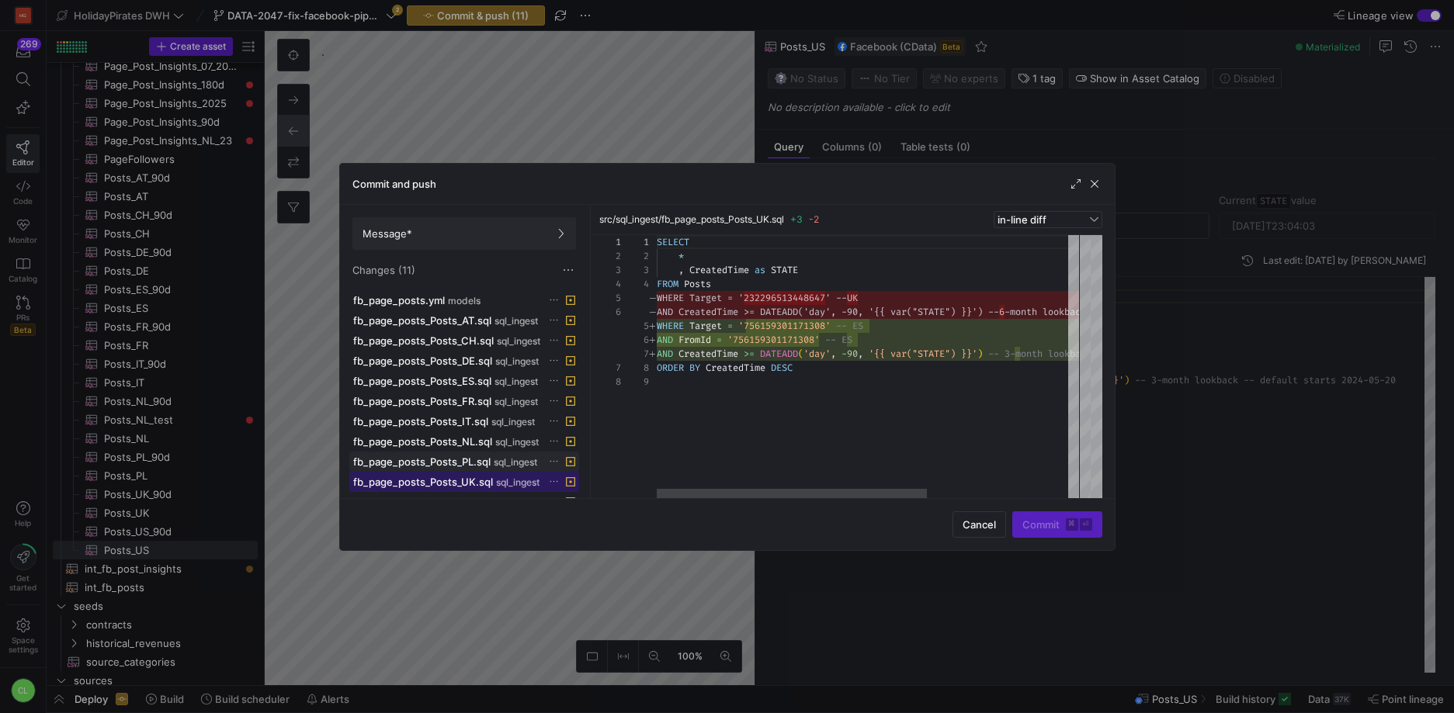
scroll to position [20, 0]
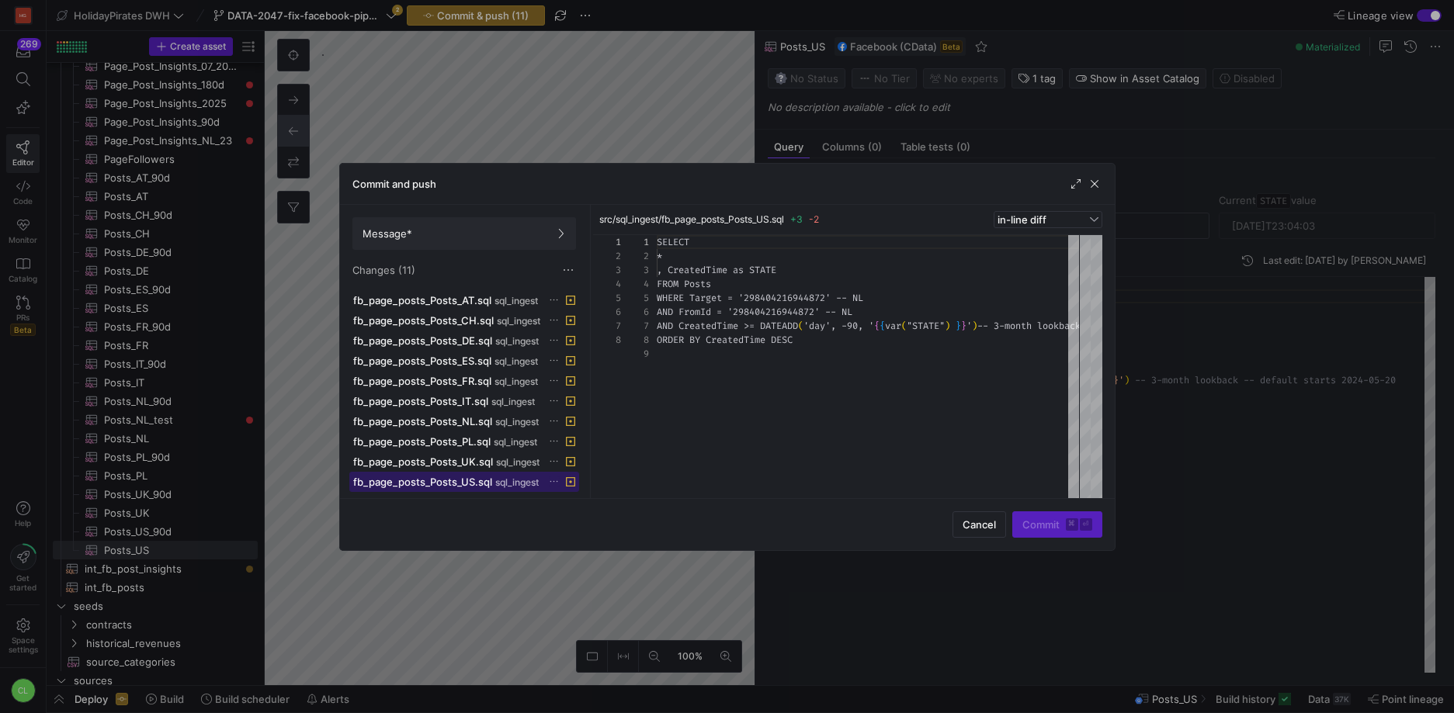
click at [476, 476] on span "fb_page_posts_Posts_US.sql" at bounding box center [422, 482] width 139 height 12
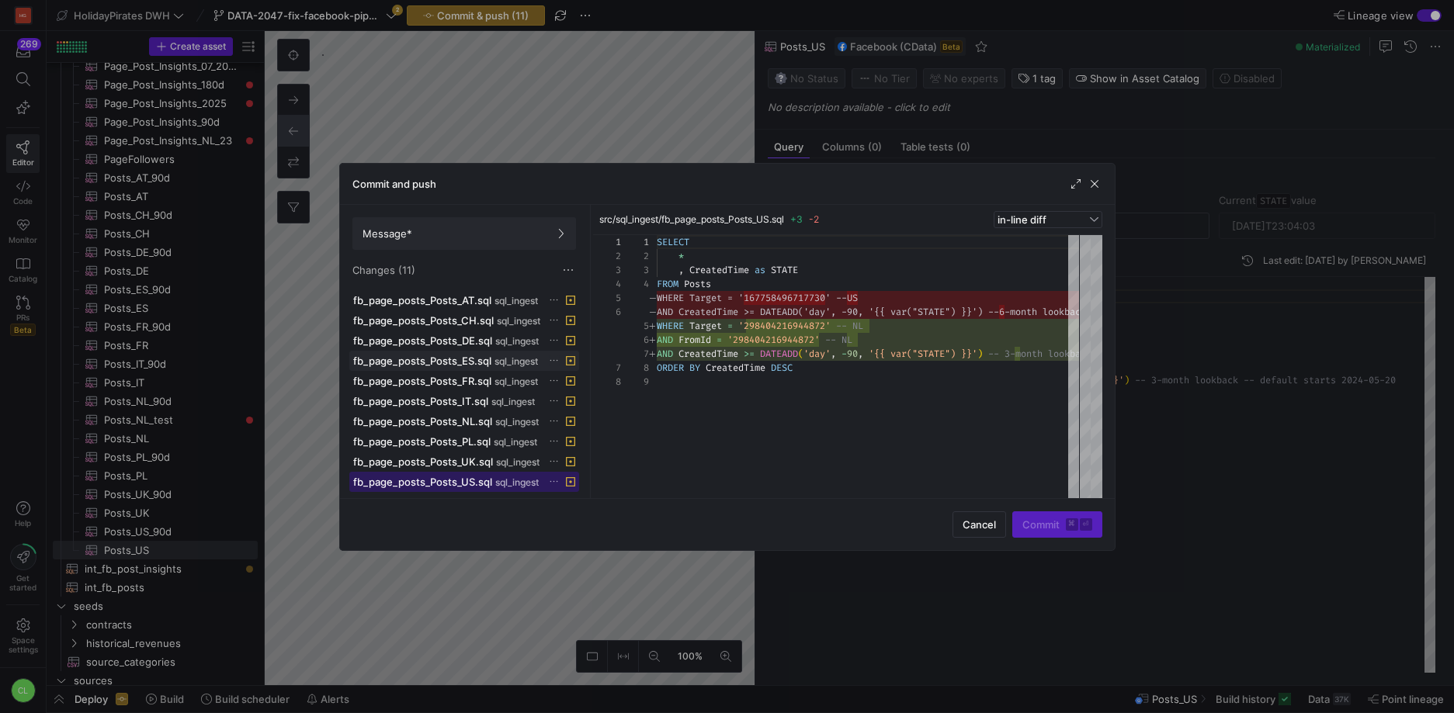
scroll to position [0, 0]
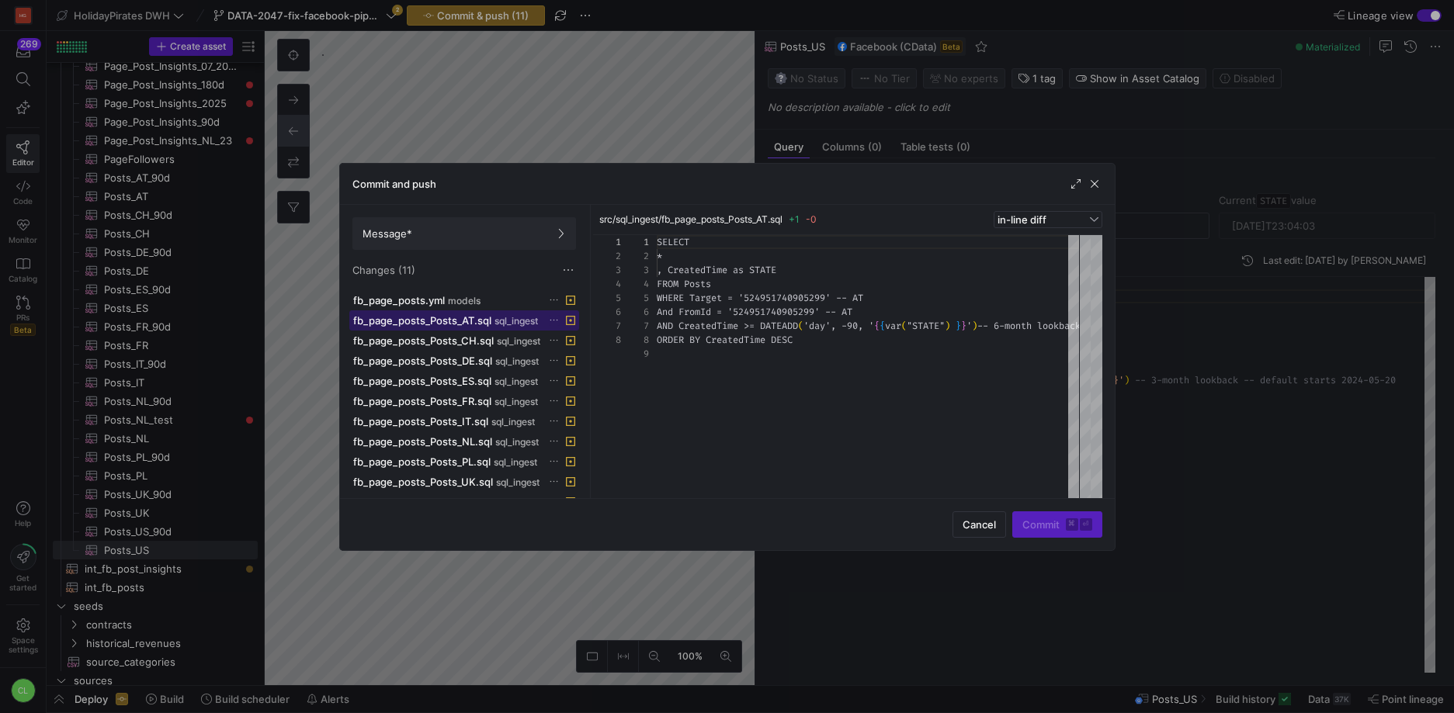
click at [489, 325] on span "fb_page_posts_Posts_AT.sql" at bounding box center [422, 320] width 138 height 12
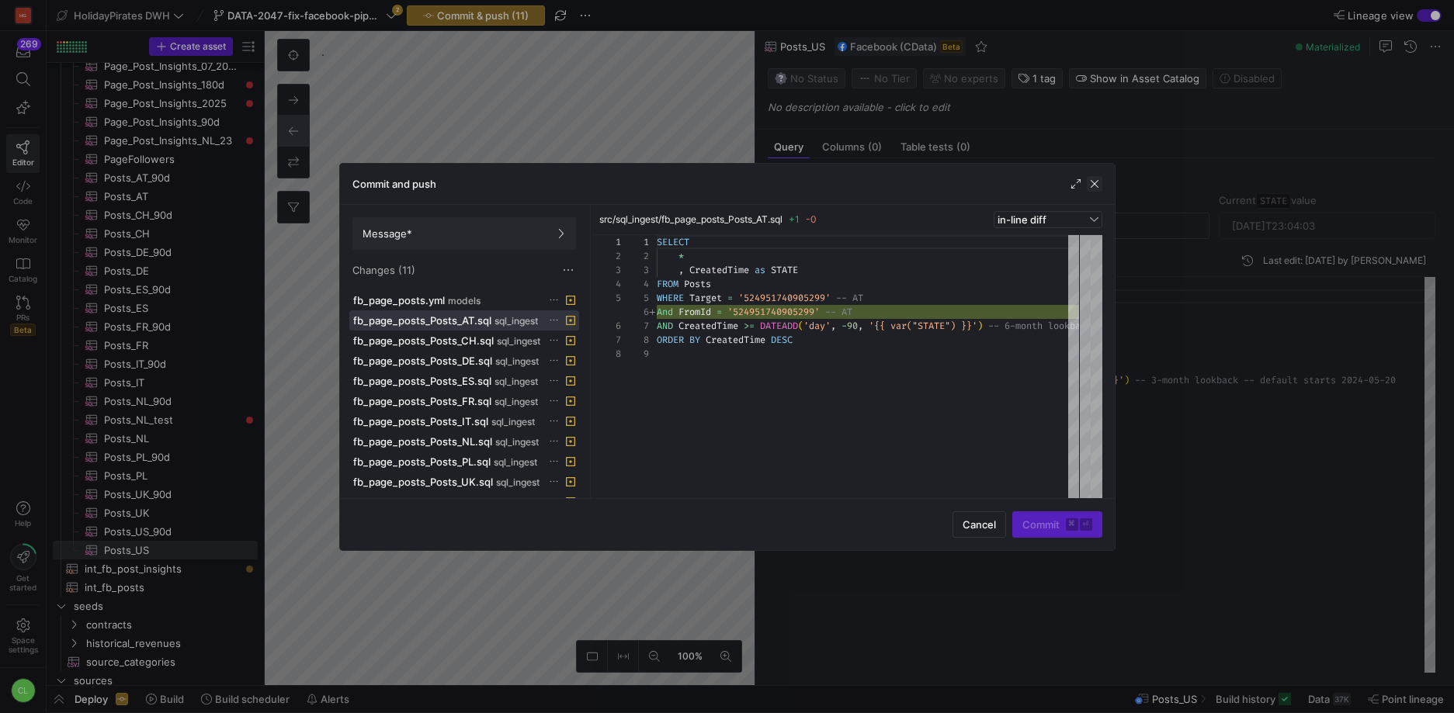
click at [1101, 178] on span "button" at bounding box center [1095, 184] width 16 height 16
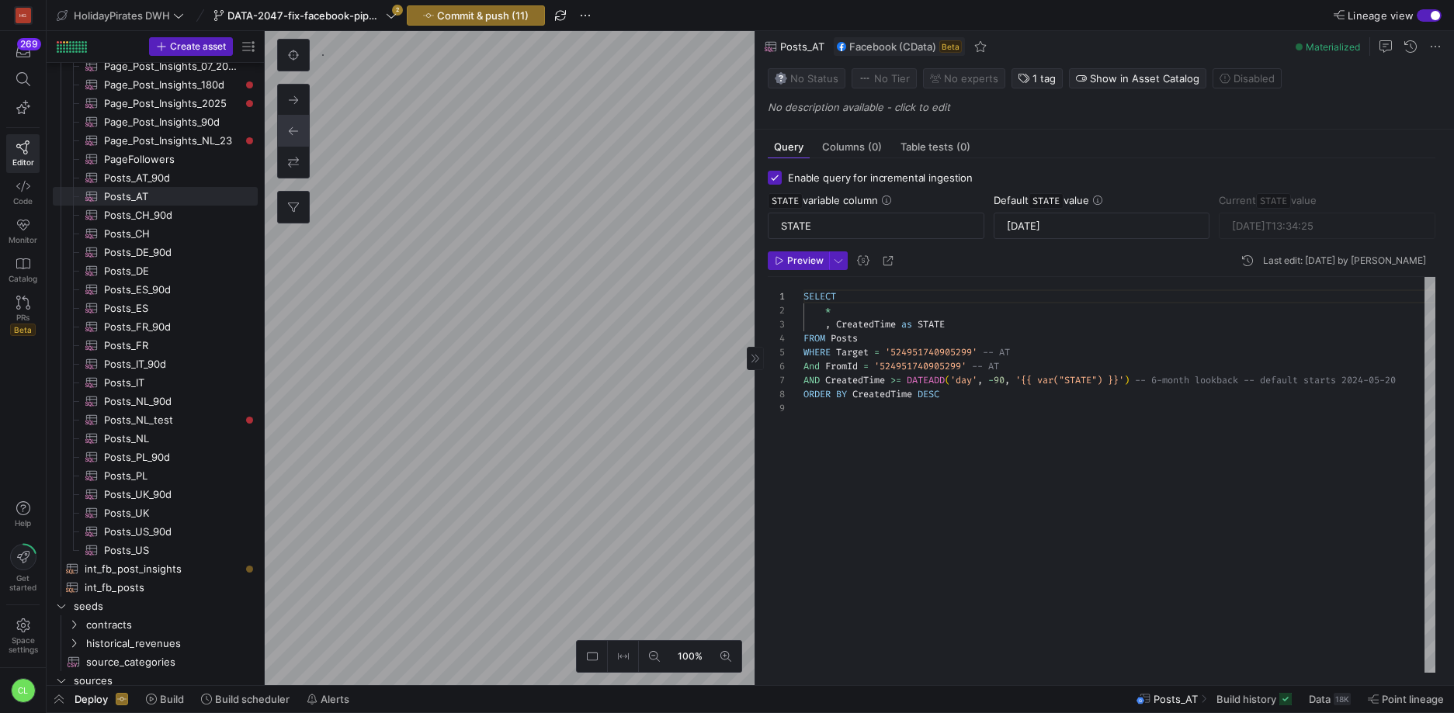
scroll to position [112, 0]
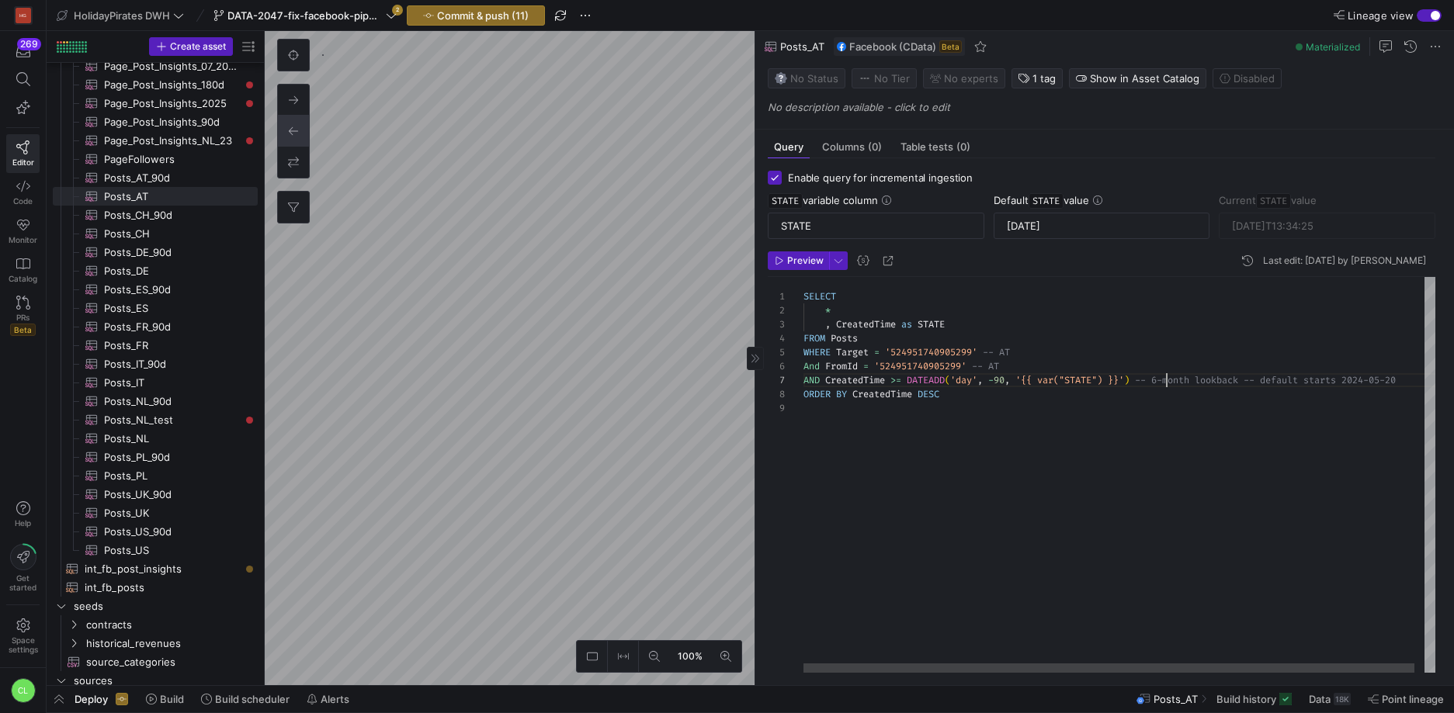
click at [1168, 382] on div "SELECT * , CreatedTime as STATE FROM Posts WHERE Target = '524951740905299' -- …" at bounding box center [1124, 475] width 642 height 396
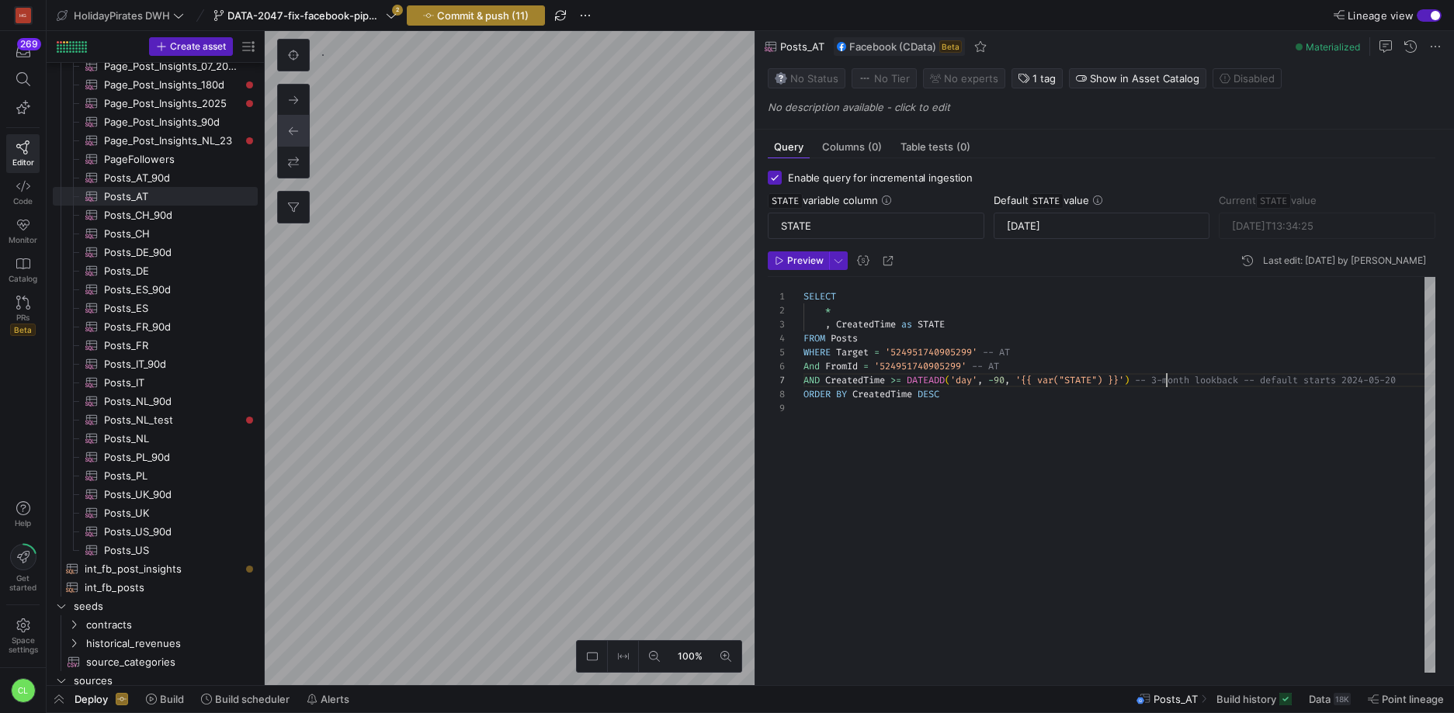
click at [512, 16] on span "Commit & push (11)" at bounding box center [483, 15] width 92 height 12
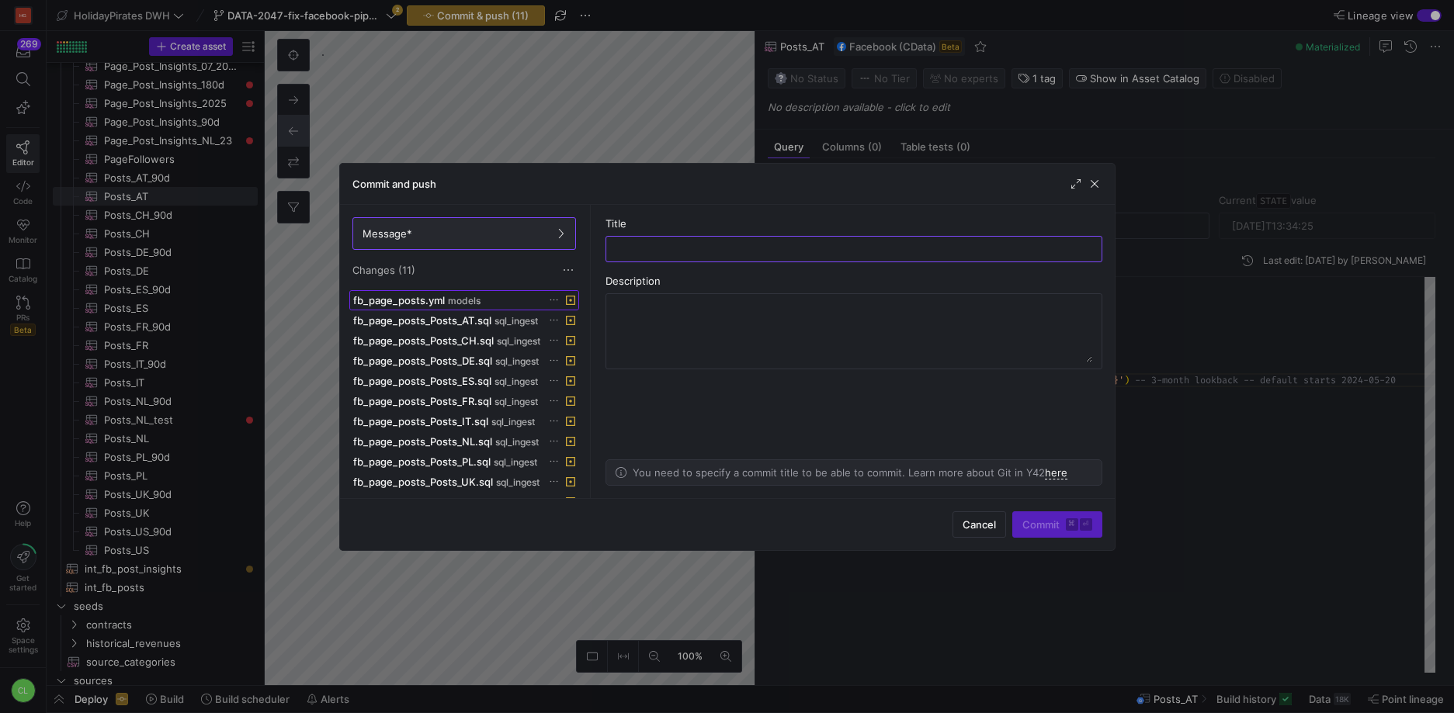
click at [480, 308] on span at bounding box center [464, 300] width 228 height 19
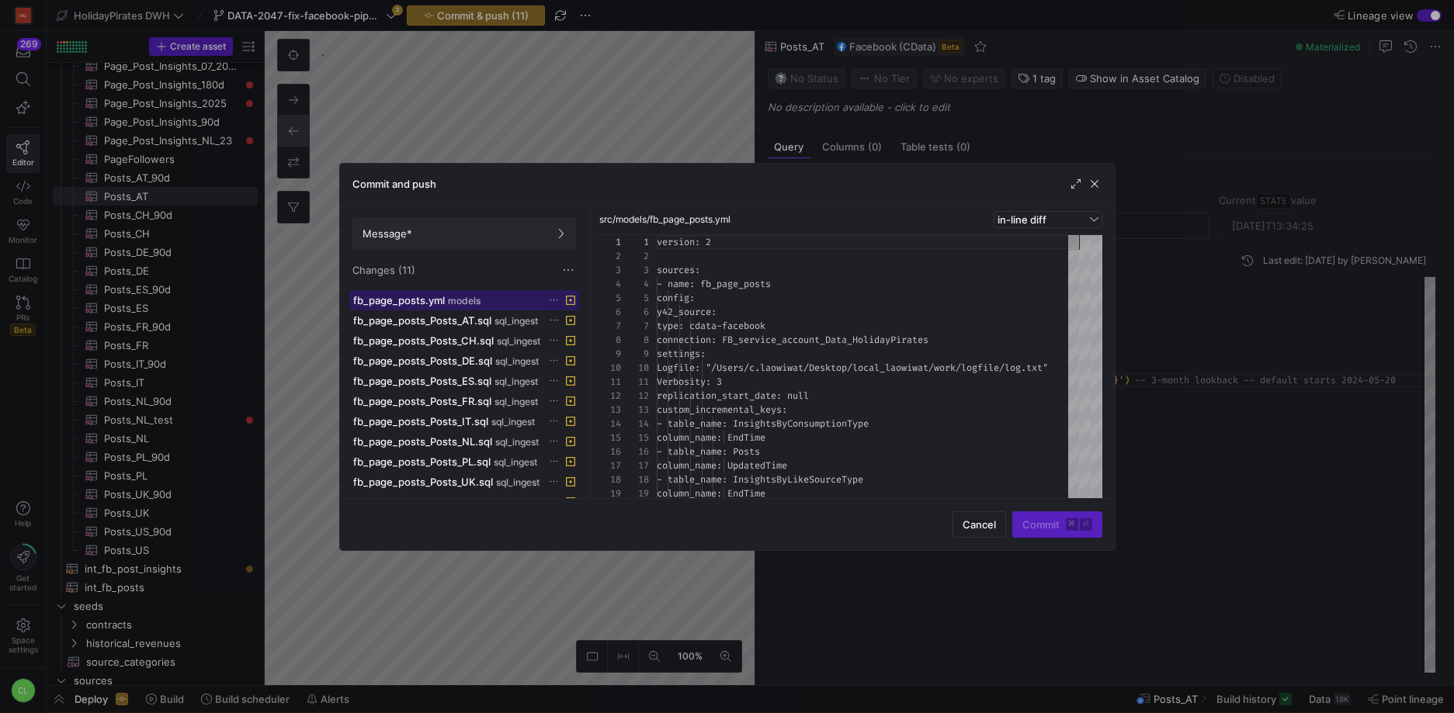
scroll to position [140, 0]
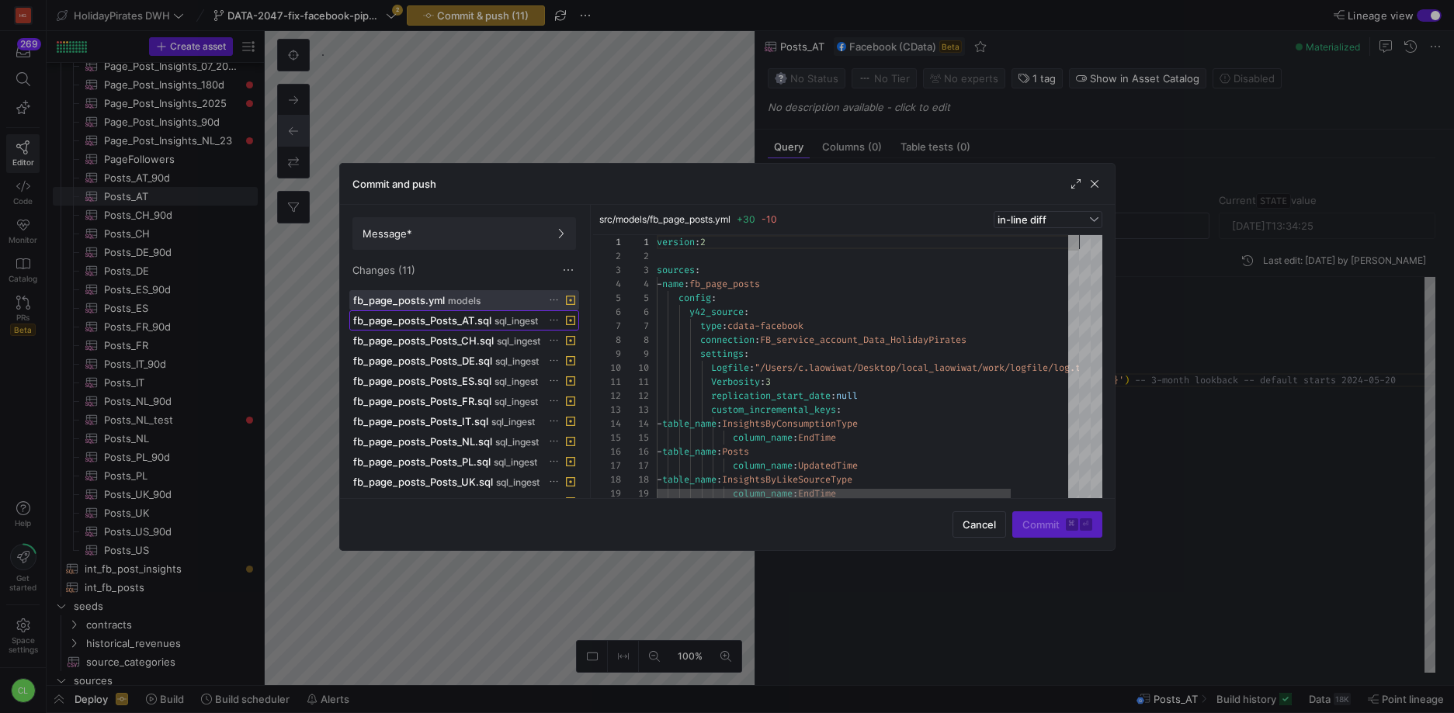
click at [481, 321] on span "fb_page_posts_Posts_AT.sql" at bounding box center [422, 320] width 138 height 12
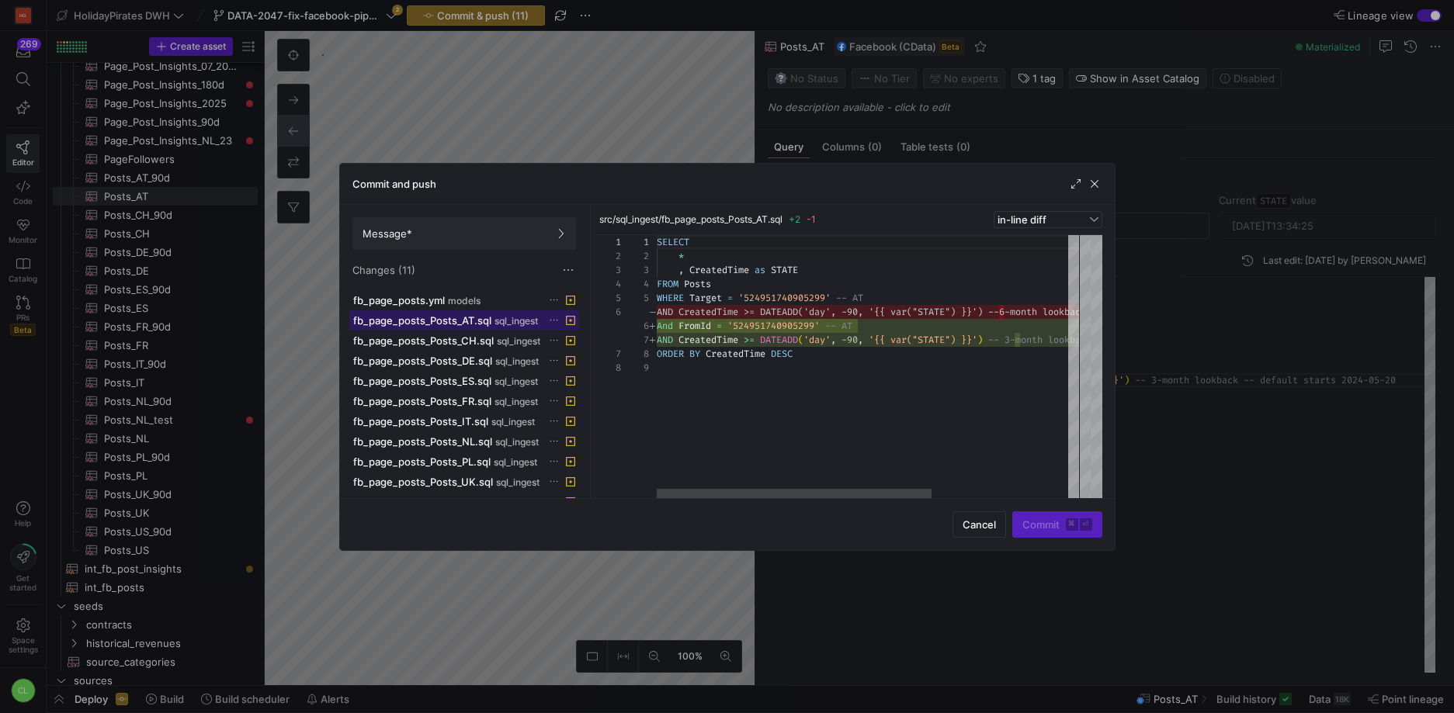
scroll to position [112, 0]
click at [488, 311] on button "fb_page_posts_Posts_AT.sql sql_ingest" at bounding box center [464, 321] width 230 height 20
click at [486, 307] on span at bounding box center [464, 300] width 228 height 19
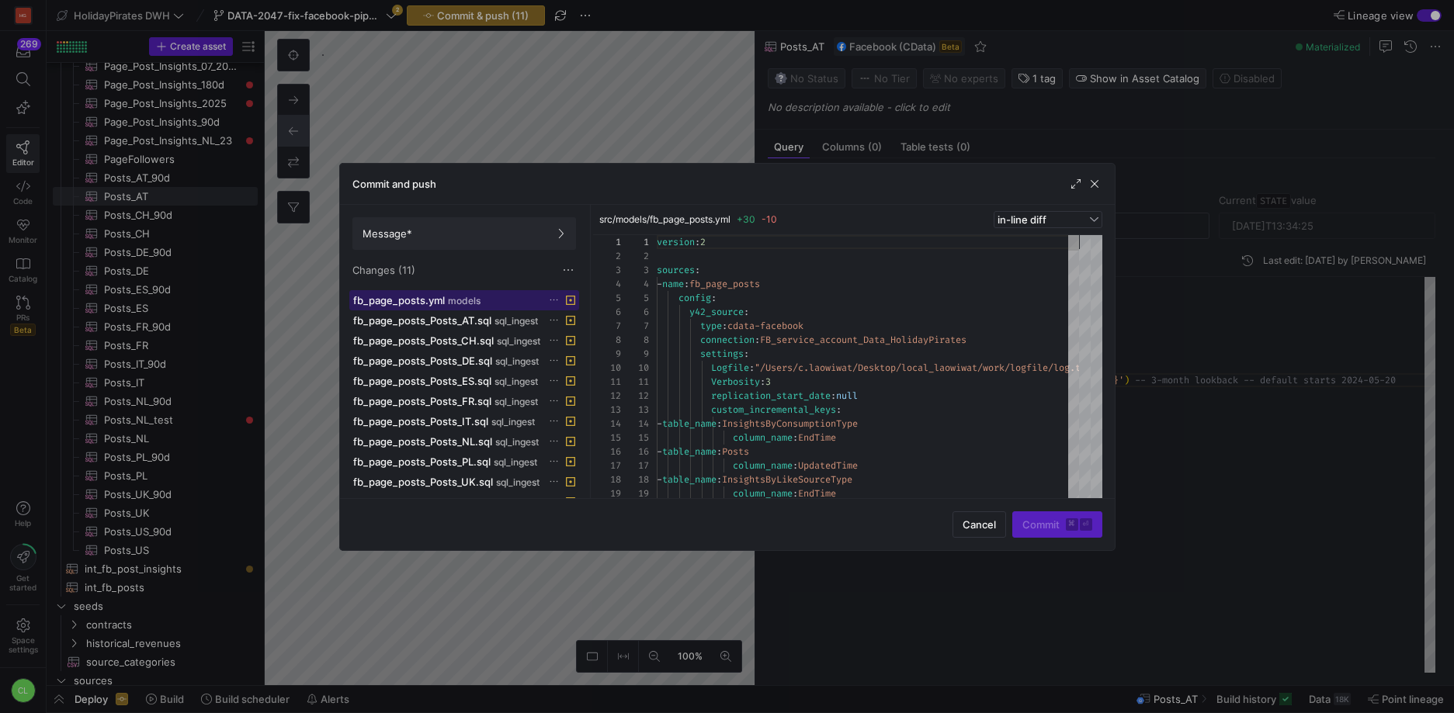
scroll to position [140, 0]
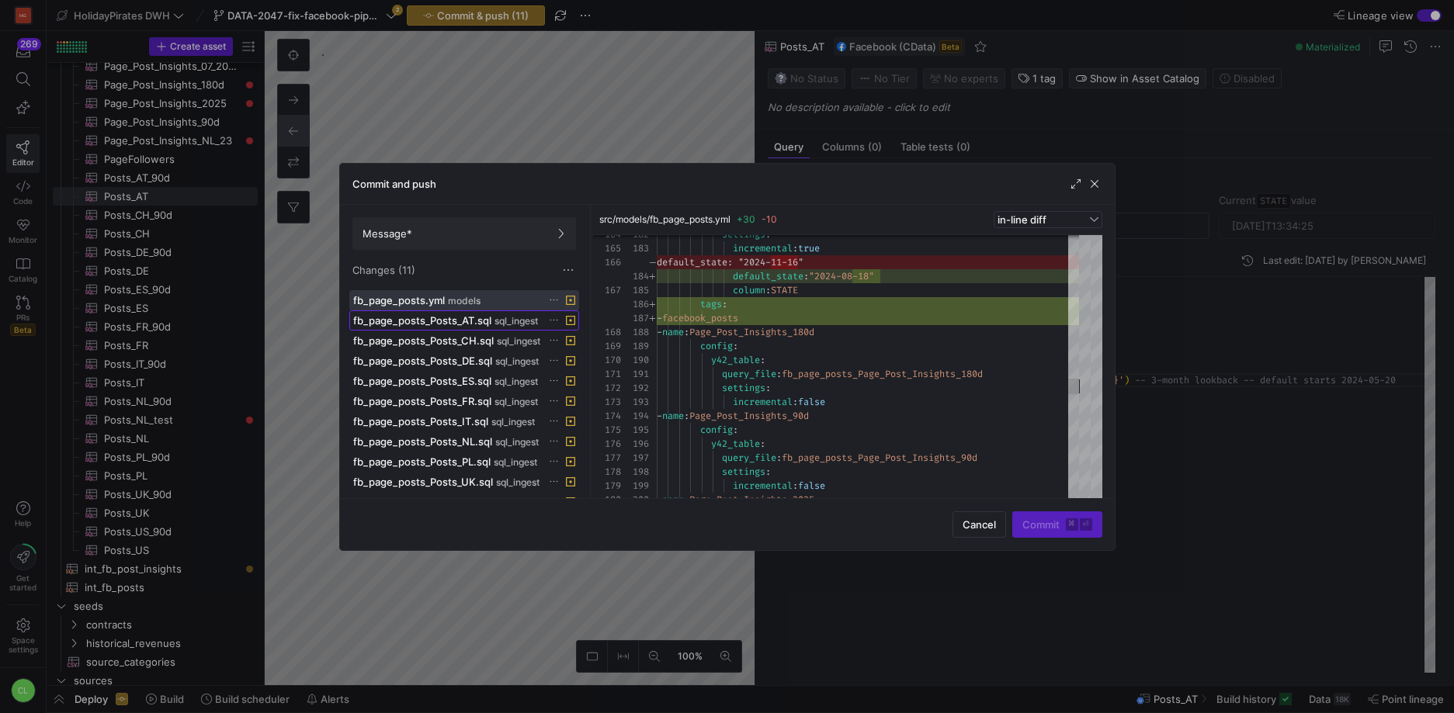
click at [433, 327] on span at bounding box center [464, 320] width 228 height 19
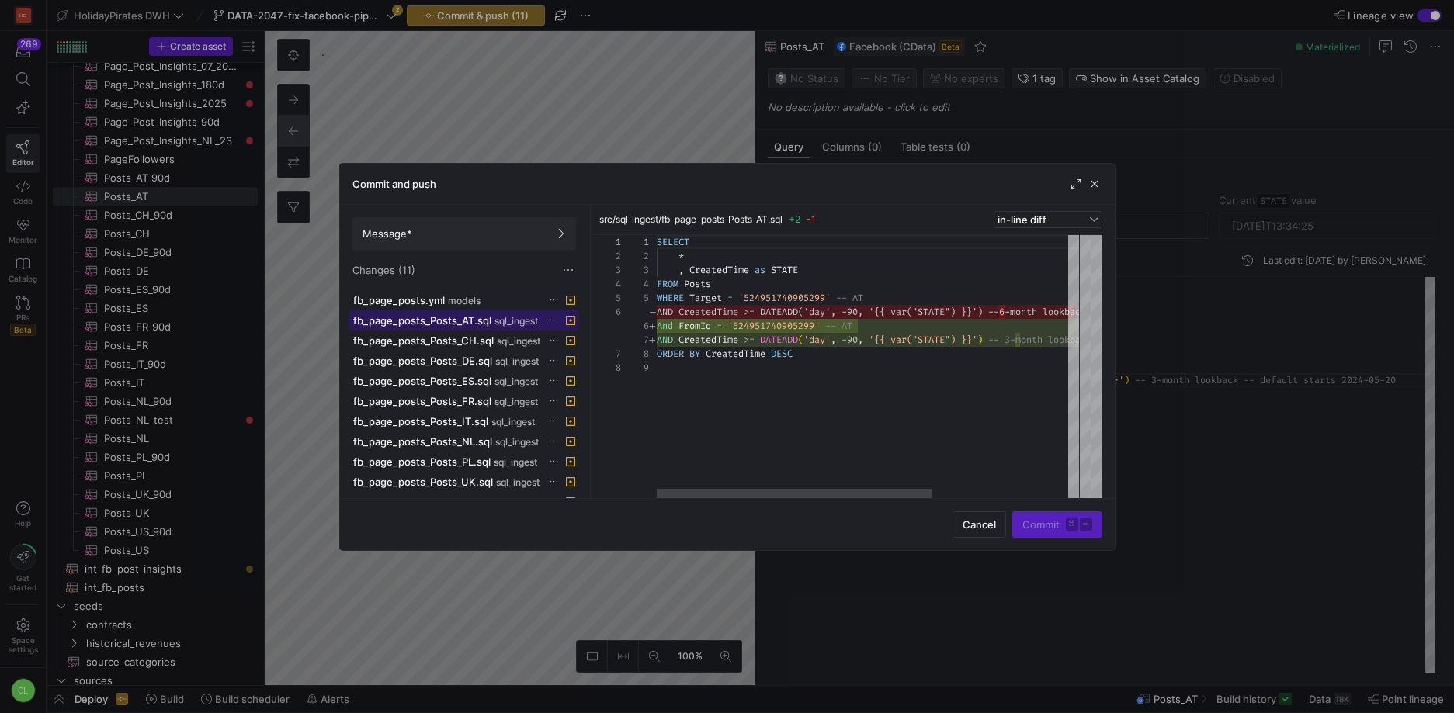
scroll to position [112, 0]
click at [473, 345] on span "fb_page_posts_Posts_CH.sql" at bounding box center [423, 341] width 141 height 12
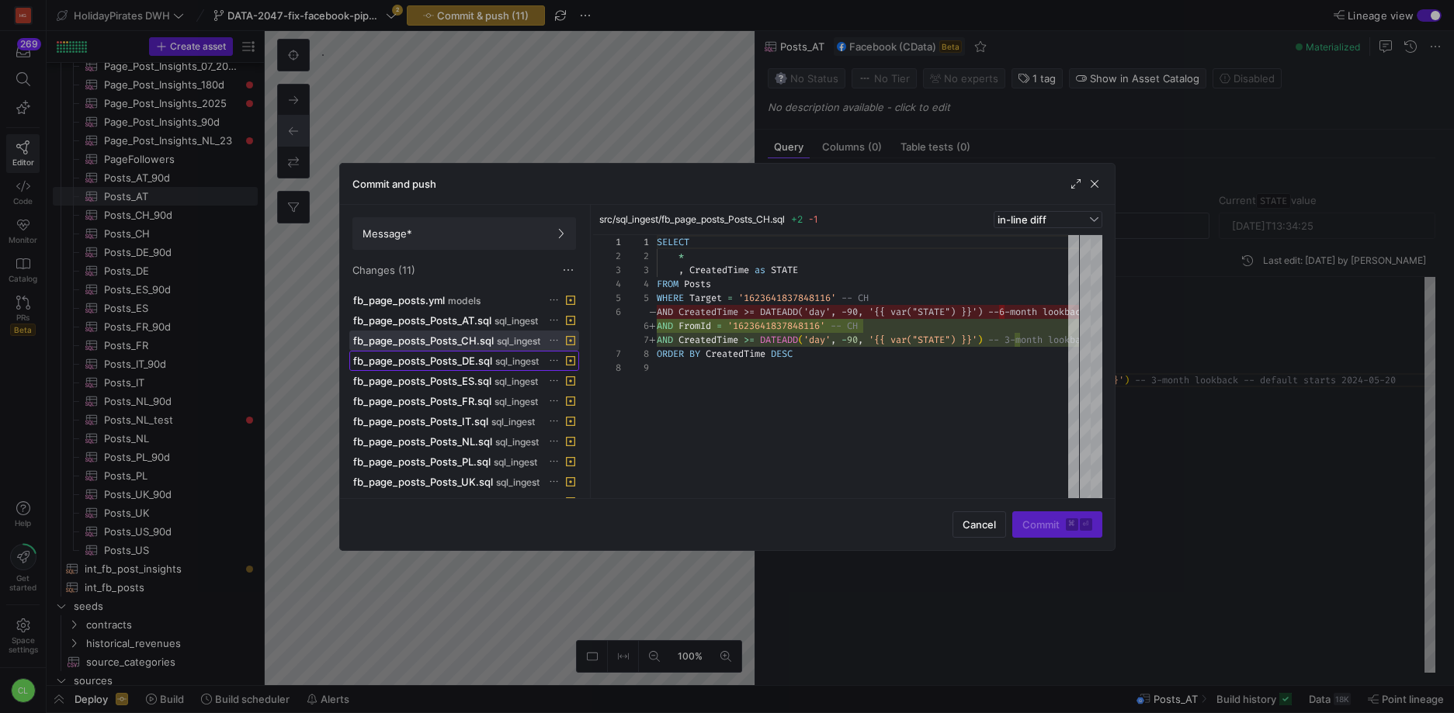
click at [475, 360] on span "fb_page_posts_Posts_DE.sql" at bounding box center [422, 361] width 139 height 12
click at [478, 385] on span "fb_page_posts_Posts_ES.sql" at bounding box center [422, 381] width 138 height 12
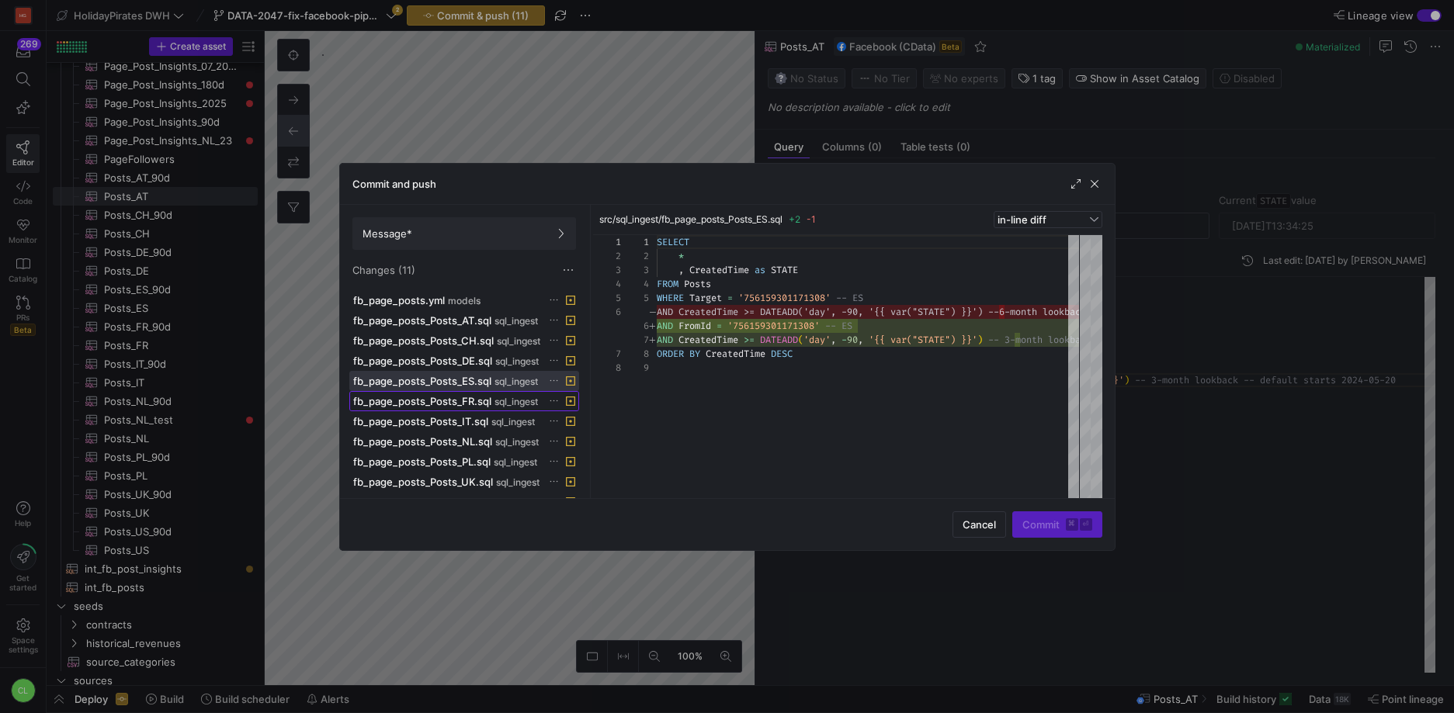
click at [480, 404] on span "fb_page_posts_Posts_FR.sql" at bounding box center [422, 401] width 138 height 12
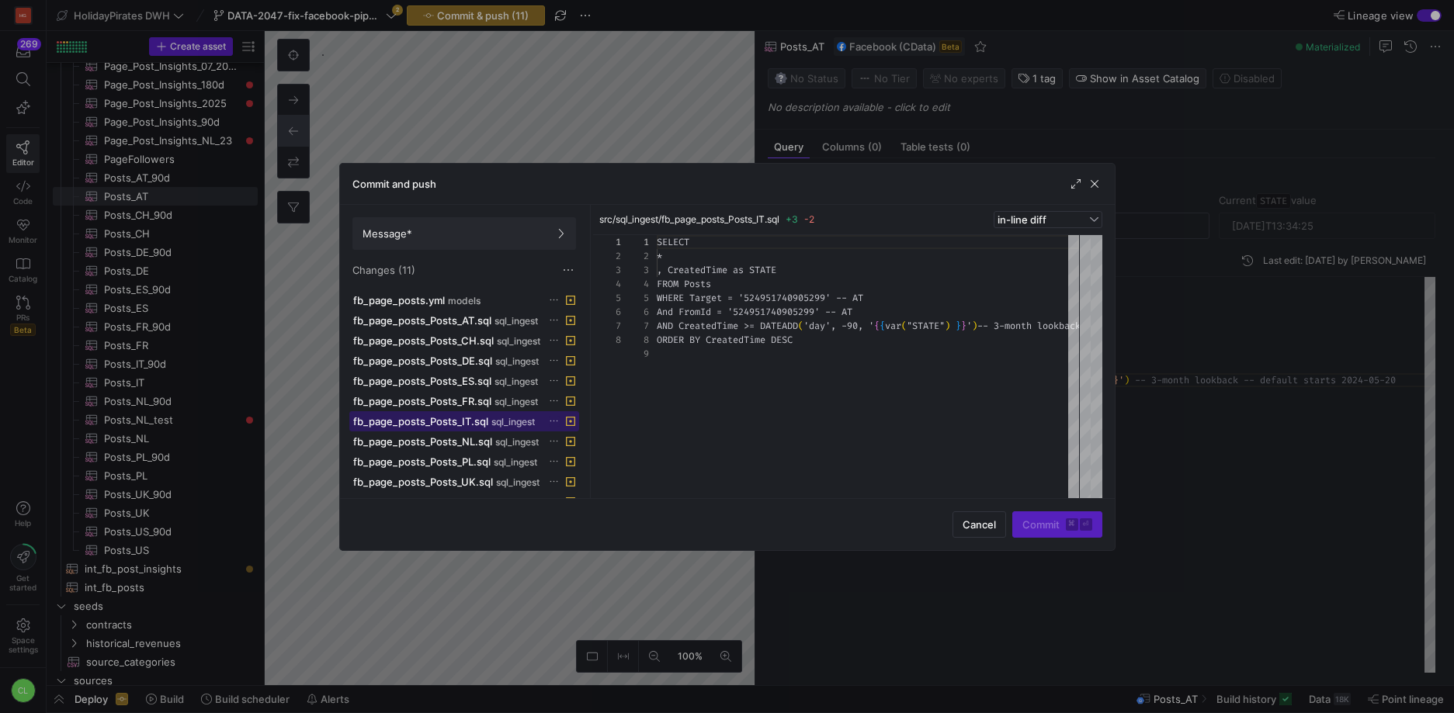
click at [475, 420] on span "fb_page_posts_Posts_IT.sql" at bounding box center [420, 421] width 135 height 12
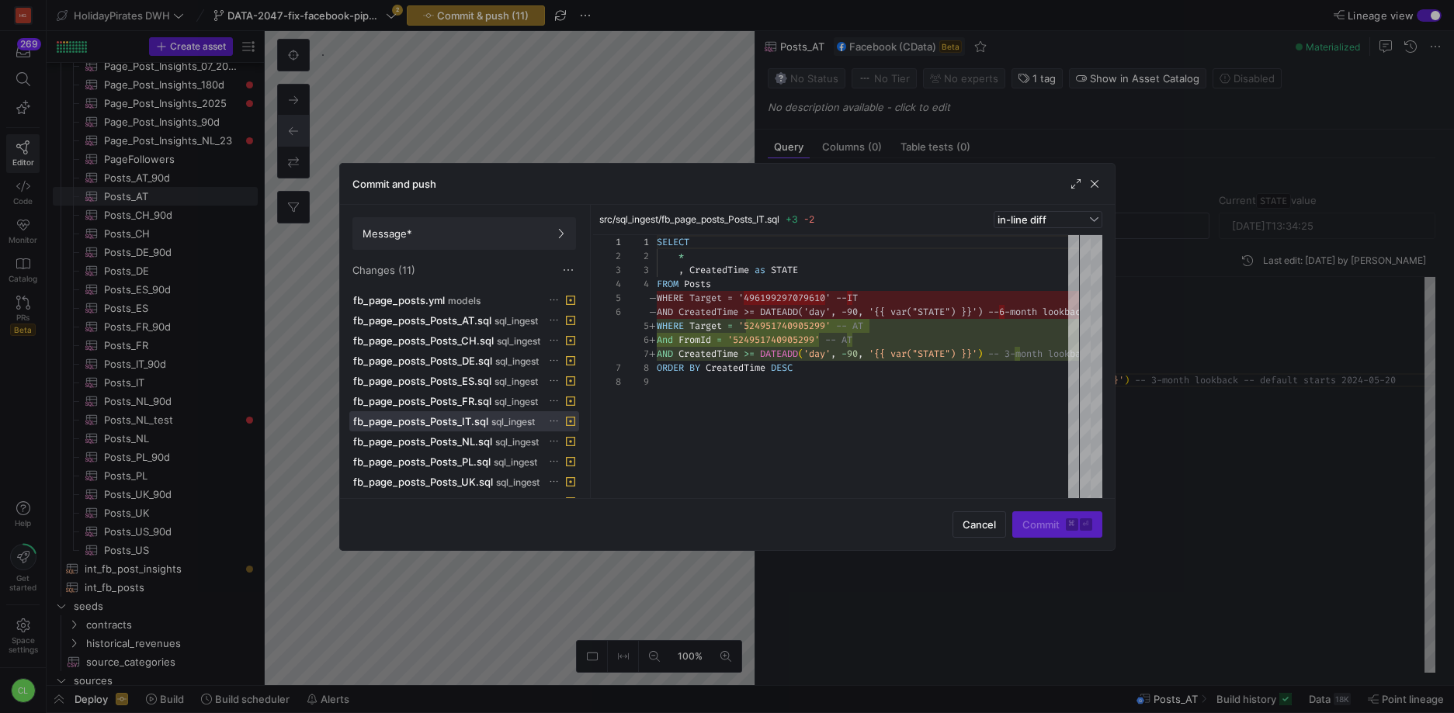
click at [550, 421] on icon at bounding box center [554, 421] width 10 height 10
click at [589, 470] on span "Discard" at bounding box center [577, 466] width 36 height 12
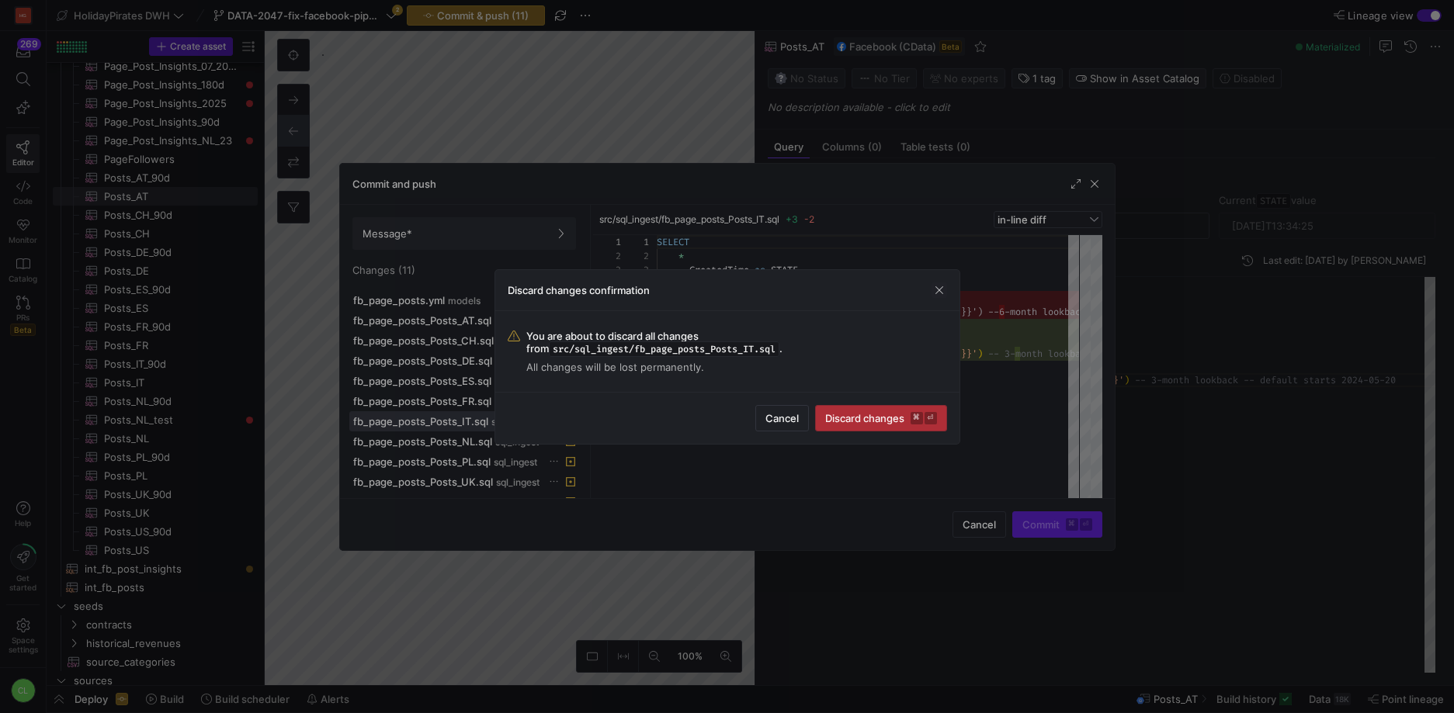
click at [856, 418] on span "Discard changes ⌘ ⏎" at bounding box center [881, 418] width 112 height 12
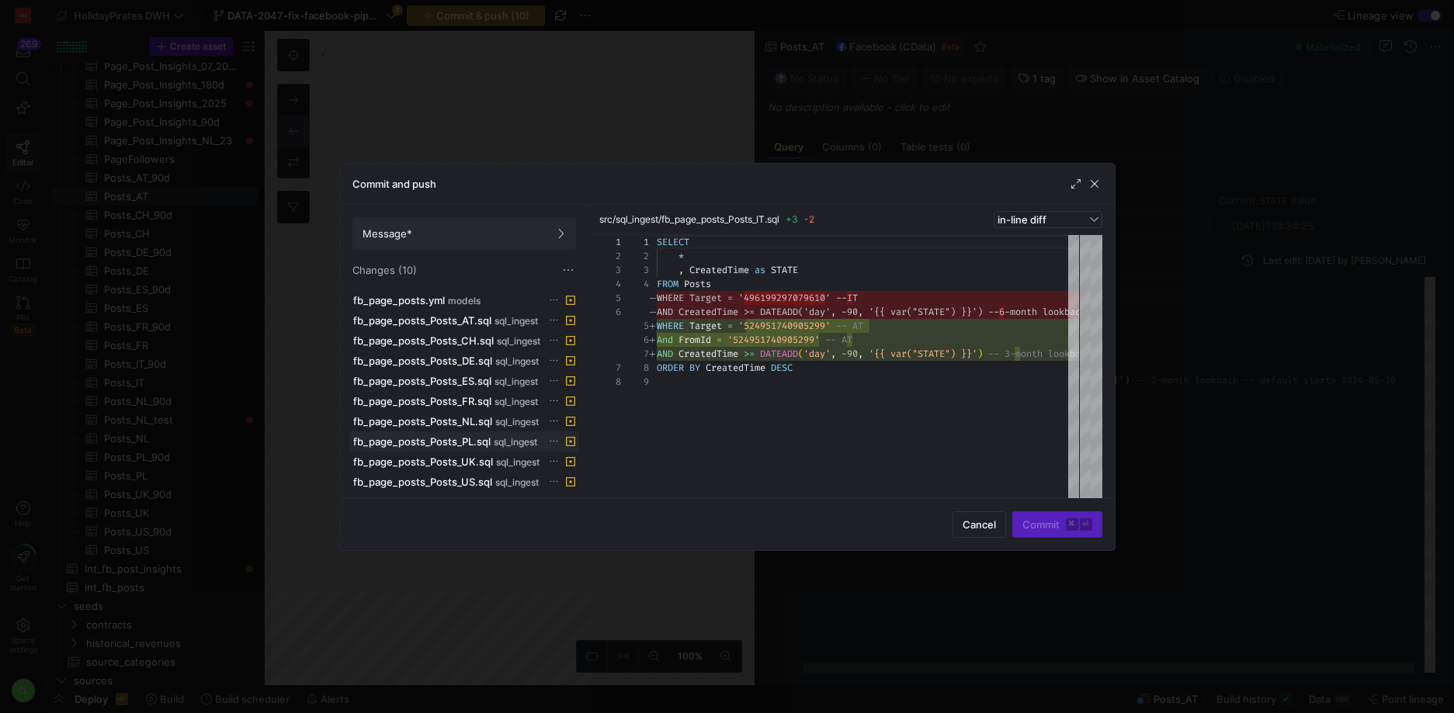
scroll to position [112, 0]
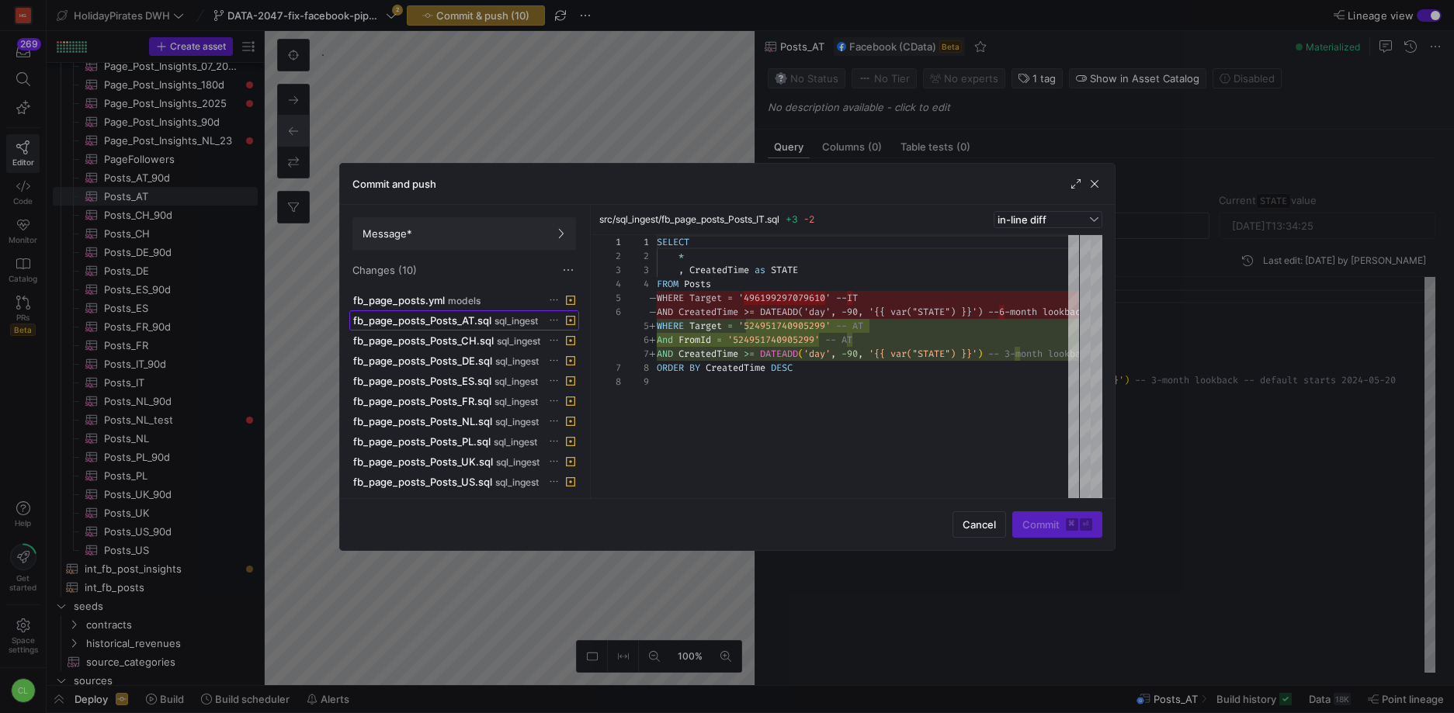
click at [498, 319] on span "sql_ingest" at bounding box center [515, 321] width 43 height 11
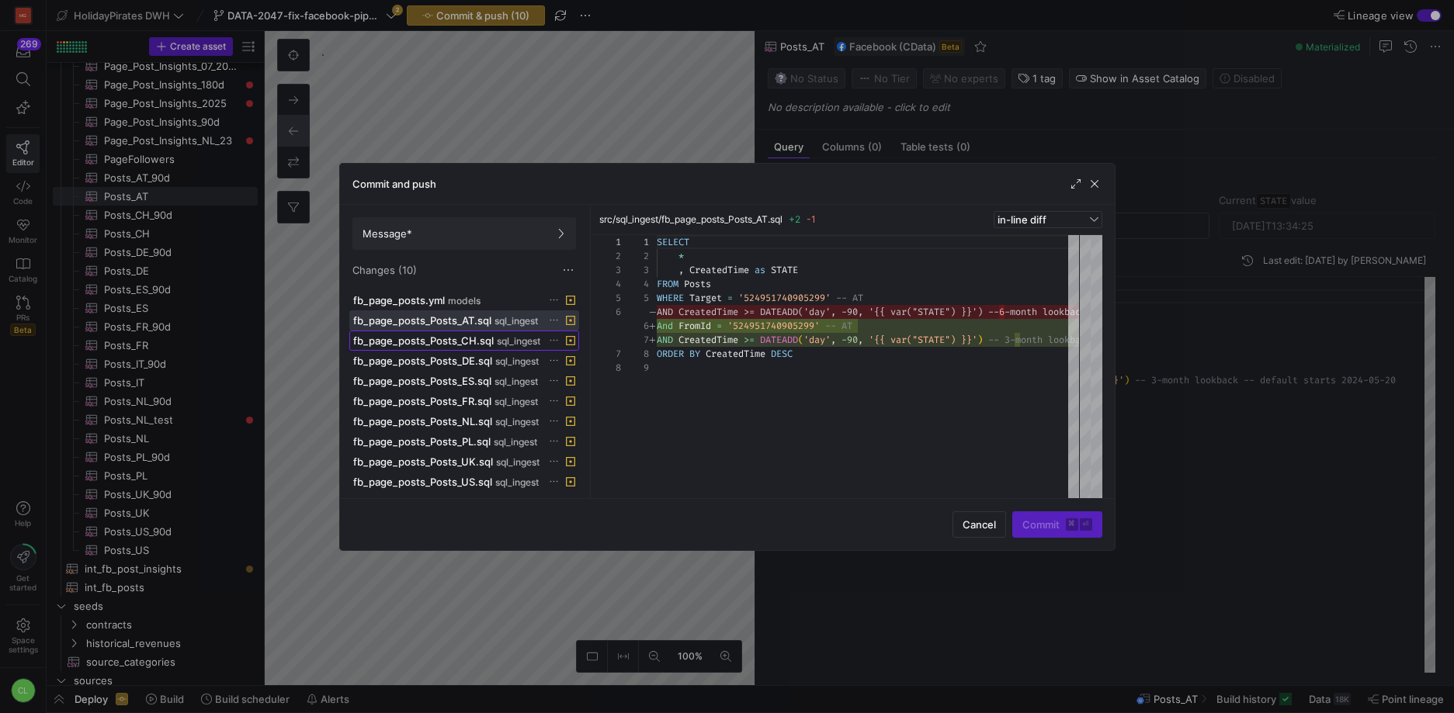
click at [467, 342] on span "fb_page_posts_Posts_CH.sql" at bounding box center [423, 341] width 141 height 12
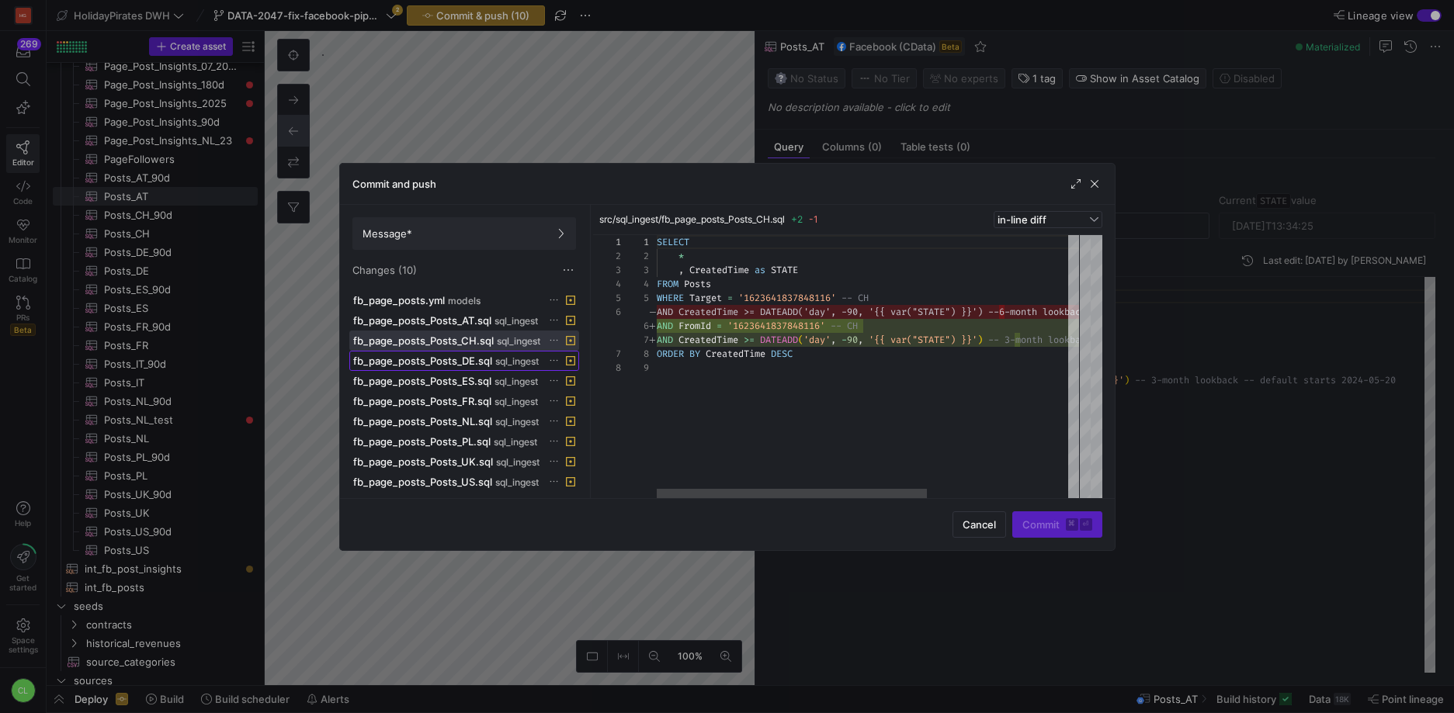
click at [463, 361] on span "fb_page_posts_Posts_DE.sql" at bounding box center [422, 361] width 139 height 12
click at [473, 484] on span "fb_page_posts_Posts_US.sql" at bounding box center [422, 482] width 139 height 12
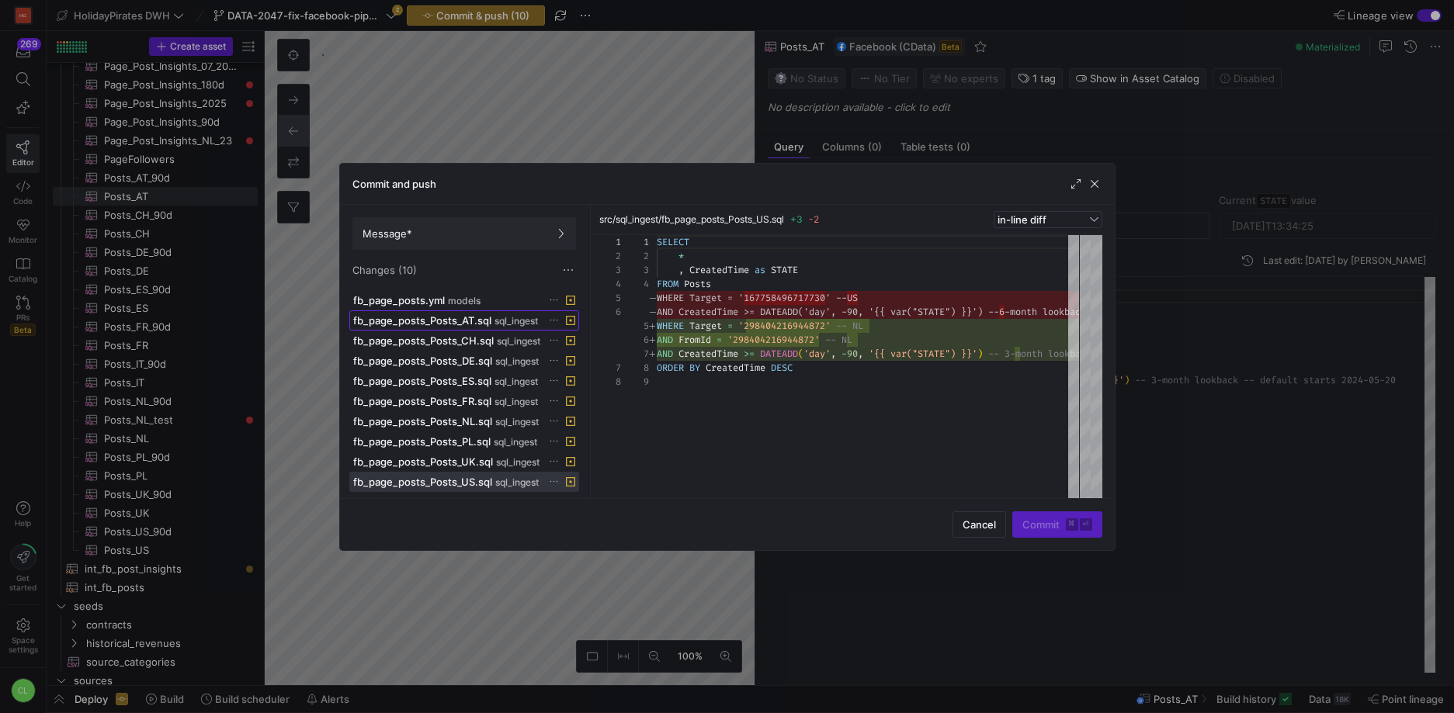
click at [470, 320] on span "fb_page_posts_Posts_AT.sql" at bounding box center [422, 320] width 138 height 12
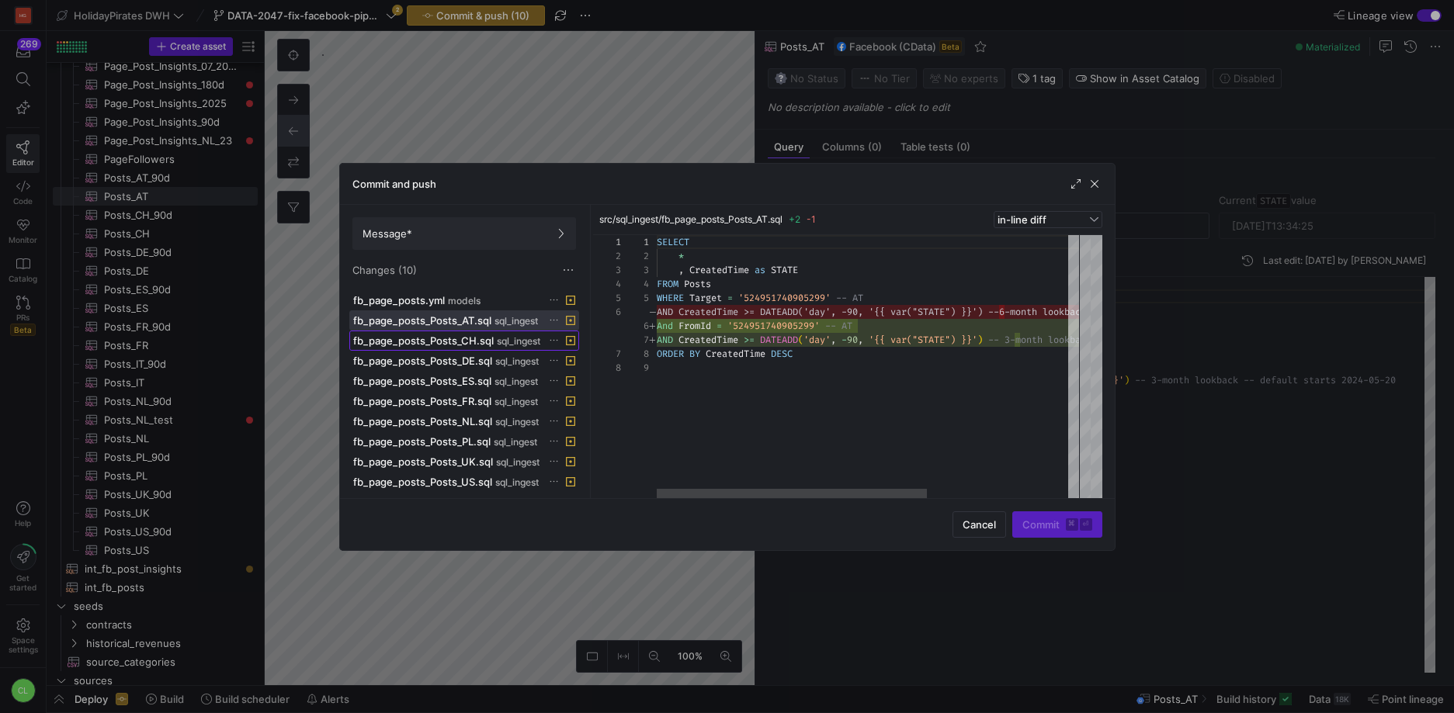
click at [477, 345] on span "fb_page_posts_Posts_CH.sql" at bounding box center [423, 341] width 141 height 12
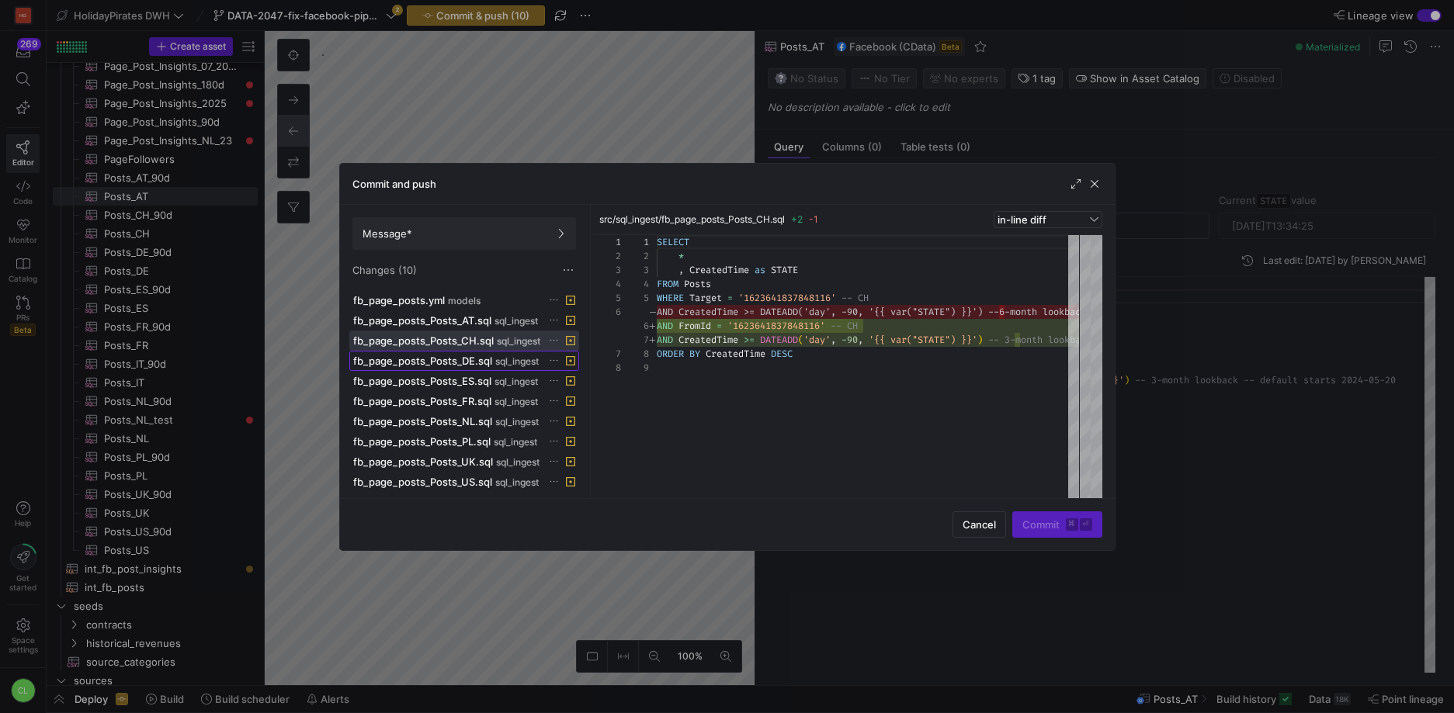
click at [474, 357] on span "fb_page_posts_Posts_DE.sql" at bounding box center [422, 361] width 139 height 12
click at [474, 375] on span "fb_page_posts_Posts_ES.sql" at bounding box center [422, 381] width 138 height 12
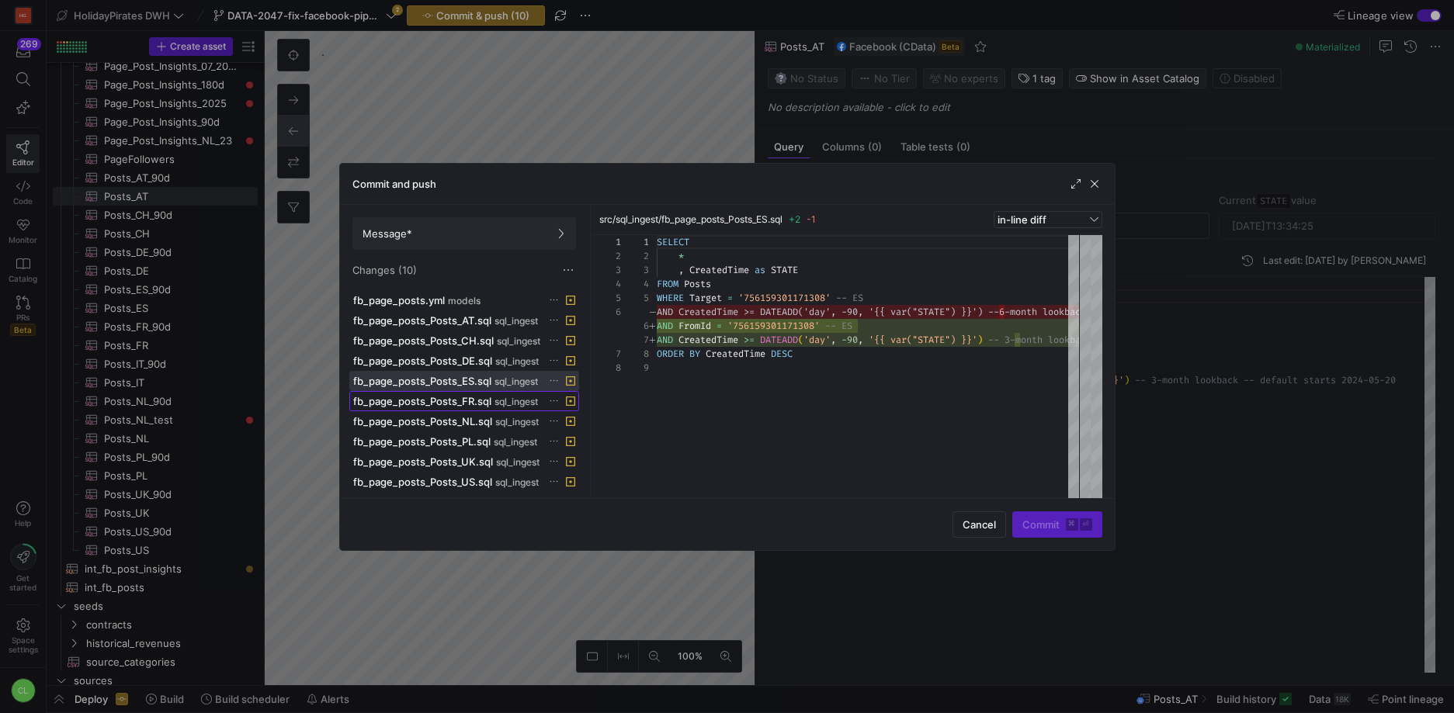
click at [488, 400] on span "fb_page_posts_Posts_FR.sql" at bounding box center [422, 401] width 138 height 12
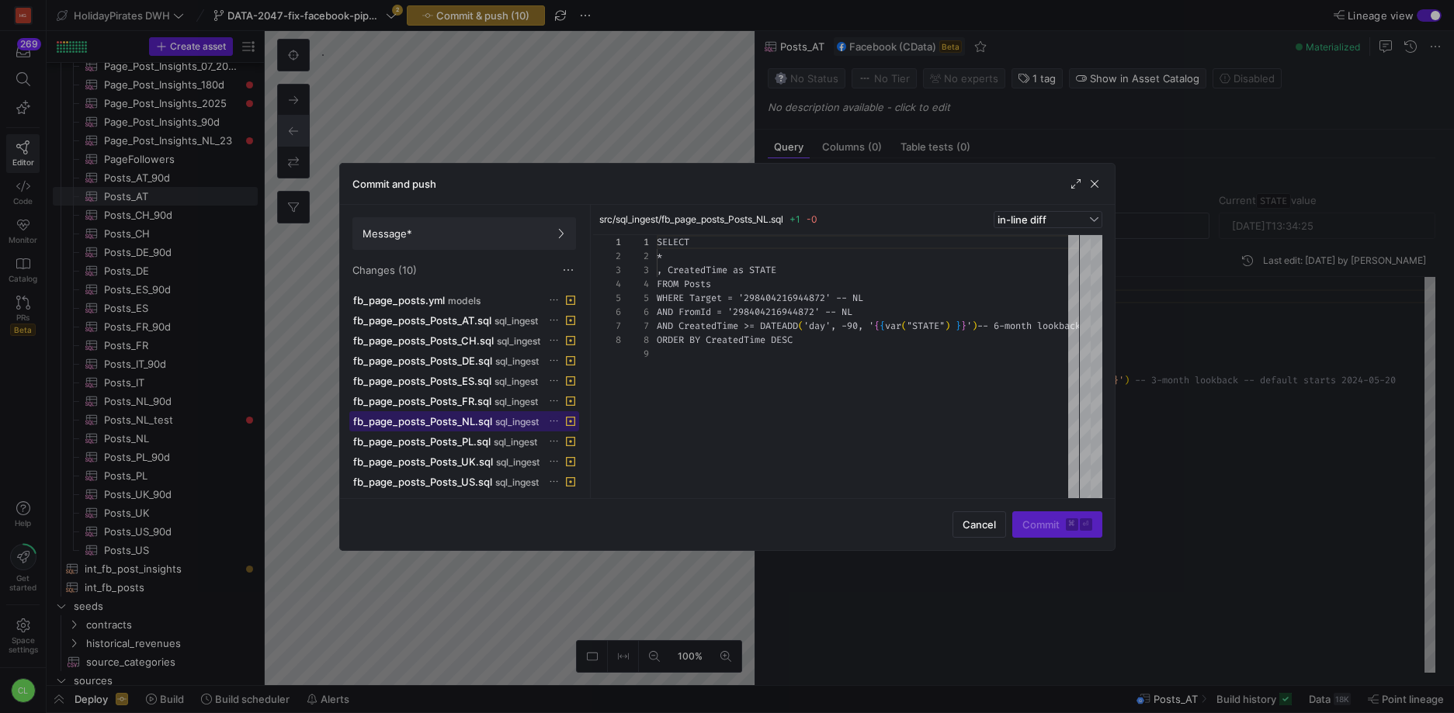
click at [469, 426] on span "fb_page_posts_Posts_NL.sql" at bounding box center [422, 421] width 139 height 12
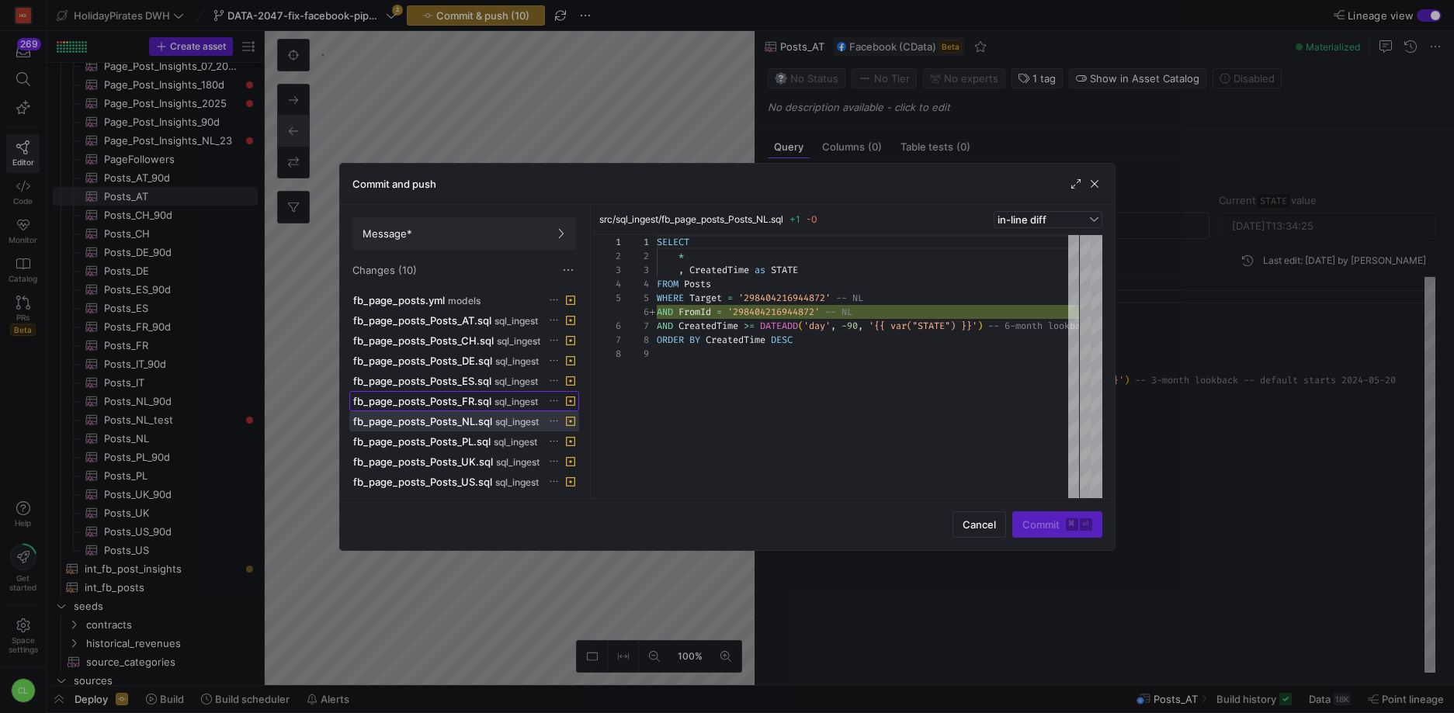
click at [477, 404] on span "fb_page_posts_Posts_FR.sql" at bounding box center [422, 401] width 138 height 12
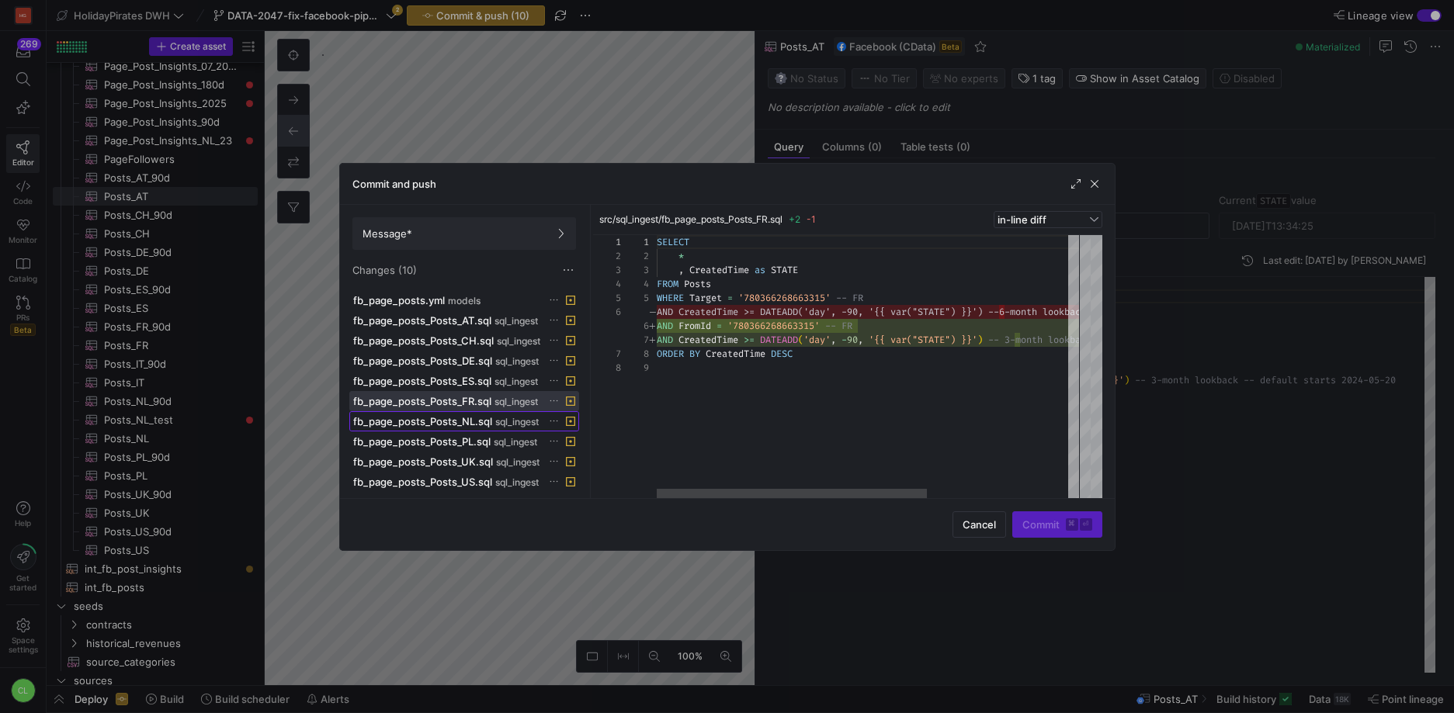
click at [475, 424] on span "fb_page_posts_Posts_NL.sql" at bounding box center [422, 421] width 139 height 12
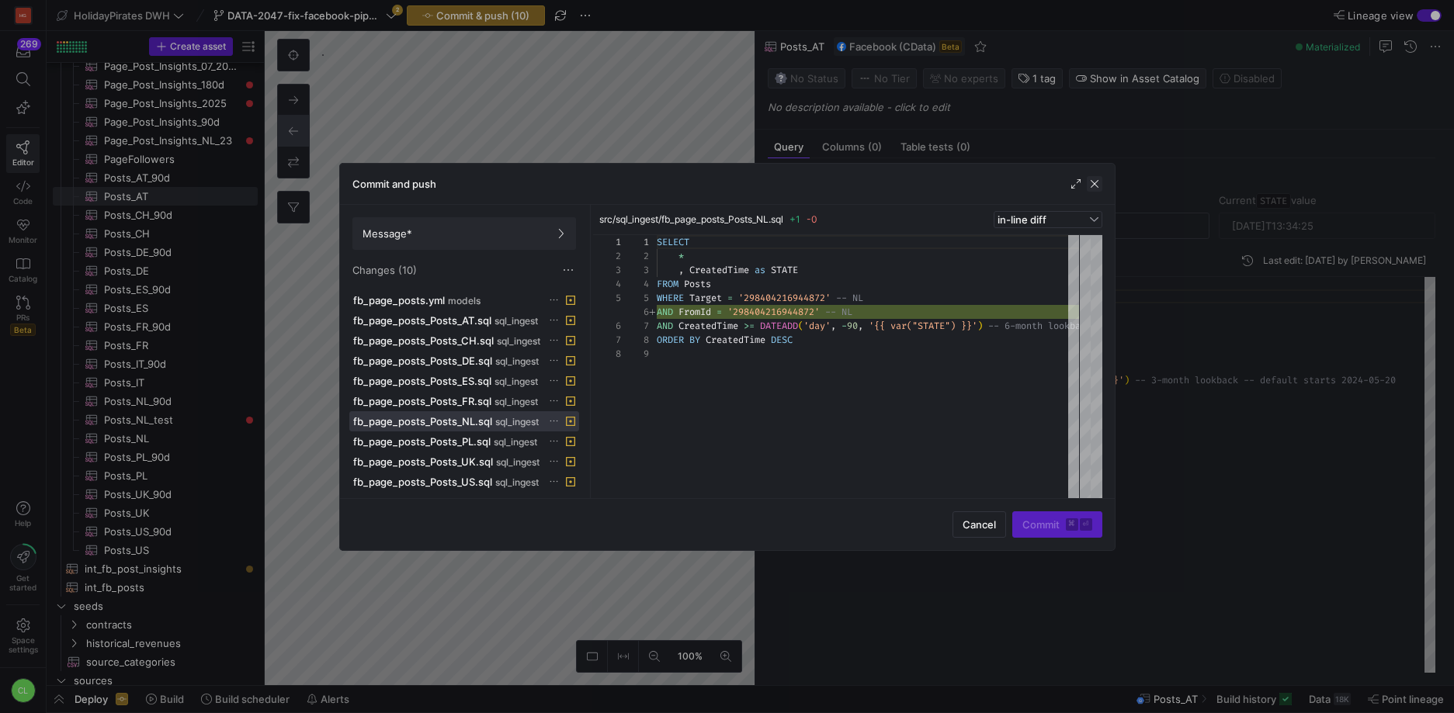
click at [1097, 188] on span "button" at bounding box center [1095, 184] width 16 height 16
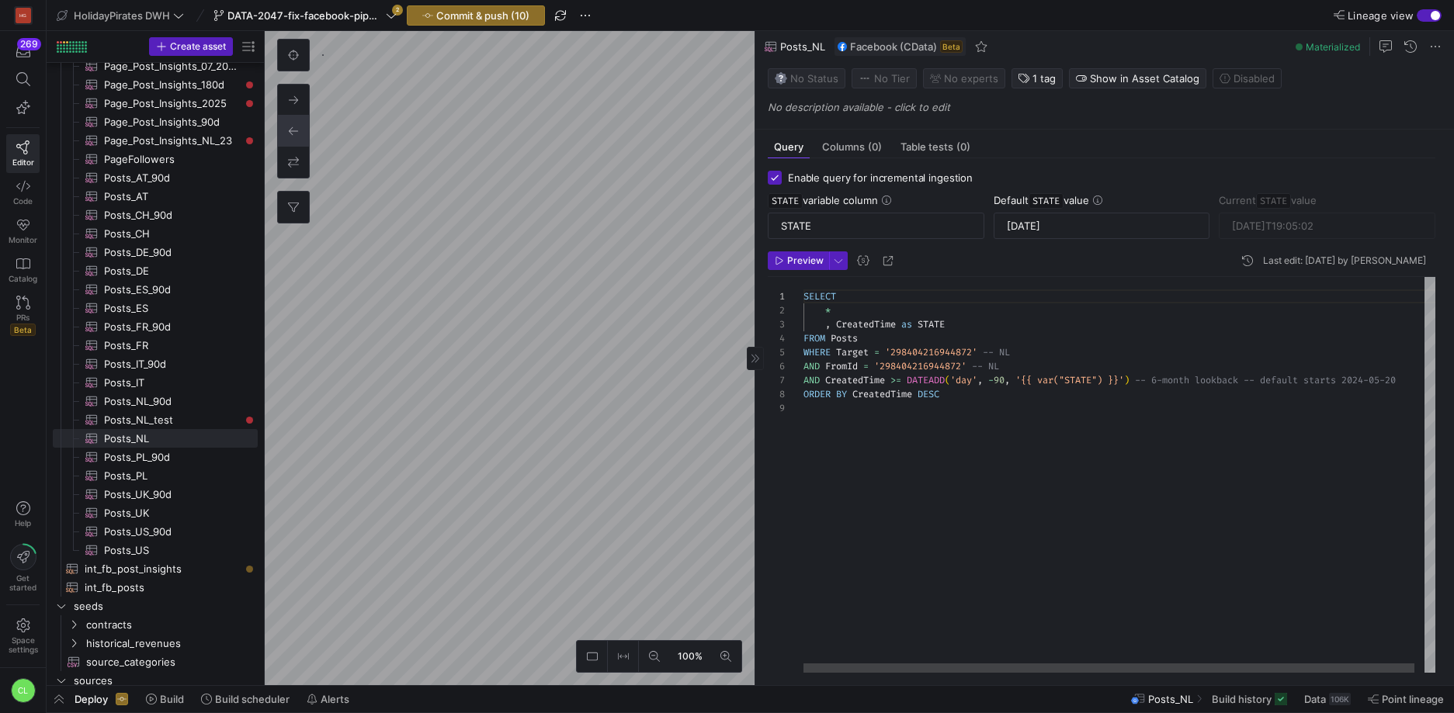
click at [1170, 382] on div "SELECT * , CreatedTime as STATE FROM Posts WHERE Target = '298404216944872' -- …" at bounding box center [1124, 475] width 642 height 396
click at [1070, 352] on div "SELECT * , CreatedTime as STATE FROM Posts WHERE Target = '496199297079610' -- …" at bounding box center [1124, 475] width 642 height 396
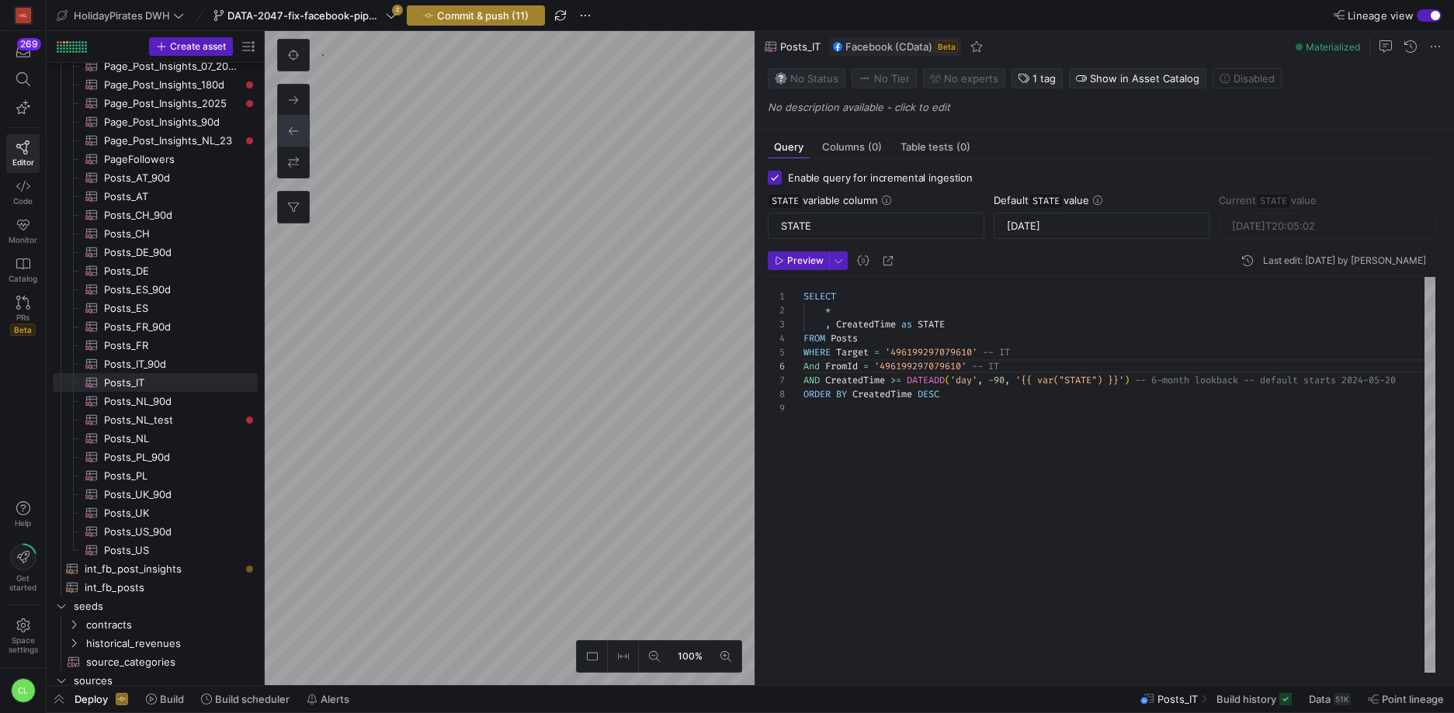
click at [484, 12] on span "Commit & push (11)" at bounding box center [483, 15] width 92 height 12
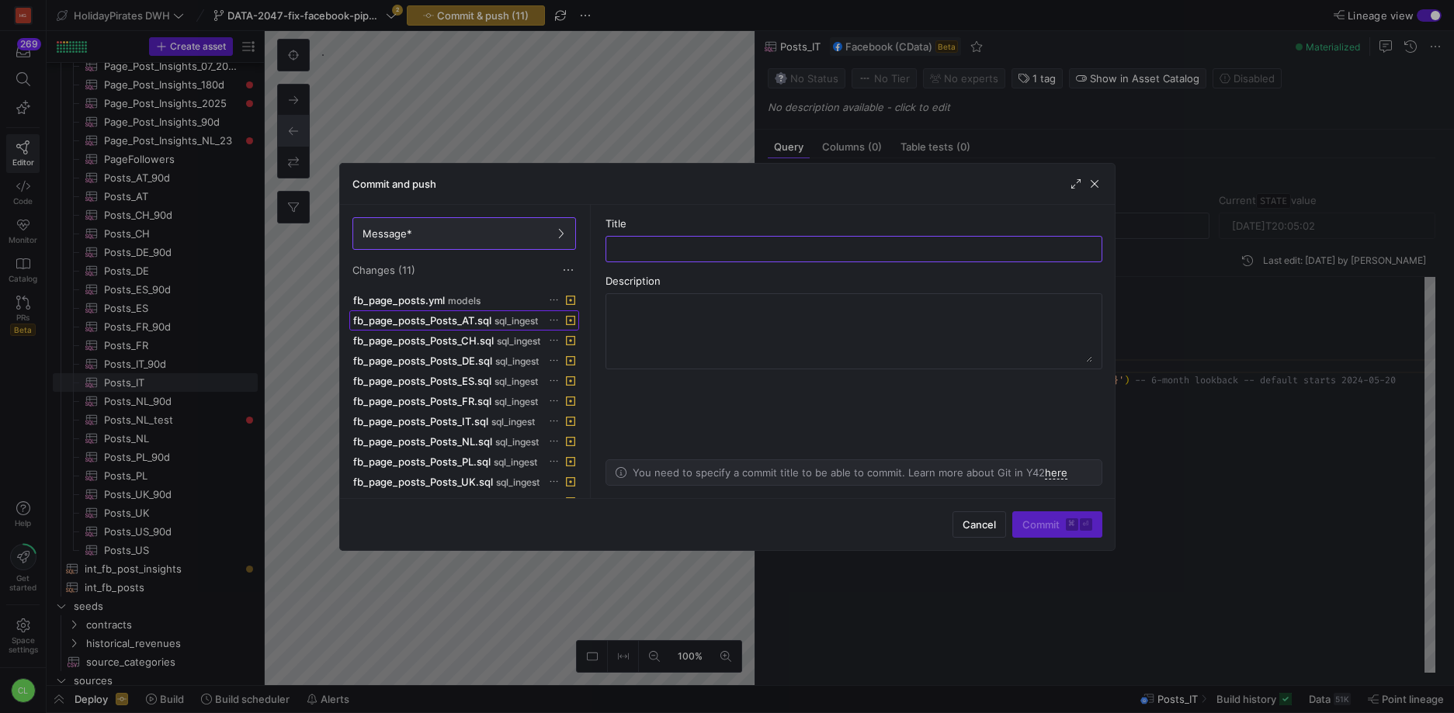
click at [482, 315] on span "fb_page_posts_Posts_AT.sql" at bounding box center [422, 320] width 138 height 12
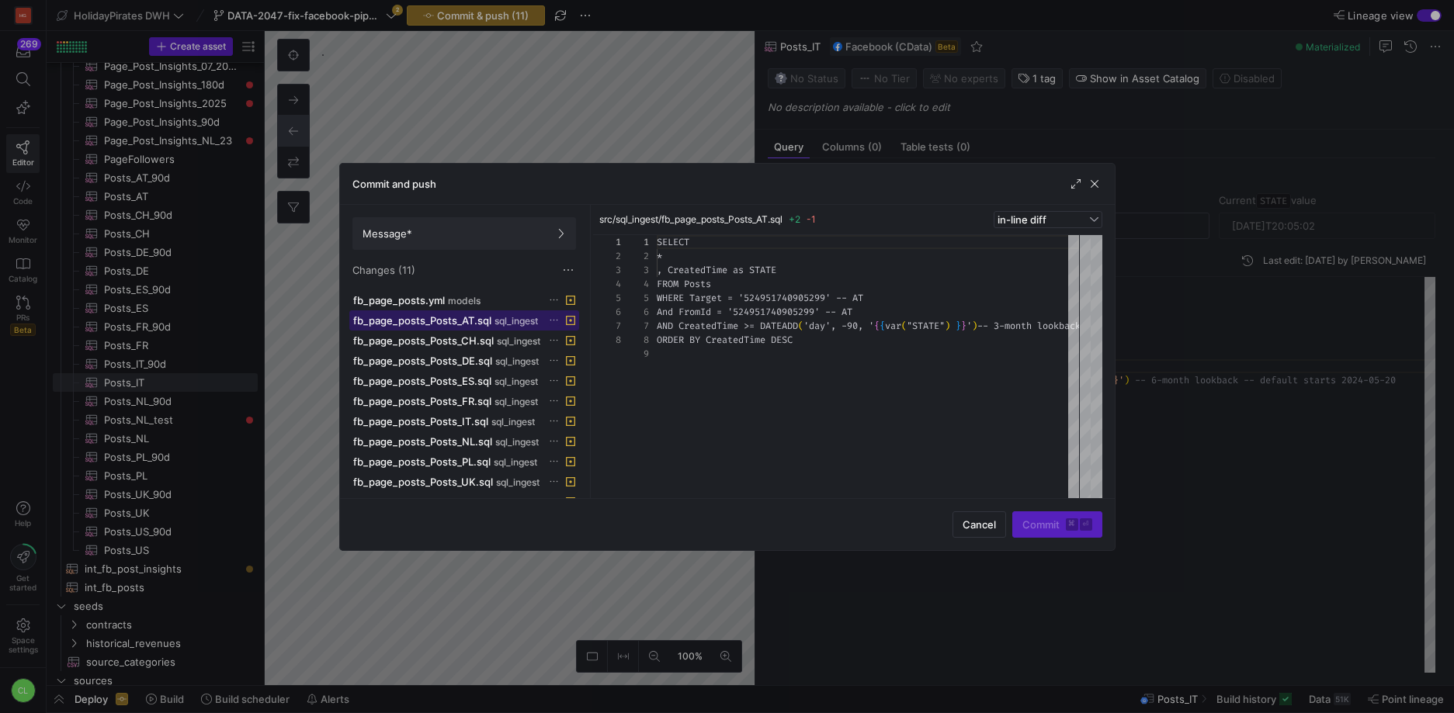
scroll to position [112, 0]
click at [497, 344] on span "sql_ingest" at bounding box center [518, 341] width 43 height 11
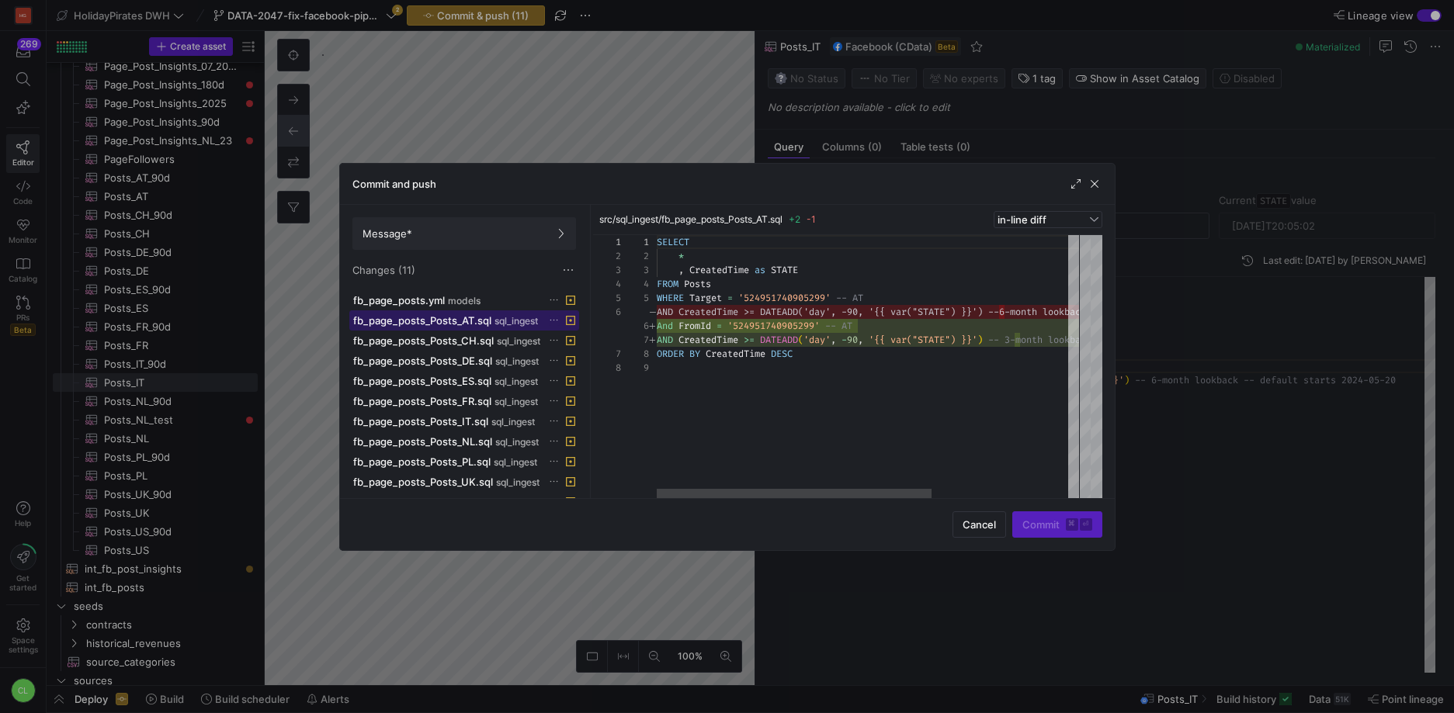
click at [512, 328] on span at bounding box center [464, 320] width 228 height 19
click at [499, 337] on span "sql_ingest" at bounding box center [518, 341] width 43 height 11
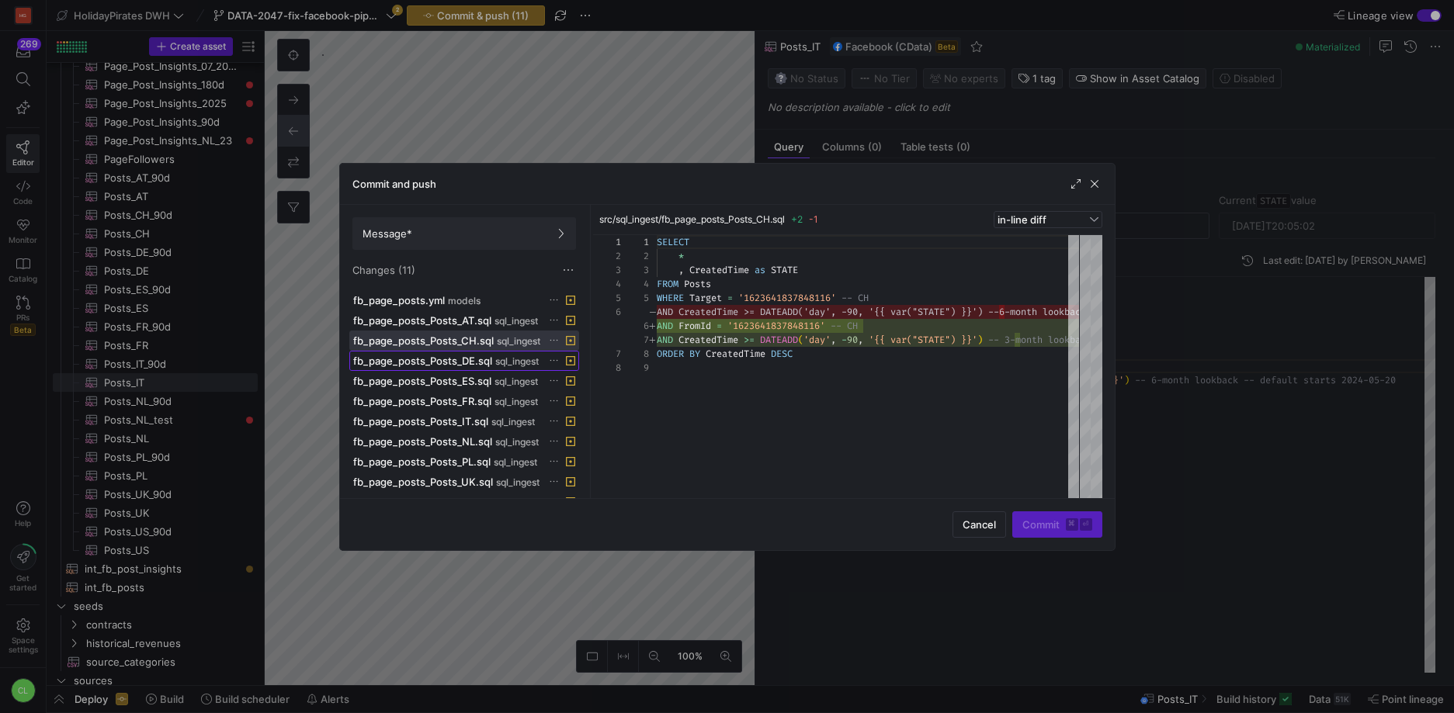
click at [508, 363] on span "sql_ingest" at bounding box center [516, 361] width 43 height 11
click at [494, 386] on span "sql_ingest" at bounding box center [515, 381] width 43 height 11
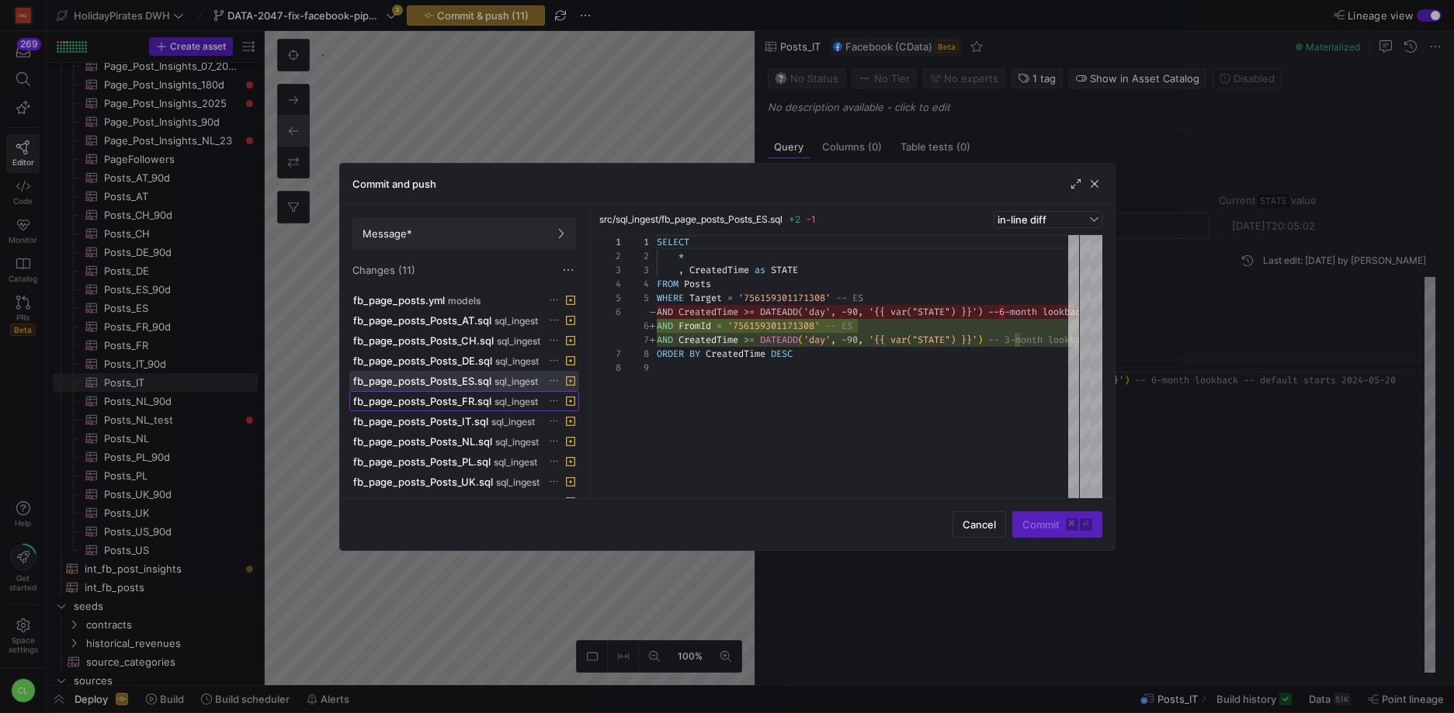
click at [491, 401] on div "fb_page_posts_Posts_FR.sql sql_ingest" at bounding box center [447, 401] width 188 height 12
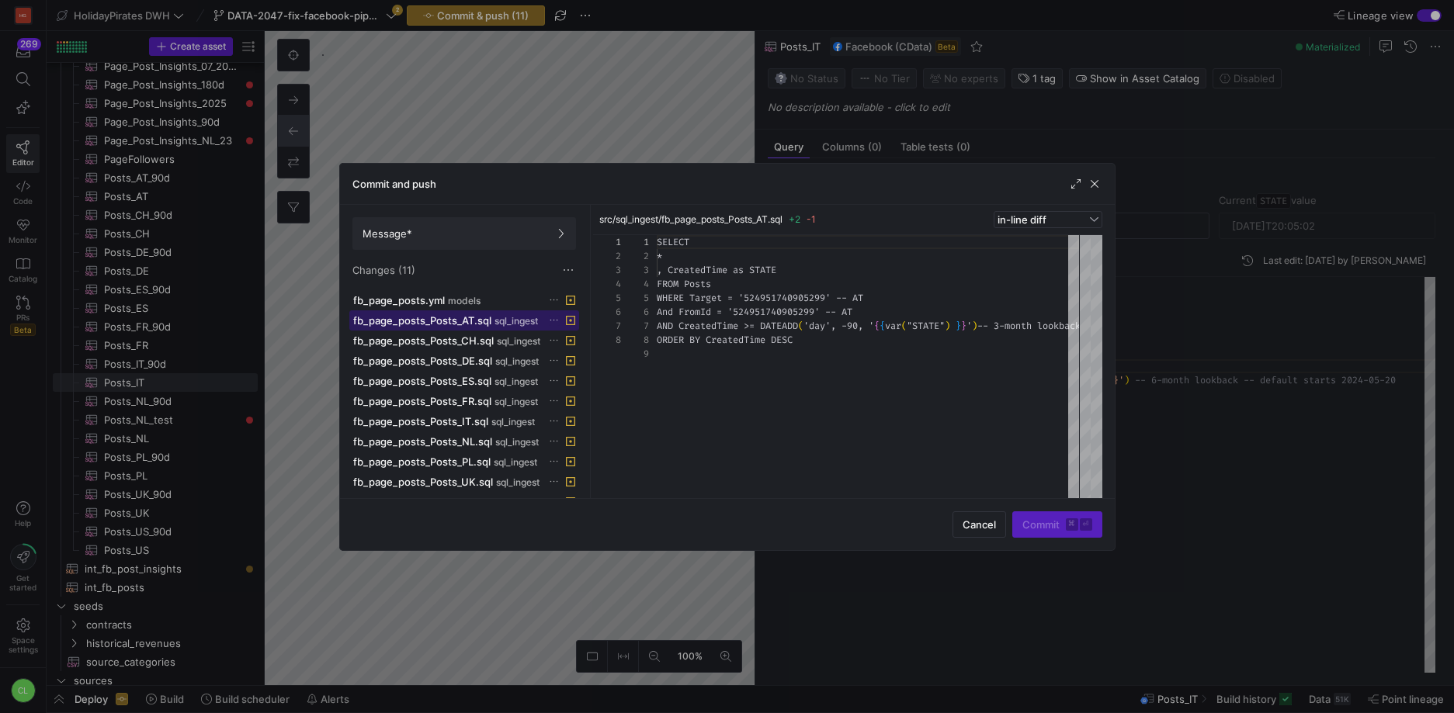
click at [508, 326] on span "sql_ingest" at bounding box center [515, 321] width 43 height 11
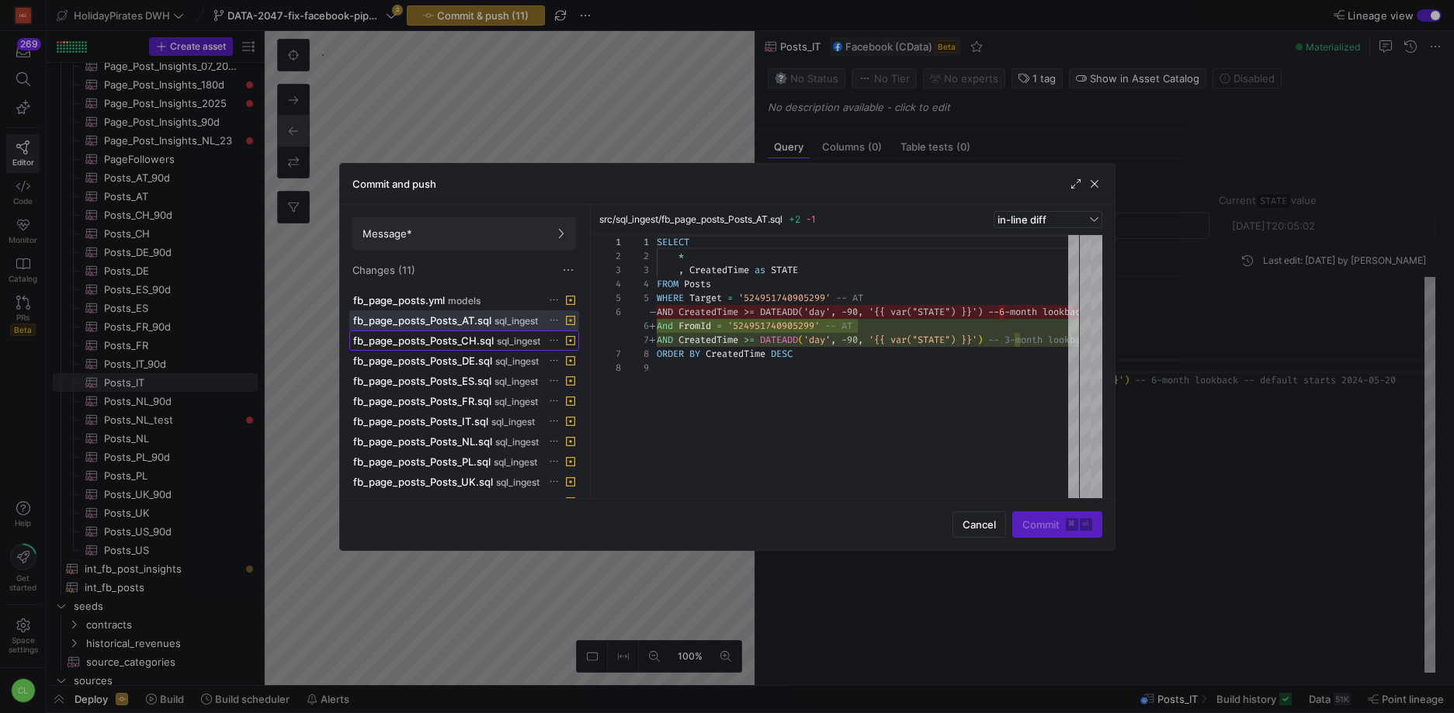
click at [501, 338] on span "sql_ingest" at bounding box center [518, 341] width 43 height 11
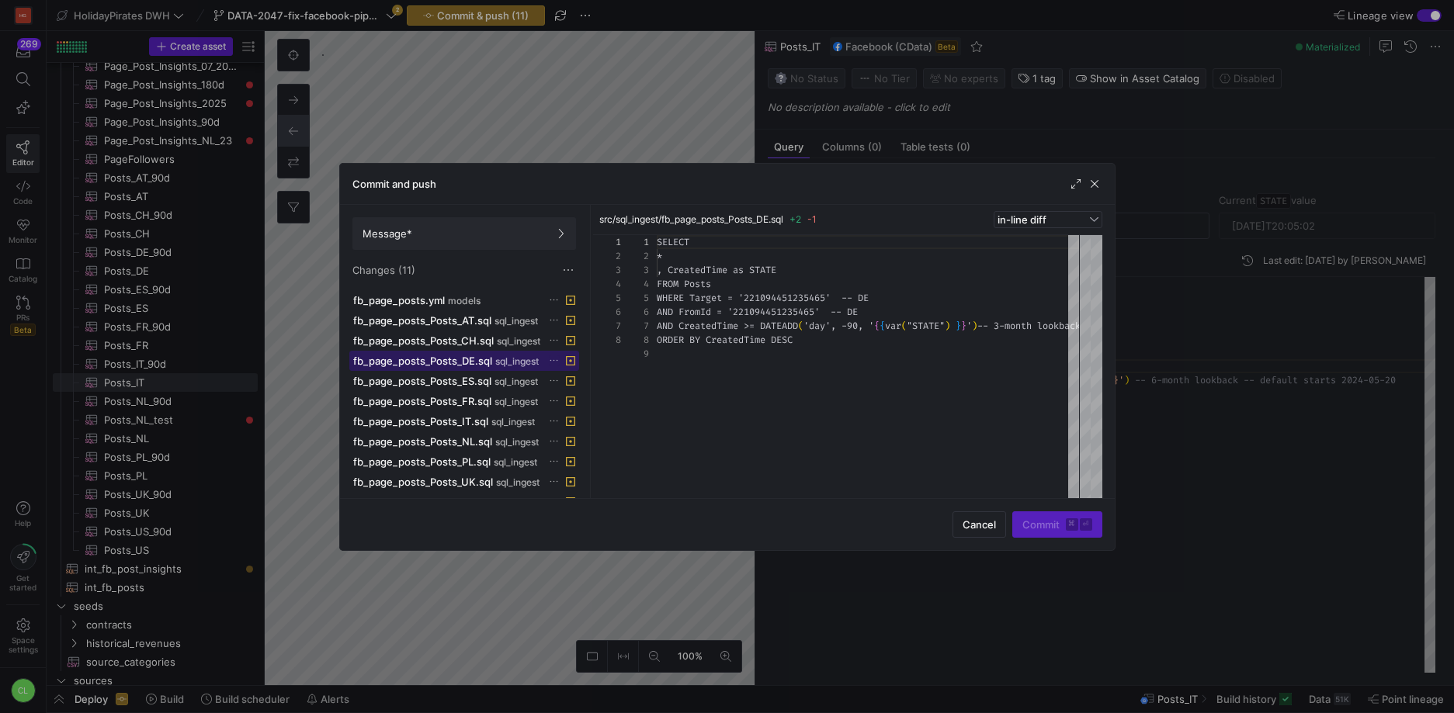
click at [501, 356] on span "sql_ingest" at bounding box center [516, 361] width 43 height 11
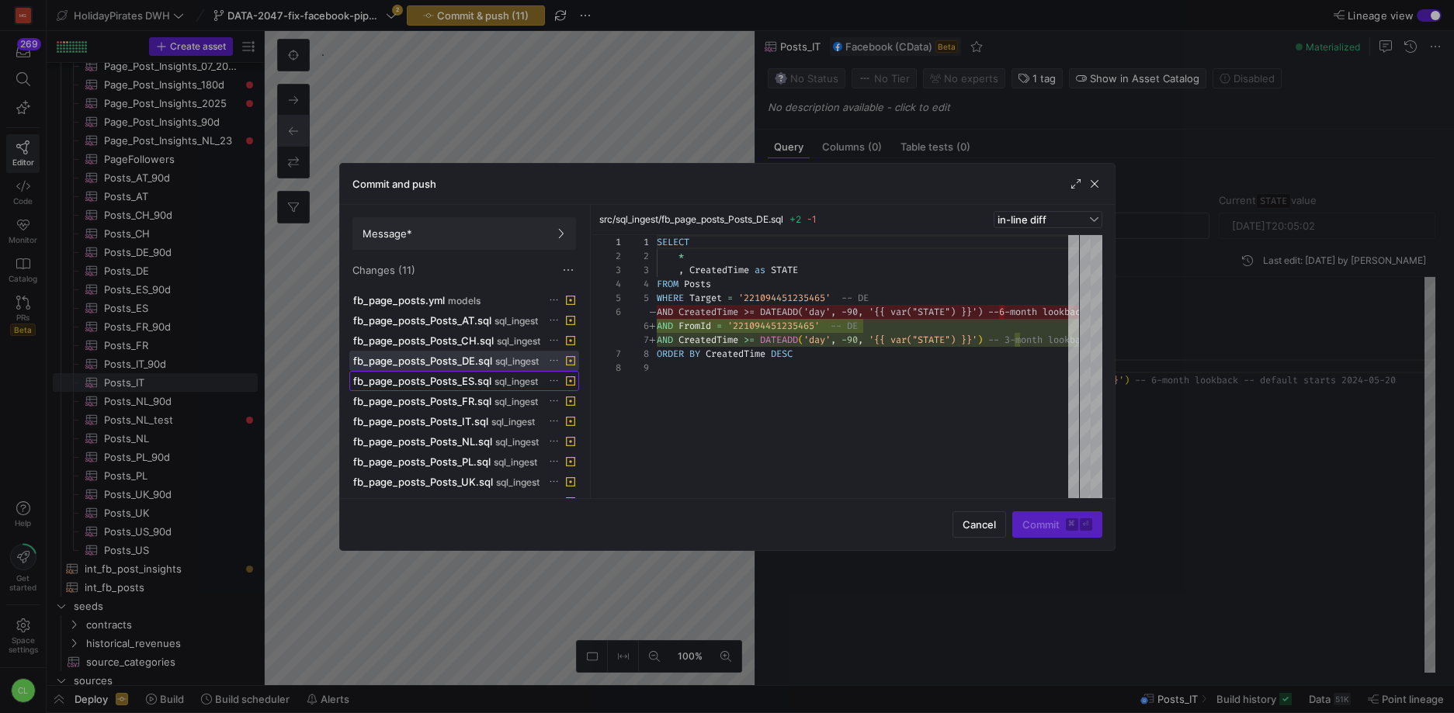
click at [488, 383] on span "fb_page_posts_Posts_ES.sql" at bounding box center [422, 381] width 138 height 12
click at [487, 398] on span "fb_page_posts_Posts_FR.sql" at bounding box center [422, 401] width 138 height 12
click at [486, 423] on div "fb_page_posts_Posts_IT.sql sql_ingest" at bounding box center [447, 421] width 188 height 12
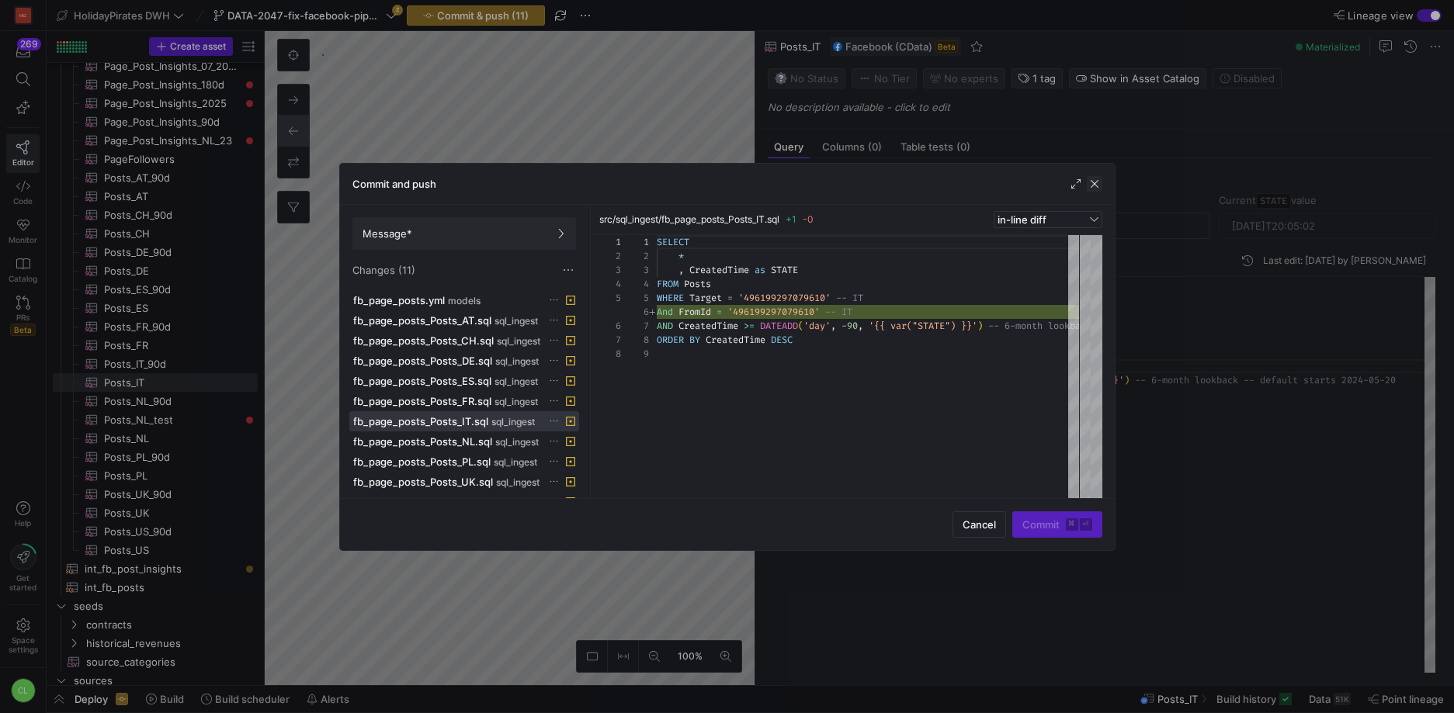
click at [1094, 179] on span "button" at bounding box center [1095, 184] width 16 height 16
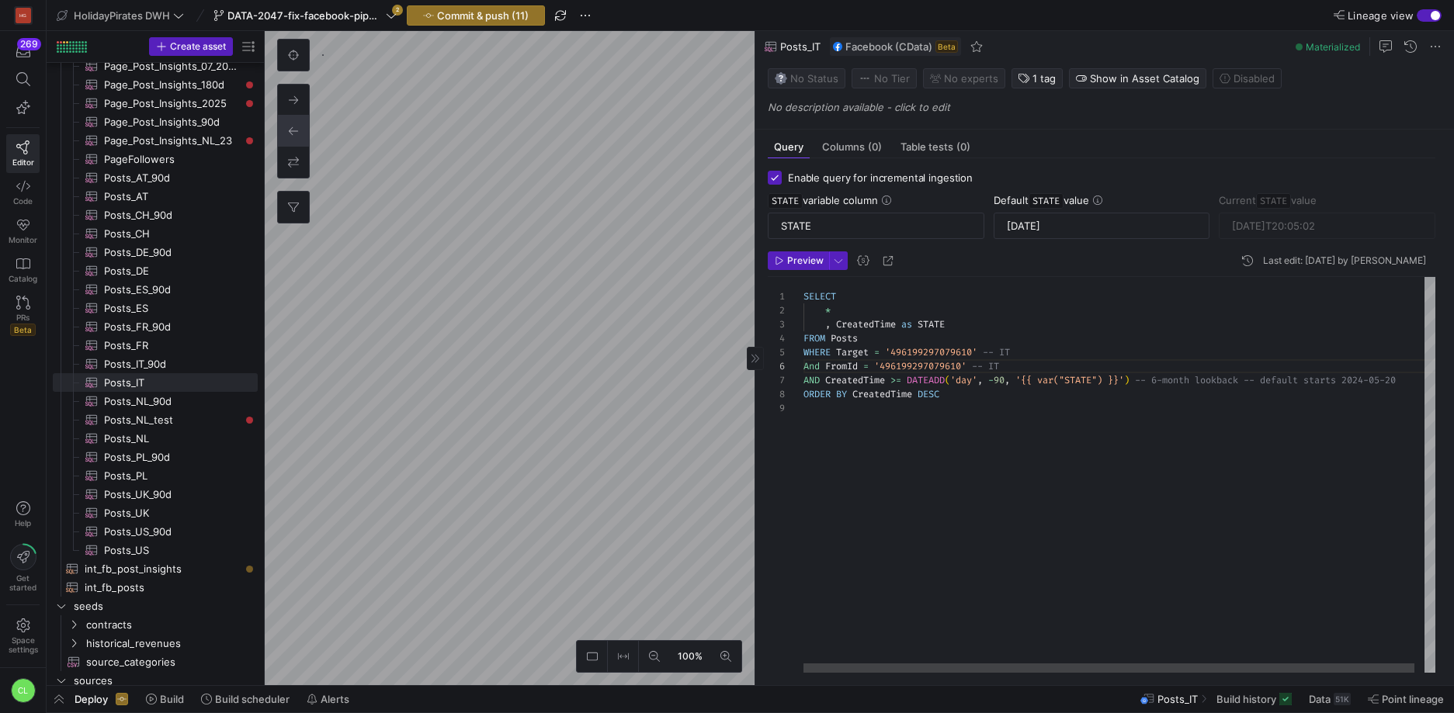
scroll to position [84, 363]
click at [1168, 376] on div "SELECT * , CreatedTime as STATE FROM Posts WHERE Target = '496199297079610' -- …" at bounding box center [1124, 475] width 642 height 396
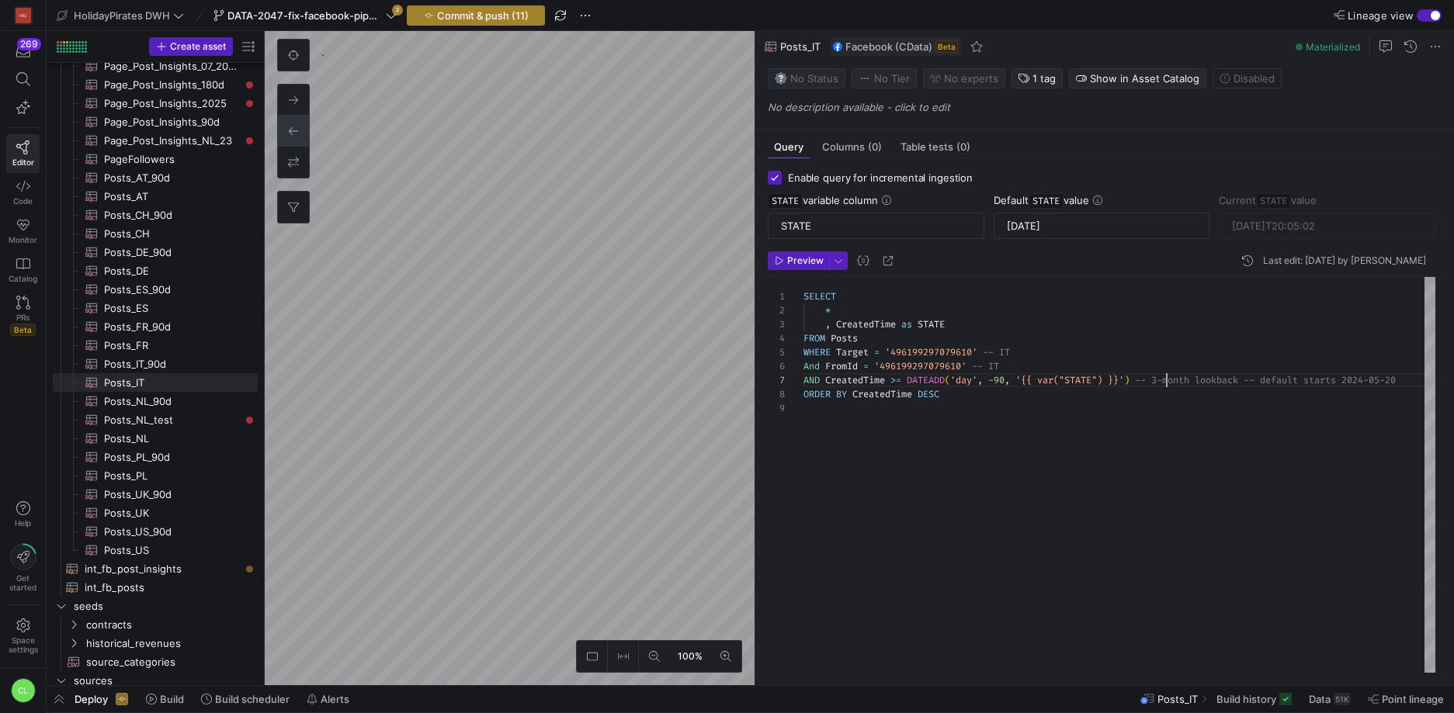
click at [471, 11] on span "Commit & push (11)" at bounding box center [483, 15] width 92 height 12
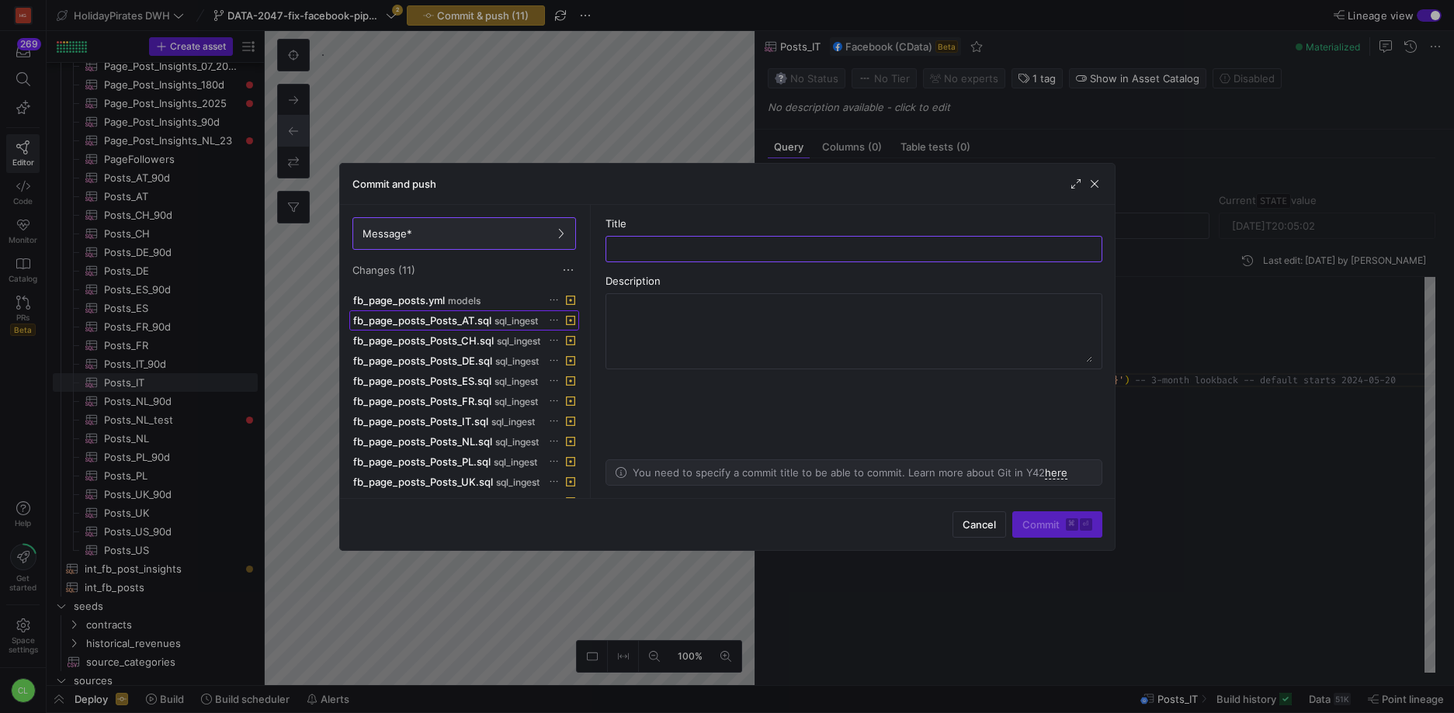
click at [498, 329] on span at bounding box center [464, 320] width 228 height 19
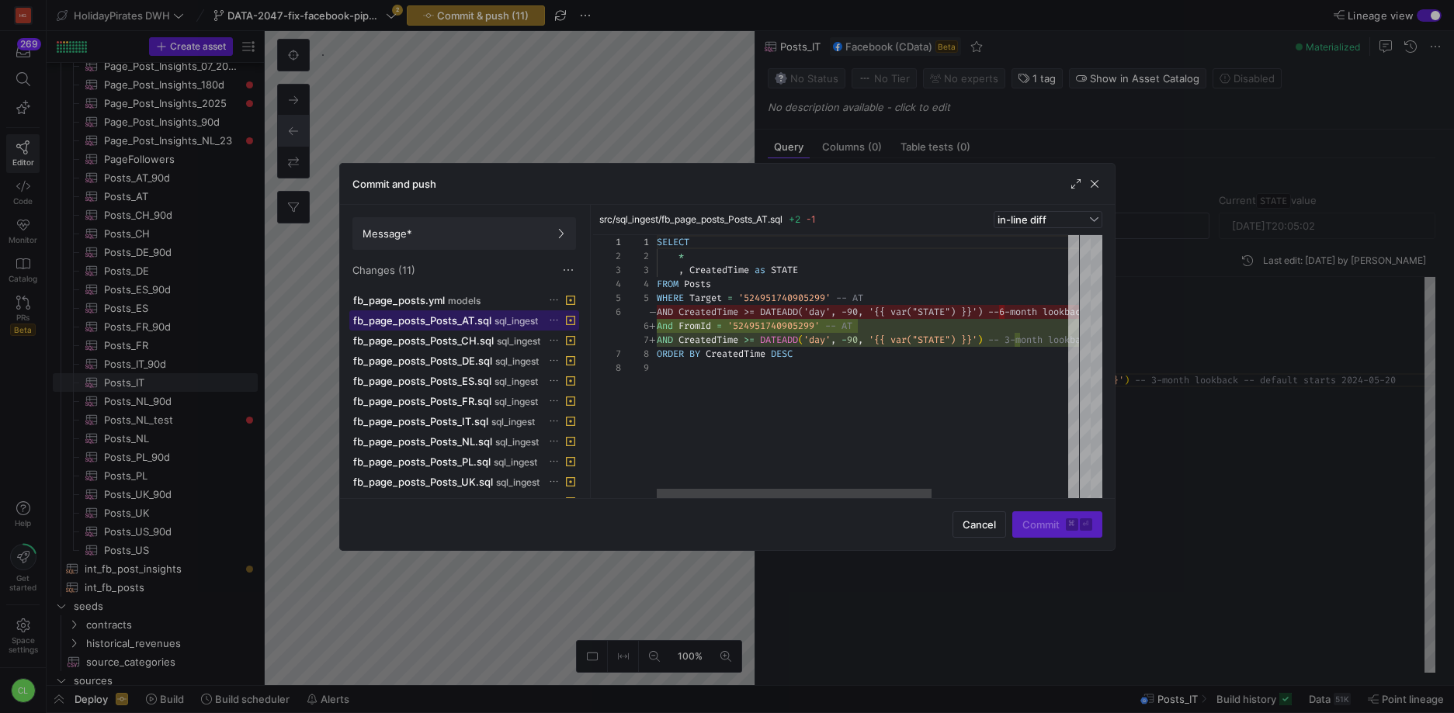
scroll to position [112, 0]
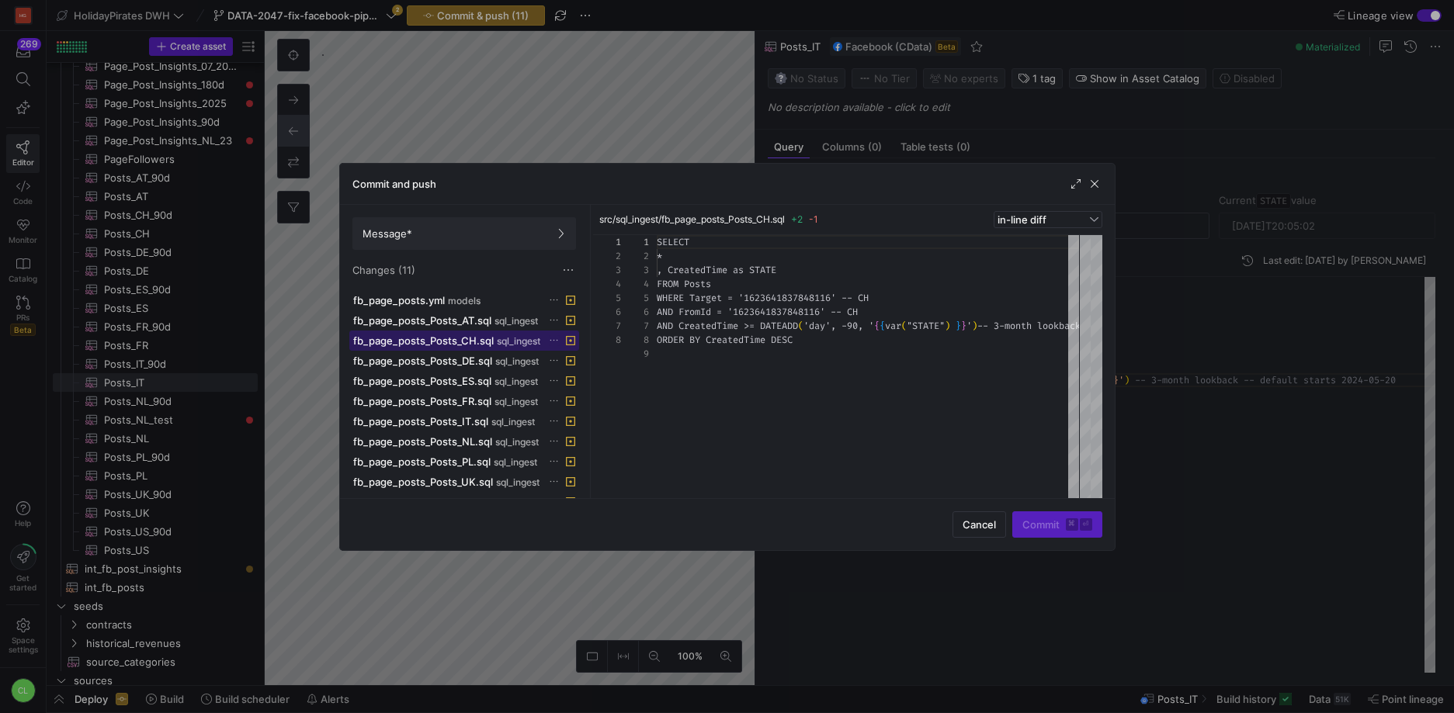
click at [490, 342] on span "fb_page_posts_Posts_CH.sql" at bounding box center [423, 341] width 141 height 12
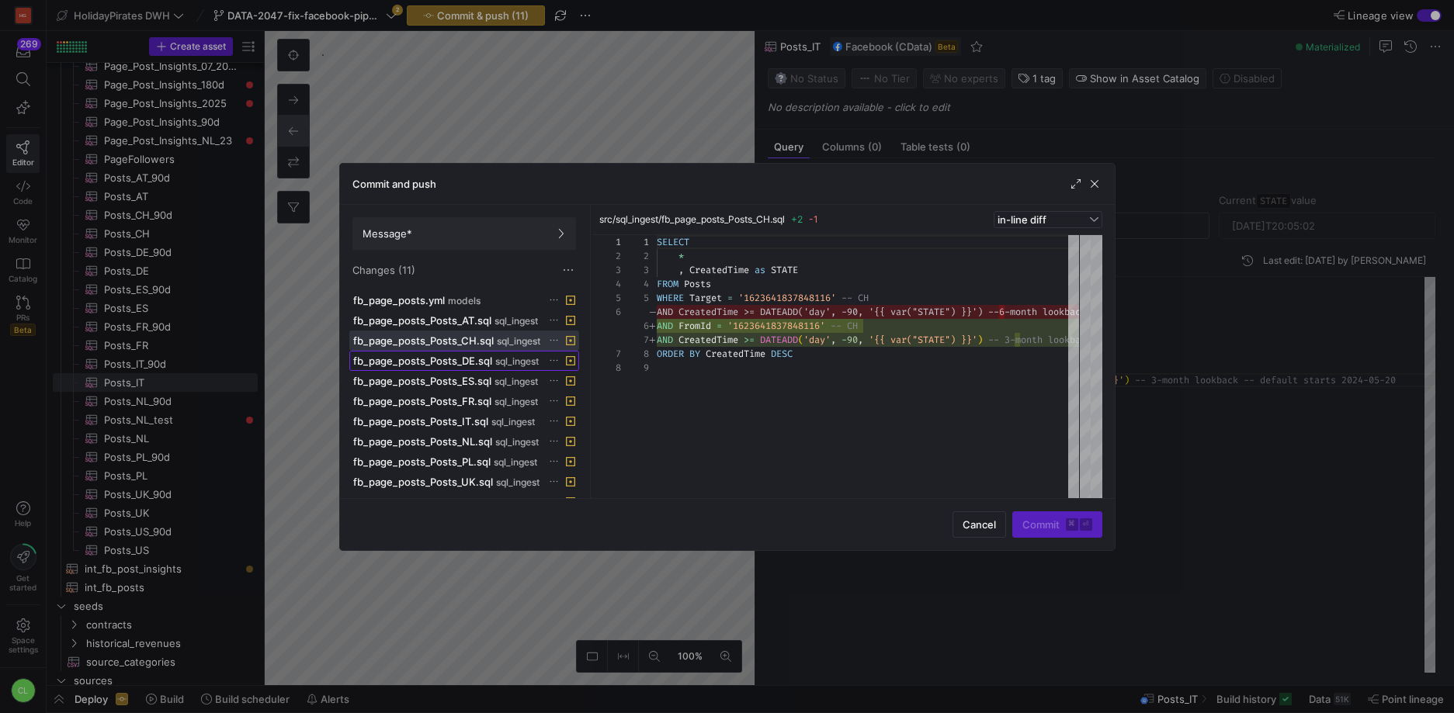
click at [489, 361] on span "fb_page_posts_Posts_DE.sql" at bounding box center [422, 361] width 139 height 12
click at [488, 385] on span "fb_page_posts_Posts_ES.sql" at bounding box center [422, 381] width 138 height 12
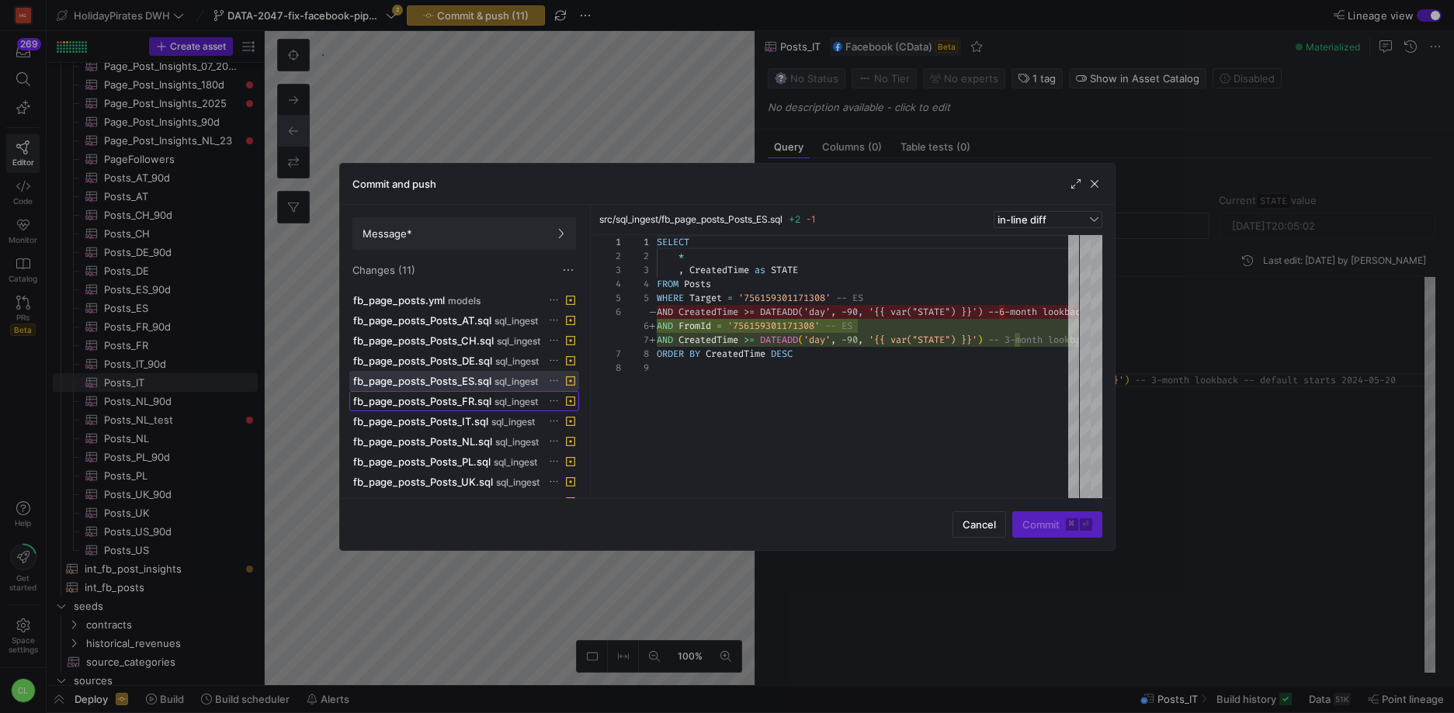
click at [487, 402] on span "fb_page_posts_Posts_FR.sql" at bounding box center [422, 401] width 138 height 12
click at [480, 422] on span "fb_page_posts_Posts_IT.sql" at bounding box center [420, 421] width 135 height 12
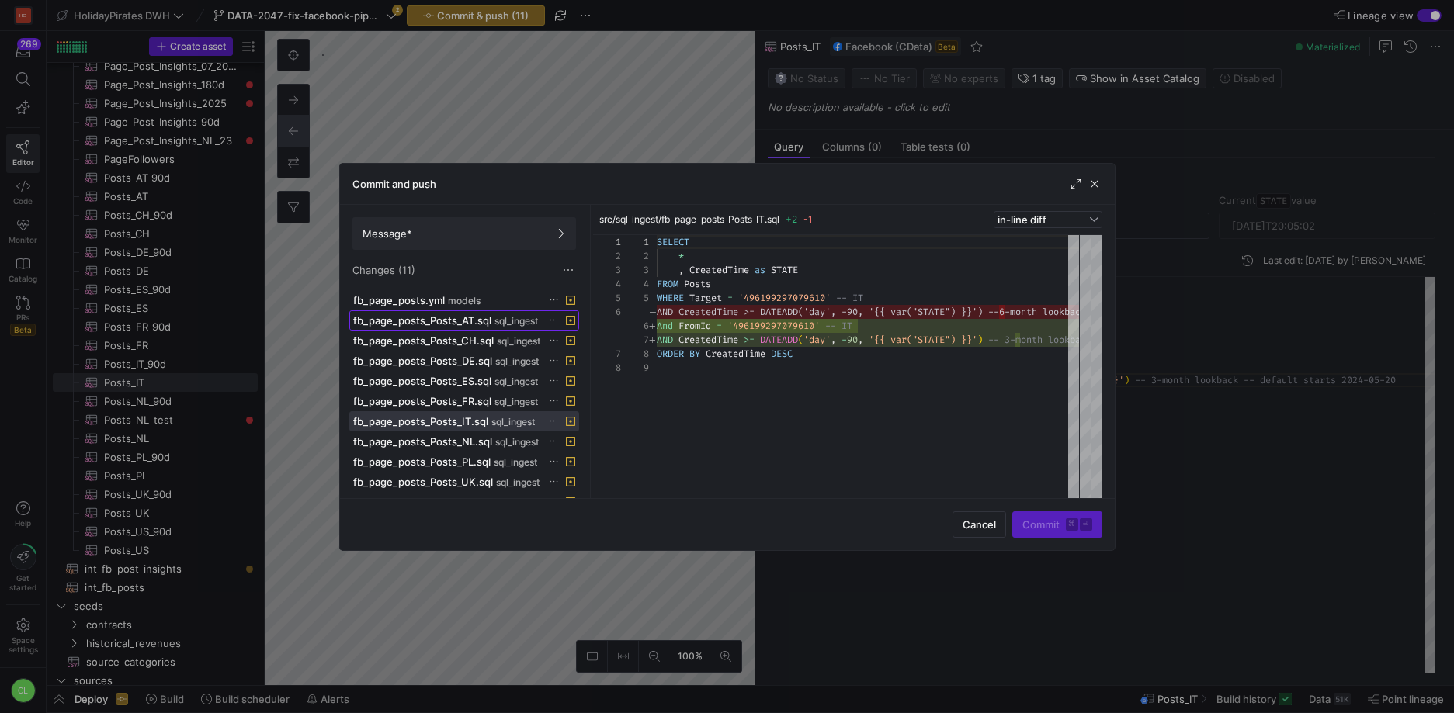
click at [477, 324] on span "fb_page_posts_Posts_AT.sql" at bounding box center [422, 320] width 138 height 12
click at [468, 342] on span "fb_page_posts_Posts_CH.sql" at bounding box center [423, 341] width 141 height 12
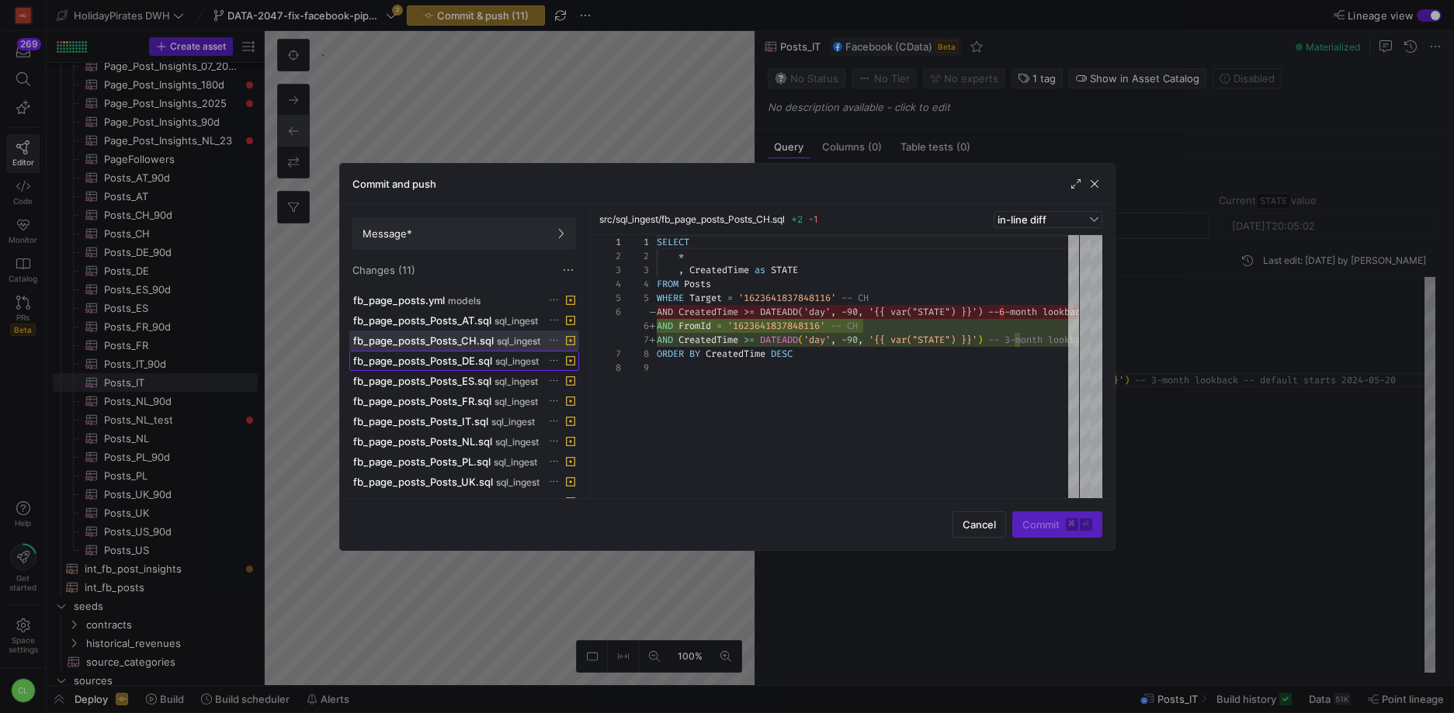
click at [467, 362] on span "fb_page_posts_Posts_DE.sql" at bounding box center [422, 361] width 139 height 12
click at [458, 384] on span "fb_page_posts_Posts_ES.sql" at bounding box center [422, 381] width 138 height 12
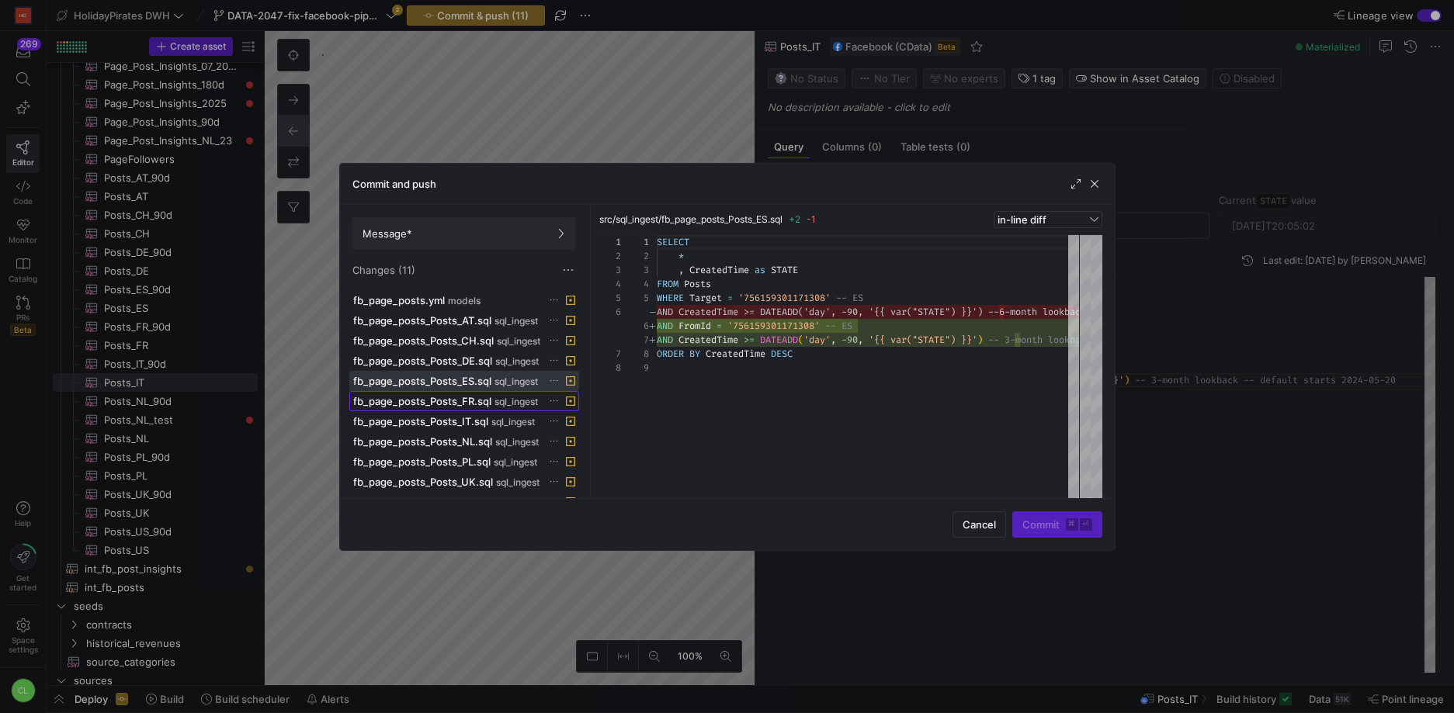
click at [457, 407] on span "fb_page_posts_Posts_FR.sql" at bounding box center [422, 401] width 138 height 12
click at [460, 419] on span "fb_page_posts_Posts_IT.sql" at bounding box center [420, 421] width 135 height 12
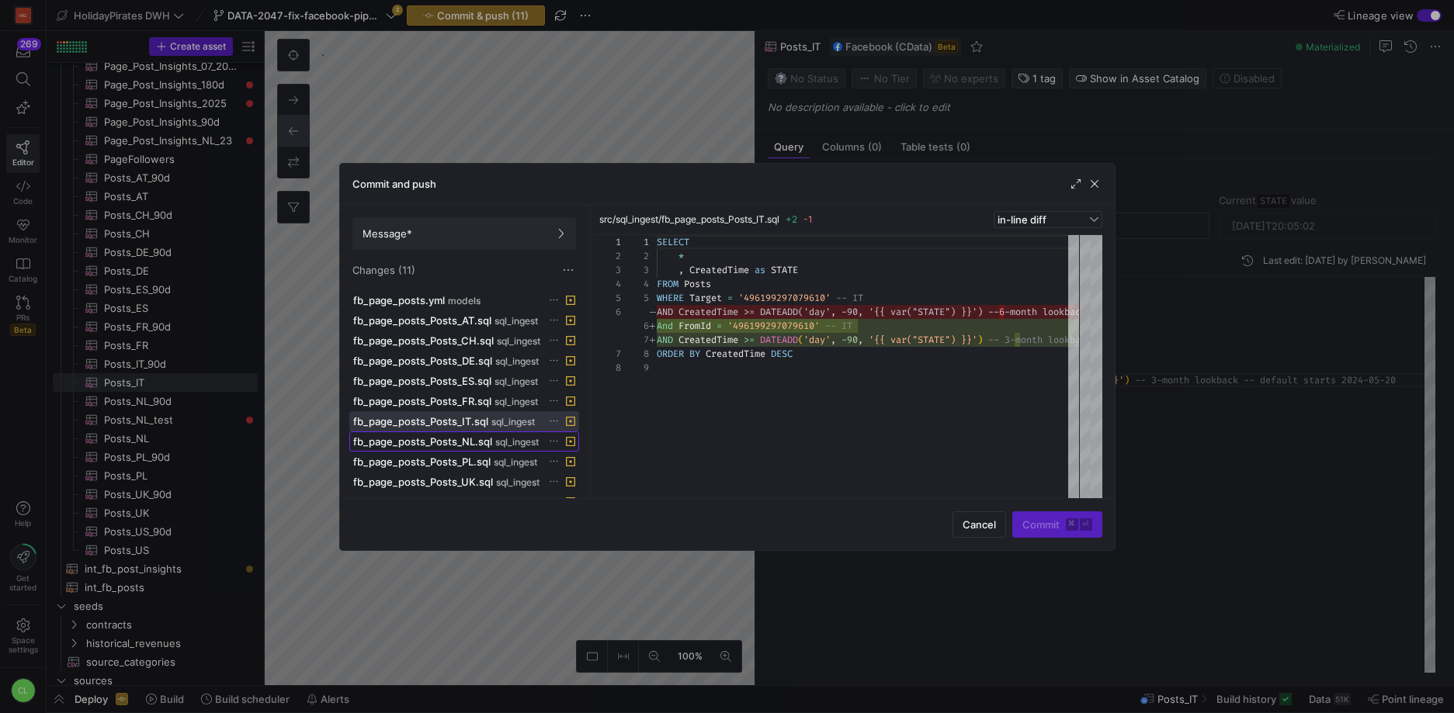
click at [474, 444] on span "fb_page_posts_Posts_NL.sql" at bounding box center [422, 441] width 139 height 12
click at [487, 458] on span "fb_page_posts_Posts_PL.sql" at bounding box center [421, 462] width 137 height 12
click at [470, 460] on span "fb_page_posts_Posts_UK.sql" at bounding box center [423, 462] width 140 height 12
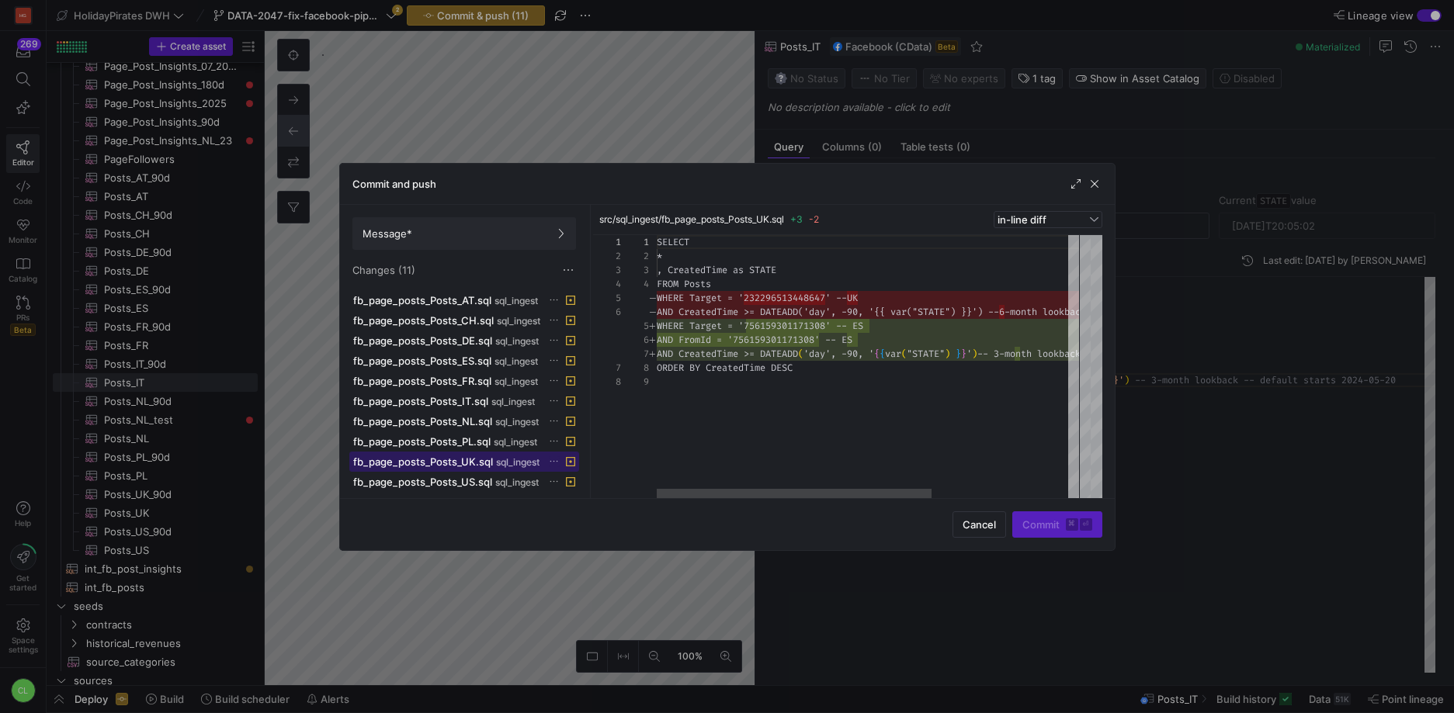
scroll to position [112, 0]
click at [481, 443] on span "fb_page_posts_Posts_PL.sql" at bounding box center [421, 441] width 137 height 12
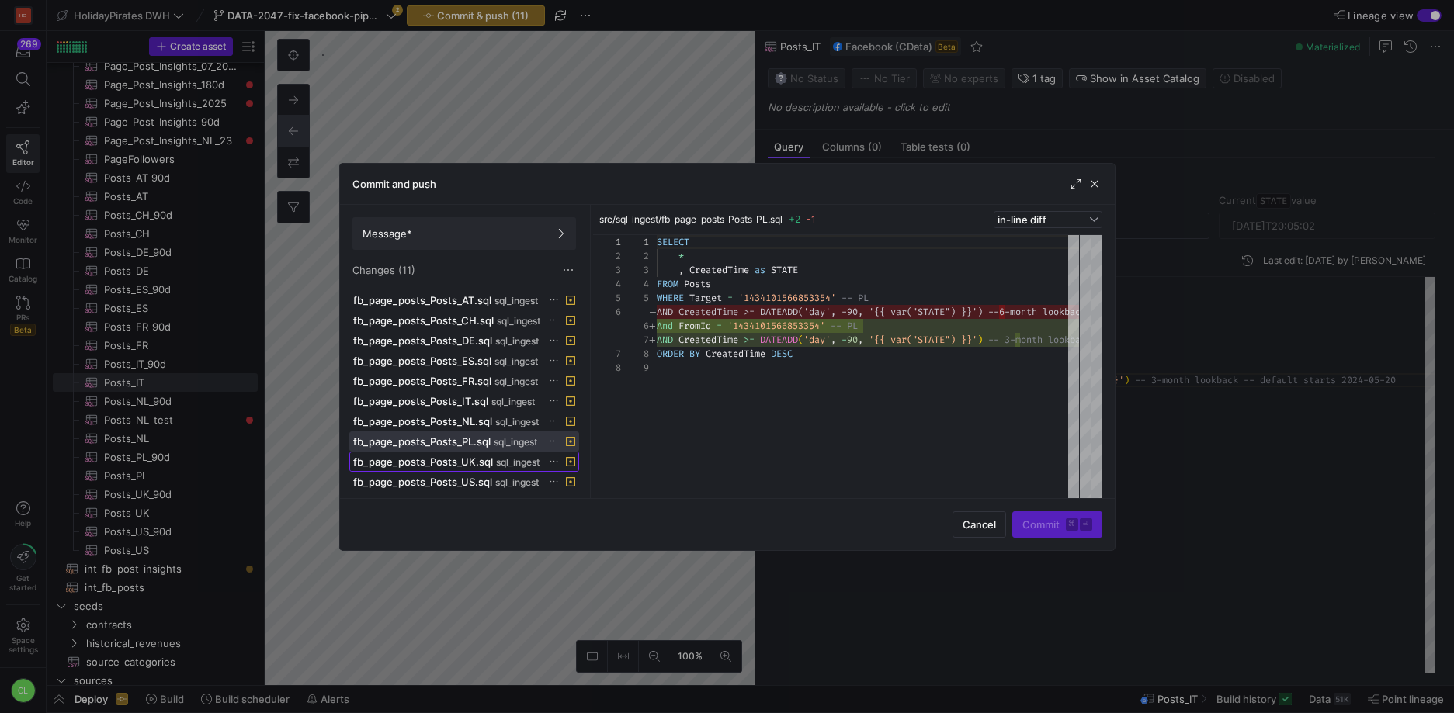
click at [475, 465] on span "fb_page_posts_Posts_UK.sql" at bounding box center [423, 462] width 140 height 12
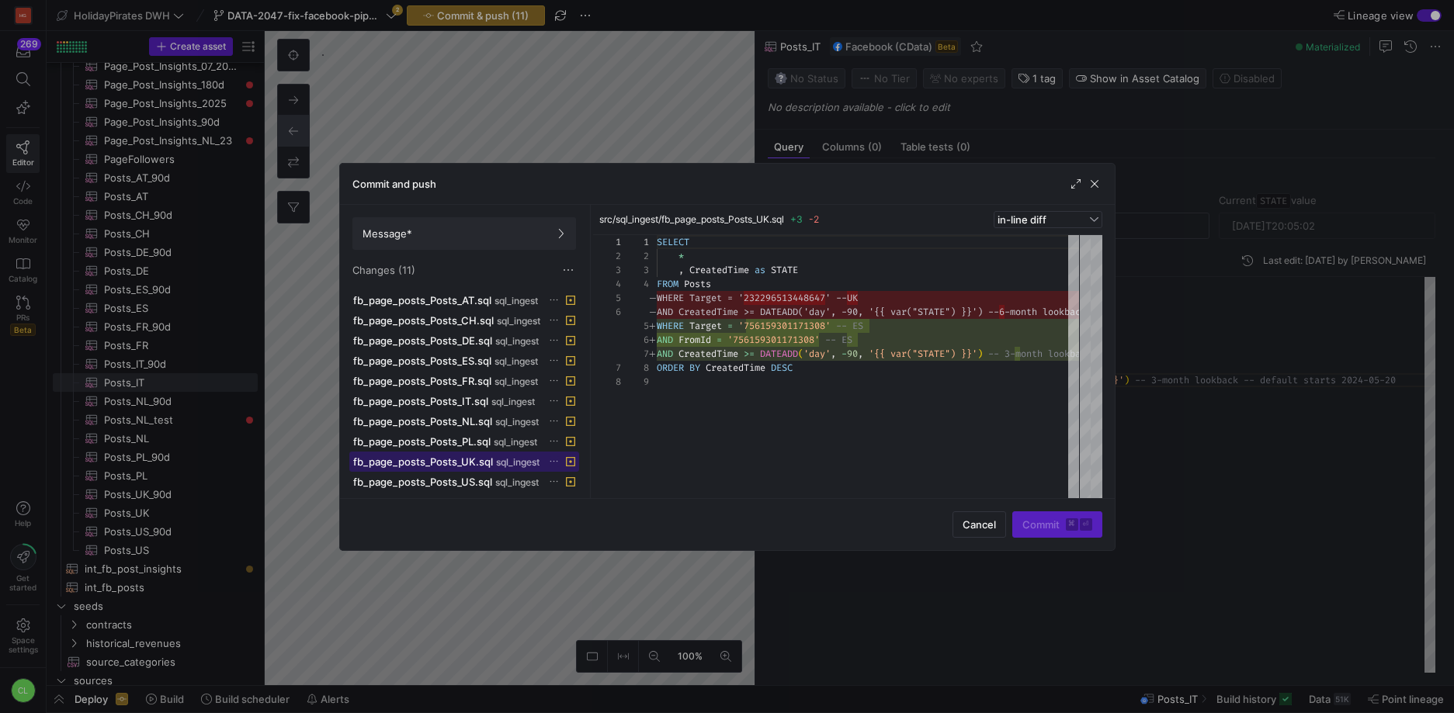
click at [474, 463] on span "fb_page_posts_Posts_UK.sql" at bounding box center [423, 462] width 140 height 12
click at [550, 462] on icon at bounding box center [554, 461] width 10 height 10
click at [579, 503] on span "Discard" at bounding box center [577, 506] width 36 height 12
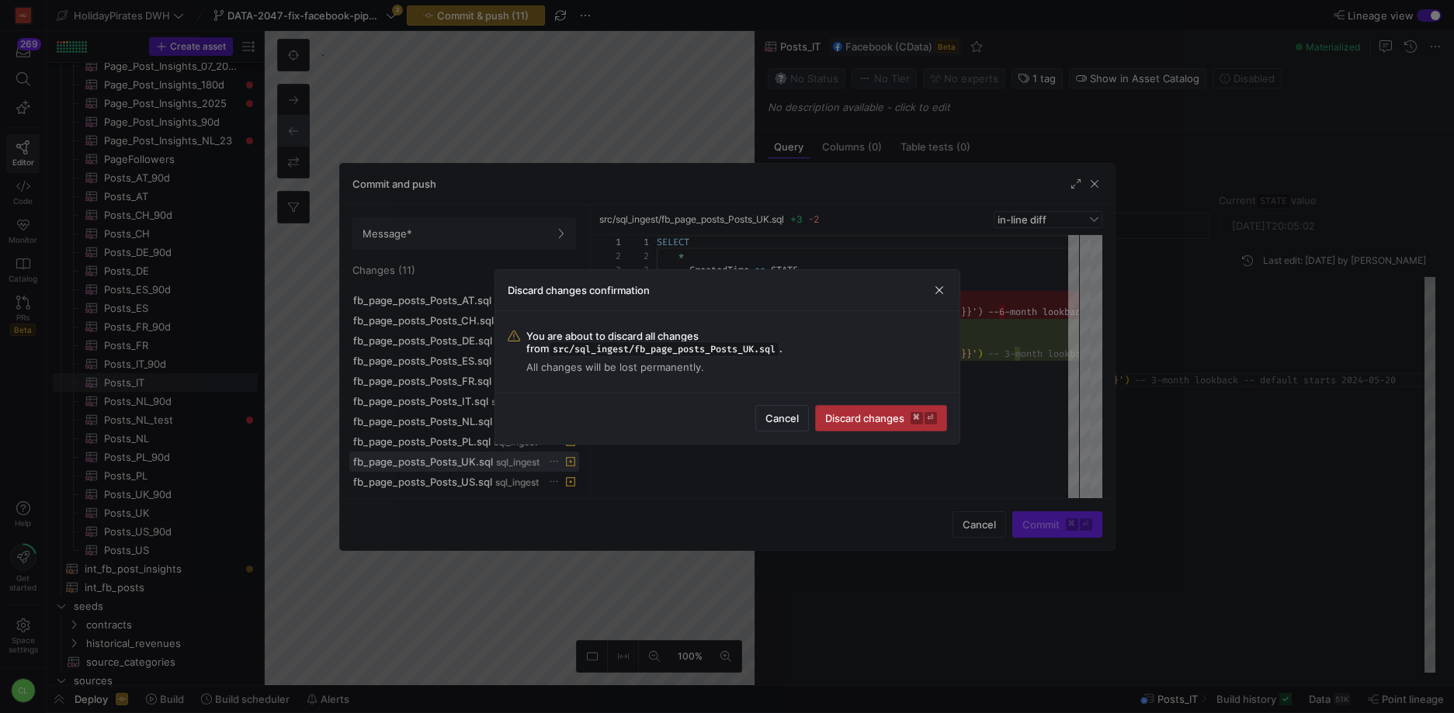
click at [872, 413] on span "Discard changes ⌘ ⏎" at bounding box center [881, 418] width 112 height 12
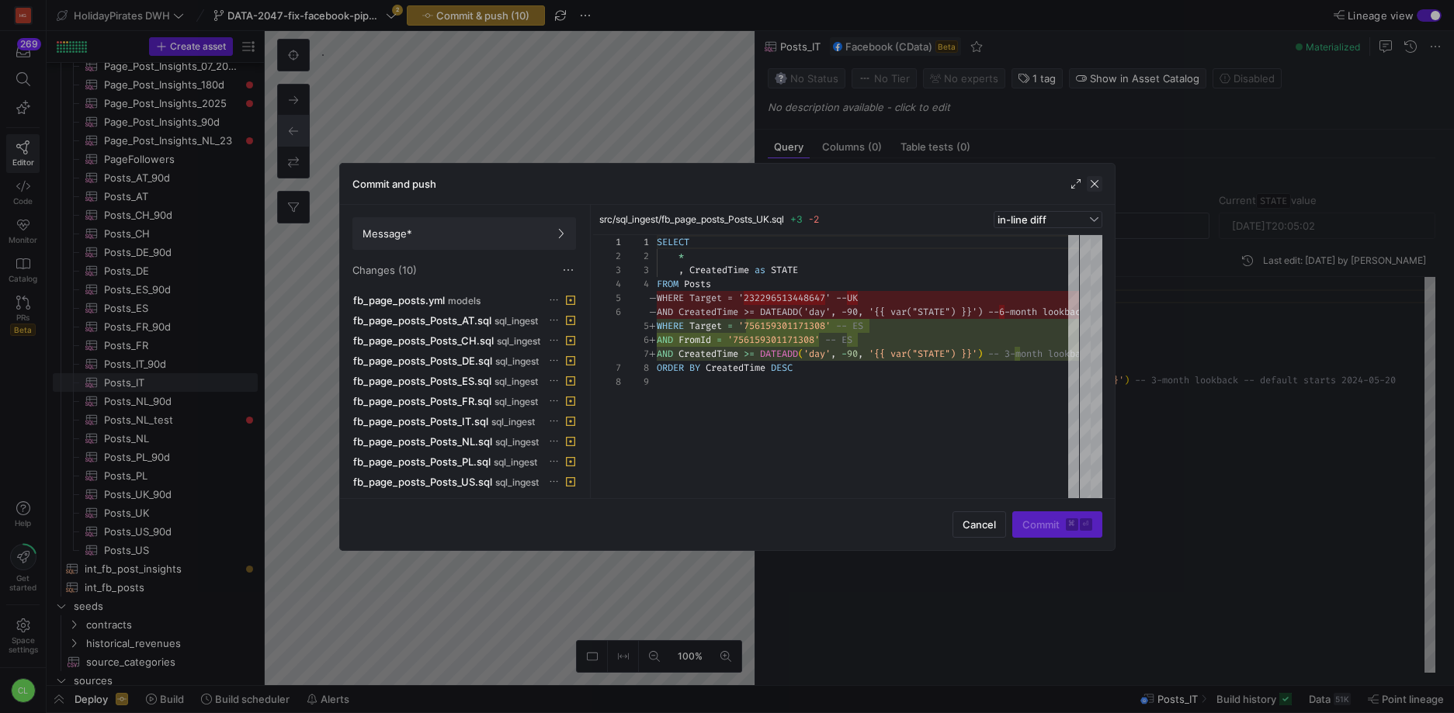
click at [1096, 189] on span "button" at bounding box center [1095, 184] width 16 height 16
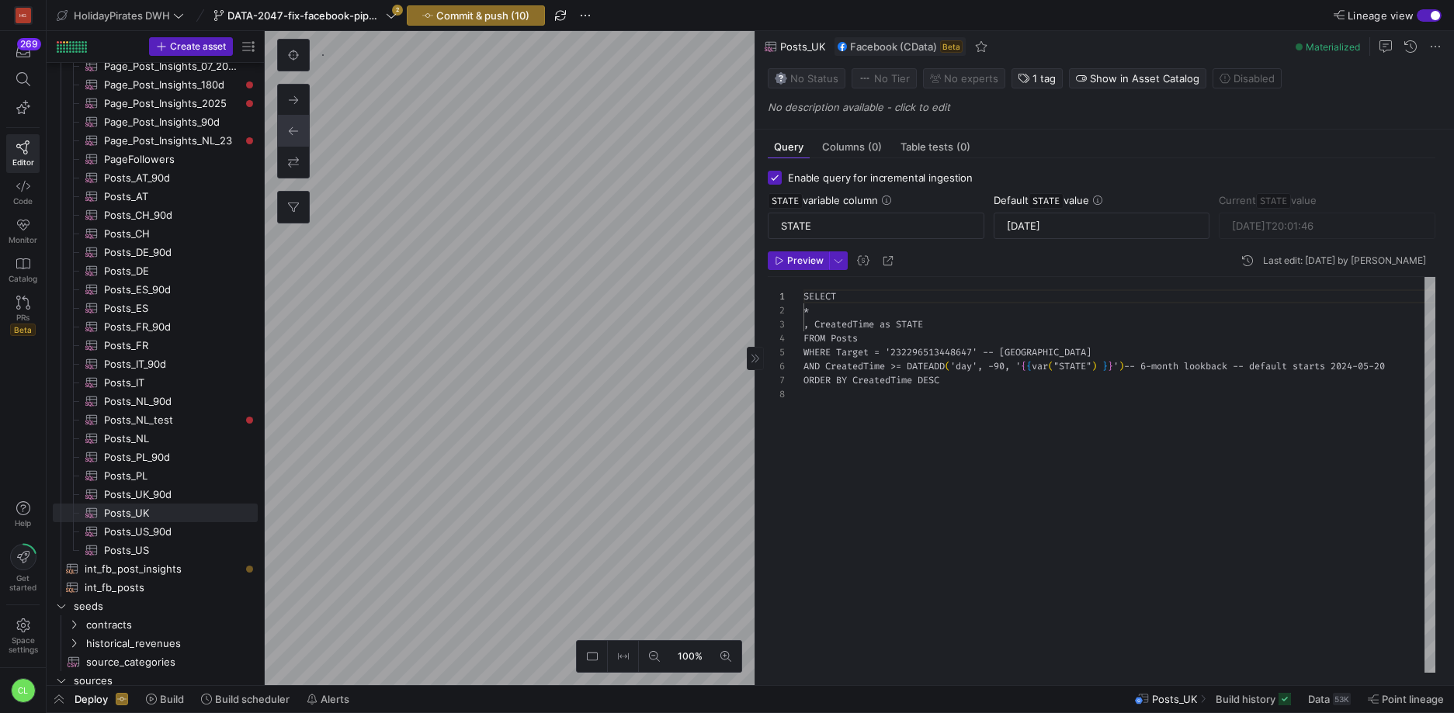
scroll to position [98, 0]
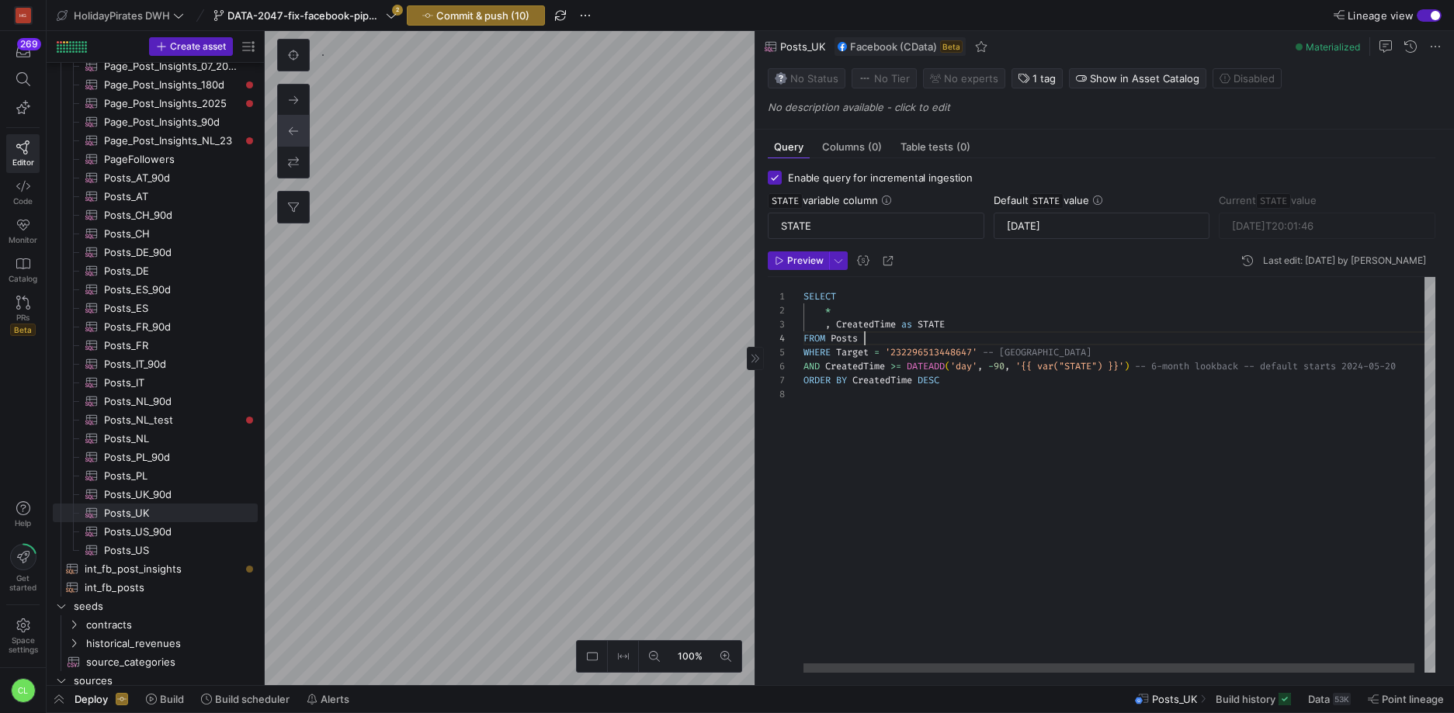
click at [1045, 345] on div "SELECT * , CreatedTime as STATE FROM Posts WHERE Target = '232296513448647' -- …" at bounding box center [1124, 475] width 642 height 396
click at [1039, 350] on div "SELECT * , CreatedTime as STATE FROM Posts WHERE Target = '232296513448647' -- …" at bounding box center [1124, 475] width 642 height 396
click at [1168, 387] on div "SELECT * , CreatedTime as STATE FROM Posts WHERE Target = '232296513448647' -- …" at bounding box center [1124, 475] width 642 height 396
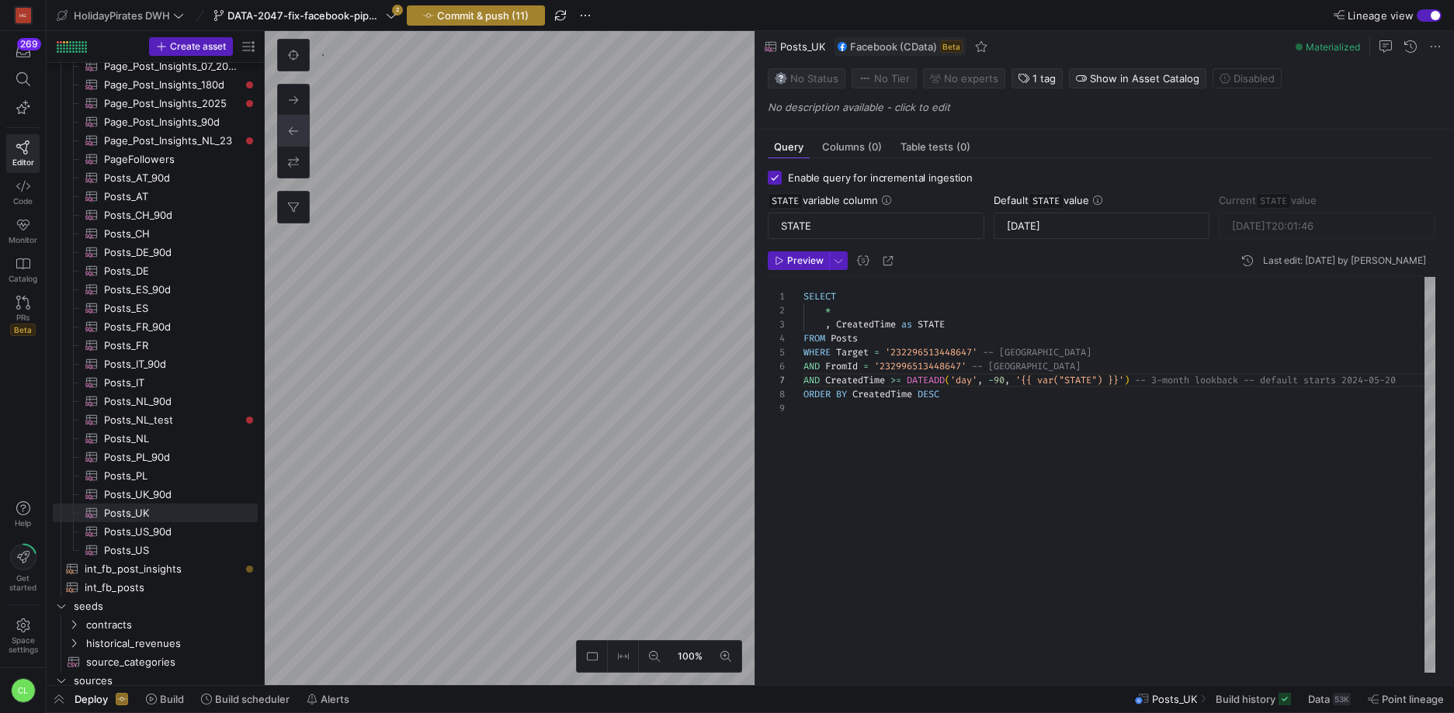
click at [515, 16] on span "Commit & push (11)" at bounding box center [483, 15] width 92 height 12
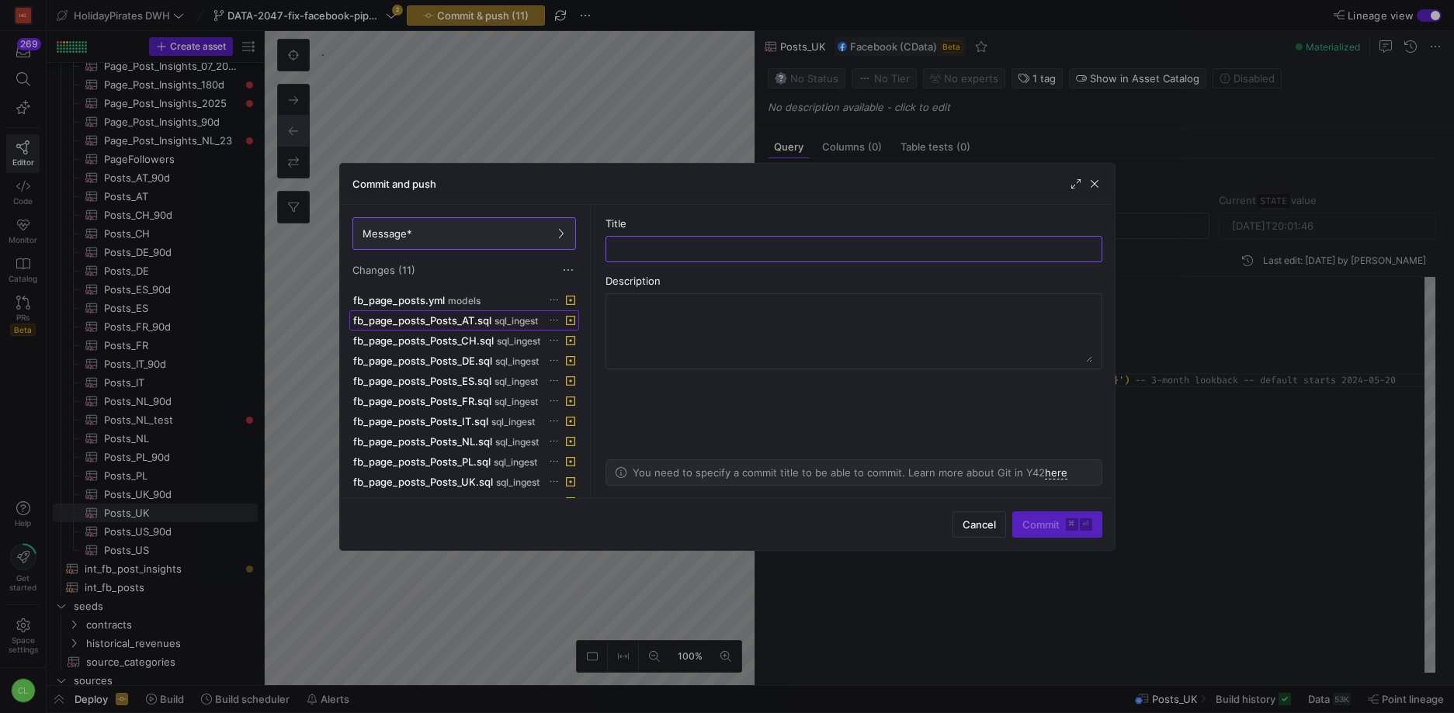
click at [504, 323] on span "sql_ingest" at bounding box center [515, 321] width 43 height 11
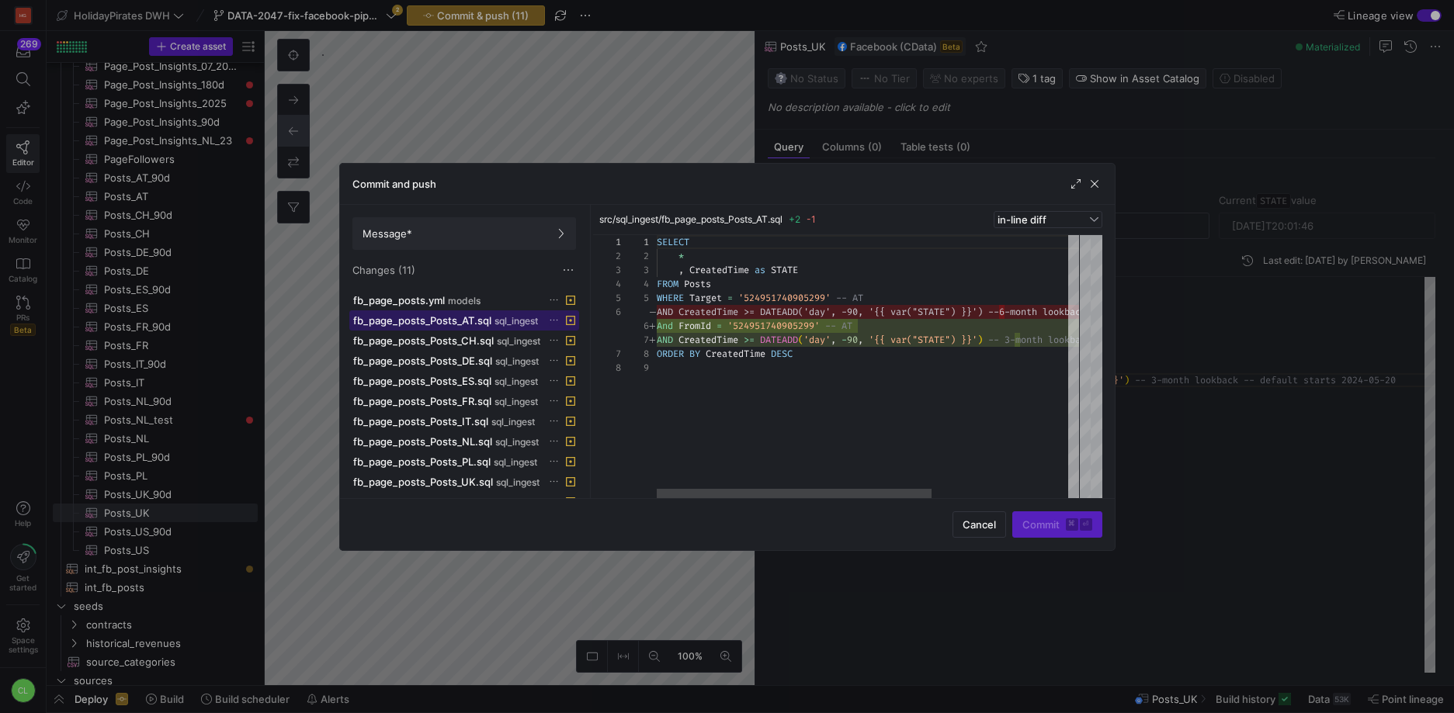
scroll to position [112, 0]
click at [485, 345] on span "fb_page_posts_Posts_CH.sql" at bounding box center [423, 341] width 141 height 12
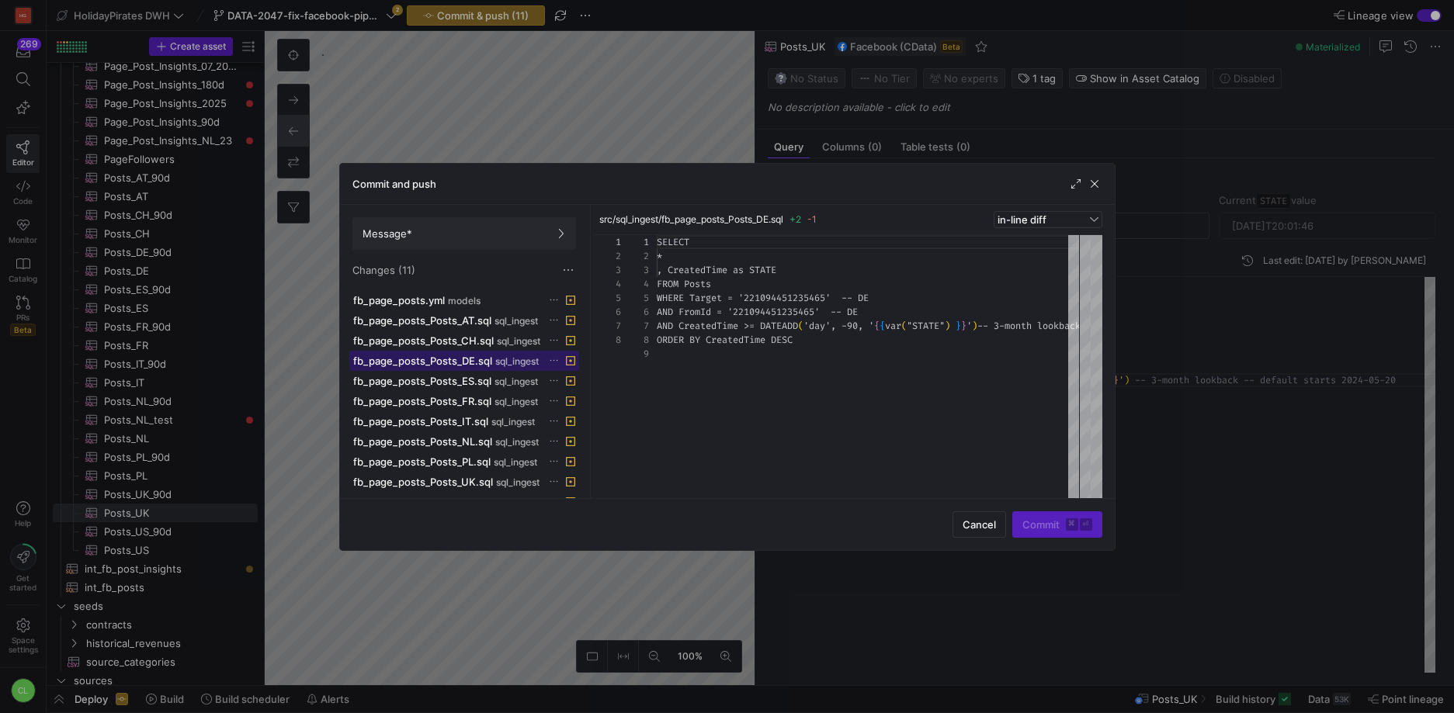
click at [477, 366] on span at bounding box center [464, 361] width 228 height 19
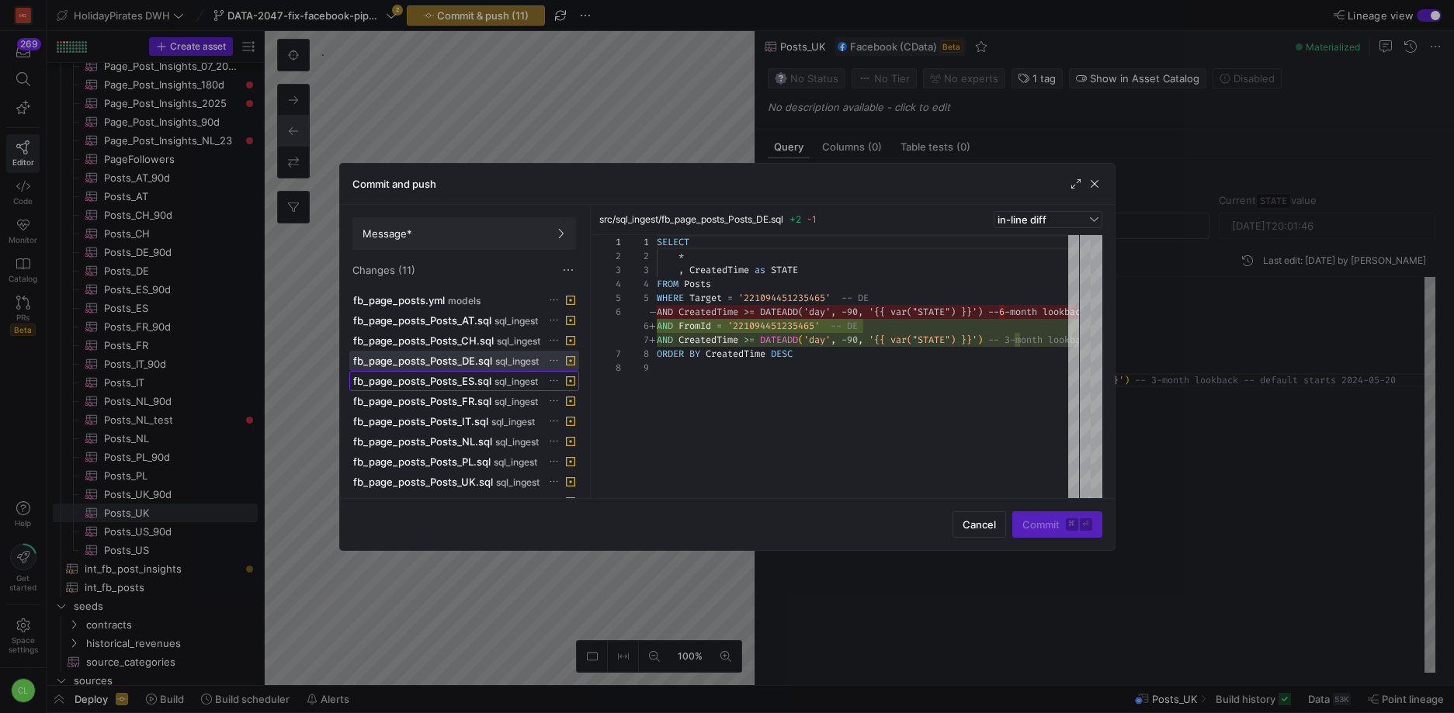
click at [470, 382] on span "fb_page_posts_Posts_ES.sql" at bounding box center [422, 381] width 138 height 12
click at [467, 408] on span at bounding box center [464, 401] width 228 height 19
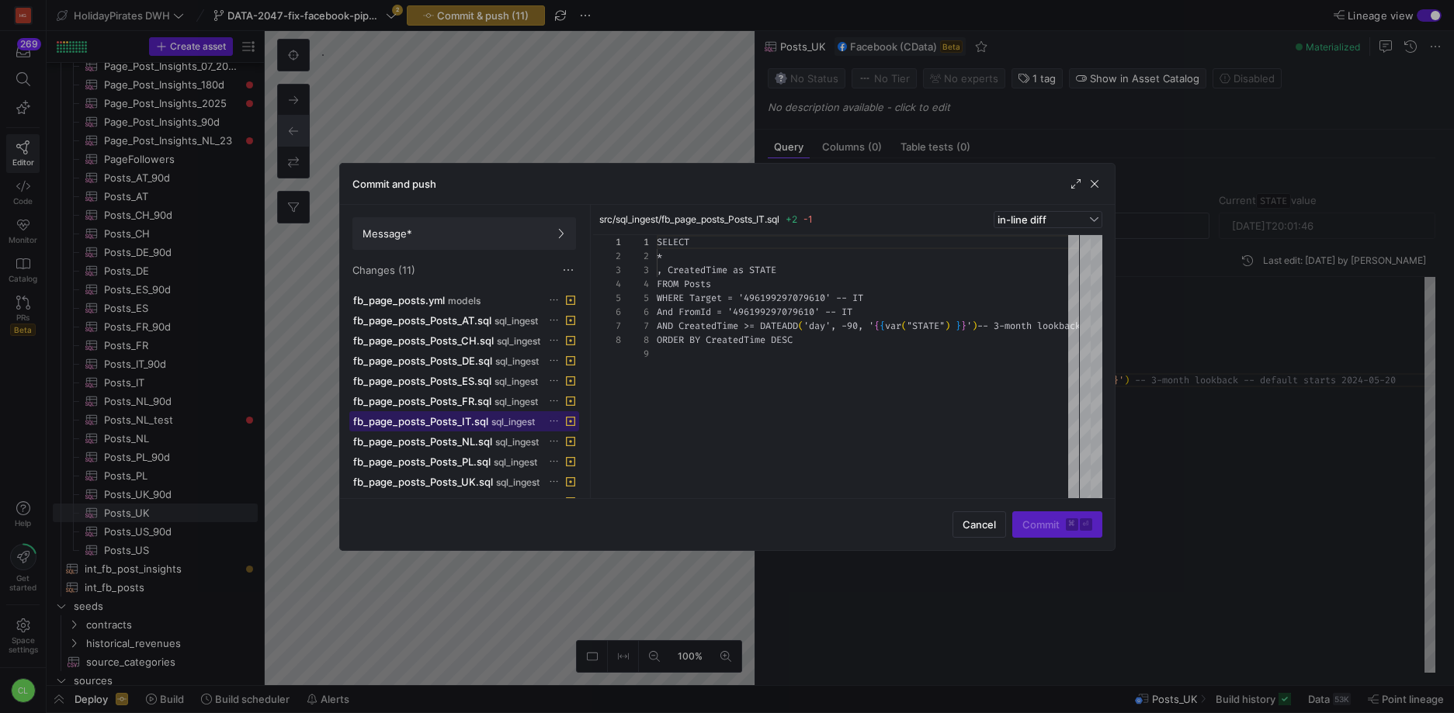
click at [468, 422] on span "fb_page_posts_Posts_IT.sql" at bounding box center [420, 421] width 135 height 12
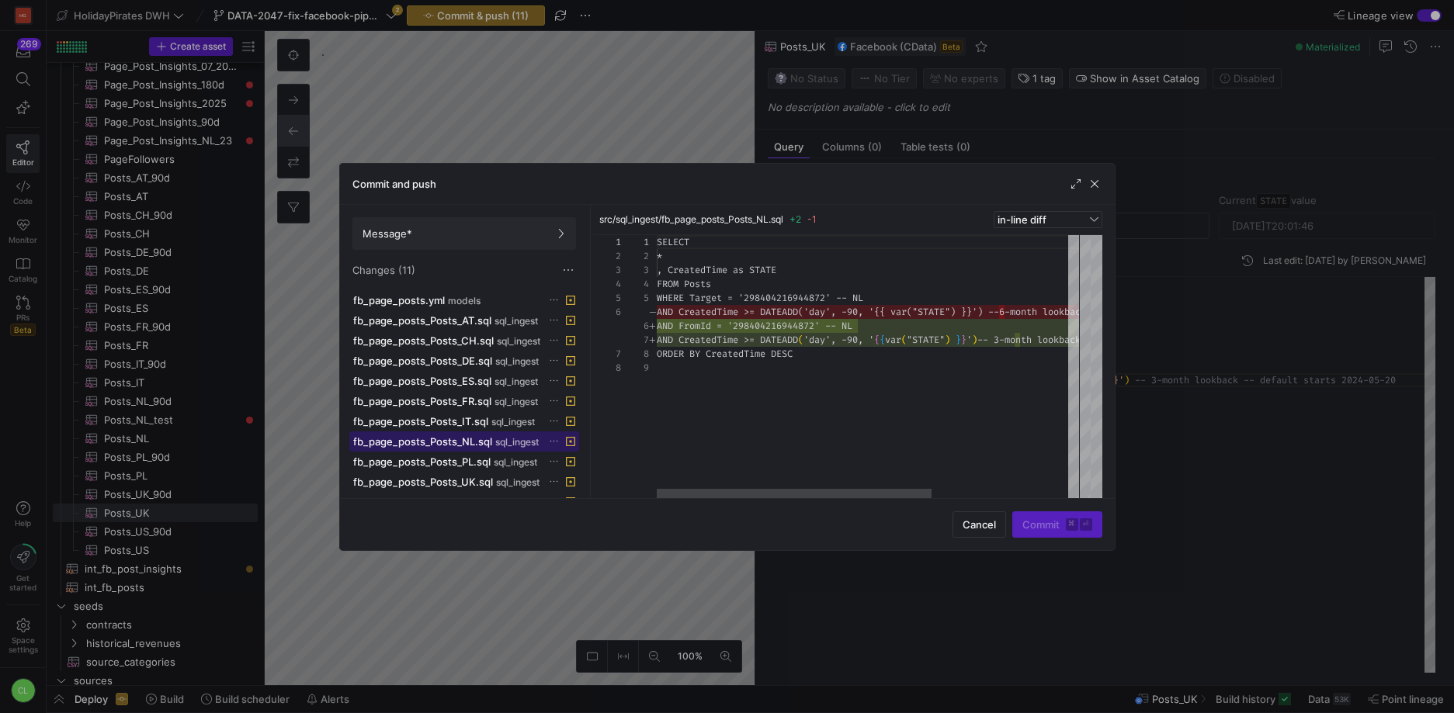
click at [477, 445] on span "fb_page_posts_Posts_NL.sql" at bounding box center [422, 441] width 139 height 12
click at [480, 461] on span "fb_page_posts_Posts_PL.sql" at bounding box center [421, 462] width 137 height 12
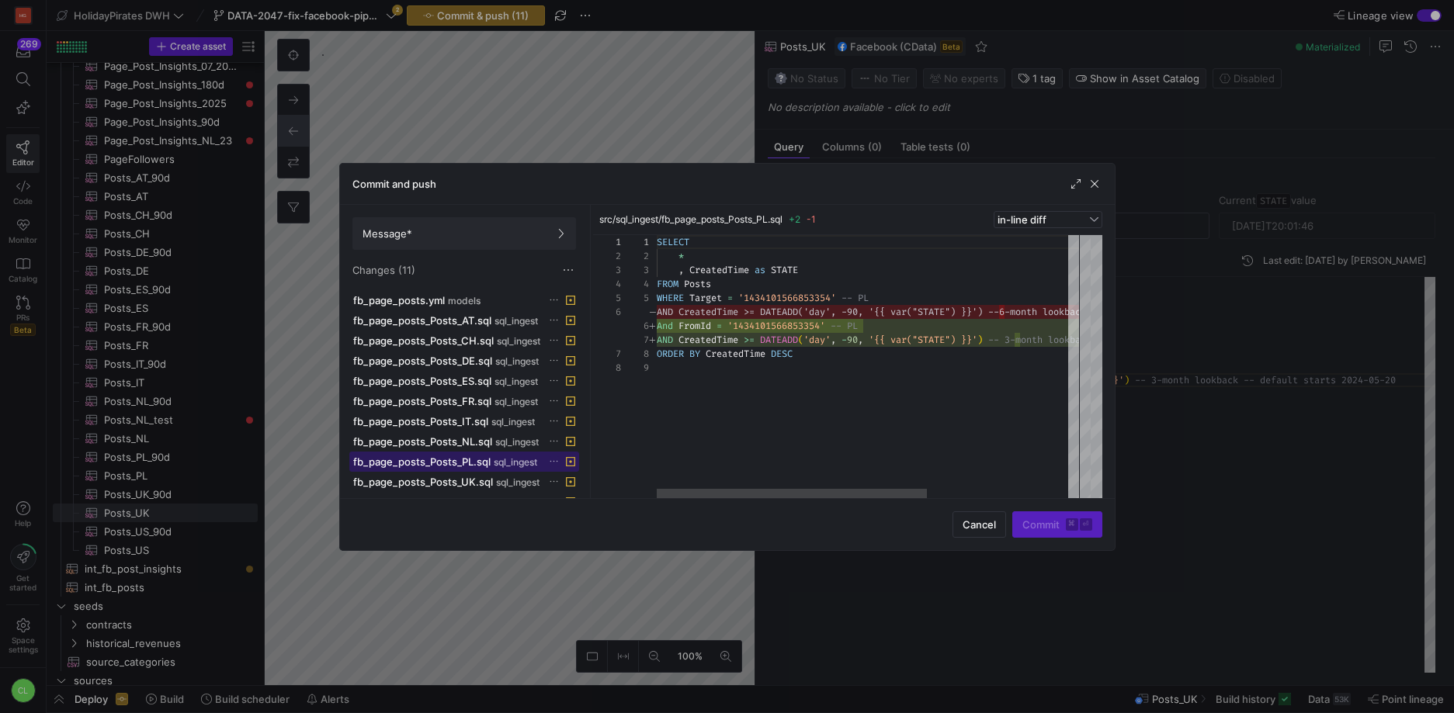
scroll to position [20, 0]
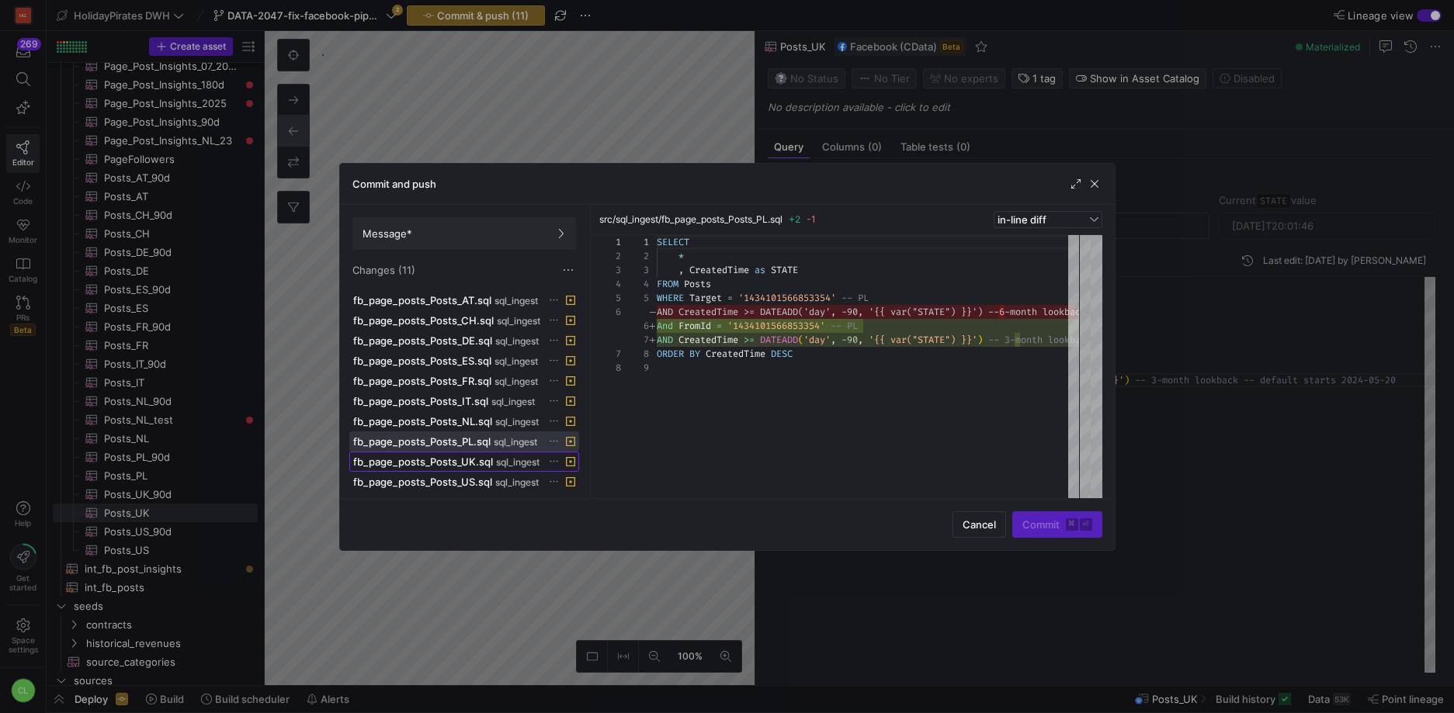
click at [474, 462] on span "fb_page_posts_Posts_UK.sql" at bounding box center [423, 462] width 140 height 12
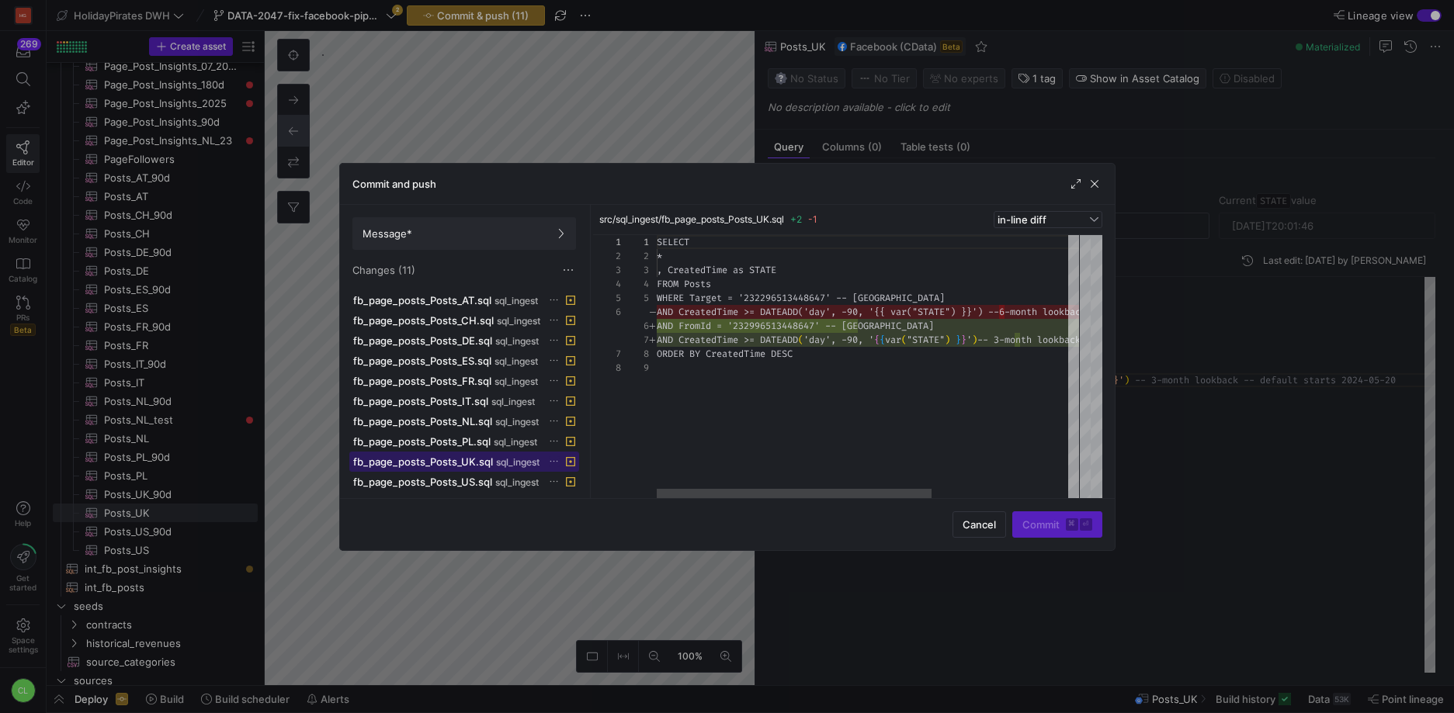
scroll to position [112, 0]
click at [475, 484] on span "fb_page_posts_Posts_US.sql" at bounding box center [422, 482] width 139 height 12
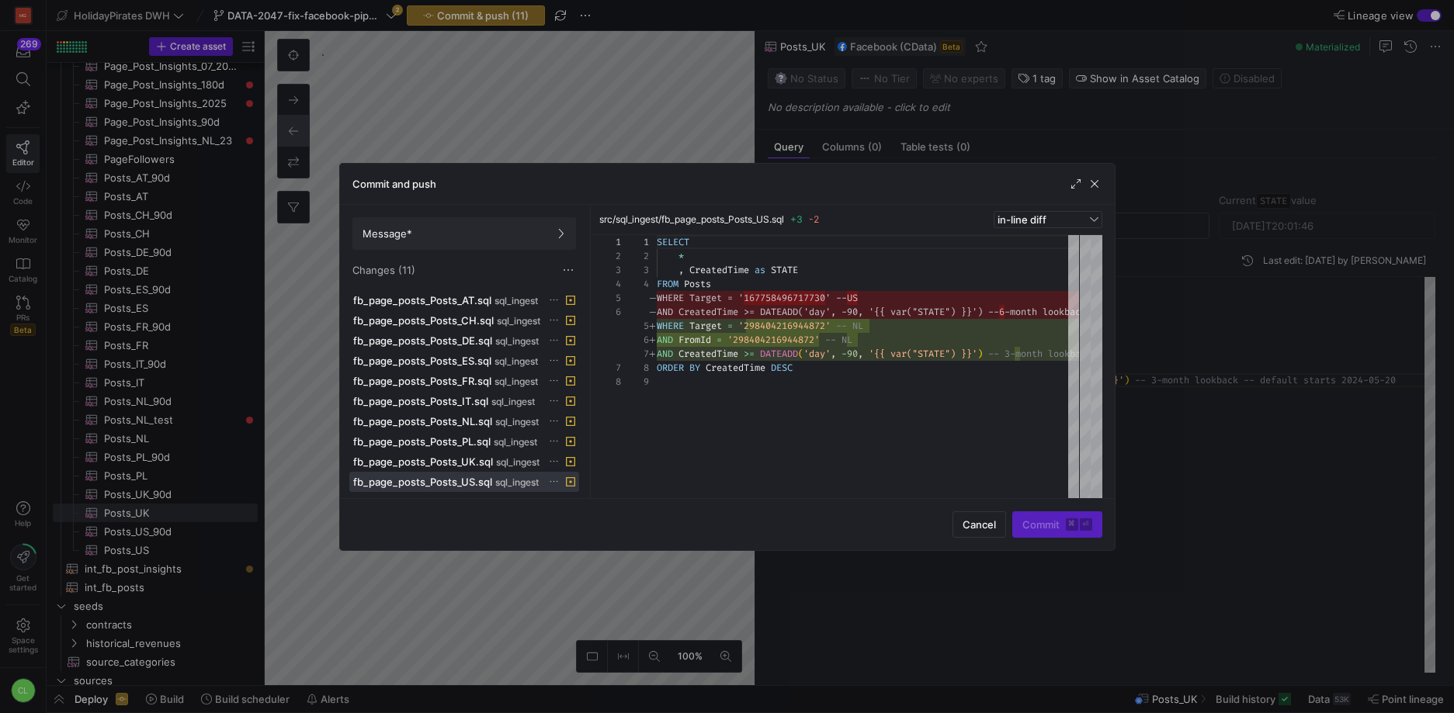
click at [555, 482] on icon at bounding box center [554, 482] width 10 height 10
click at [624, 529] on span "Discard" at bounding box center [613, 526] width 108 height 12
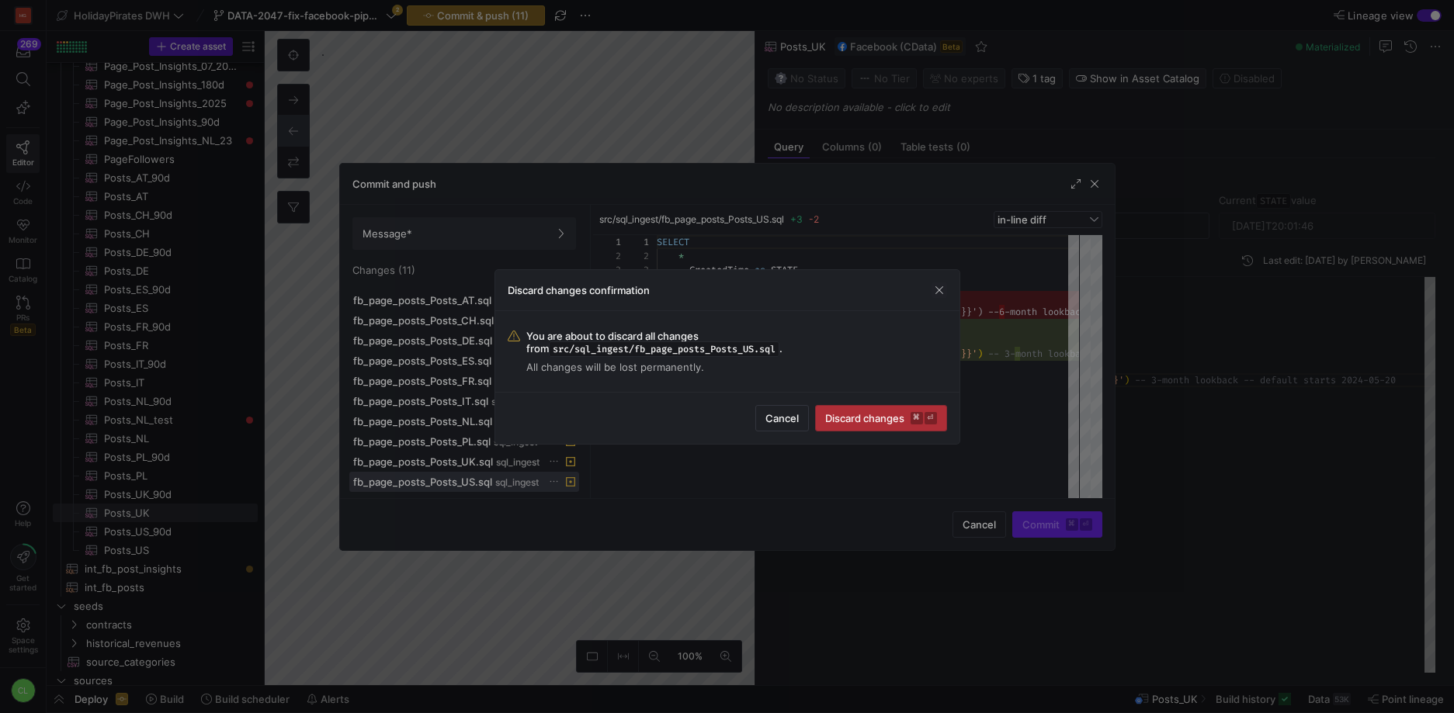
click at [872, 417] on span "Discard changes ⌘ ⏎" at bounding box center [881, 418] width 112 height 12
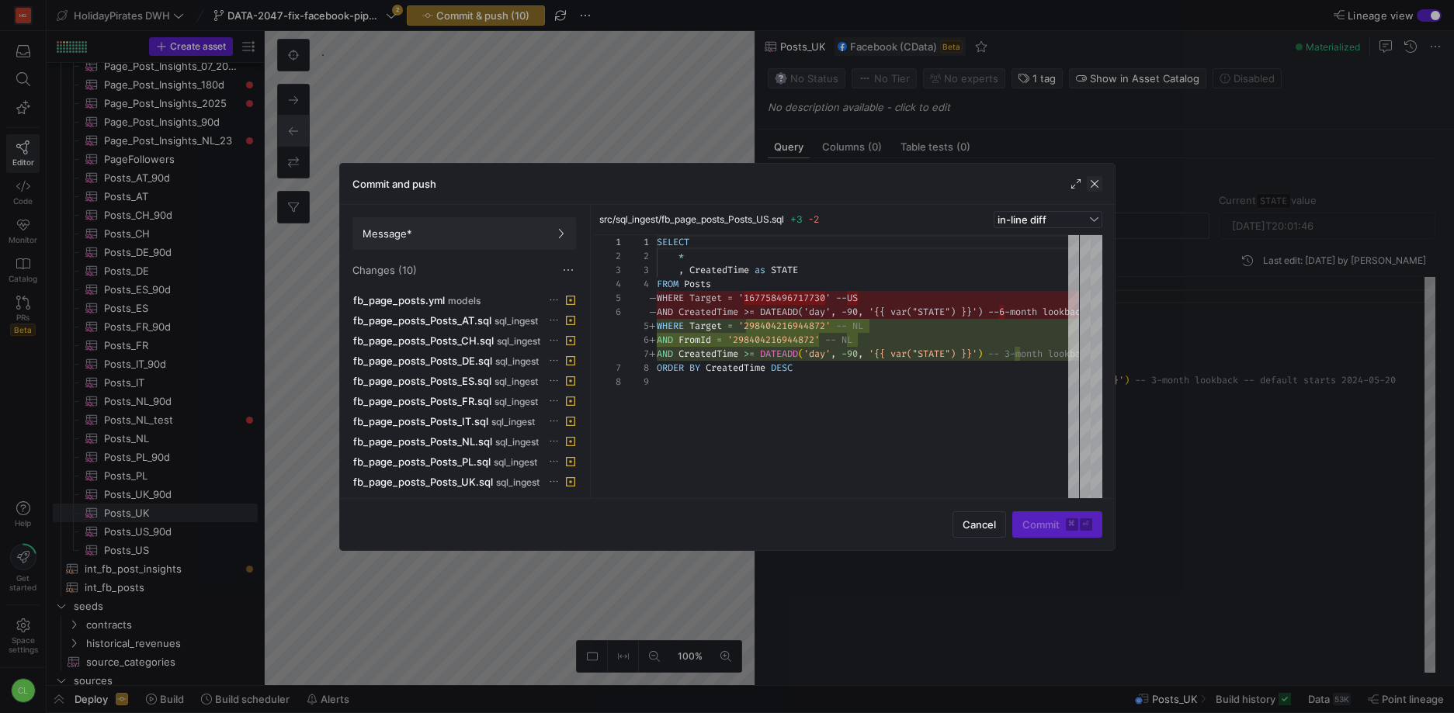
click at [1098, 181] on span "button" at bounding box center [1095, 184] width 16 height 16
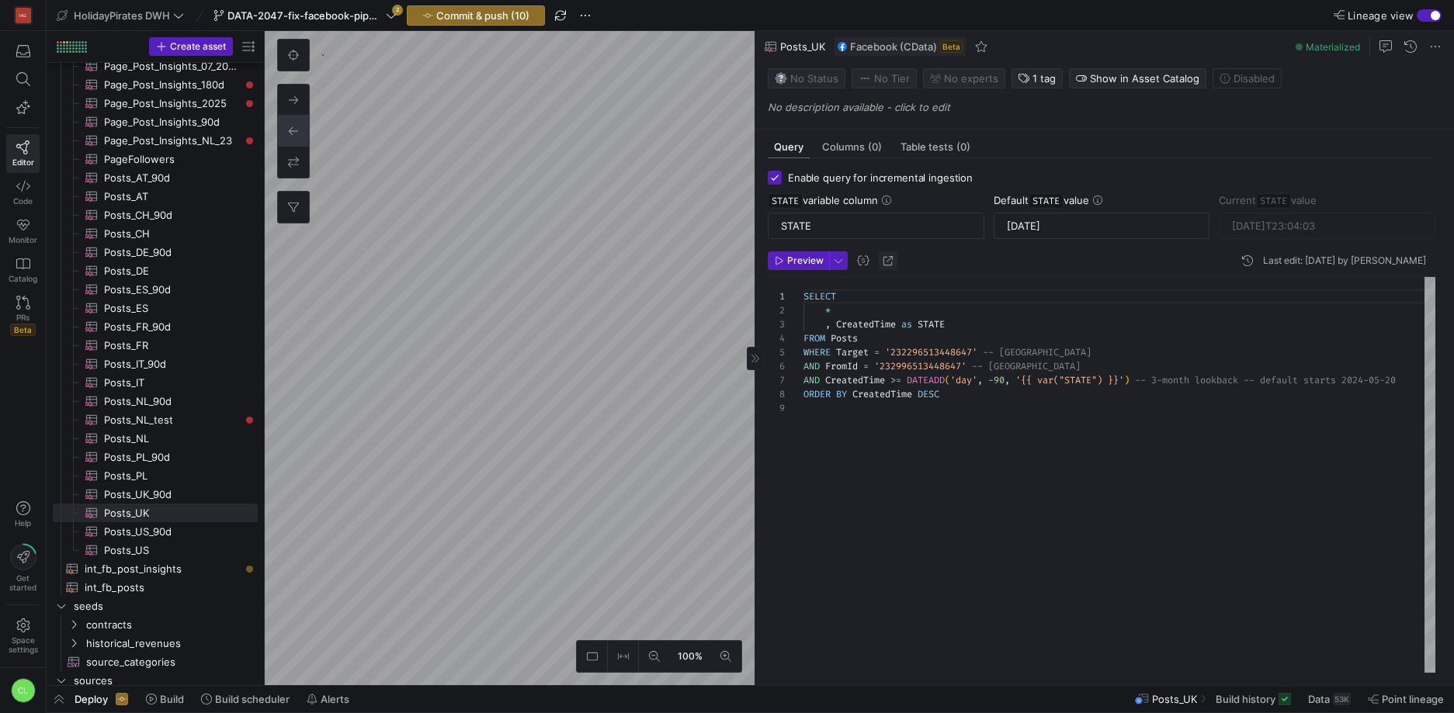
scroll to position [98, 0]
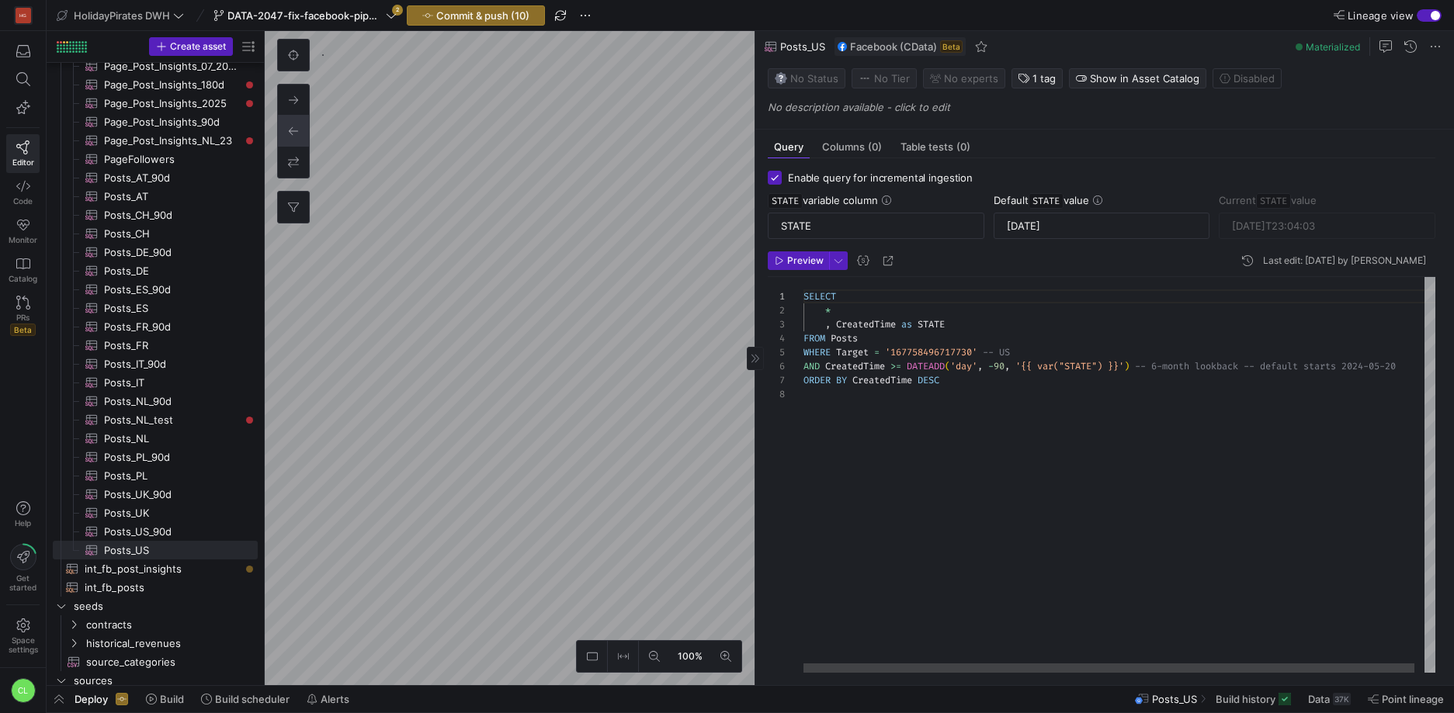
click at [1028, 353] on div "SELECT * , CreatedTime as STATE FROM Posts WHERE Target = '167758496717730' -- …" at bounding box center [1124, 475] width 642 height 396
click at [1168, 384] on div "SELECT * , CreatedTime as STATE FROM Posts WHERE Target = '167758496717730' -- …" at bounding box center [1124, 475] width 642 height 396
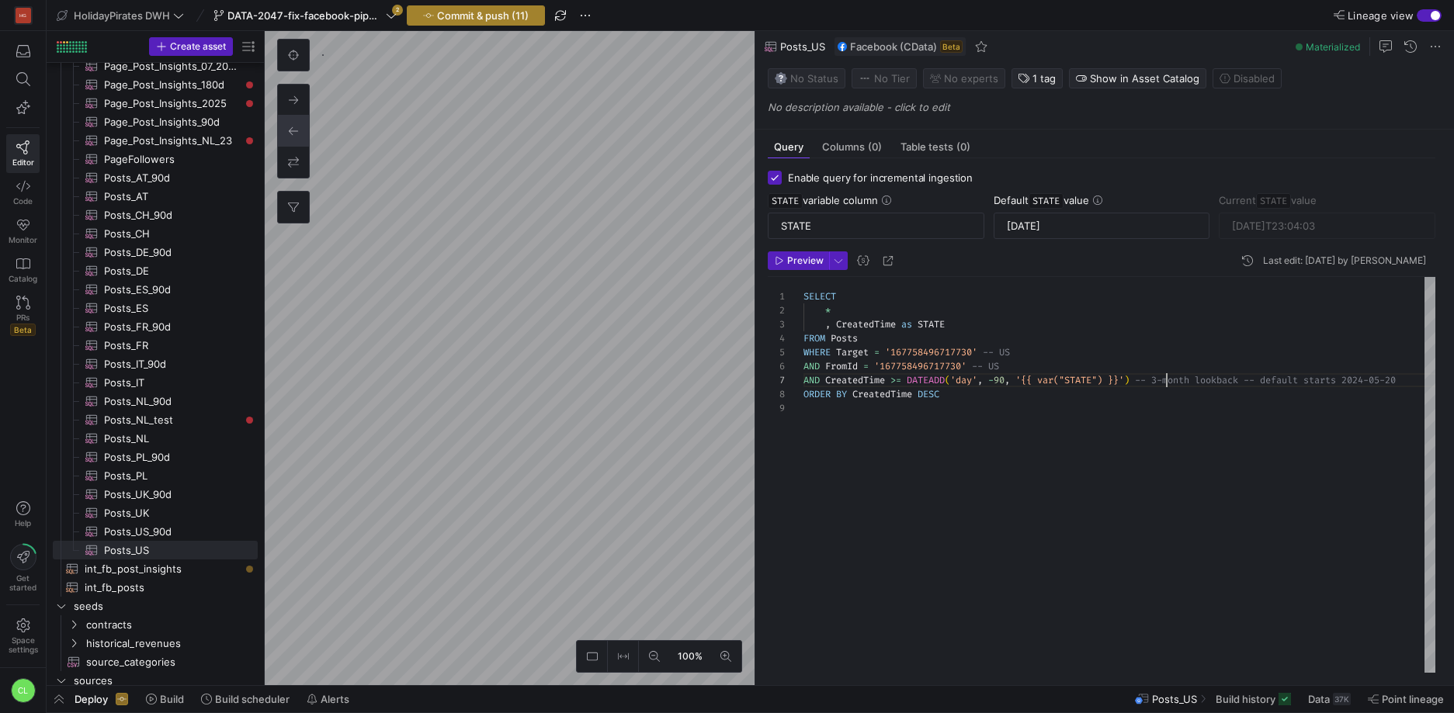
click at [477, 13] on span "Commit & push (11)" at bounding box center [483, 15] width 92 height 12
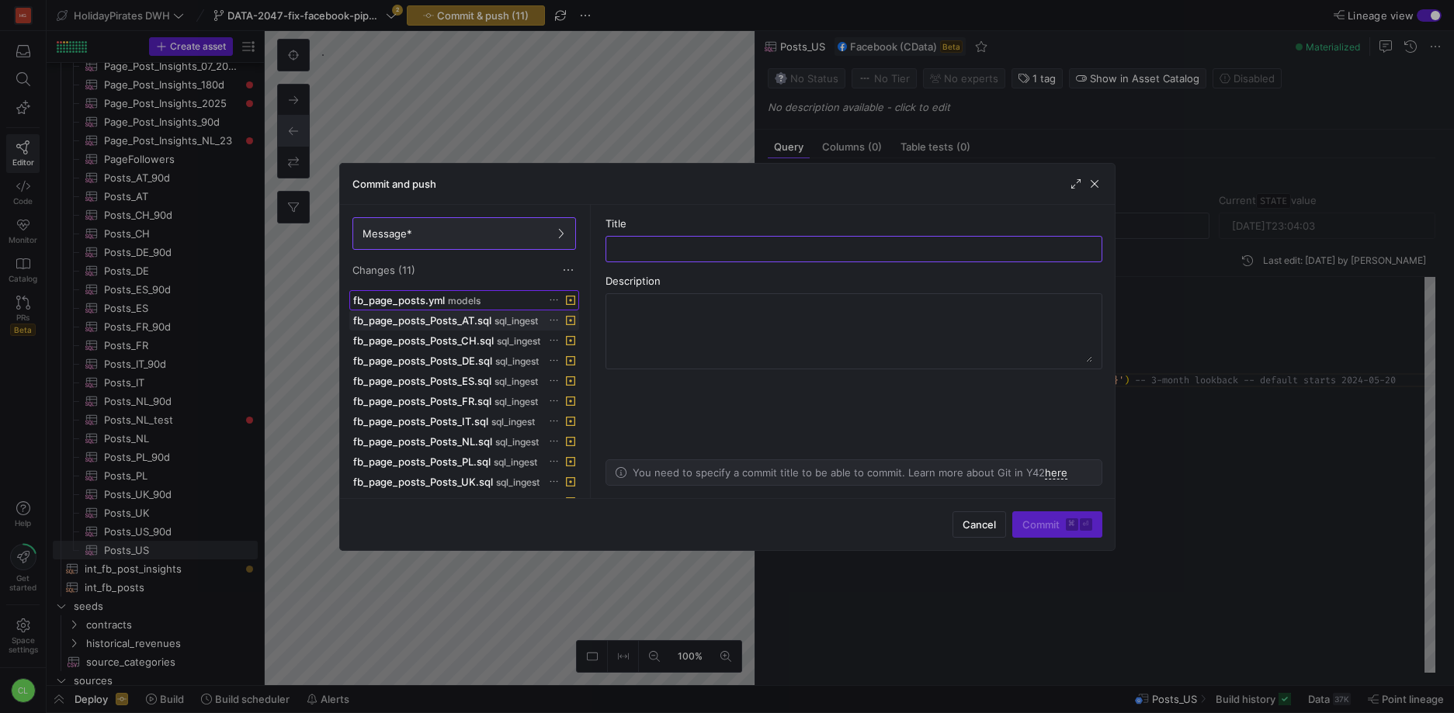
click at [466, 300] on span "models" at bounding box center [464, 301] width 33 height 11
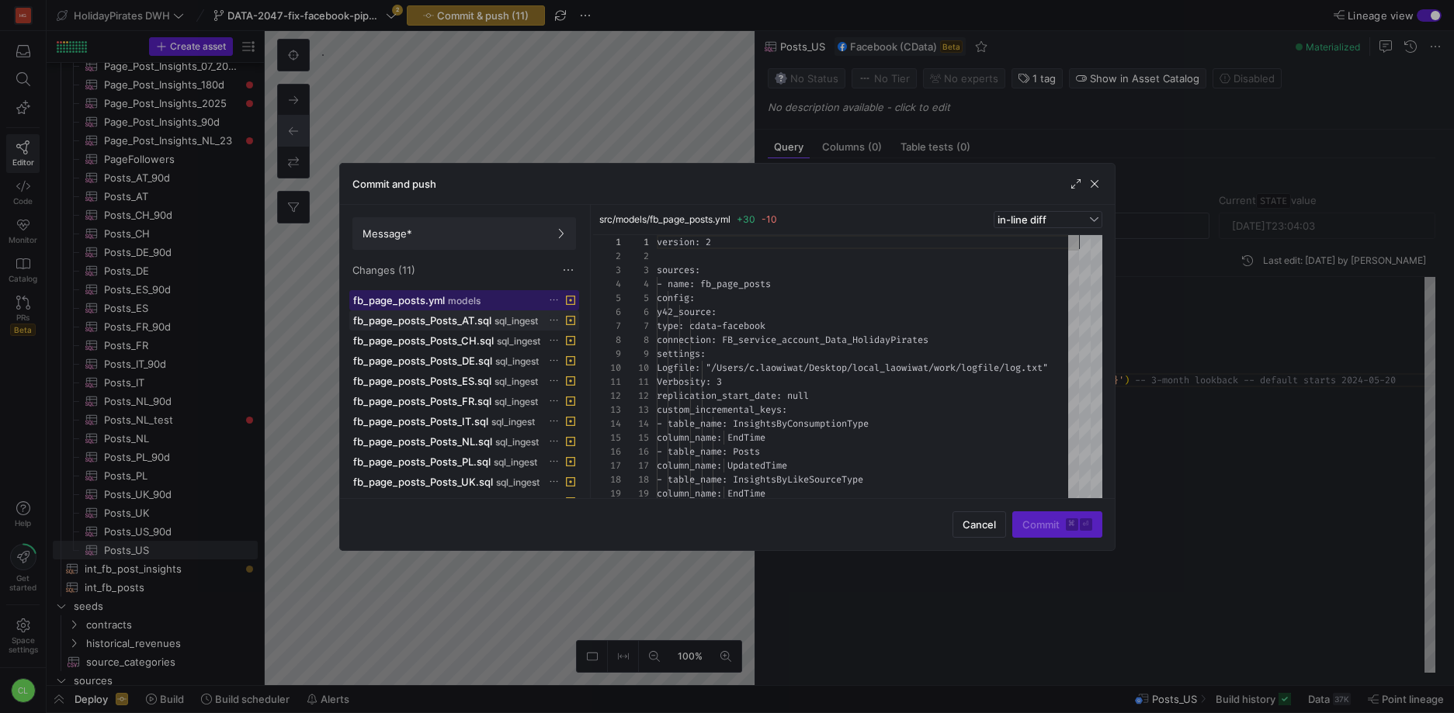
scroll to position [140, 0]
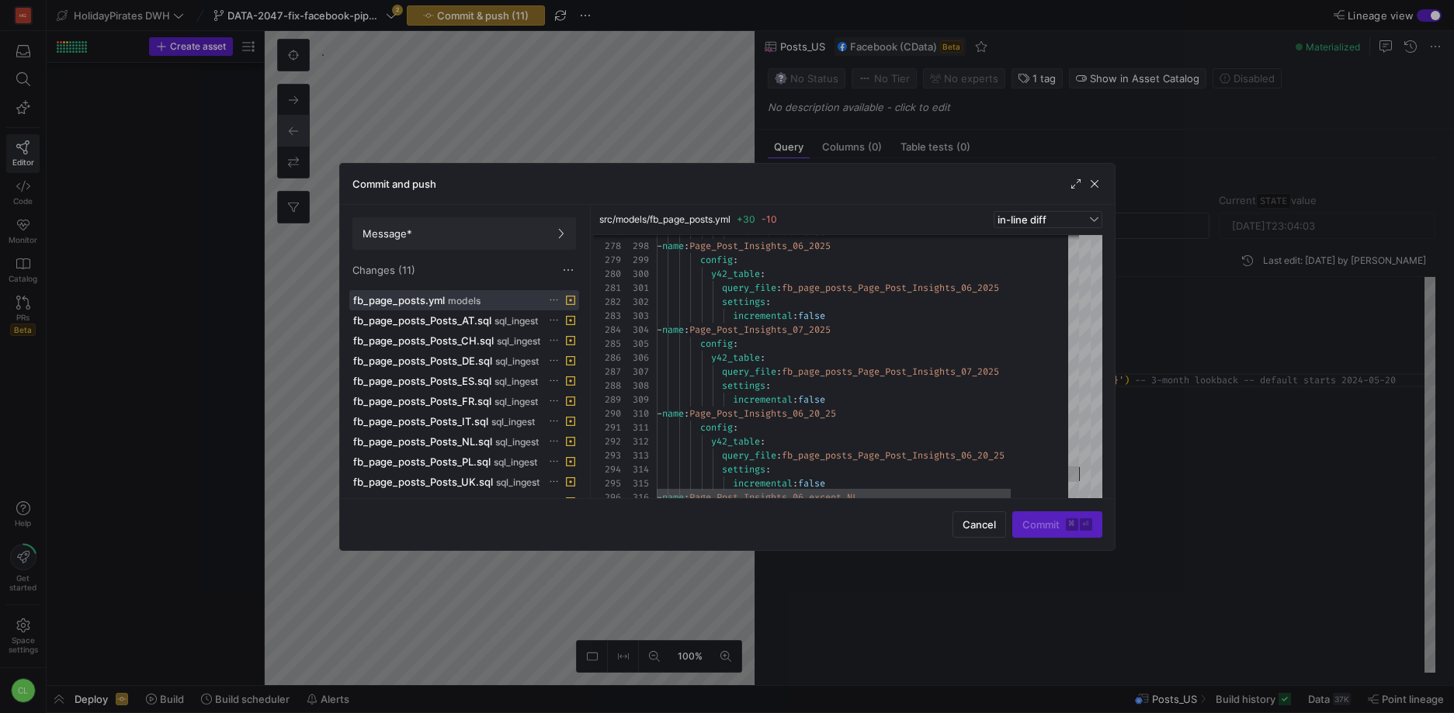
scroll to position [140, 0]
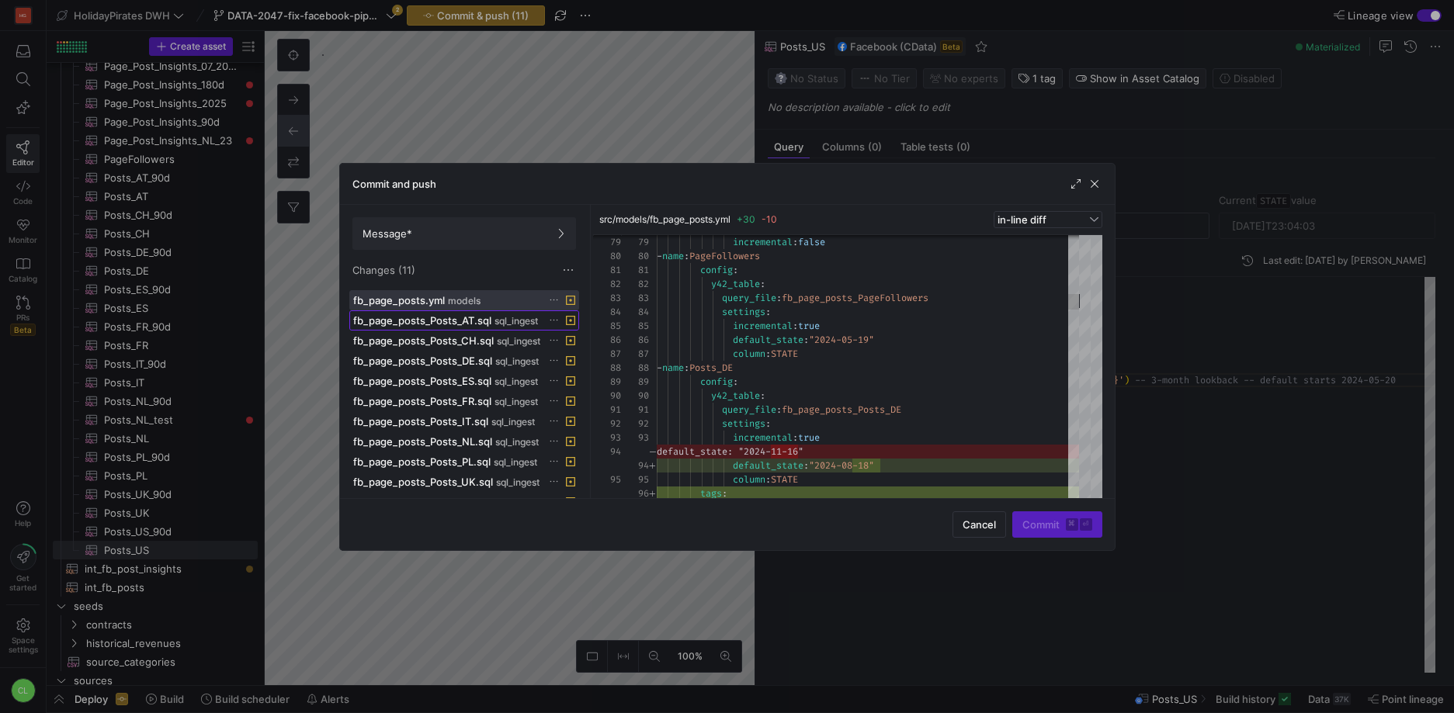
click at [405, 326] on span at bounding box center [464, 320] width 228 height 19
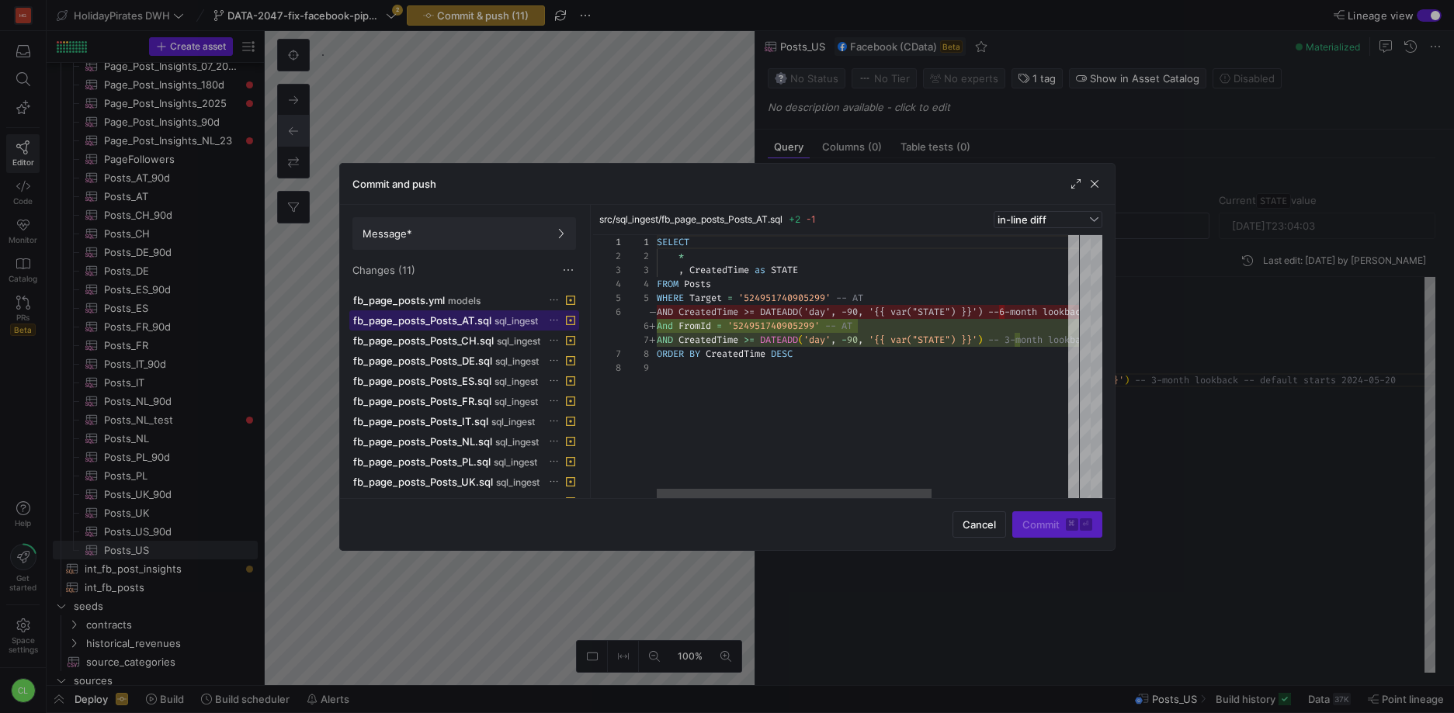
scroll to position [112, 0]
click at [442, 344] on span "fb_page_posts_Posts_CH.sql" at bounding box center [423, 341] width 141 height 12
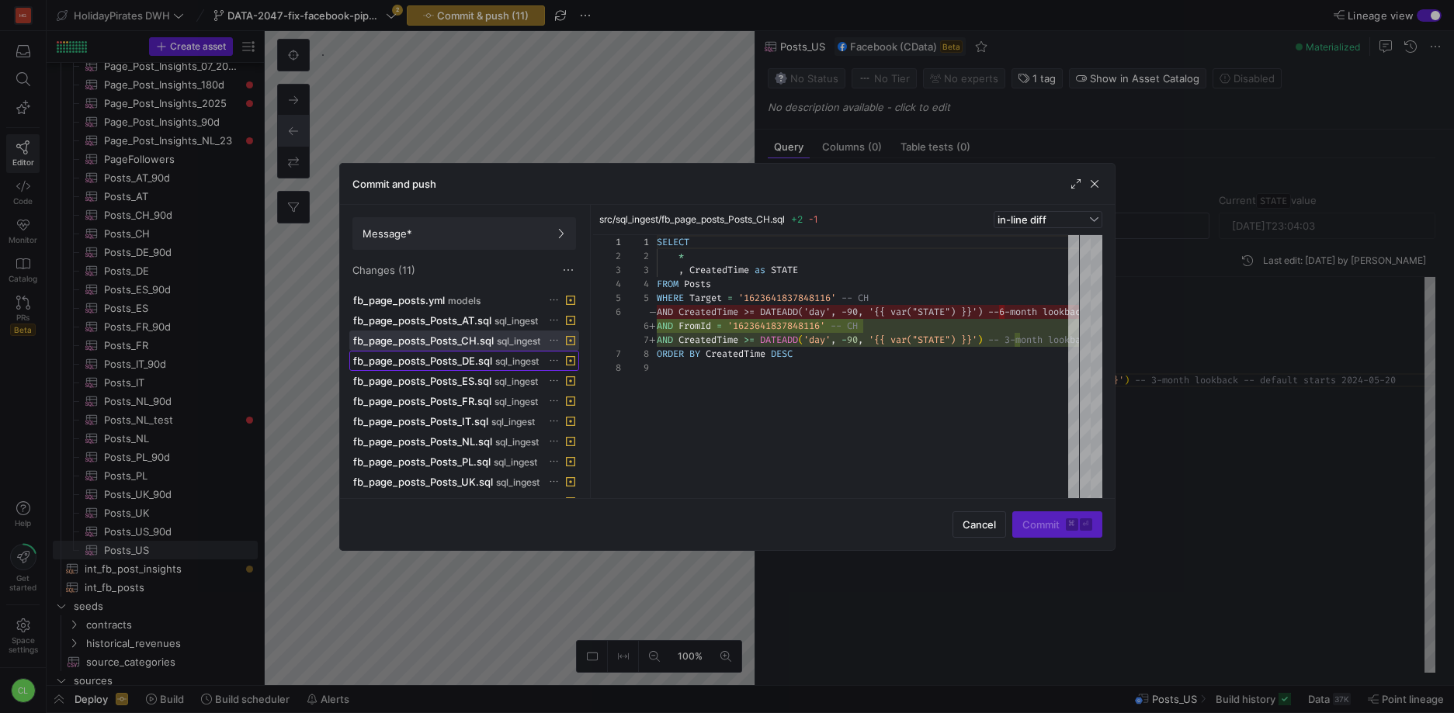
click at [447, 359] on span "fb_page_posts_Posts_DE.sql" at bounding box center [422, 361] width 139 height 12
click at [458, 384] on span "fb_page_posts_Posts_ES.sql" at bounding box center [422, 381] width 138 height 12
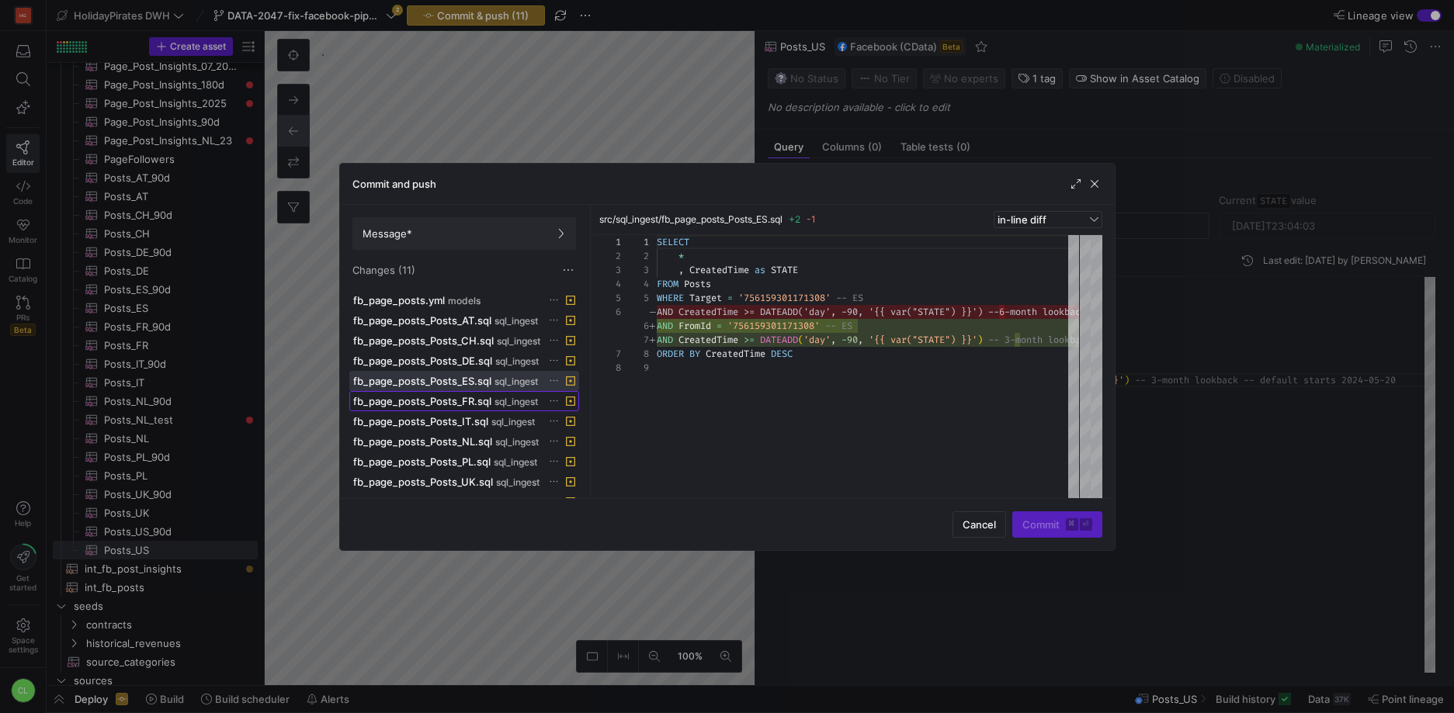
click at [453, 408] on span at bounding box center [464, 401] width 228 height 19
click at [444, 427] on span "fb_page_posts_Posts_IT.sql" at bounding box center [420, 421] width 135 height 12
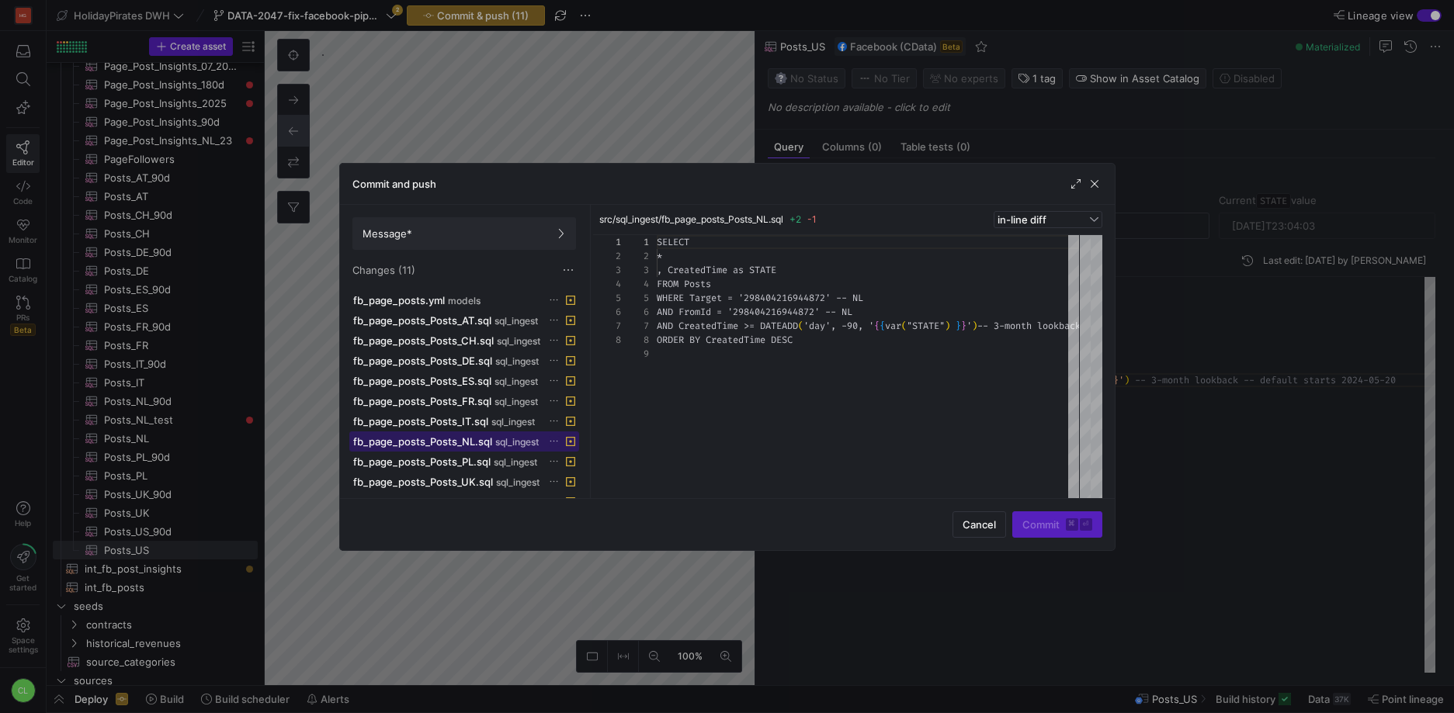
click at [440, 444] on span "fb_page_posts_Posts_NL.sql" at bounding box center [422, 441] width 139 height 12
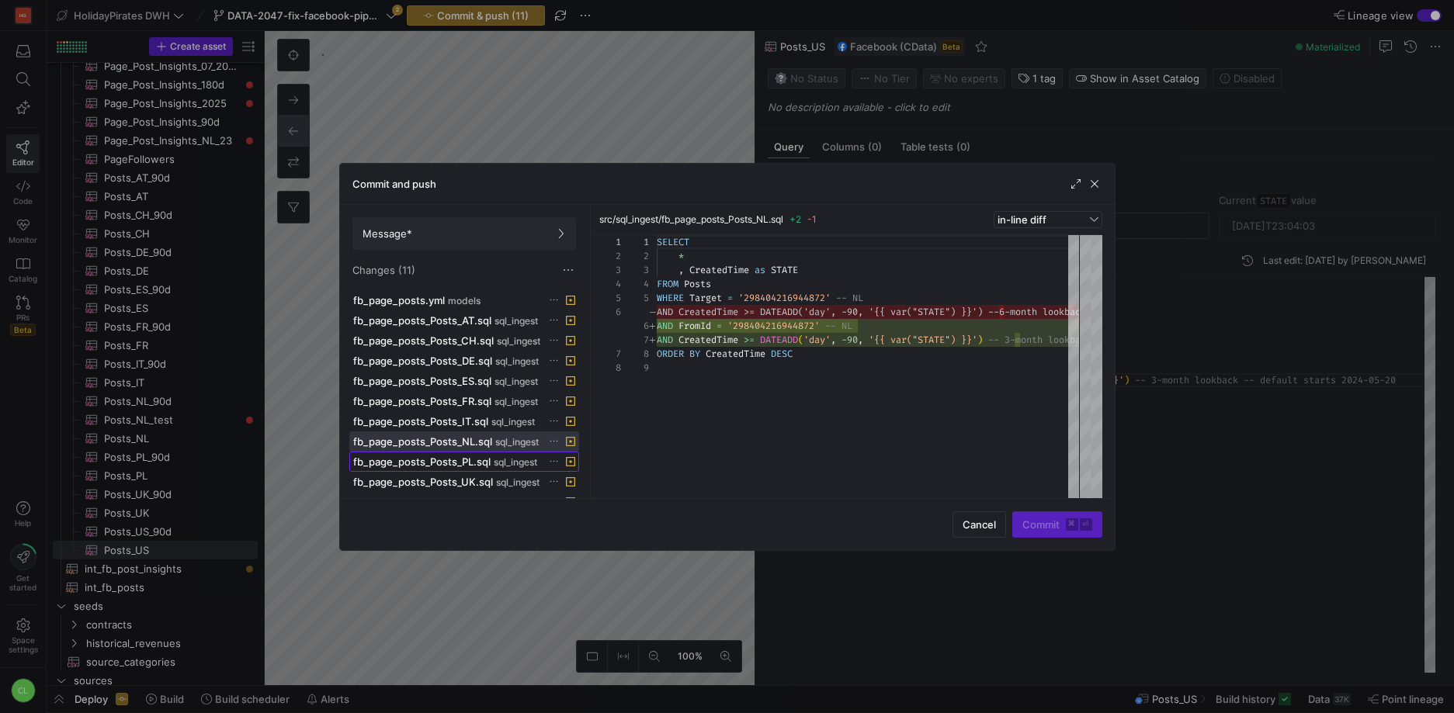
click at [440, 467] on span "fb_page_posts_Posts_PL.sql" at bounding box center [421, 462] width 137 height 12
click at [443, 484] on span "fb_page_posts_Posts_UK.sql" at bounding box center [423, 482] width 140 height 12
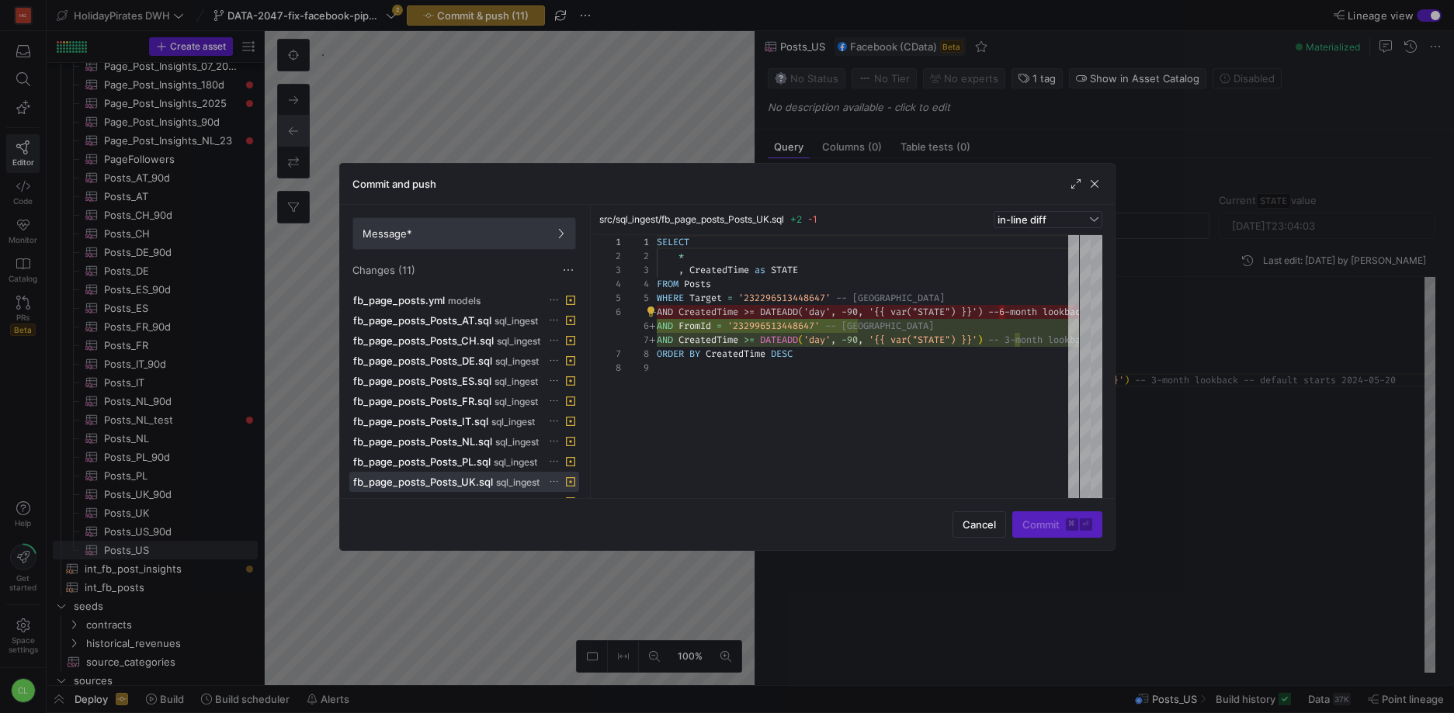
click at [508, 233] on span "Message*" at bounding box center [464, 233] width 203 height 12
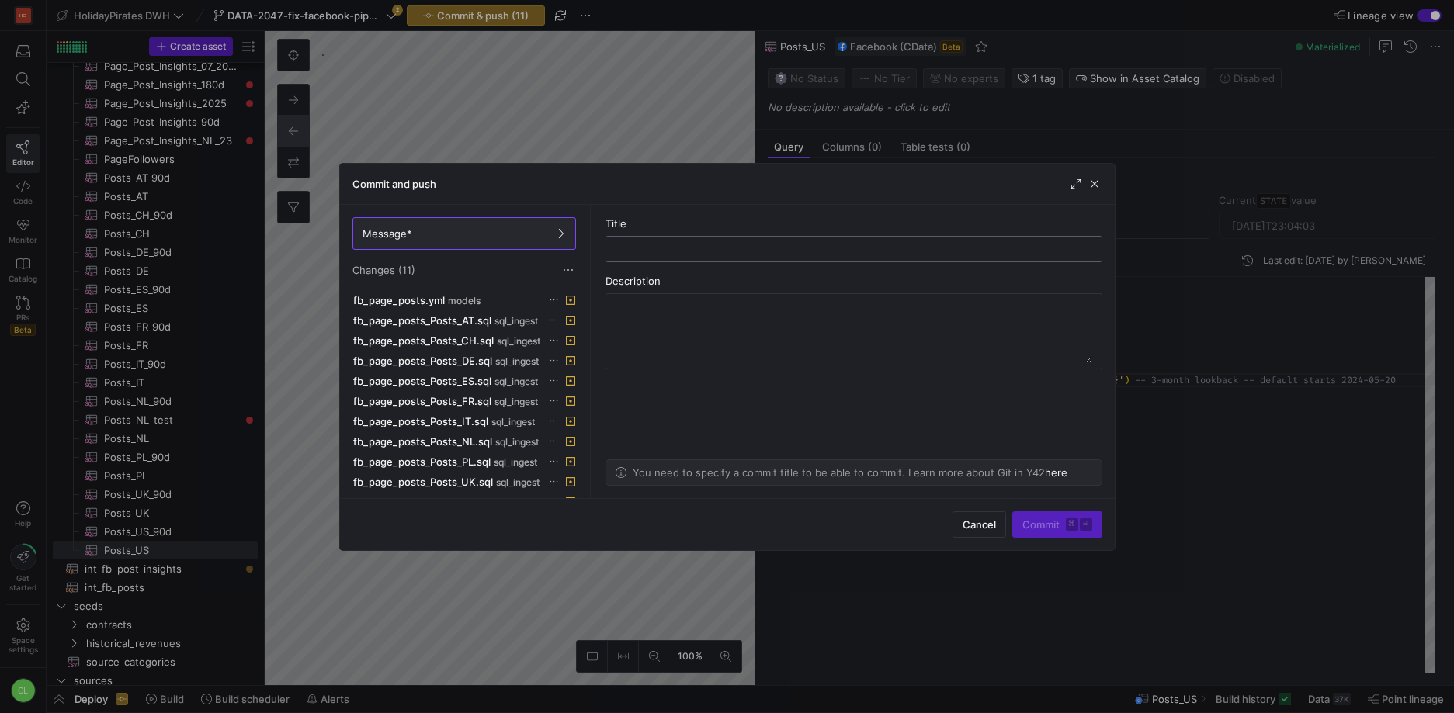
click at [729, 253] on input "text" at bounding box center [854, 249] width 470 height 12
click at [646, 250] on input "adjust post sources" at bounding box center [854, 249] width 470 height 12
type input "adjust fb post sources"
click at [1037, 520] on span "Commit ⌘ ⏎" at bounding box center [1057, 525] width 70 height 12
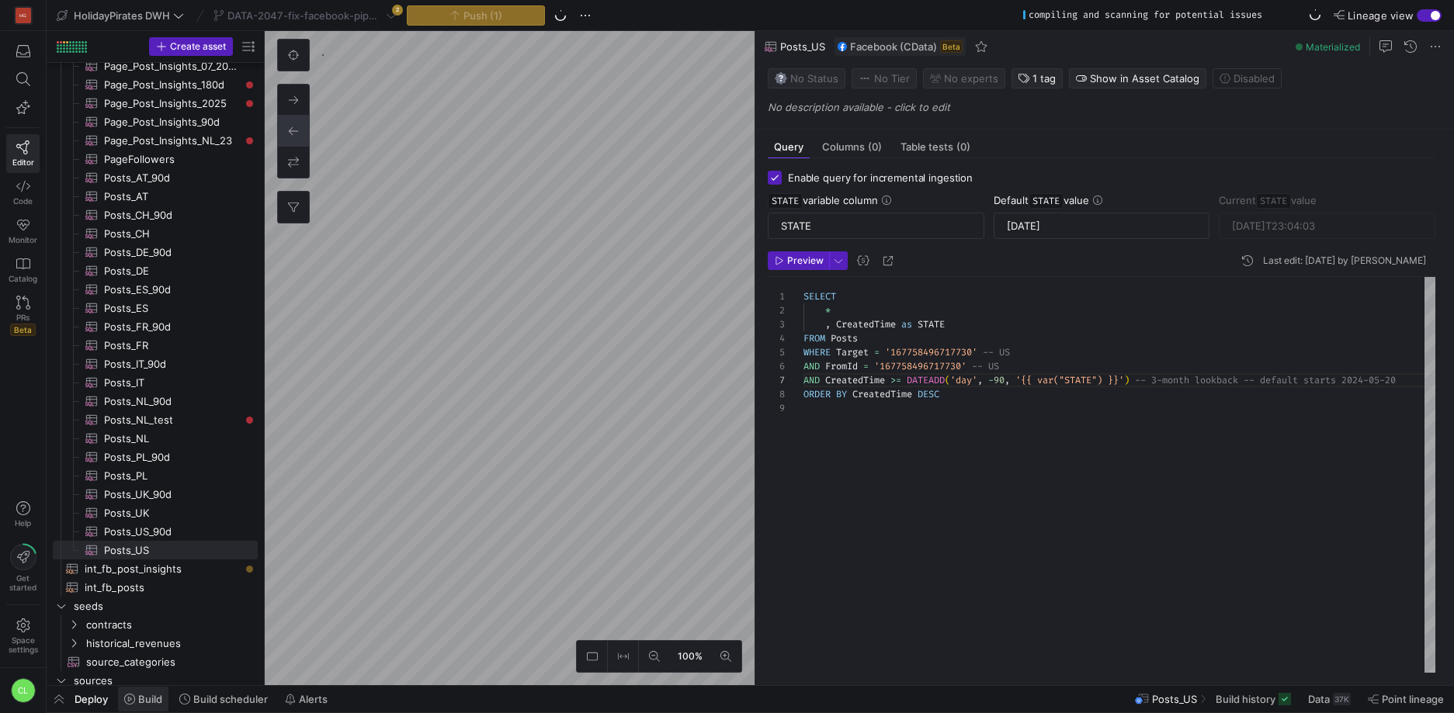
click at [141, 703] on span "Build" at bounding box center [150, 699] width 24 height 12
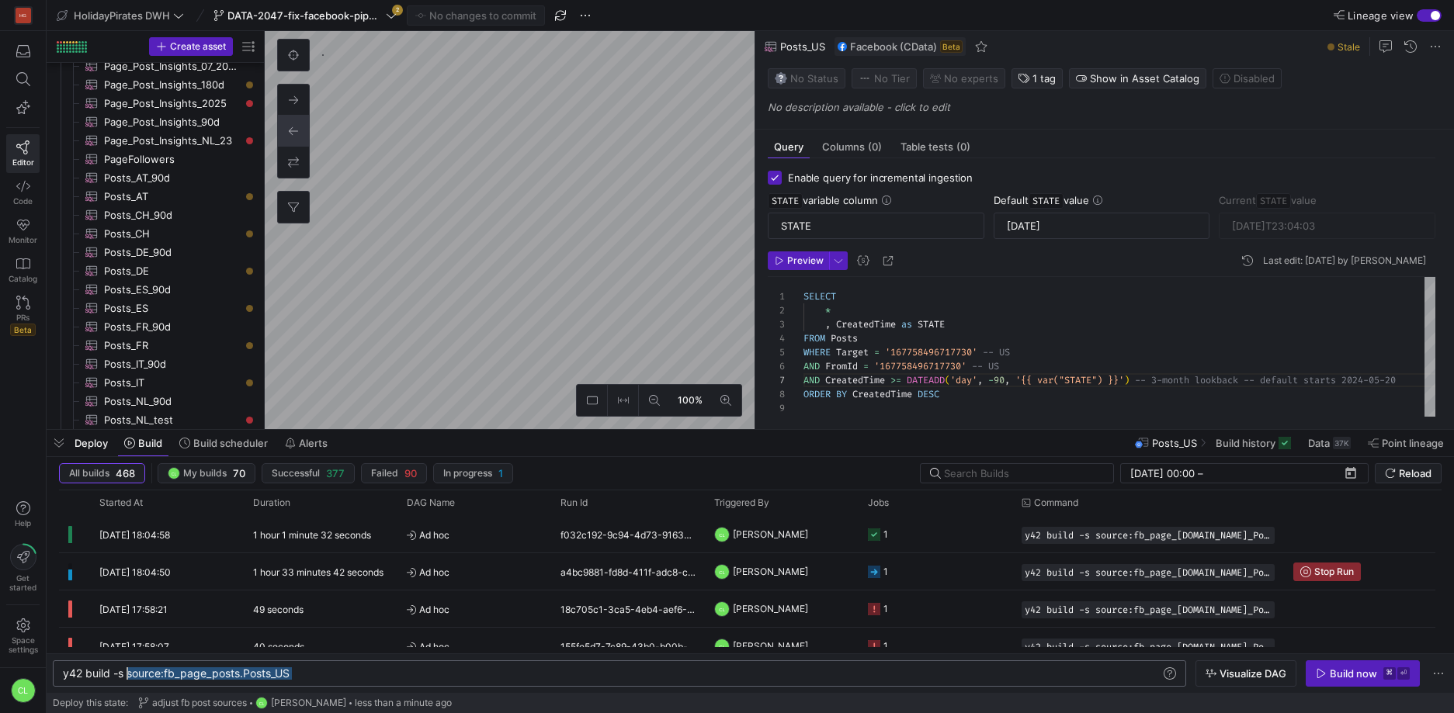
drag, startPoint x: 324, startPoint y: 675, endPoint x: 127, endPoint y: 668, distance: 196.5
click at [127, 668] on div "y42 build -s source:fb_page_posts.Posts_US" at bounding box center [612, 674] width 1098 height 12
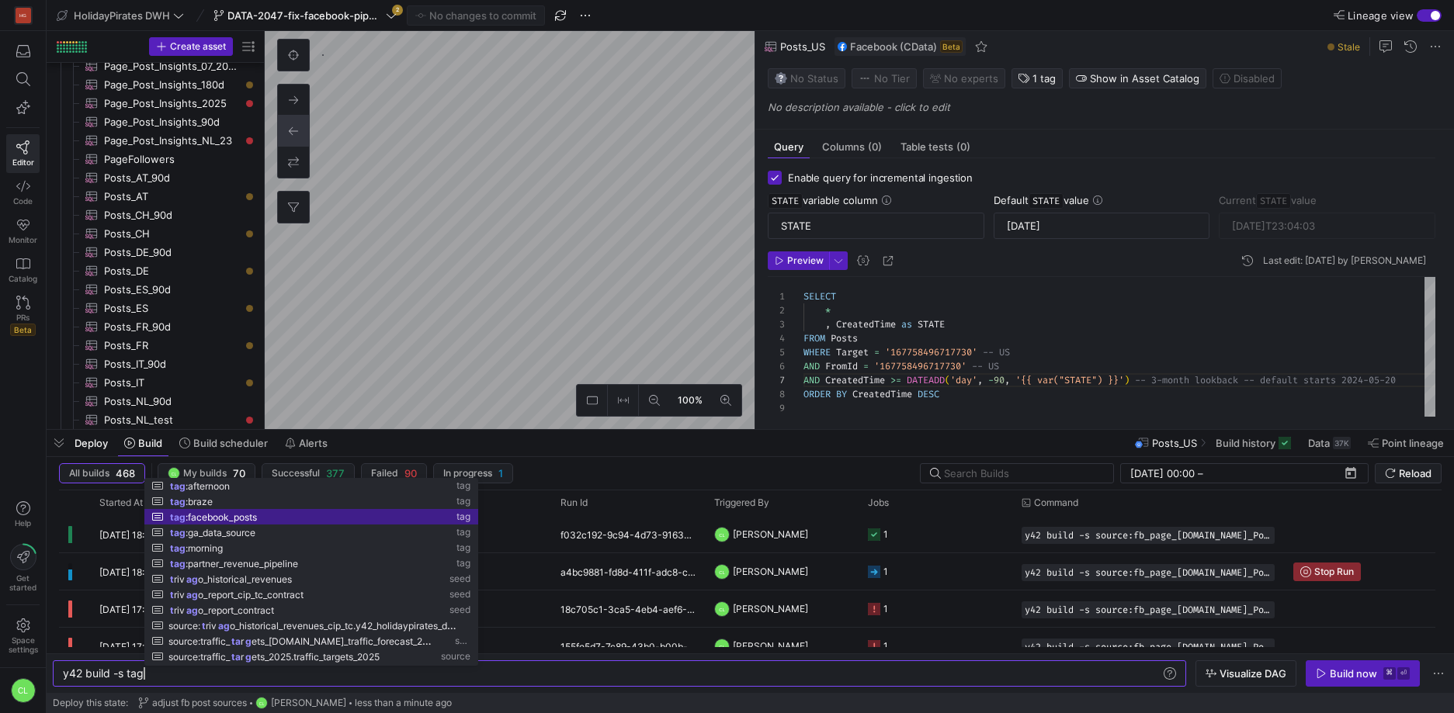
scroll to position [0, 165]
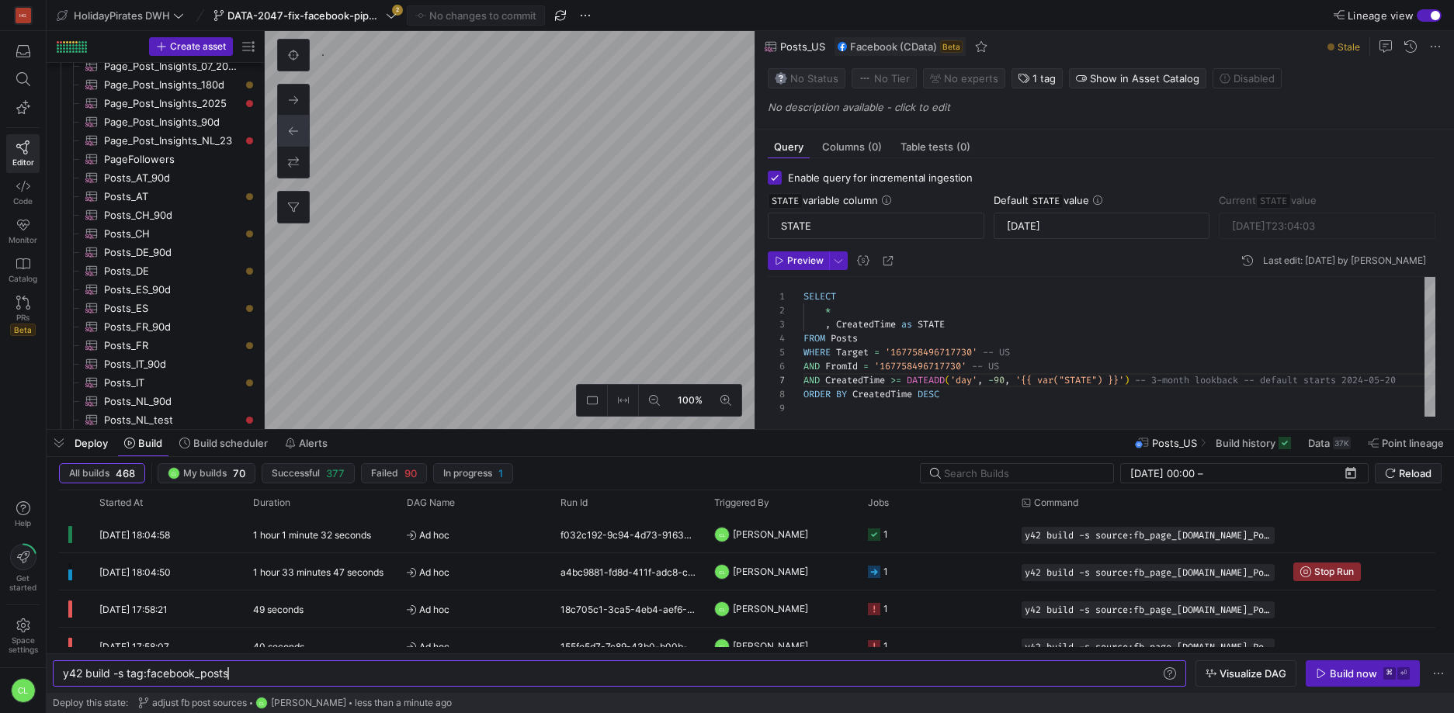
click at [1249, 689] on y42-orchestration-inline-build "y42 build -s tag:facebook_posts y42 build -s tag:facebook_posts Visualize DAG B…" at bounding box center [750, 674] width 1407 height 40
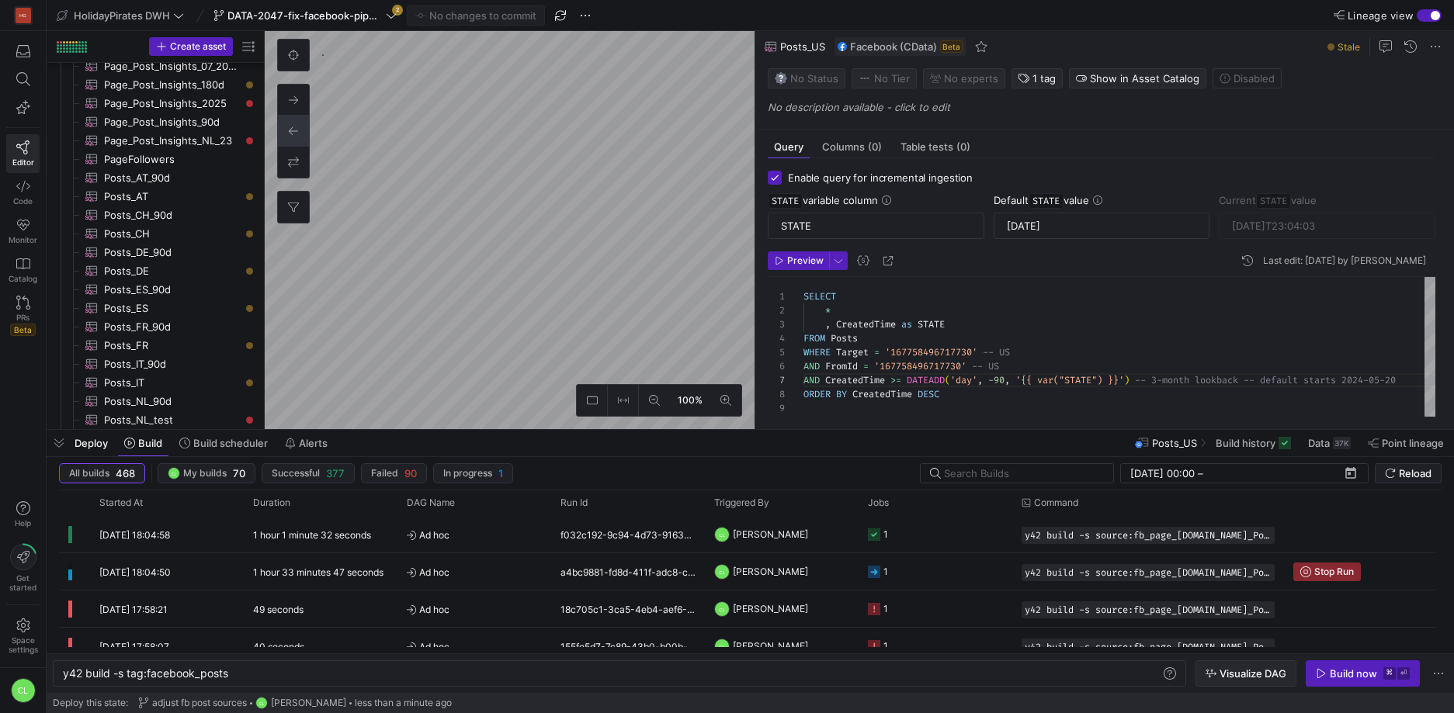
click at [1253, 685] on span "button" at bounding box center [1245, 673] width 99 height 25
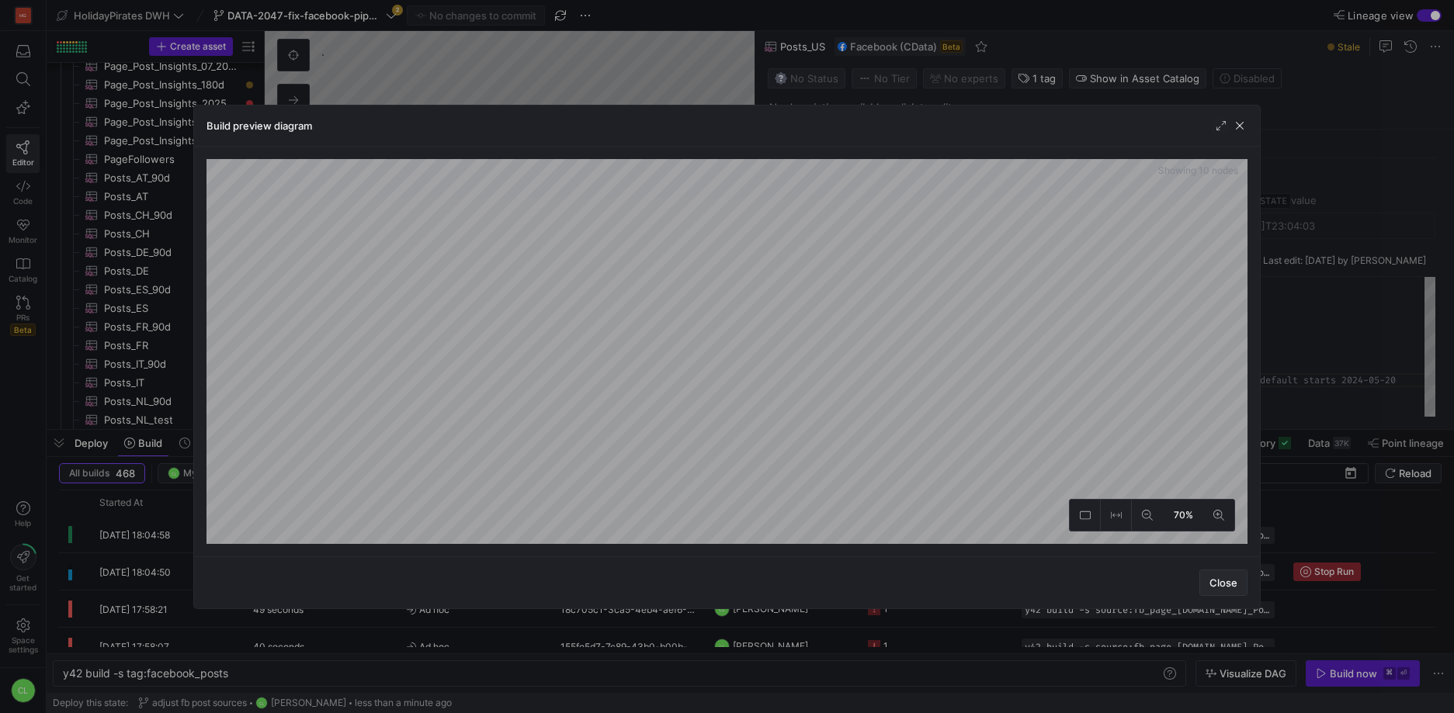
click at [1220, 585] on span "Close" at bounding box center [1223, 583] width 28 height 12
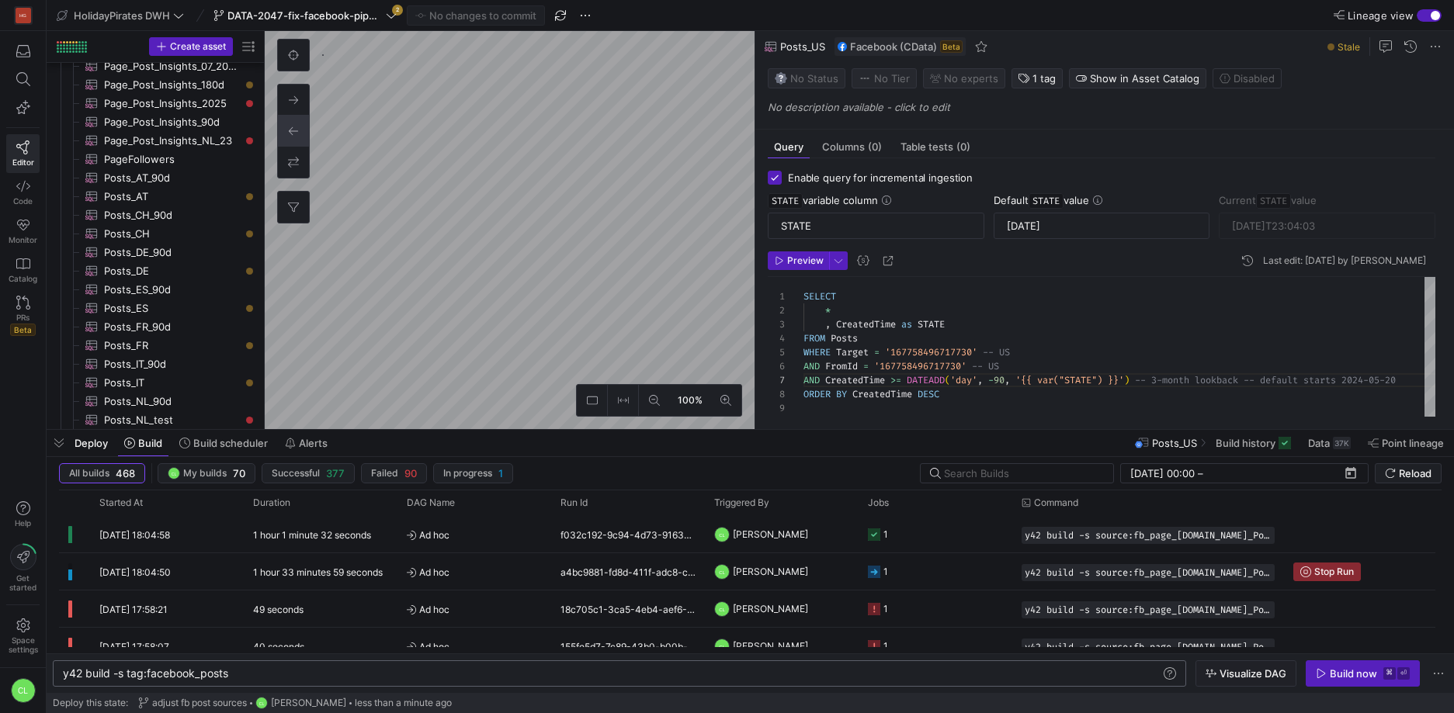
click at [343, 676] on div "y42 build -s tag:facebook_posts" at bounding box center [612, 674] width 1098 height 12
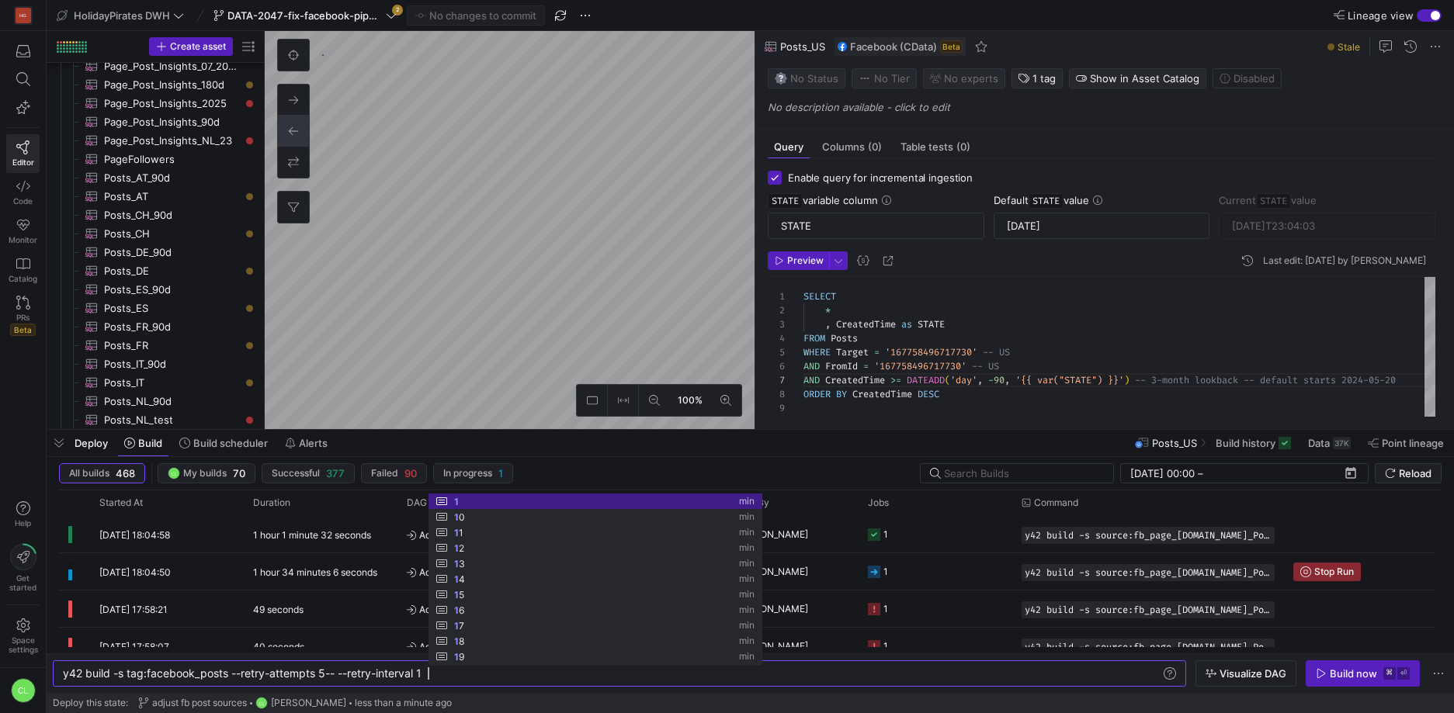
scroll to position [0, 371]
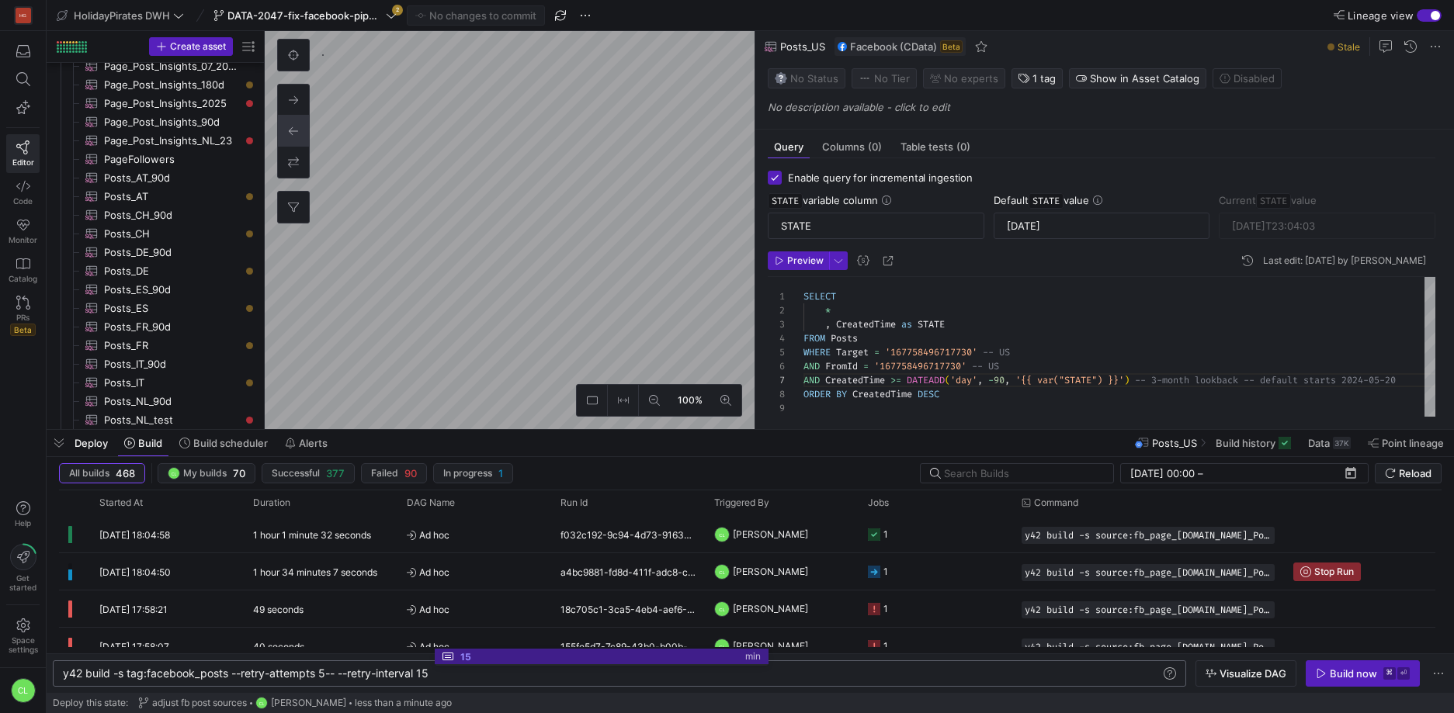
click at [1049, 671] on div "y42 build -s tag:facebook_posts --retry-attempts 5 -- --retry-interval 15" at bounding box center [612, 674] width 1098 height 12
click at [1346, 673] on div "Build now" at bounding box center [1353, 674] width 47 height 12
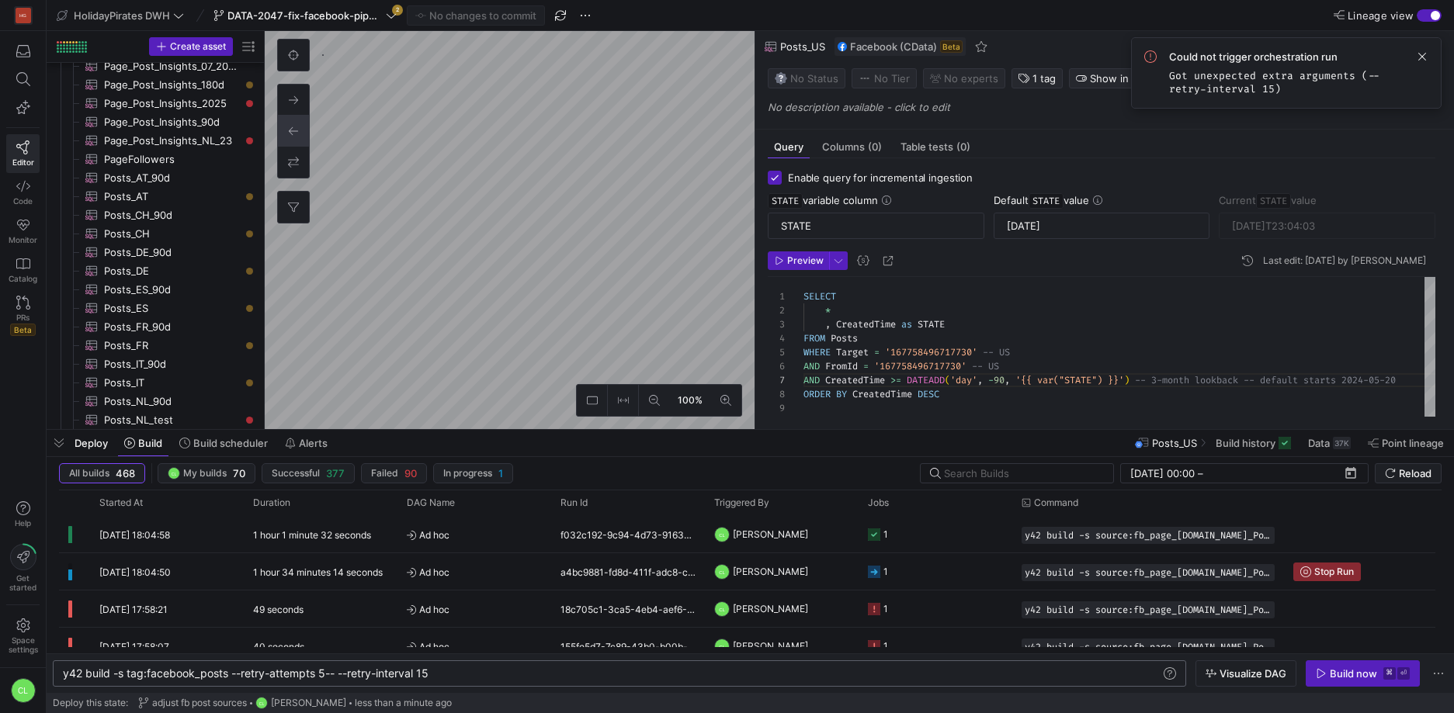
click at [342, 674] on div "y42 build -s tag:facebook_posts --retry-attempts 5 -- --retry-interval 15" at bounding box center [612, 674] width 1098 height 12
type textarea "y42 build -s tag:facebook_posts --retry-attempts 5 --retry-interval 15"
click at [1327, 673] on span "Build now ⌘ ⏎" at bounding box center [1363, 674] width 94 height 12
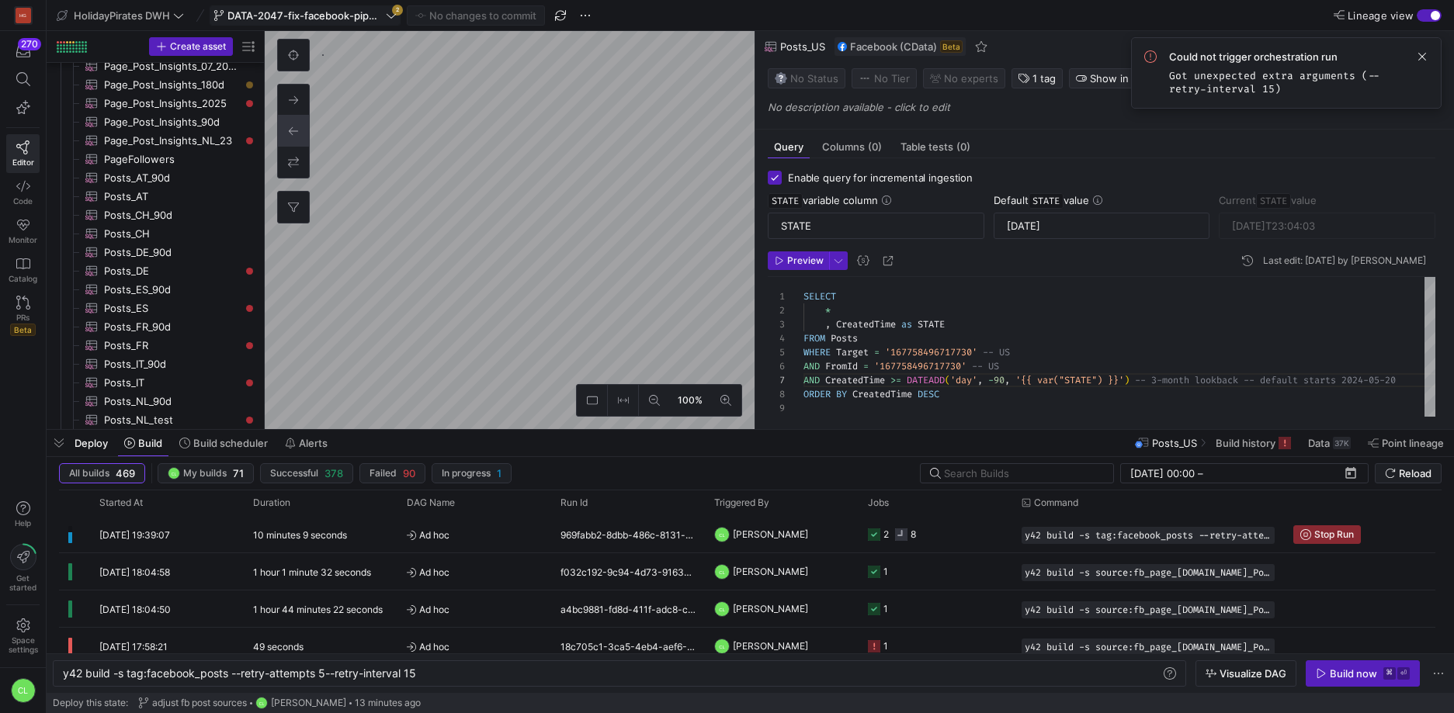
scroll to position [84, 363]
click at [967, 532] on y42-job-status-cell-renderer "2 8" at bounding box center [935, 534] width 135 height 35
click at [959, 533] on y42-job-status-cell-renderer "2 8" at bounding box center [935, 534] width 135 height 35
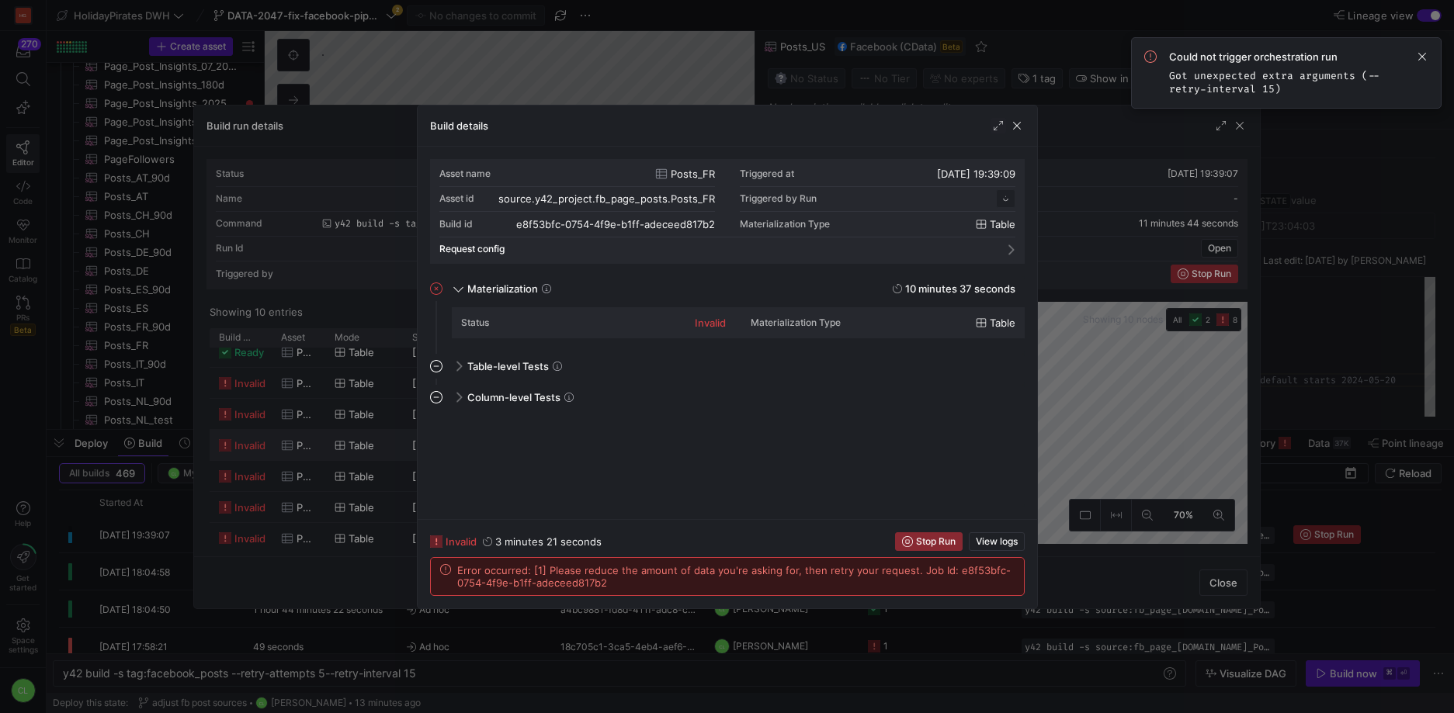
scroll to position [140, 0]
click at [1138, 444] on div at bounding box center [727, 356] width 1454 height 713
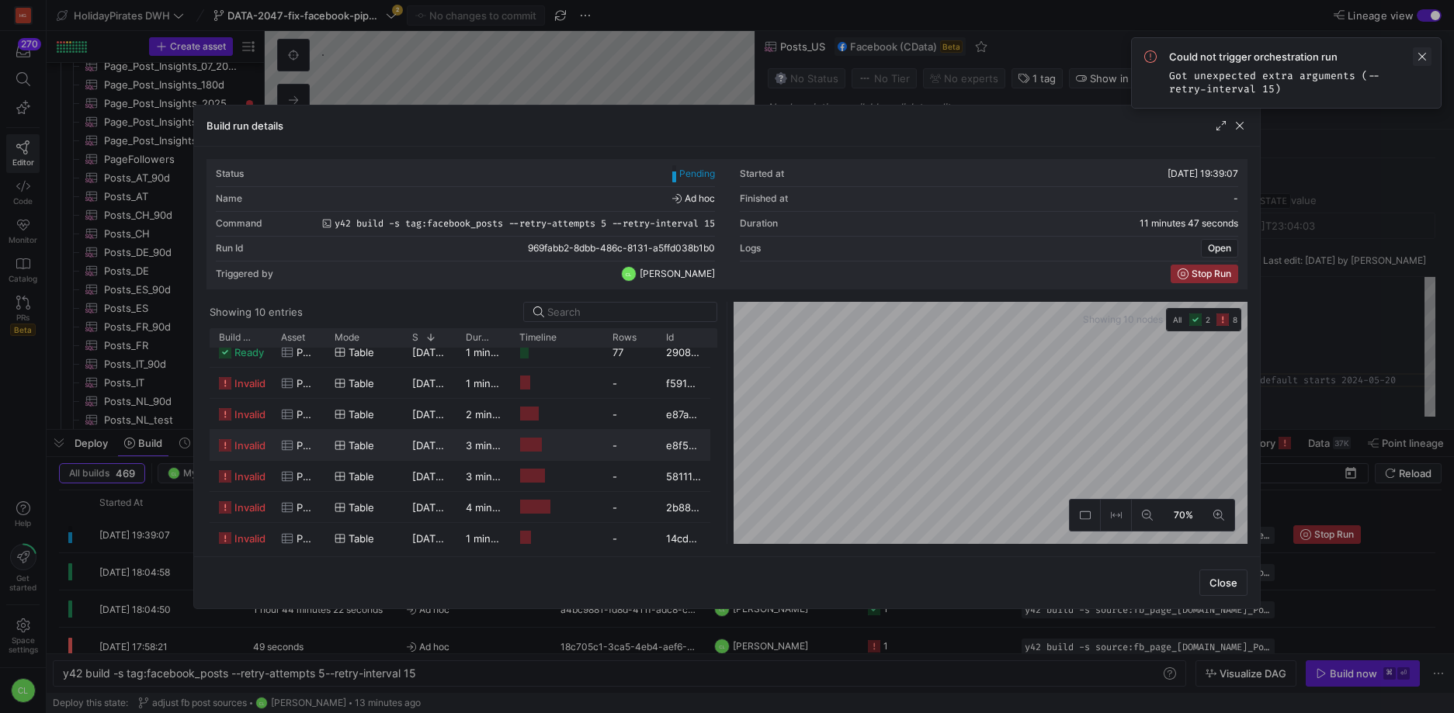
click at [1425, 56] on span at bounding box center [1422, 56] width 19 height 19
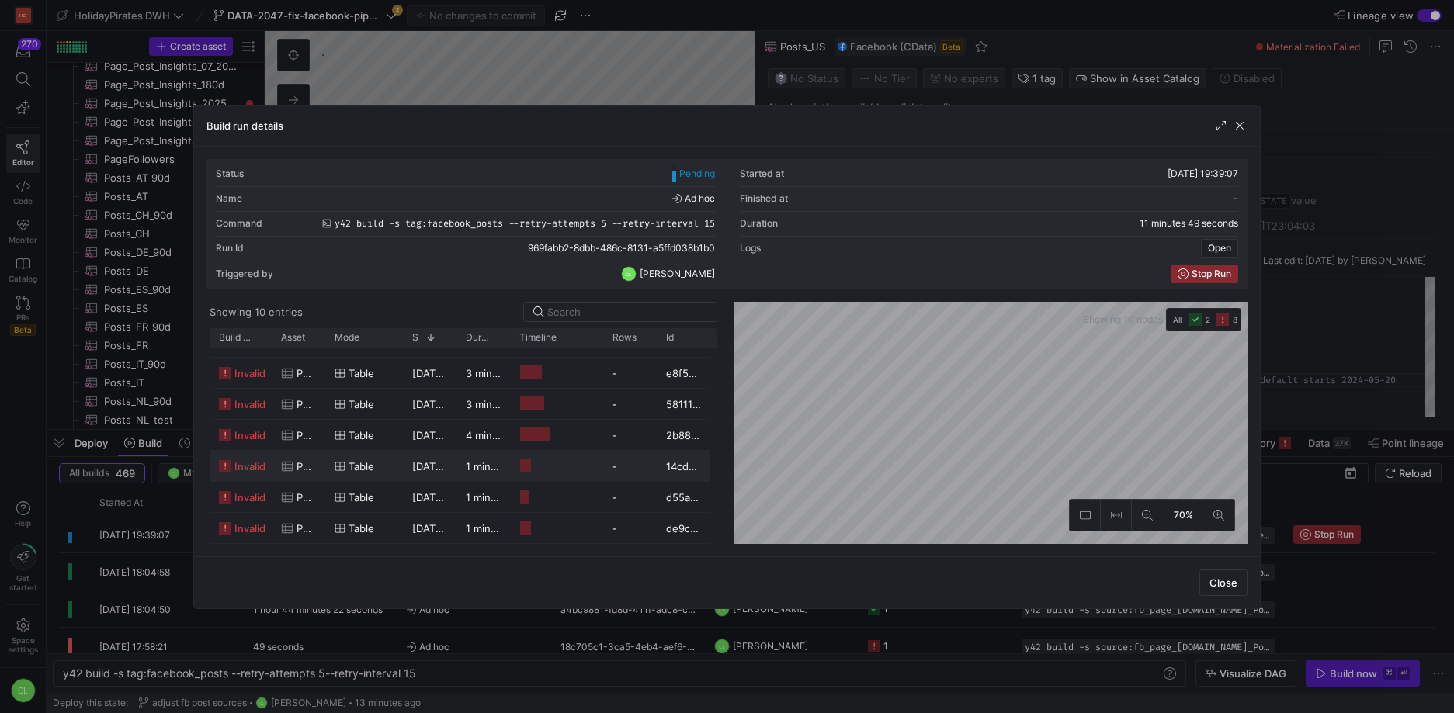
scroll to position [104, 0]
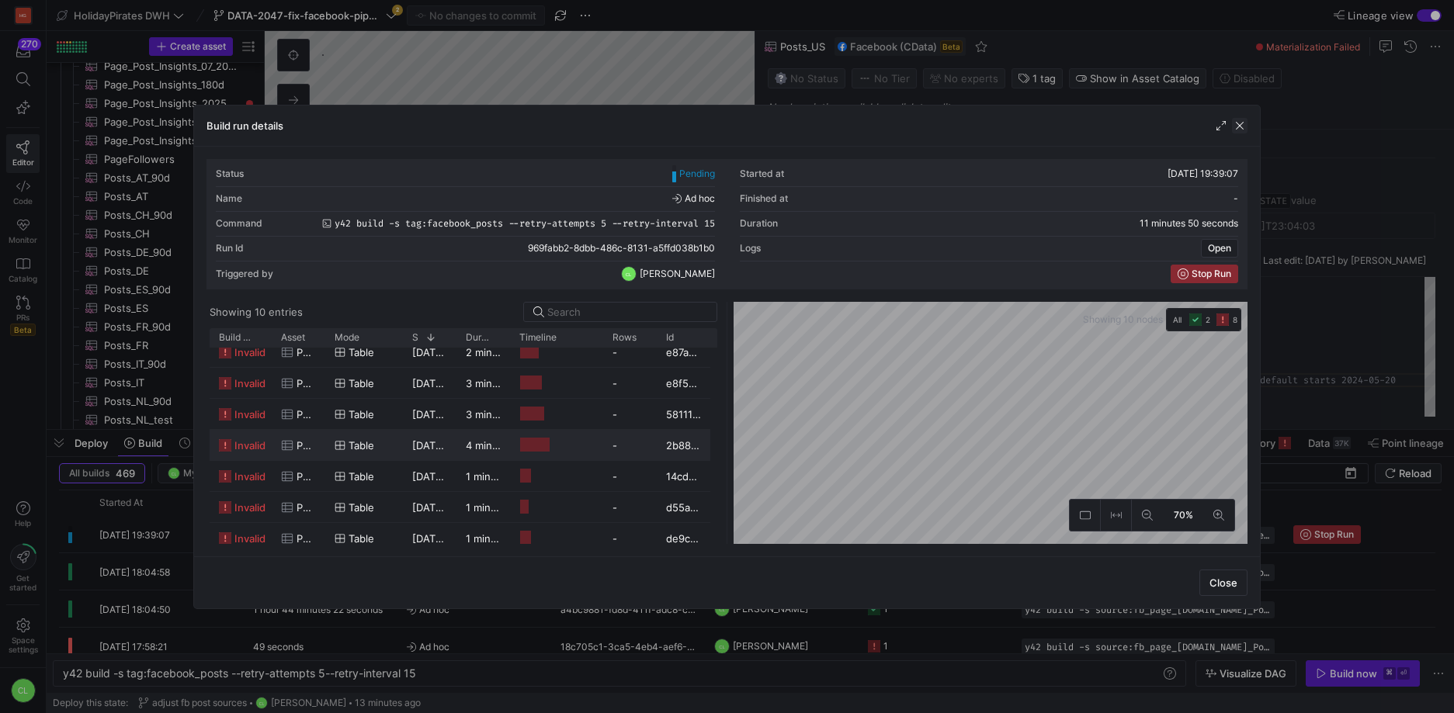
click at [1234, 122] on span "button" at bounding box center [1240, 126] width 16 height 16
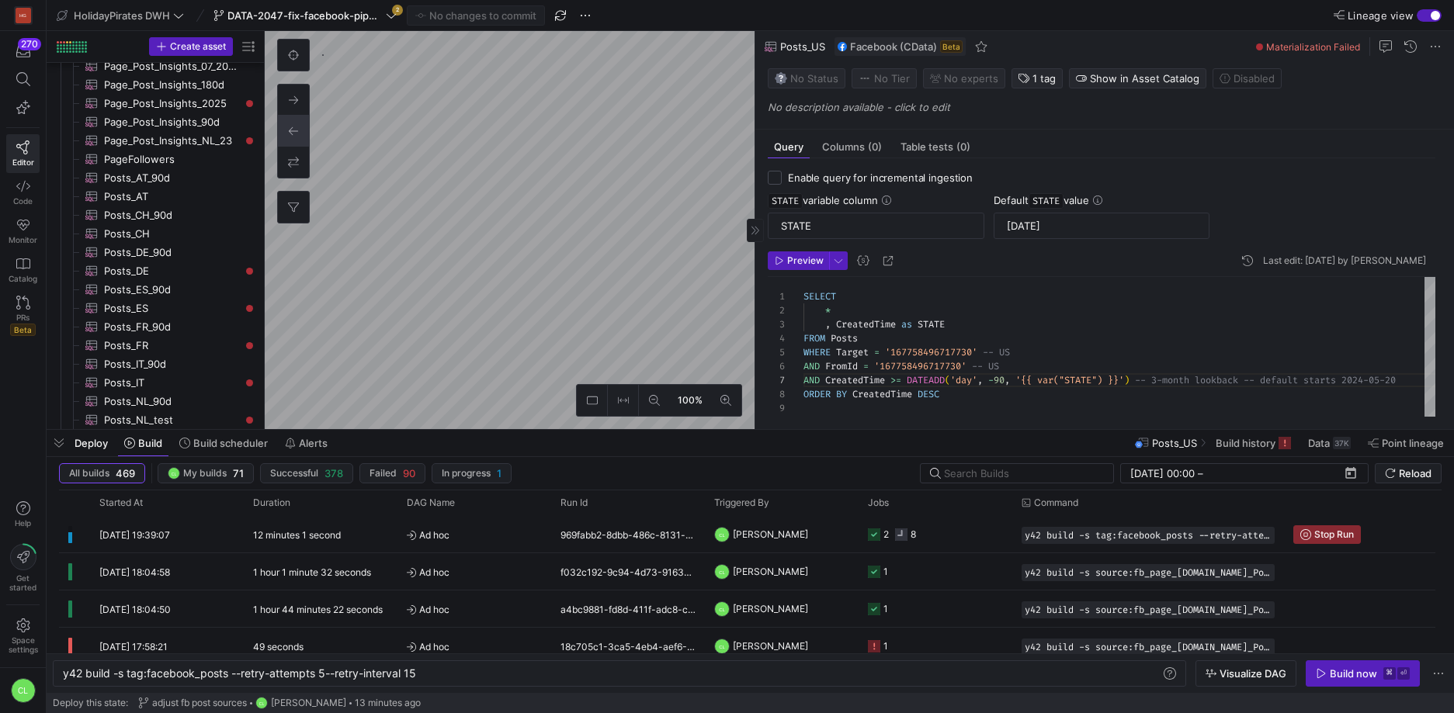
checkbox input "false"
type textarea "-- Only posts created in the last 180 days SELECT * FROM PageAndPostInsights WH…"
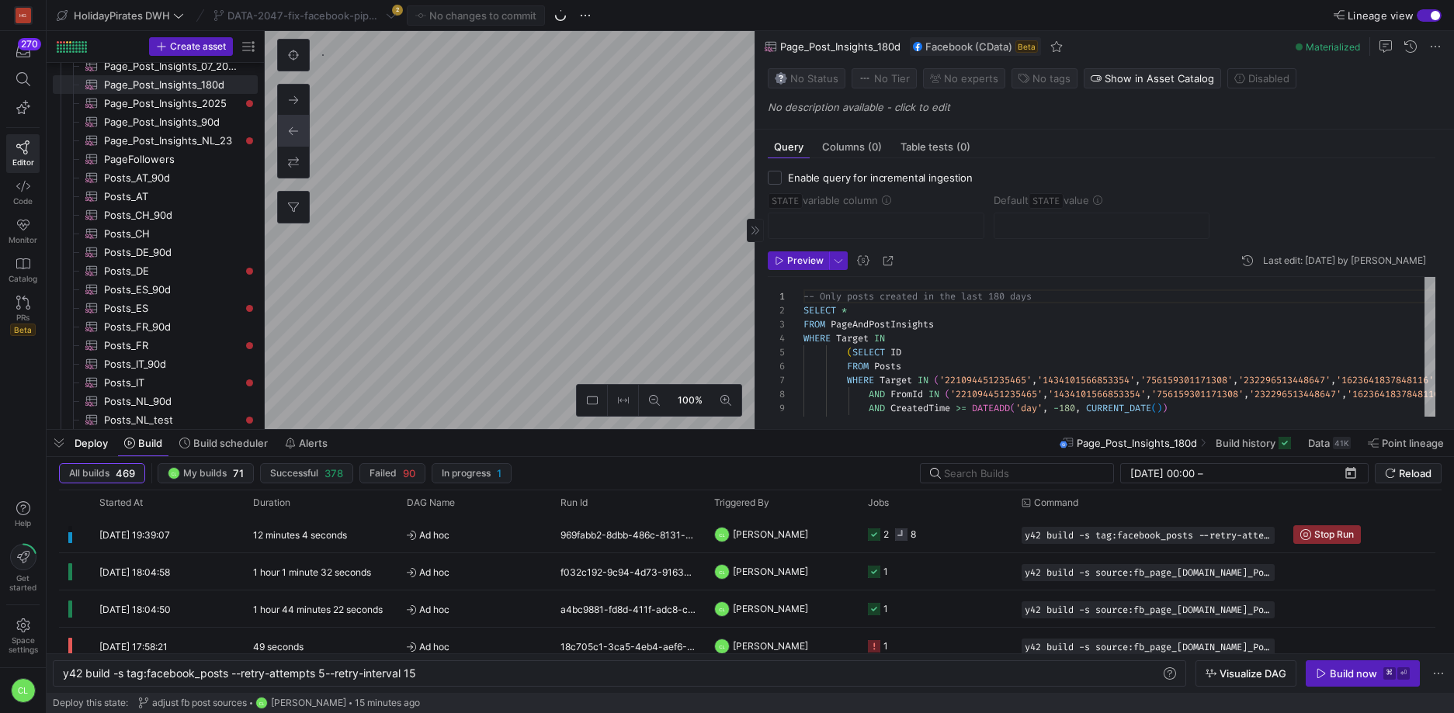
scroll to position [98, 0]
click at [927, 611] on y42-job-status-cell-renderer "1" at bounding box center [935, 609] width 135 height 35
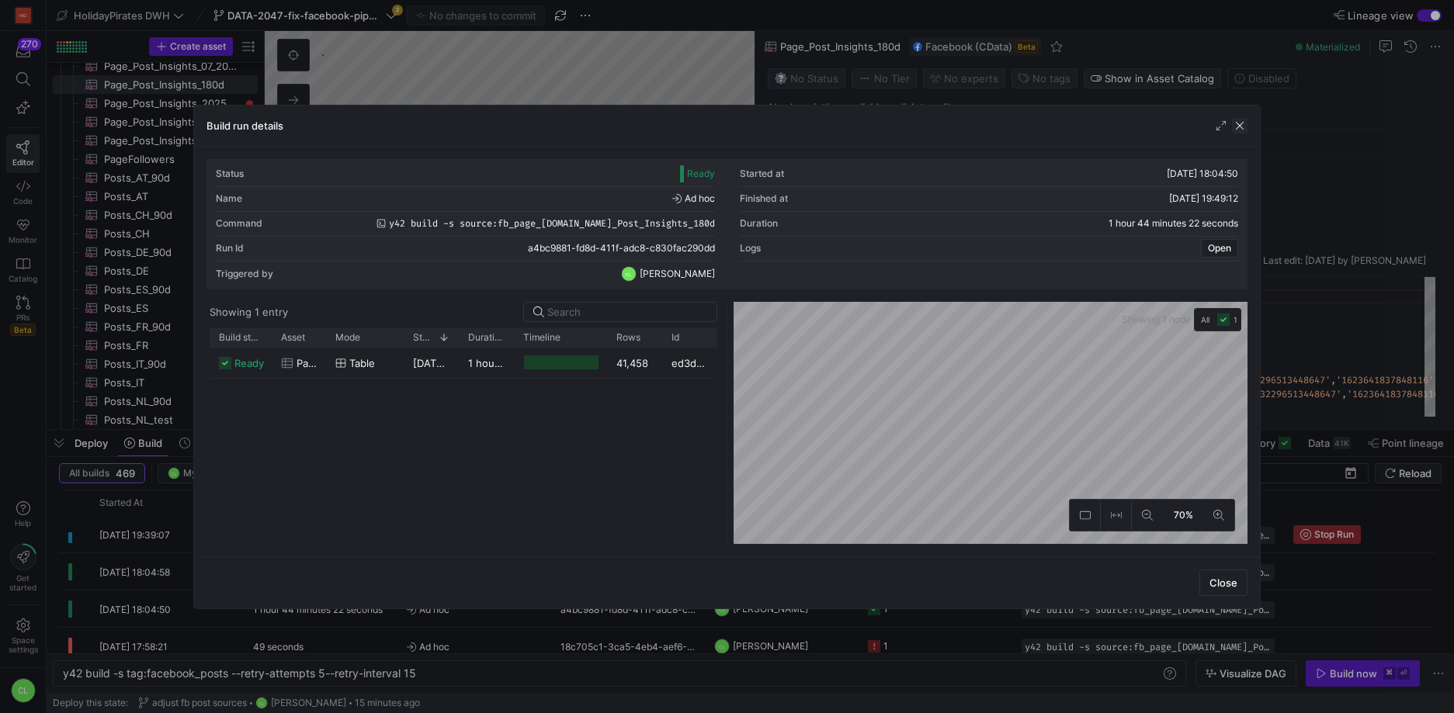
click at [1237, 127] on span "button" at bounding box center [1240, 126] width 16 height 16
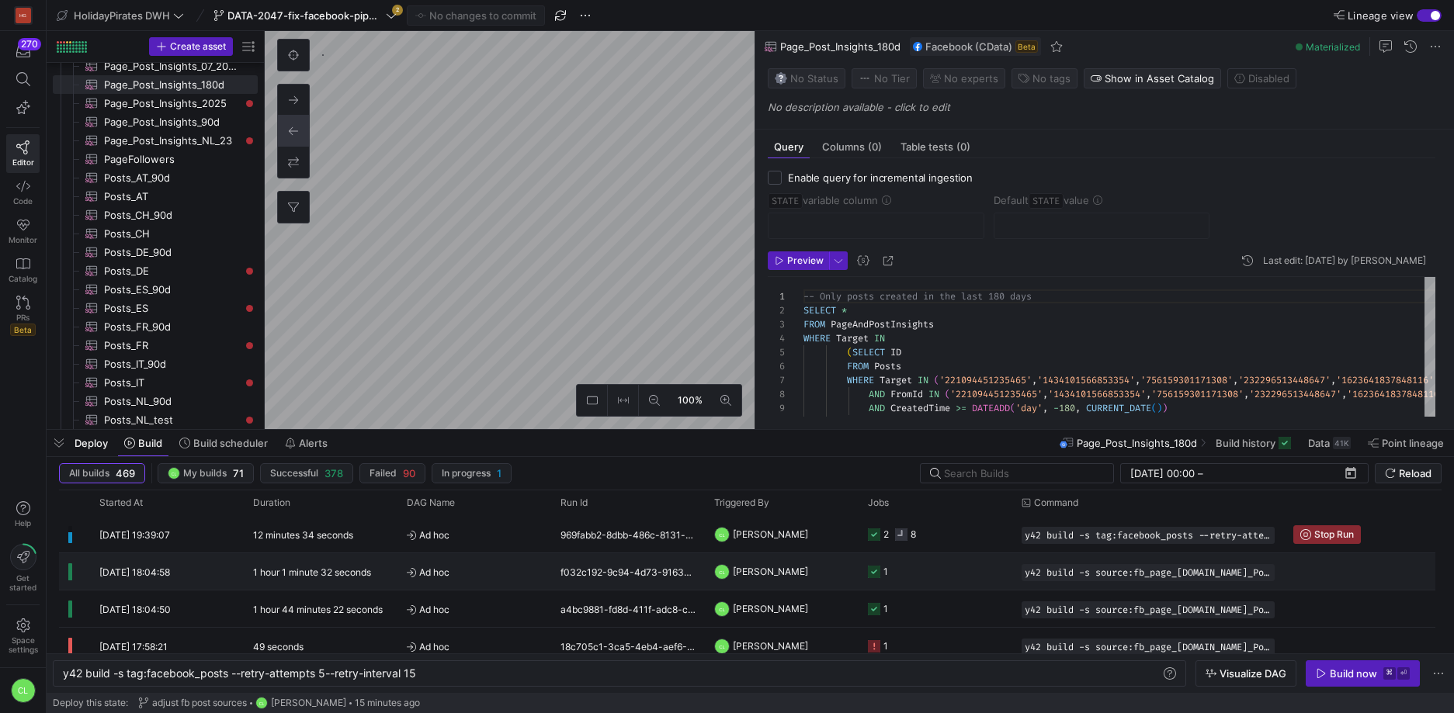
click at [841, 560] on y42-orchestration-triggered-by "CL Chayanon Laowiwat" at bounding box center [781, 571] width 135 height 35
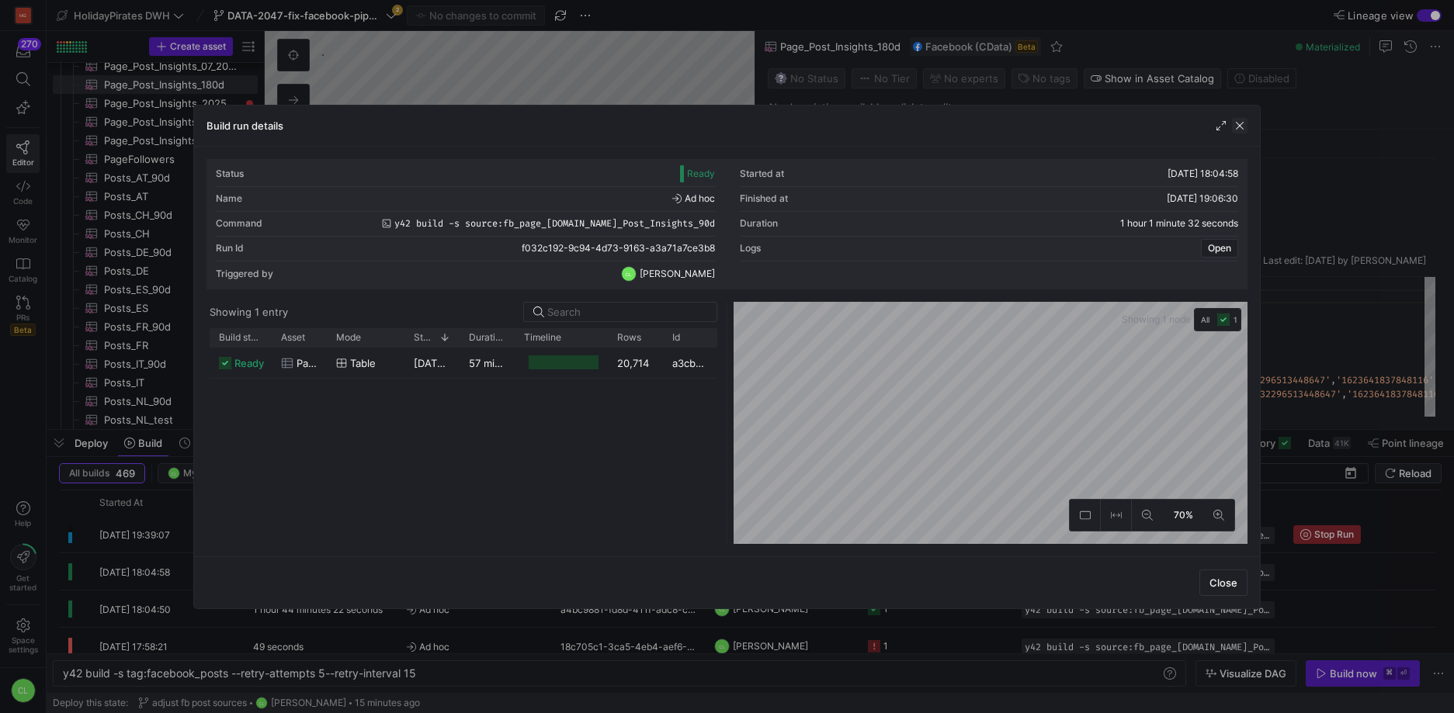
click at [1240, 124] on span "button" at bounding box center [1240, 126] width 16 height 16
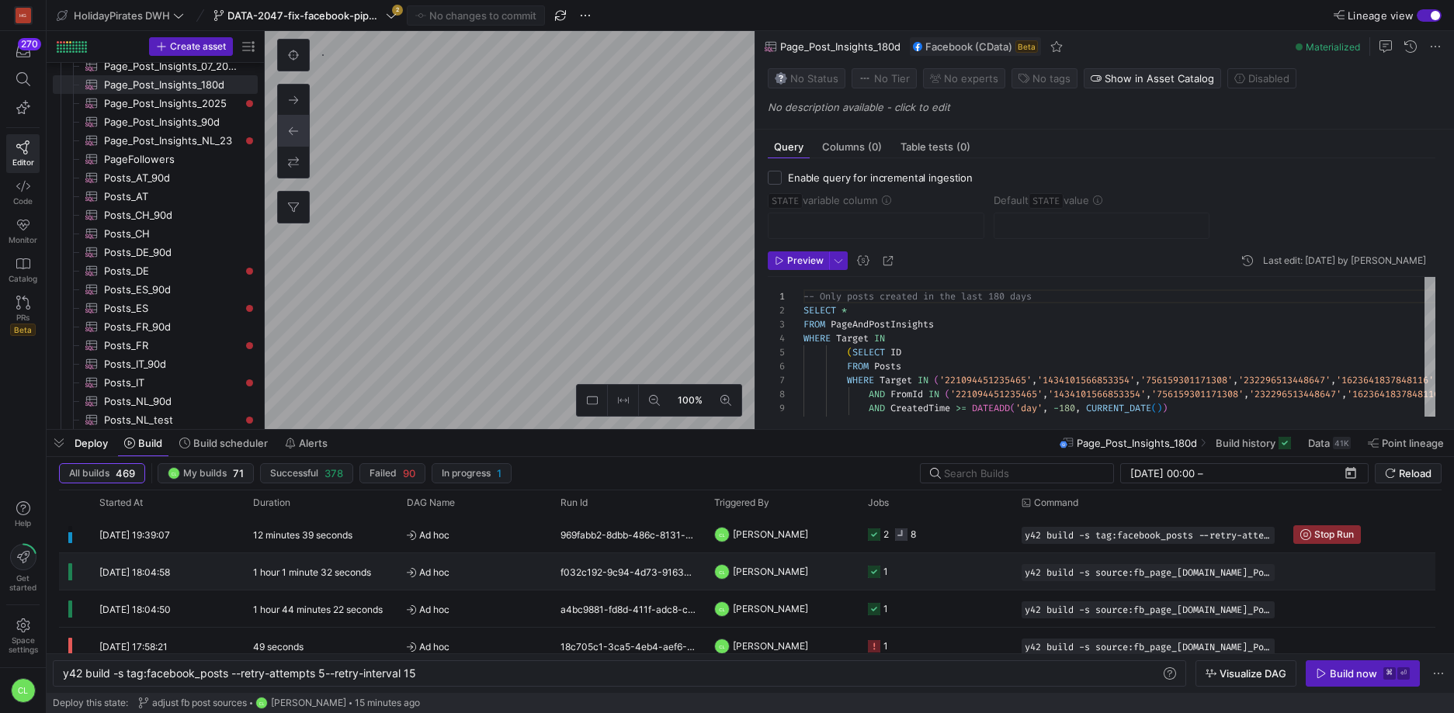
click at [942, 584] on y42-job-status-cell-renderer "1" at bounding box center [935, 571] width 135 height 35
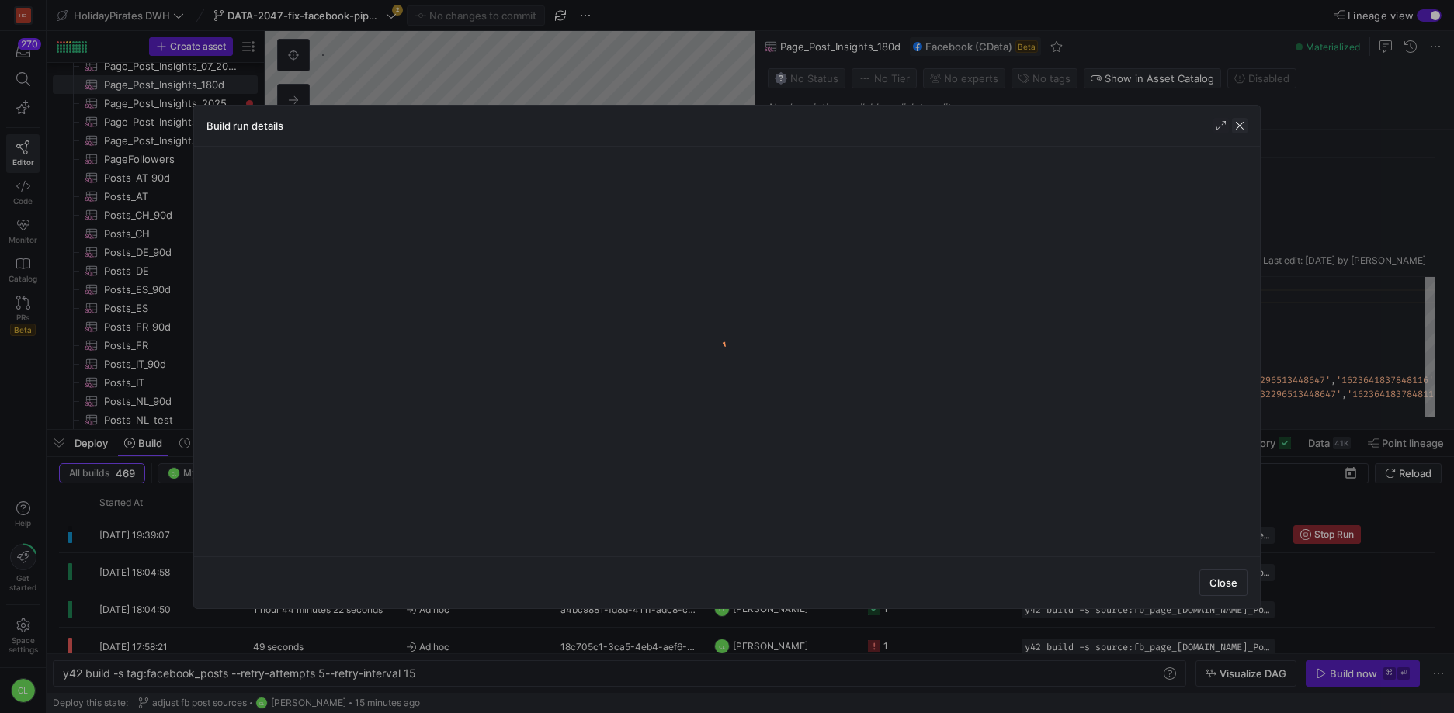
click at [1240, 123] on span "button" at bounding box center [1240, 126] width 16 height 16
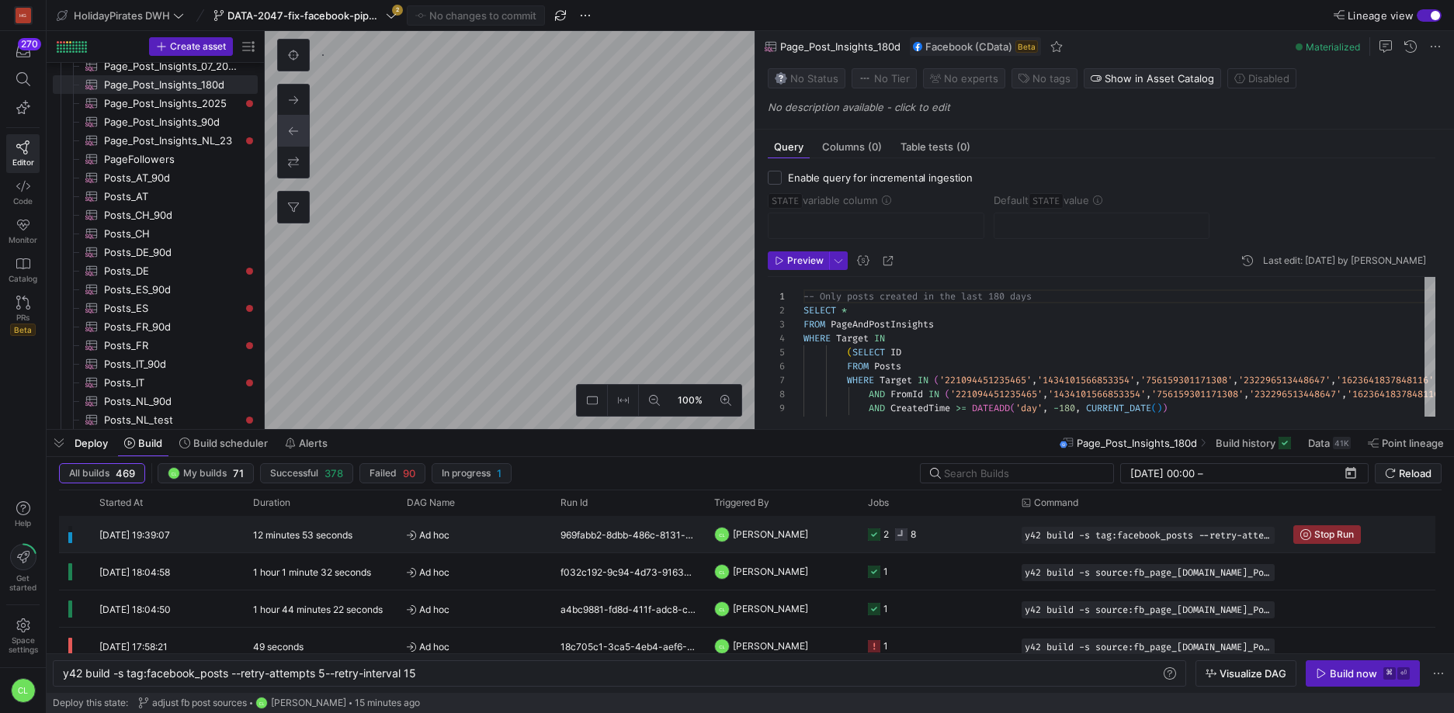
click at [790, 536] on span "[PERSON_NAME]" at bounding box center [770, 534] width 75 height 36
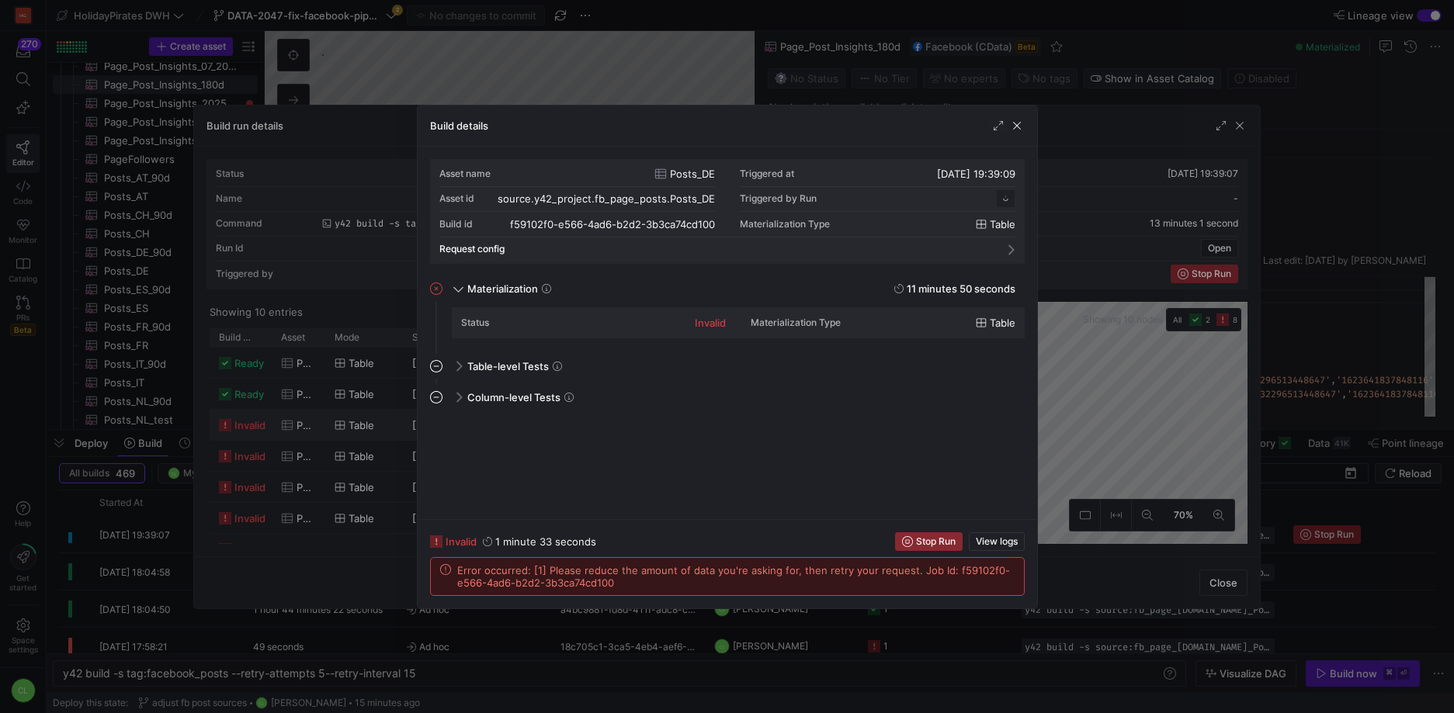
scroll to position [140, 0]
click at [1011, 124] on span "button" at bounding box center [1017, 126] width 16 height 16
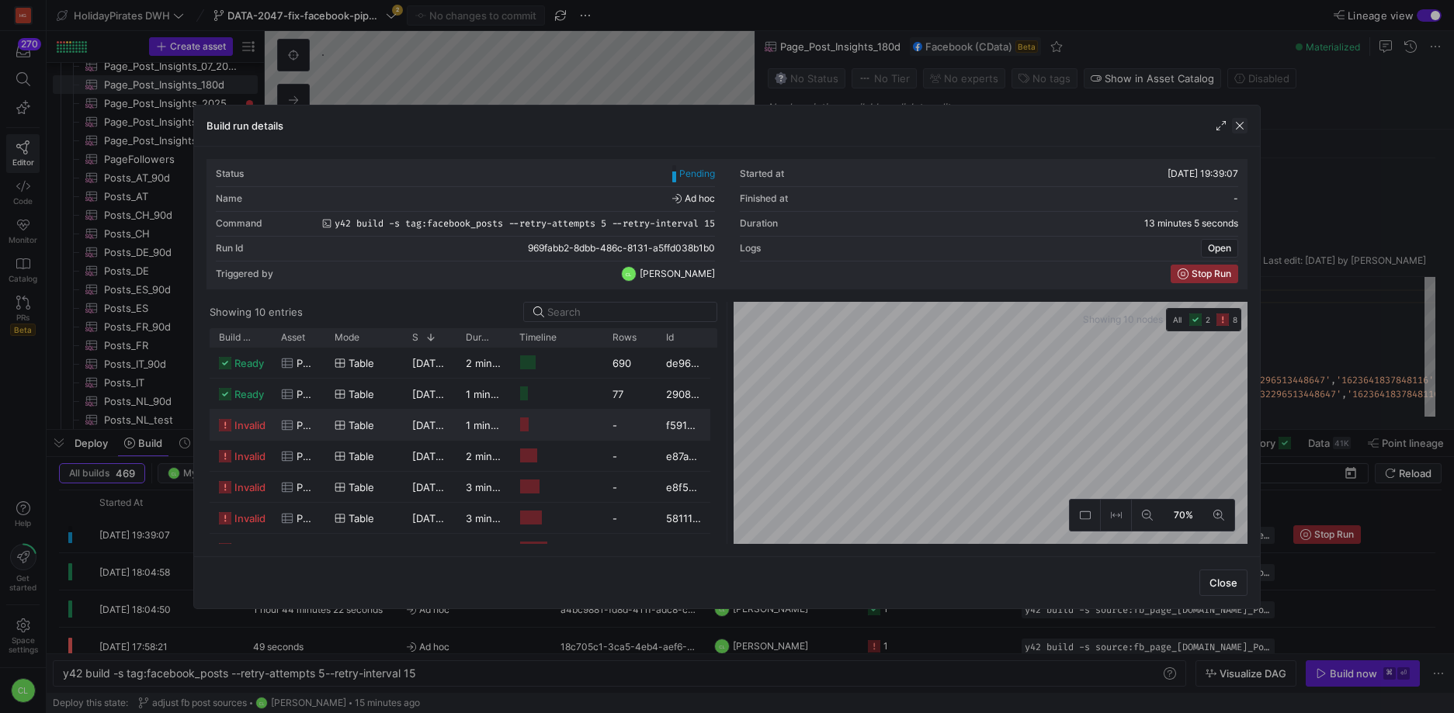
click at [1237, 128] on span "button" at bounding box center [1240, 126] width 16 height 16
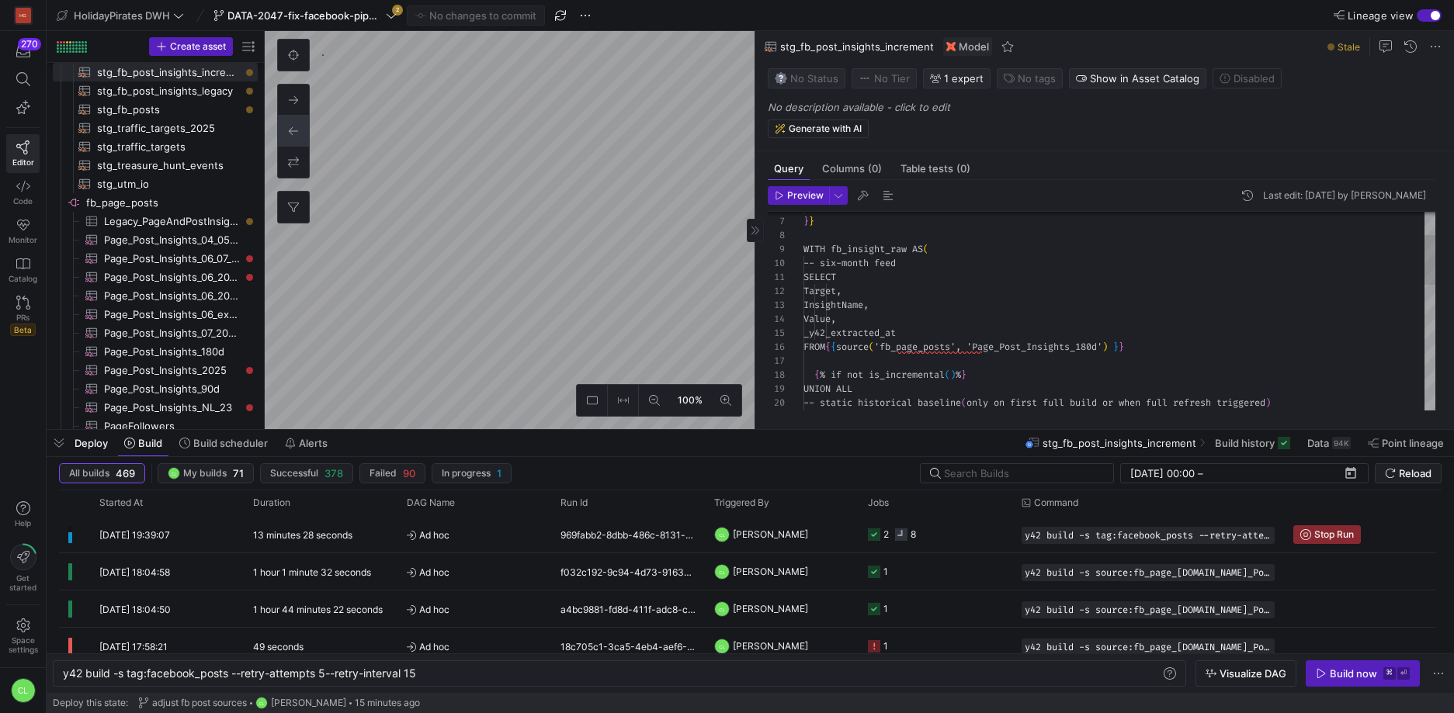
scroll to position [140, 0]
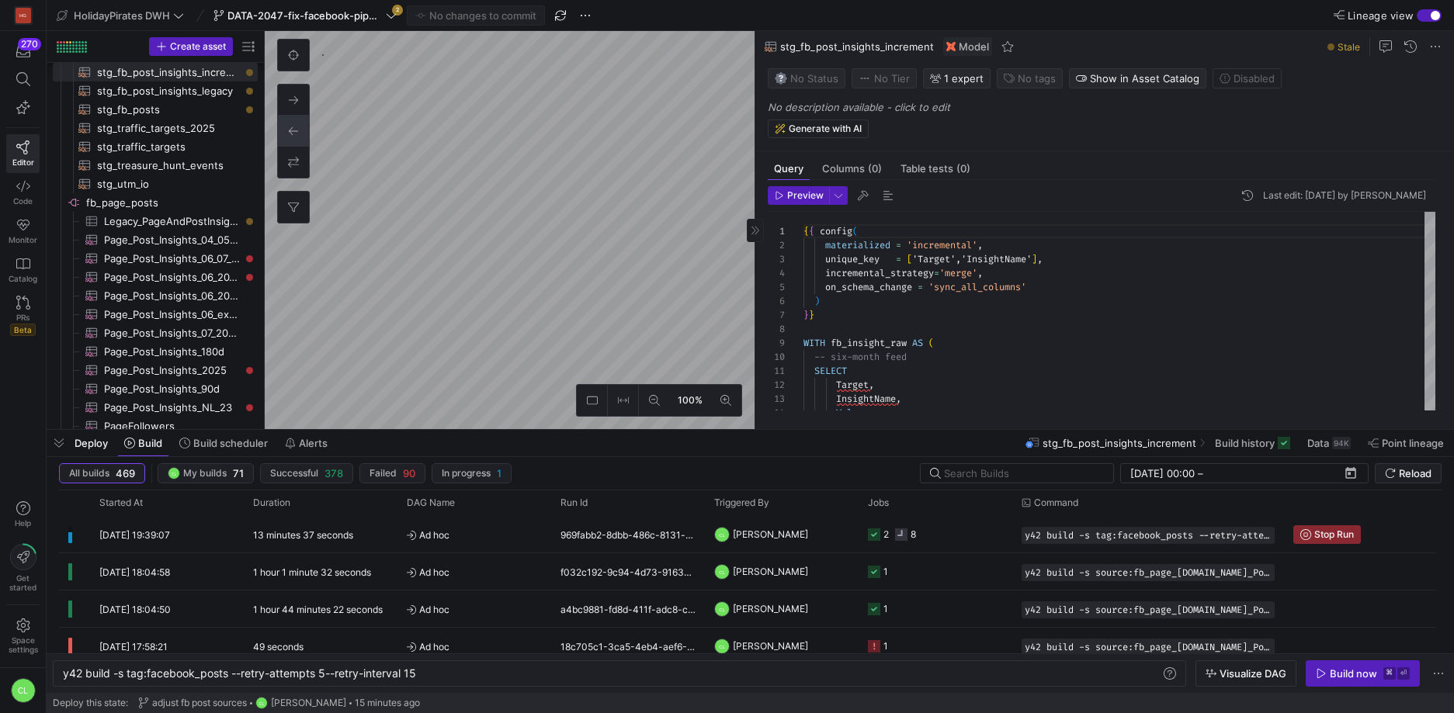
click at [794, 450] on div "Deploy Build Build scheduler Alerts stg_fb_post_insights_increment Build histor…" at bounding box center [750, 443] width 1407 height 26
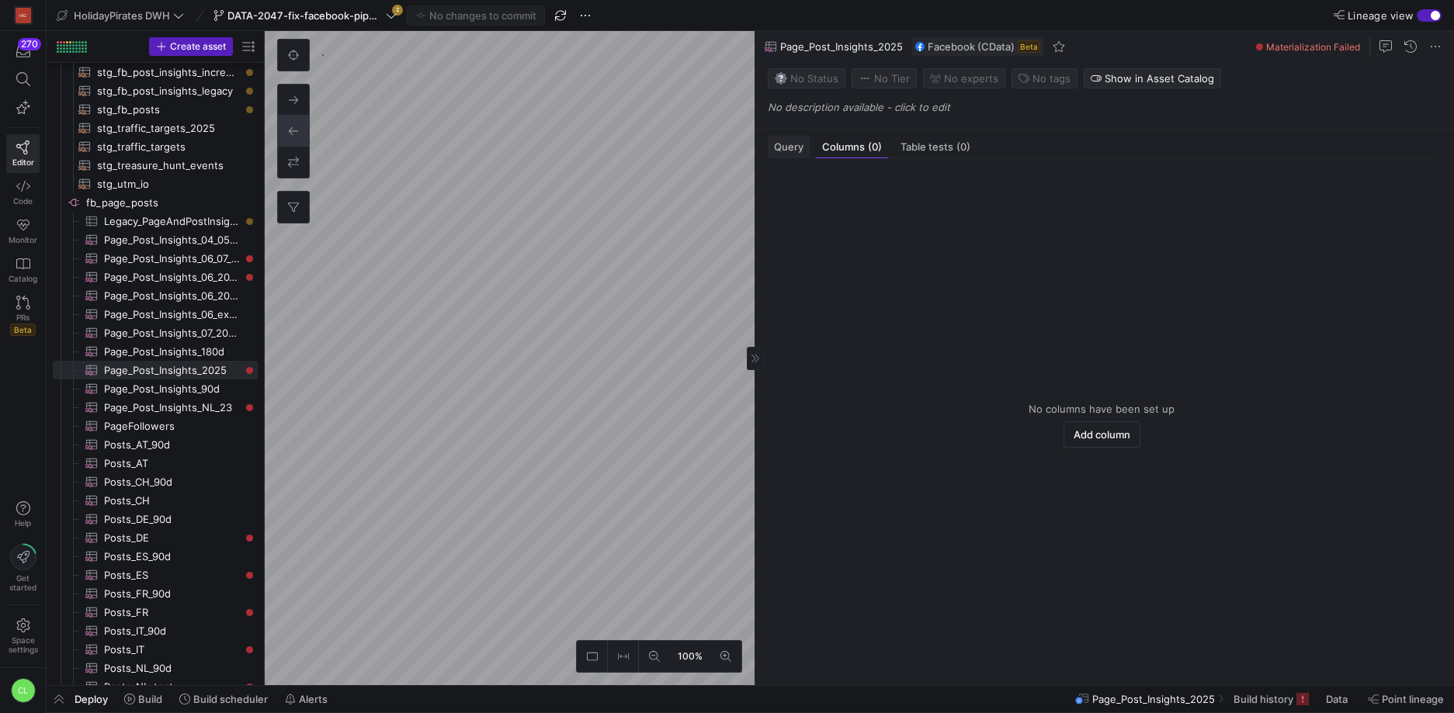
click at [790, 149] on span "Query" at bounding box center [788, 147] width 29 height 10
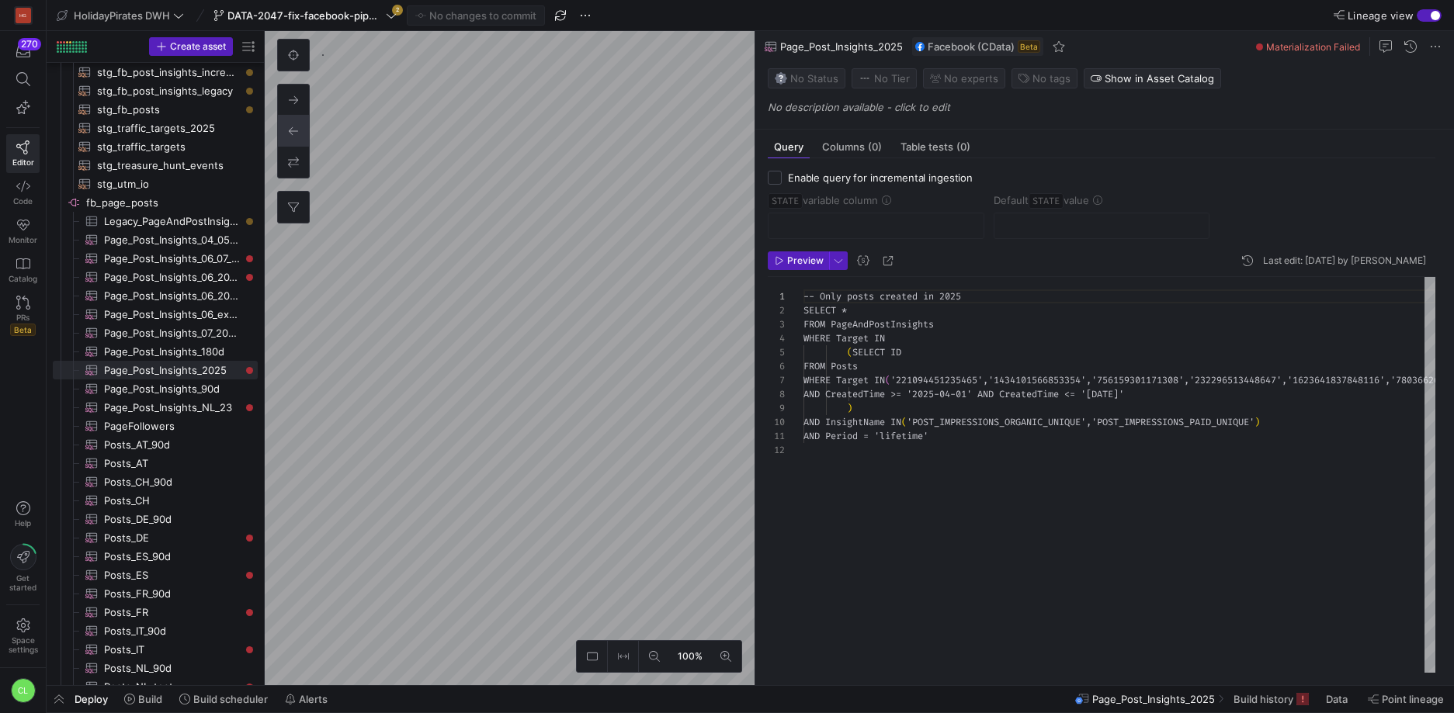
scroll to position [126, 0]
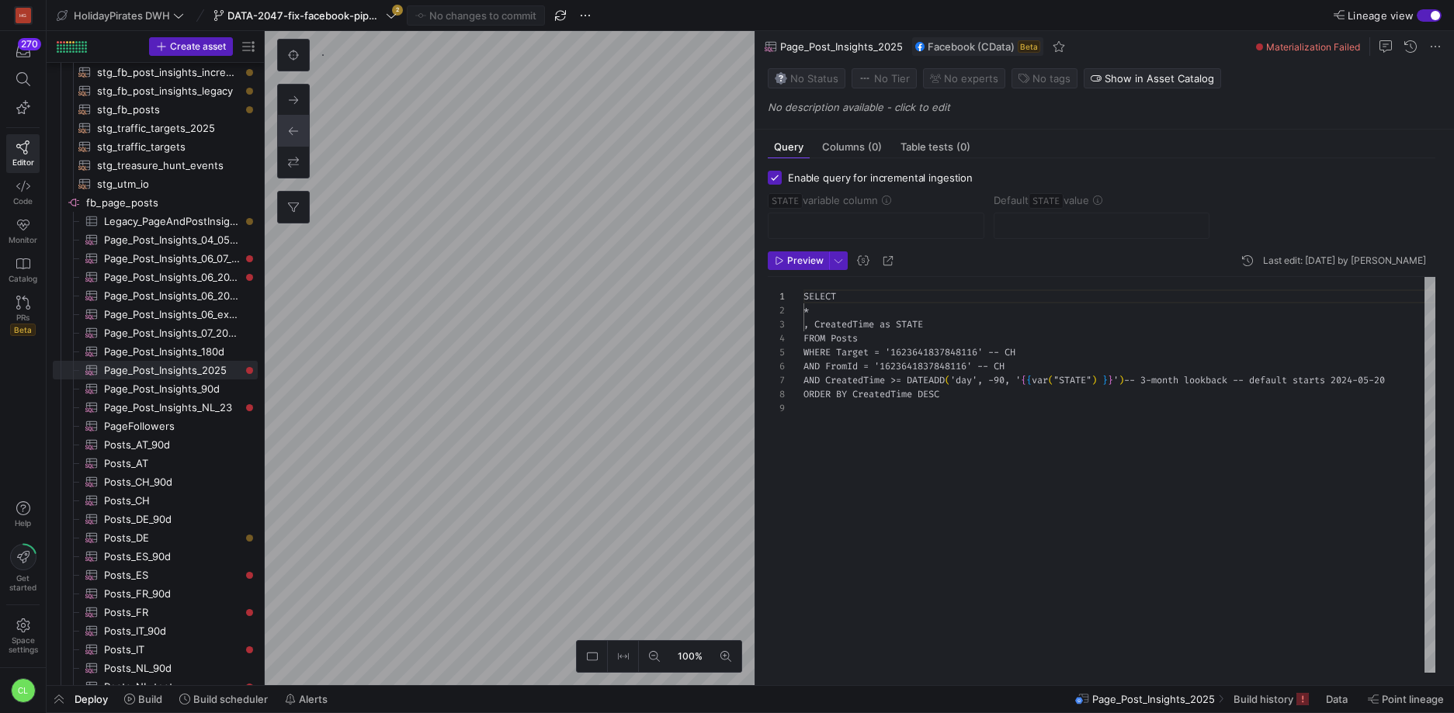
checkbox input "true"
type input "STATE"
type input "[DATE]"
type textarea "SELECT * , CreatedTime as STATE FROM Posts WHERE Target = '1623641837848116' --…"
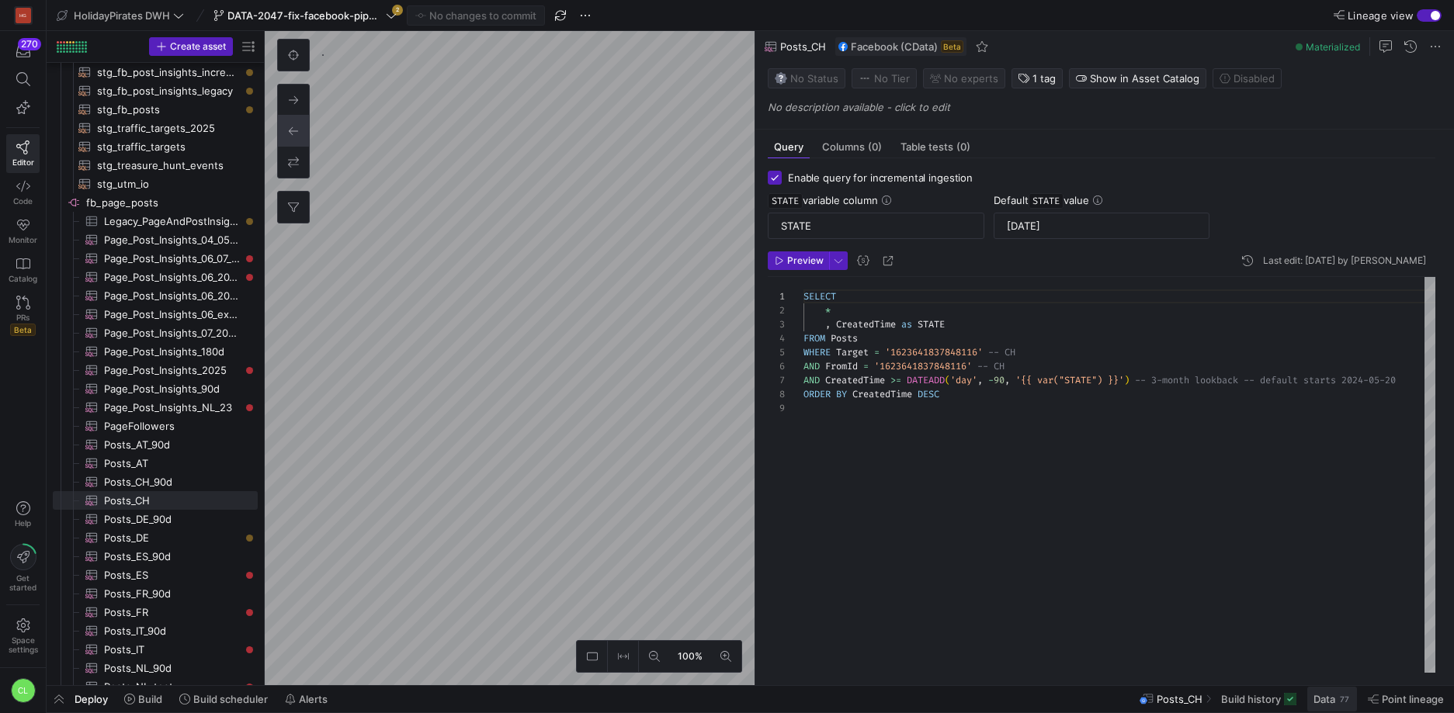
click at [1320, 696] on span "Data" at bounding box center [1324, 699] width 22 height 12
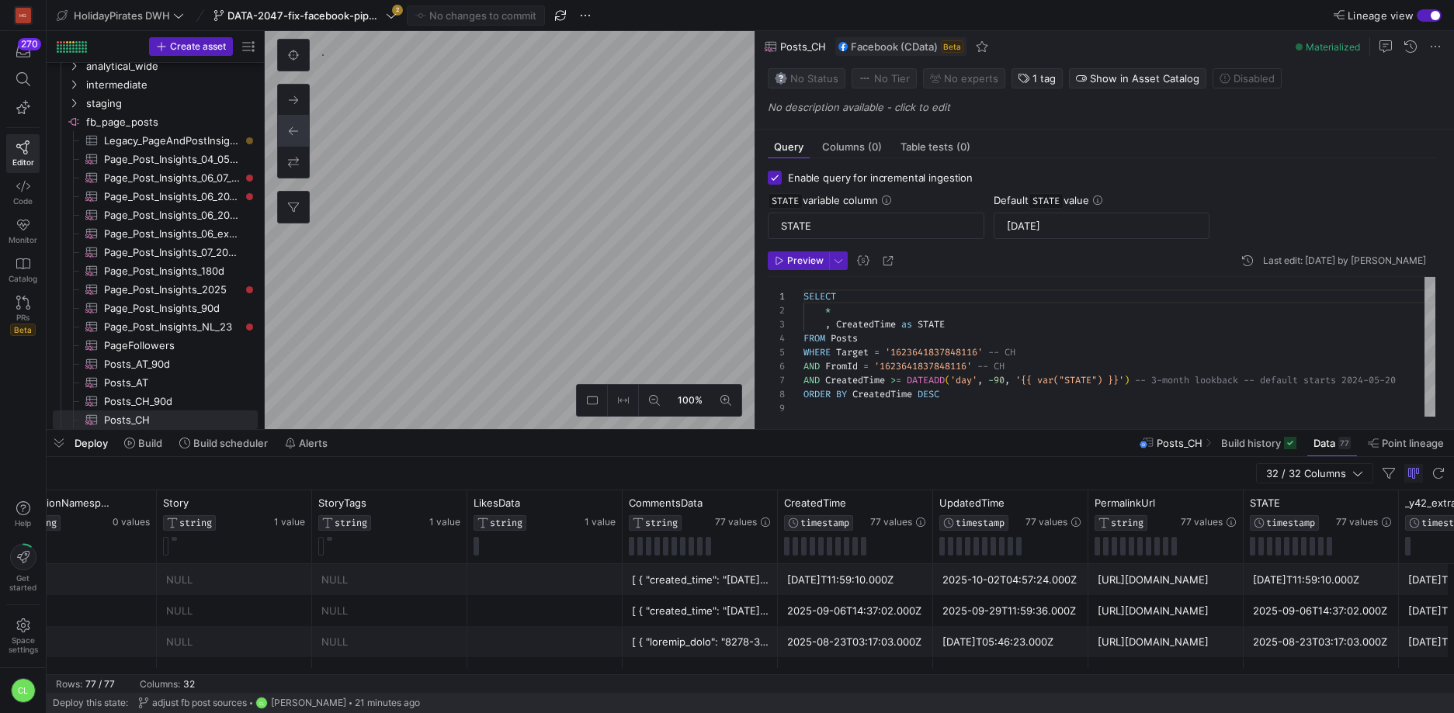
scroll to position [0, 3454]
click at [909, 501] on icon at bounding box center [909, 503] width 5 height 11
type textarea "SELECT * , CreatedTime as STATE FROM Posts WHERE Target = '524951740905299' -- …"
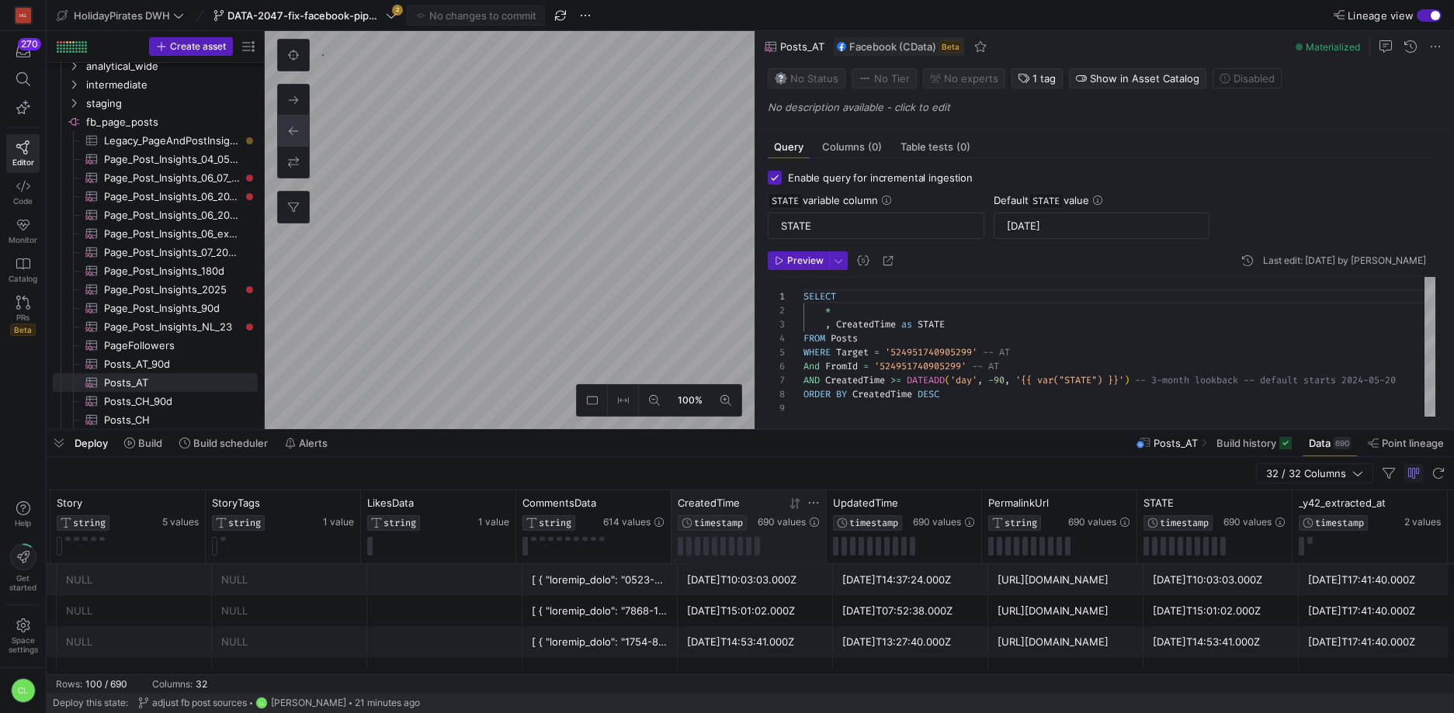
click at [798, 508] on icon at bounding box center [795, 504] width 12 height 12
click at [798, 509] on icon at bounding box center [795, 504] width 12 height 12
click at [151, 443] on span "Build" at bounding box center [150, 443] width 24 height 12
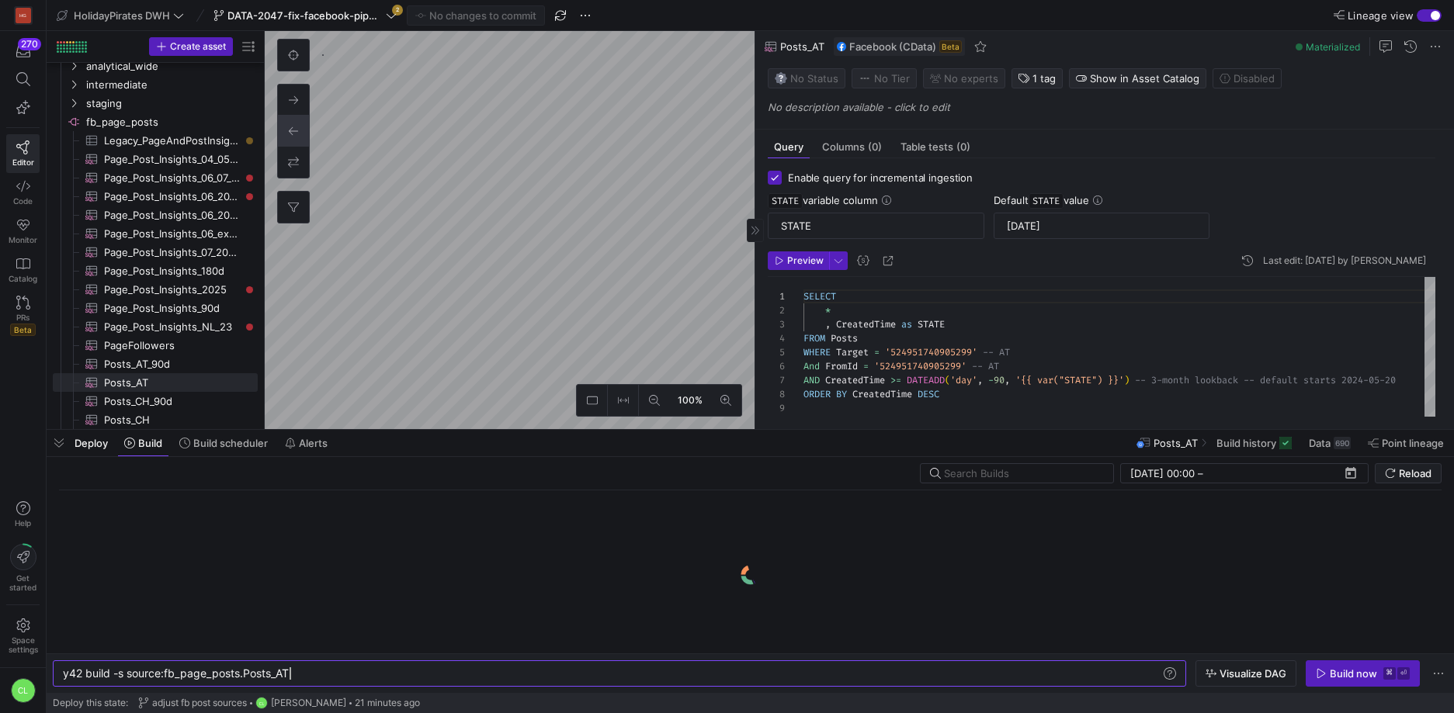
click at [762, 239] on div at bounding box center [755, 230] width 17 height 23
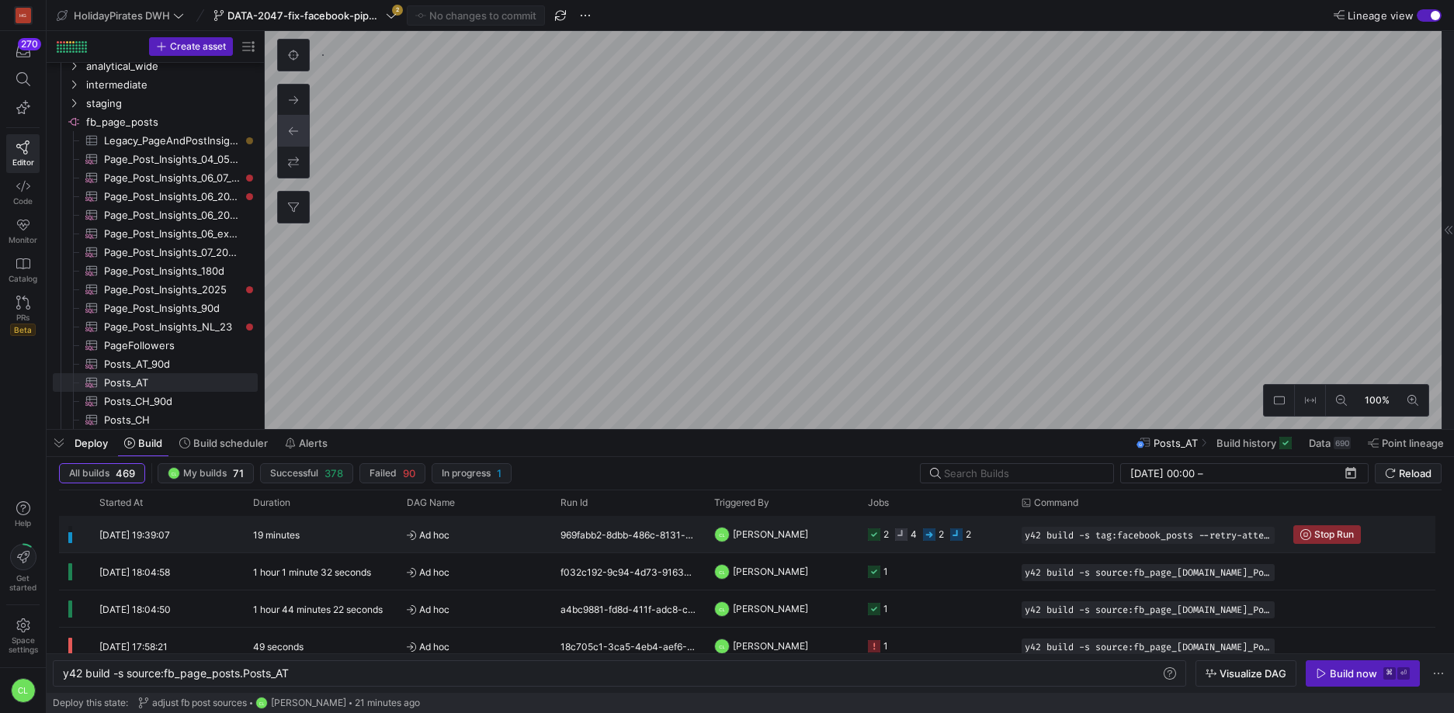
click at [984, 532] on y42-job-status-cell-renderer "2 4 2 2" at bounding box center [935, 534] width 135 height 35
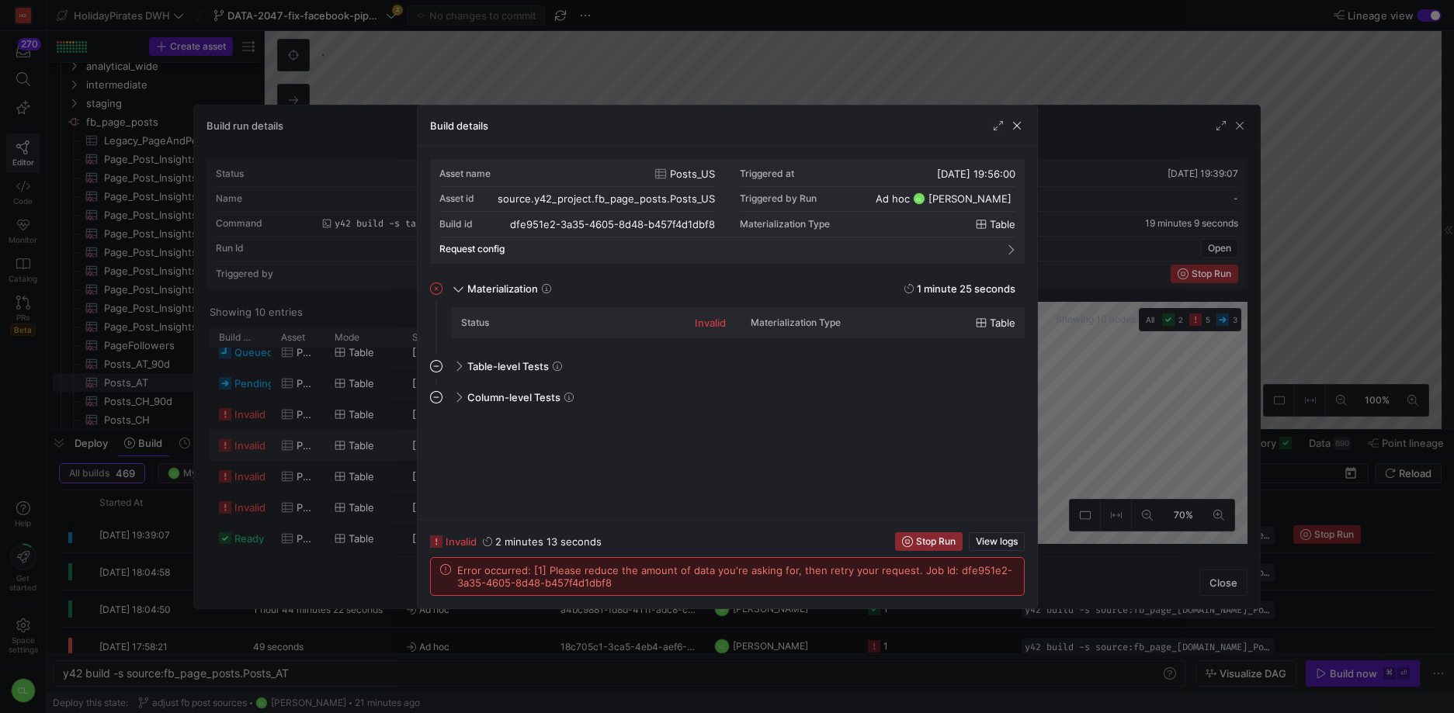
click at [1018, 134] on div "Build details" at bounding box center [727, 126] width 619 height 41
click at [1017, 130] on span "button" at bounding box center [1017, 126] width 16 height 16
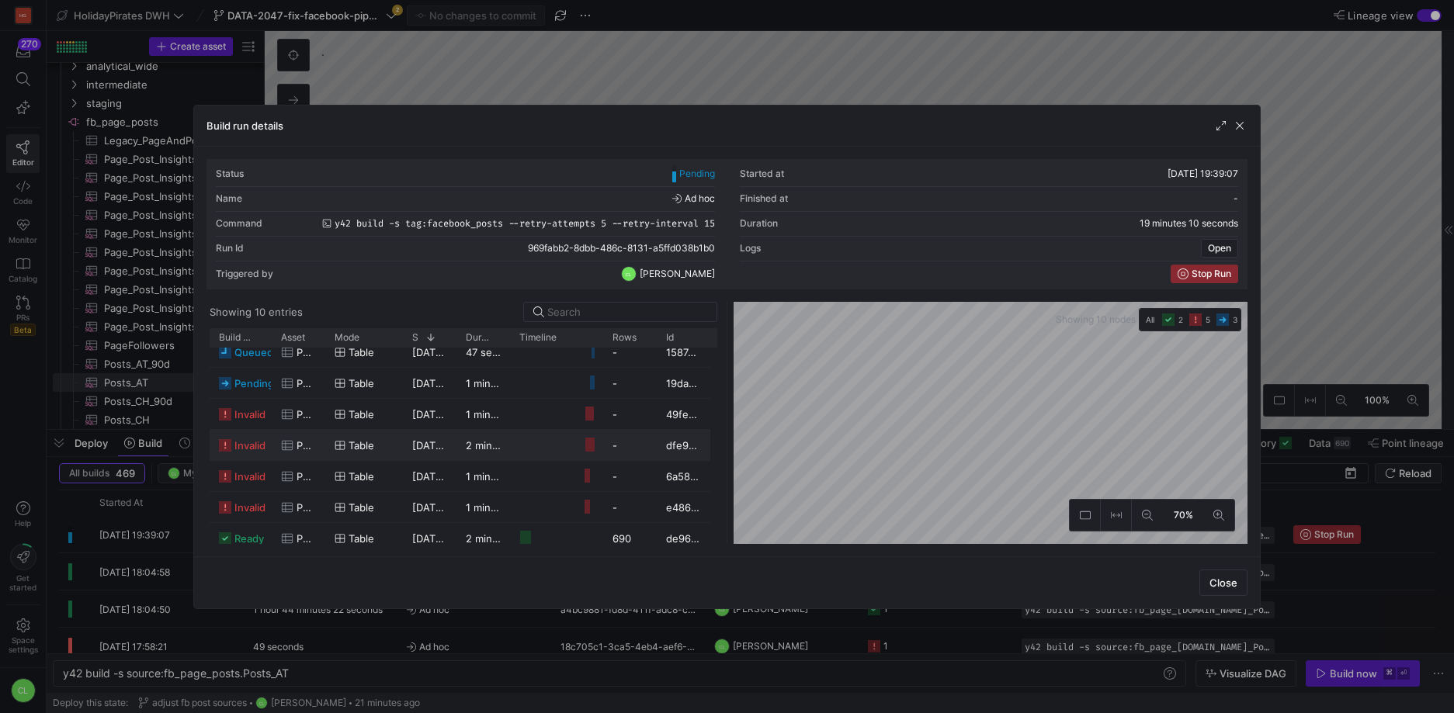
click at [1248, 127] on div "Build run details" at bounding box center [727, 126] width 1066 height 41
click at [1243, 128] on span "button" at bounding box center [1240, 126] width 16 height 16
